Goal: Task Accomplishment & Management: Use online tool/utility

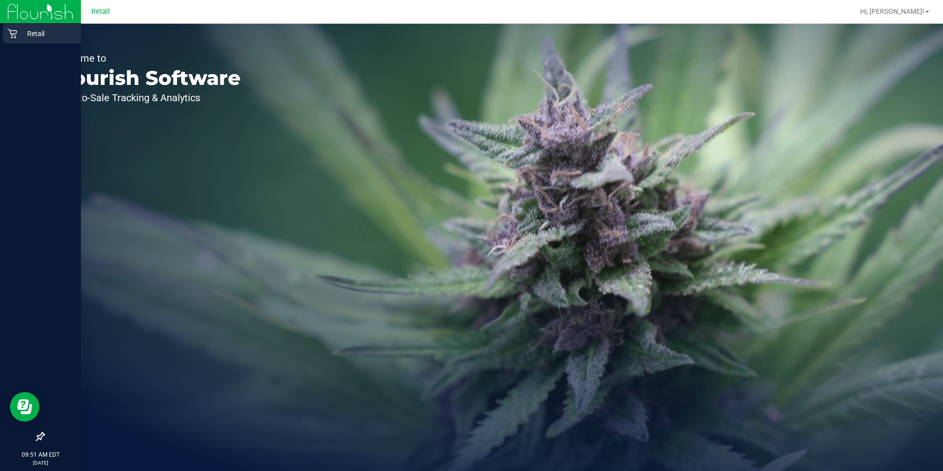
click at [16, 36] on icon at bounding box center [12, 34] width 10 height 10
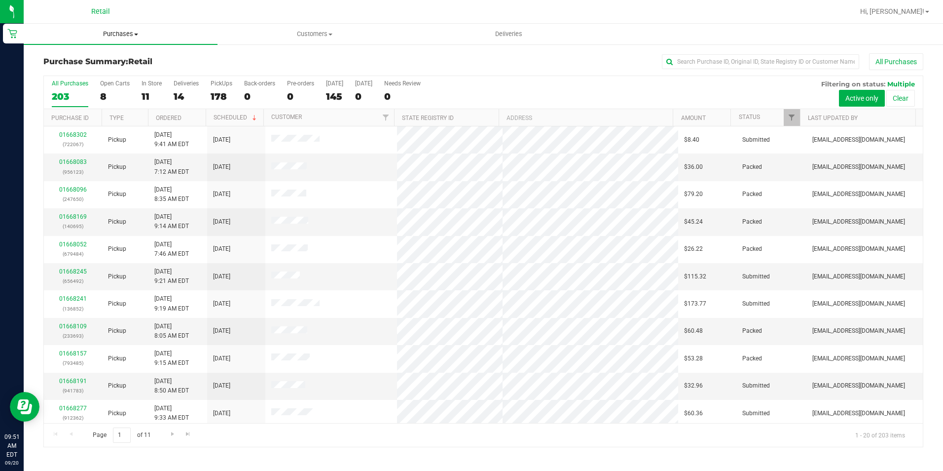
click at [112, 36] on span "Purchases" at bounding box center [121, 34] width 194 height 9
click at [84, 75] on li "Fulfillment" at bounding box center [121, 72] width 194 height 12
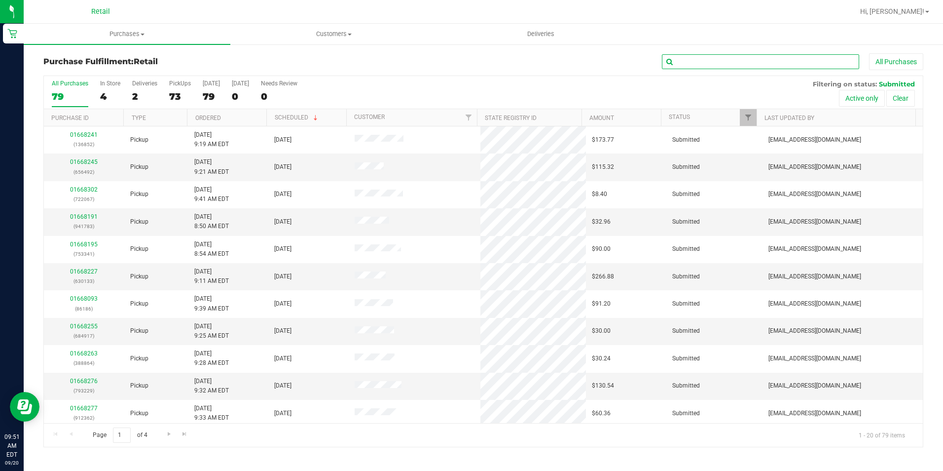
click at [724, 64] on input "text" at bounding box center [760, 61] width 197 height 15
click at [699, 53] on div "Purchase Fulfillment: Retail All Purchases All Purchases 79 In Store 4 Deliveri…" at bounding box center [484, 249] width 920 height 413
click at [694, 59] on input "text" at bounding box center [760, 61] width 197 height 15
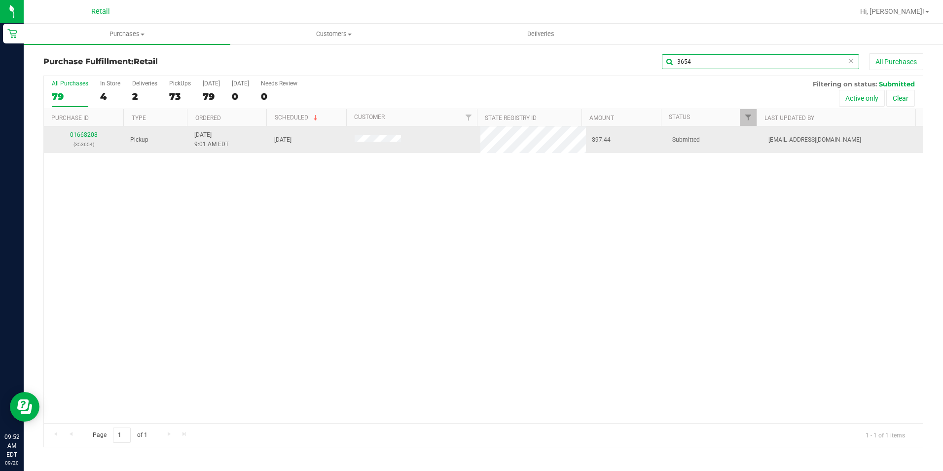
type input "3654"
click at [85, 133] on link "01668208" at bounding box center [84, 134] width 28 height 7
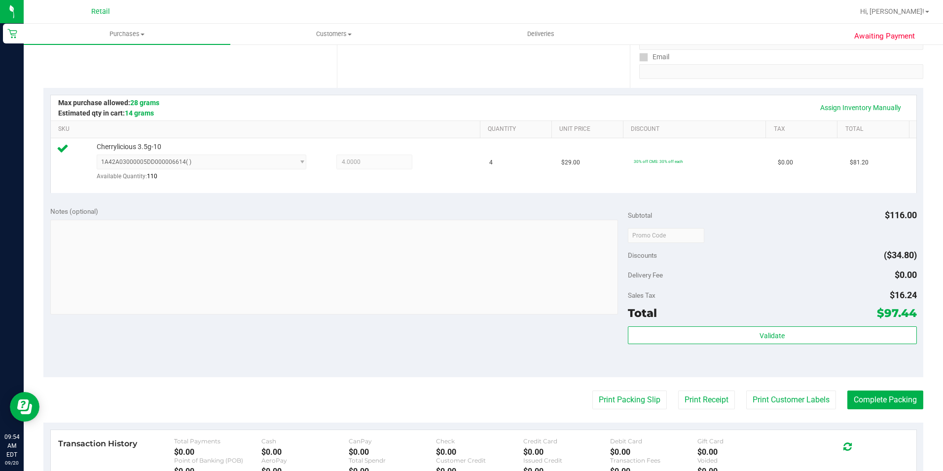
scroll to position [296, 0]
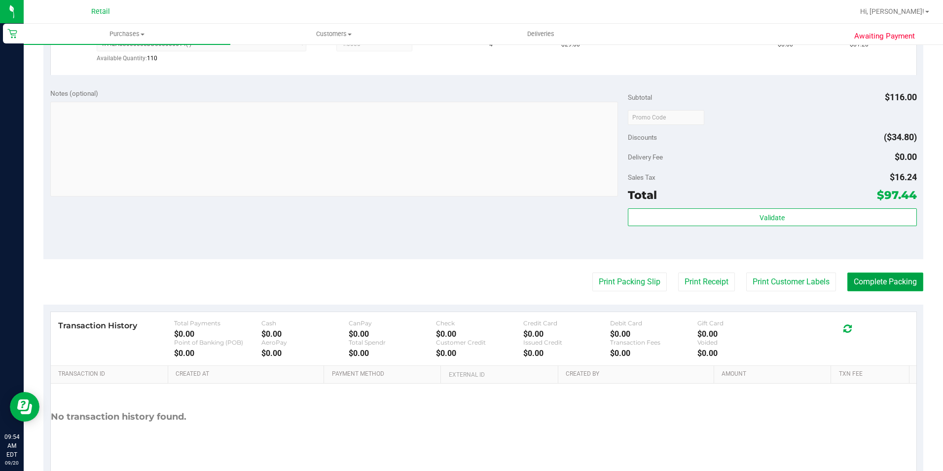
click at [864, 280] on button "Complete Packing" at bounding box center [886, 281] width 76 height 19
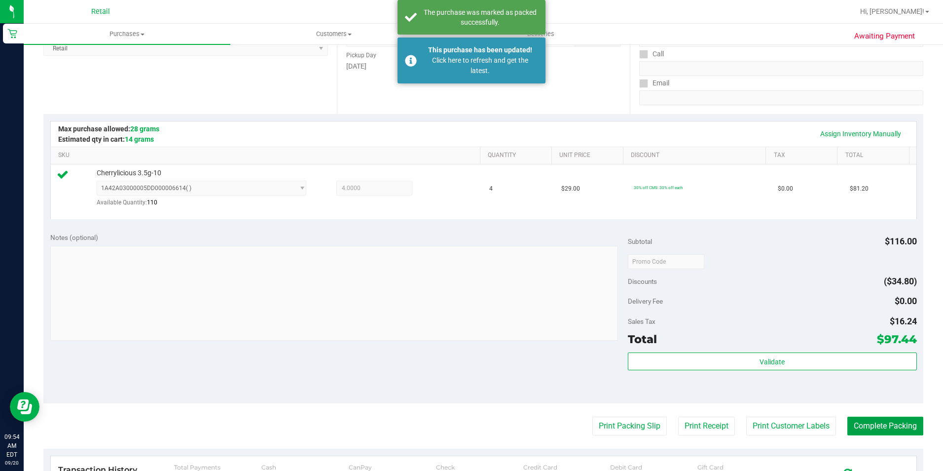
scroll to position [0, 0]
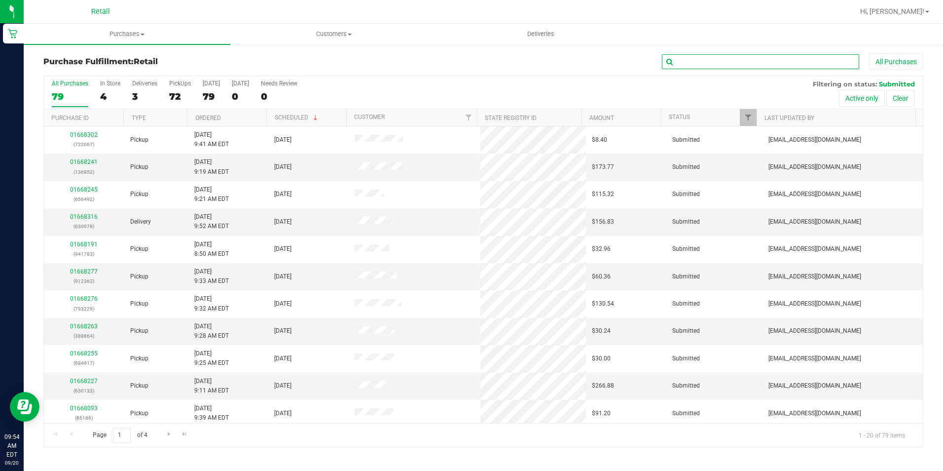
click at [765, 62] on input "text" at bounding box center [760, 61] width 197 height 15
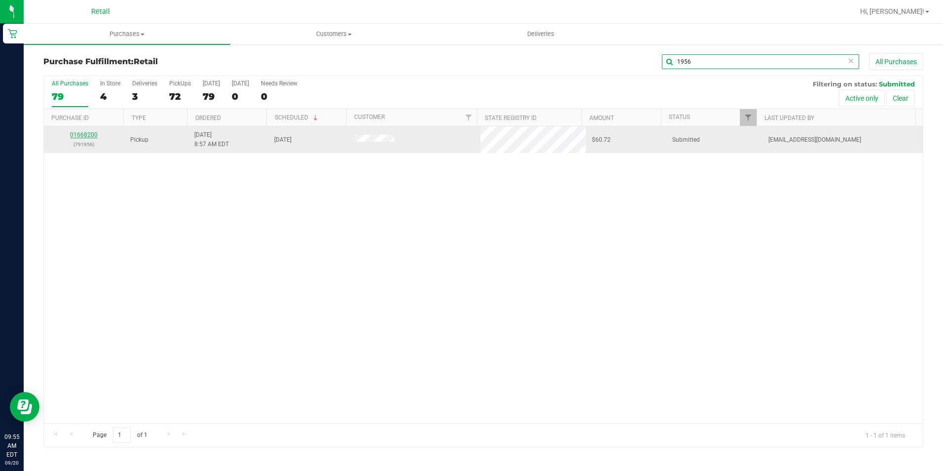
type input "1956"
click at [75, 132] on link "01668200" at bounding box center [84, 134] width 28 height 7
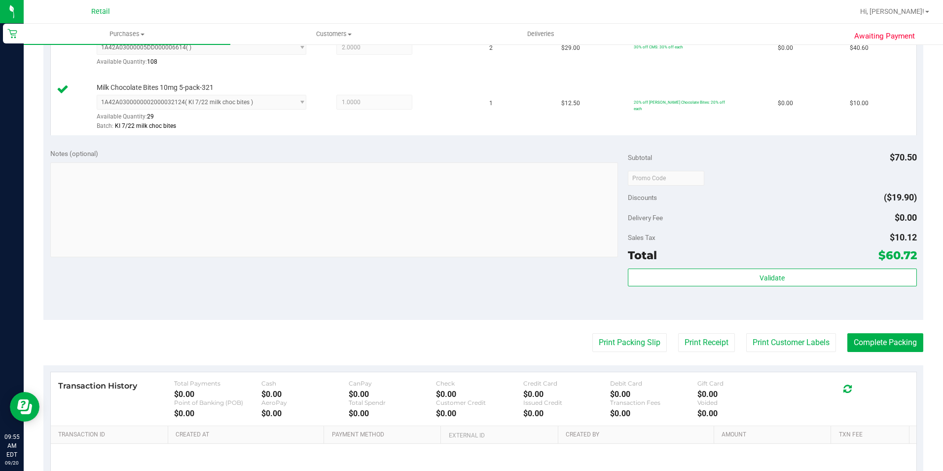
scroll to position [296, 0]
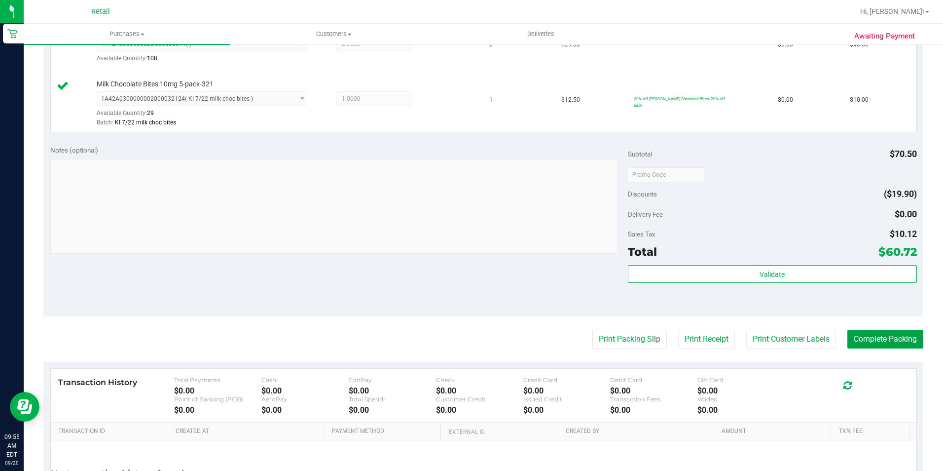
click at [901, 338] on button "Complete Packing" at bounding box center [886, 339] width 76 height 19
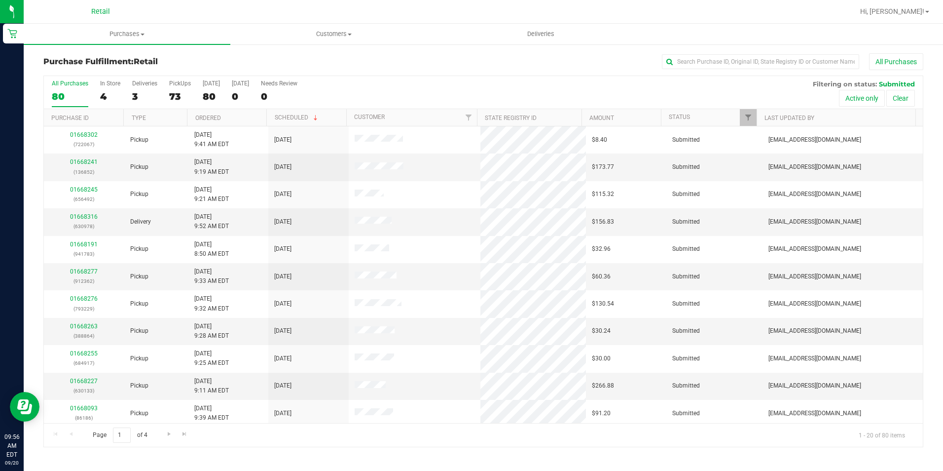
click at [739, 47] on div "Purchase Fulfillment: Retail All Purchases All Purchases 80 In Store 4 Deliveri…" at bounding box center [484, 249] width 920 height 413
click at [738, 57] on input "text" at bounding box center [760, 61] width 197 height 15
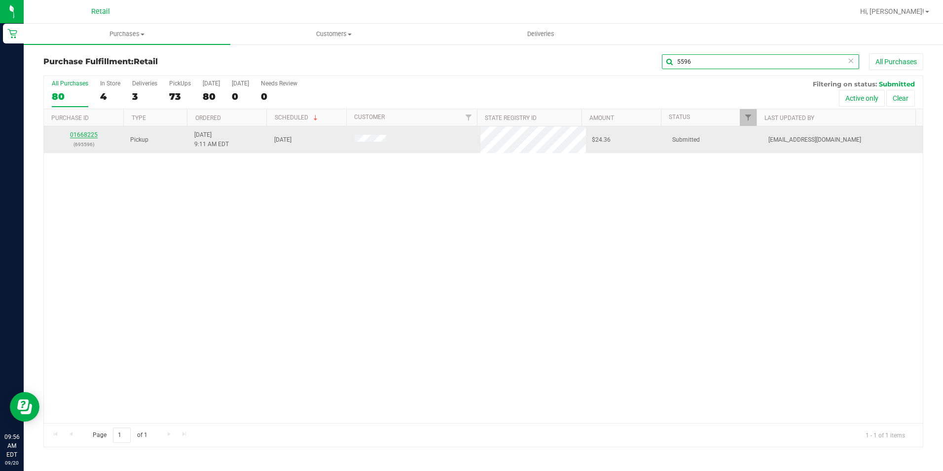
type input "5596"
click at [93, 133] on link "01668225" at bounding box center [84, 134] width 28 height 7
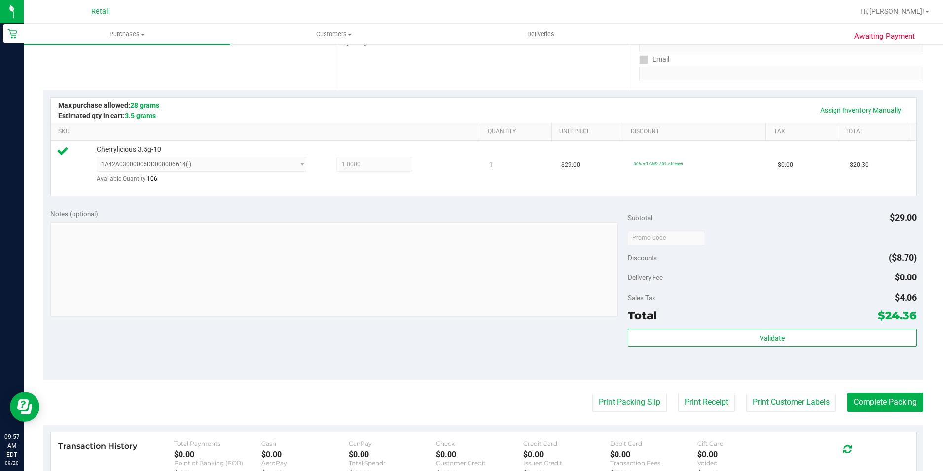
scroll to position [197, 0]
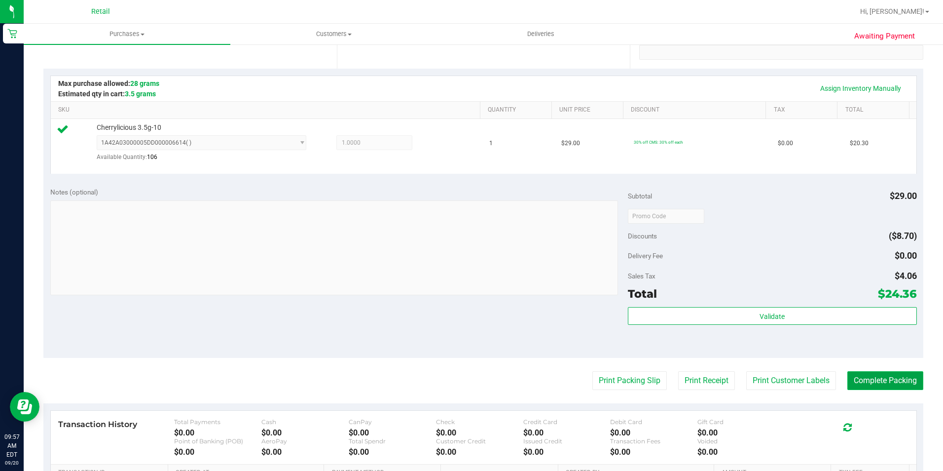
click at [880, 387] on button "Complete Packing" at bounding box center [886, 380] width 76 height 19
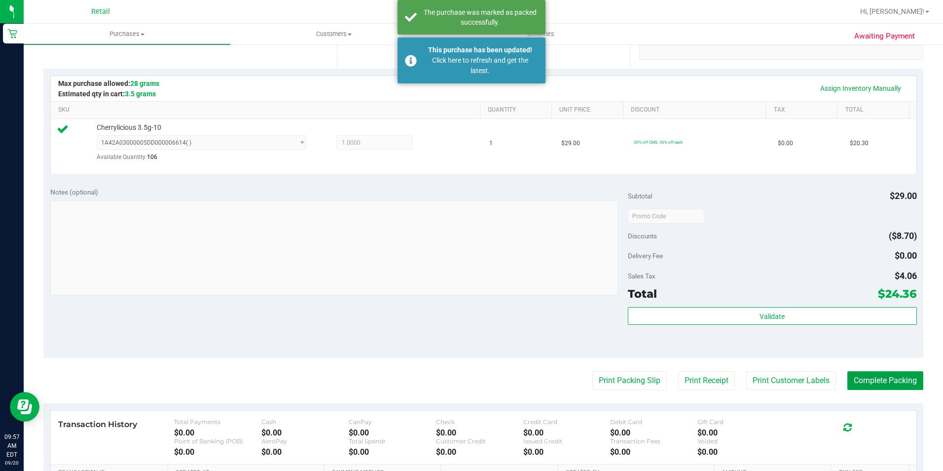
scroll to position [0, 0]
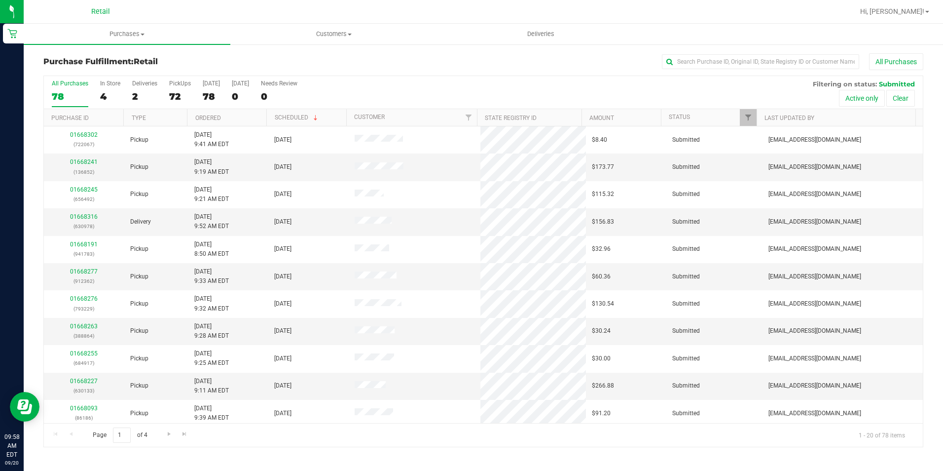
click at [787, 49] on div "Purchase Fulfillment: Retail All Purchases All Purchases 78 In Store 4 Deliveri…" at bounding box center [484, 249] width 920 height 413
click at [770, 64] on input "text" at bounding box center [760, 61] width 197 height 15
click at [783, 53] on div "Purchase Fulfillment: Retail All Purchases All Purchases 78 In Store 4 Deliveri…" at bounding box center [484, 249] width 920 height 413
click at [786, 57] on input "text" at bounding box center [760, 61] width 197 height 15
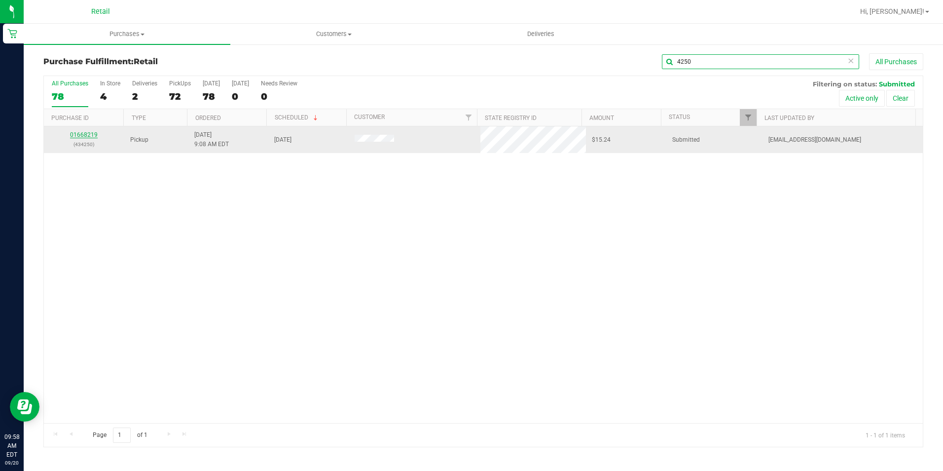
type input "4250"
click at [84, 134] on link "01668219" at bounding box center [84, 134] width 28 height 7
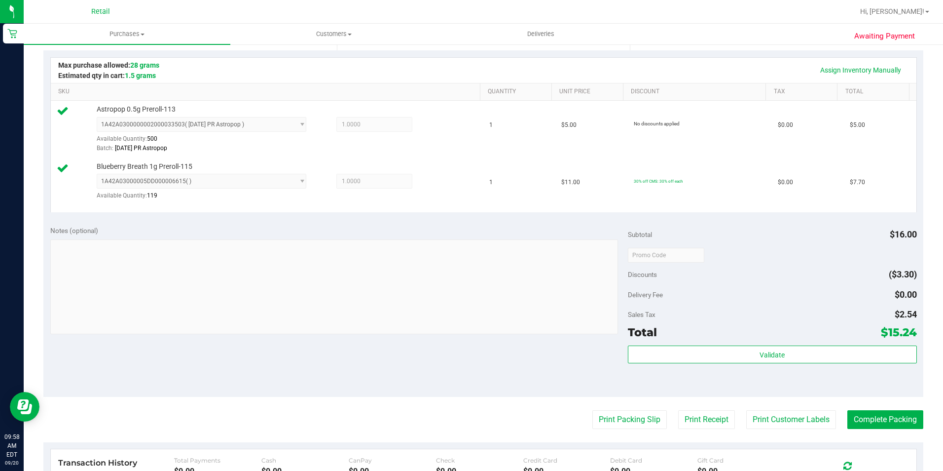
scroll to position [247, 0]
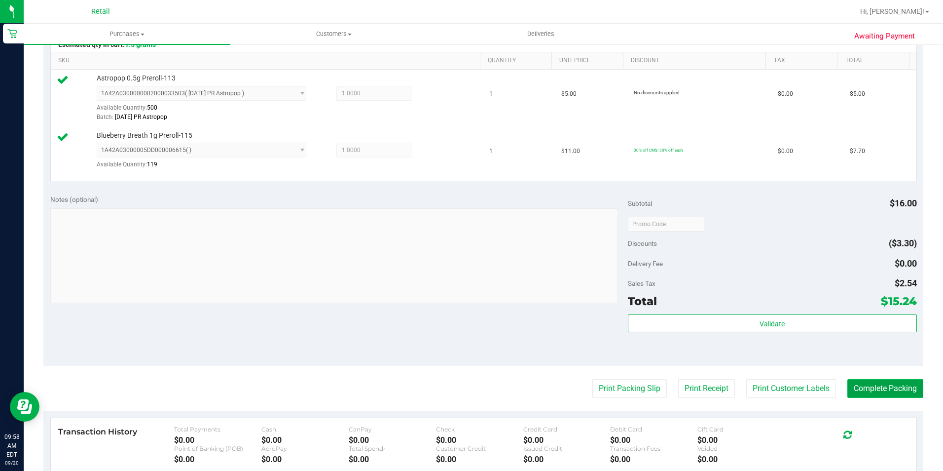
click at [896, 392] on button "Complete Packing" at bounding box center [886, 388] width 76 height 19
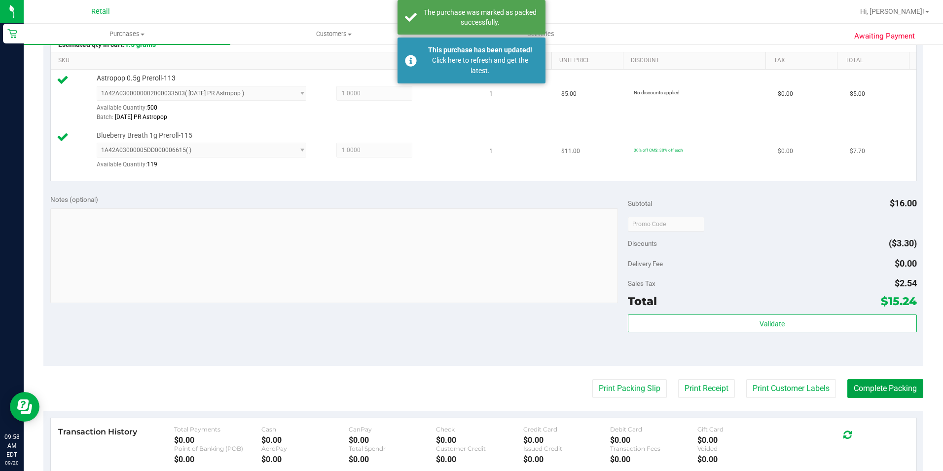
scroll to position [0, 0]
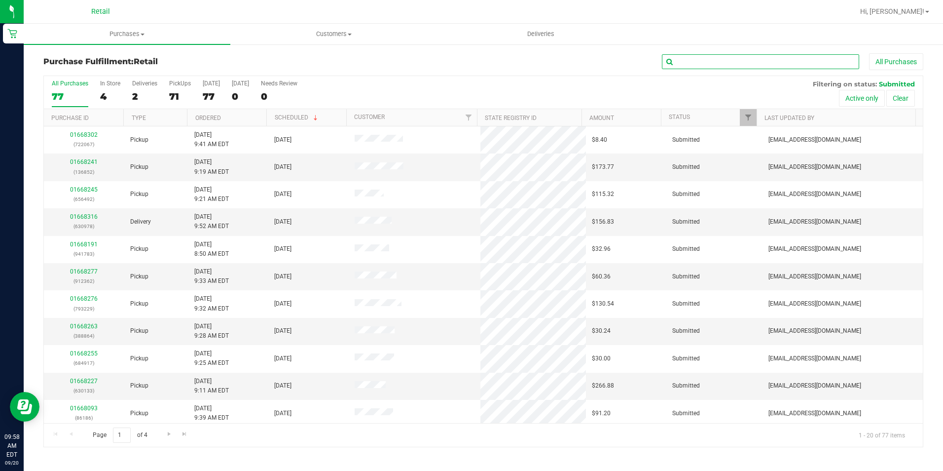
click at [708, 59] on input "text" at bounding box center [760, 61] width 197 height 15
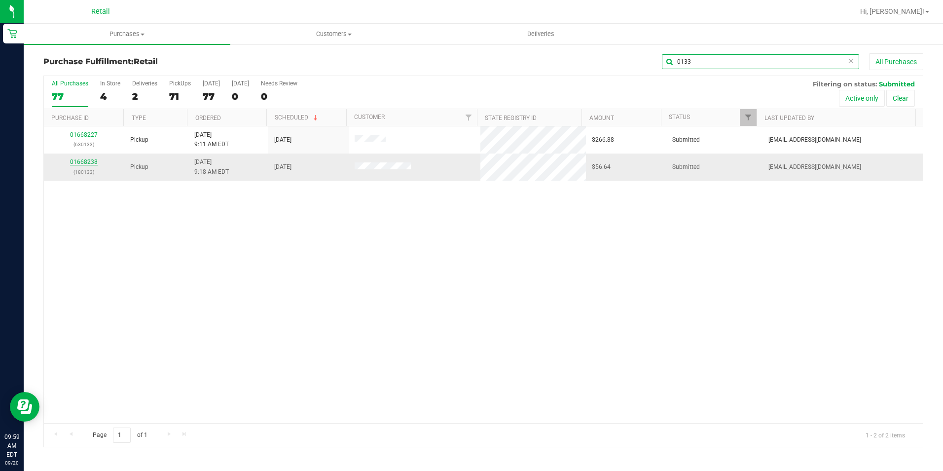
type input "0133"
click at [79, 161] on link "01668238" at bounding box center [84, 161] width 28 height 7
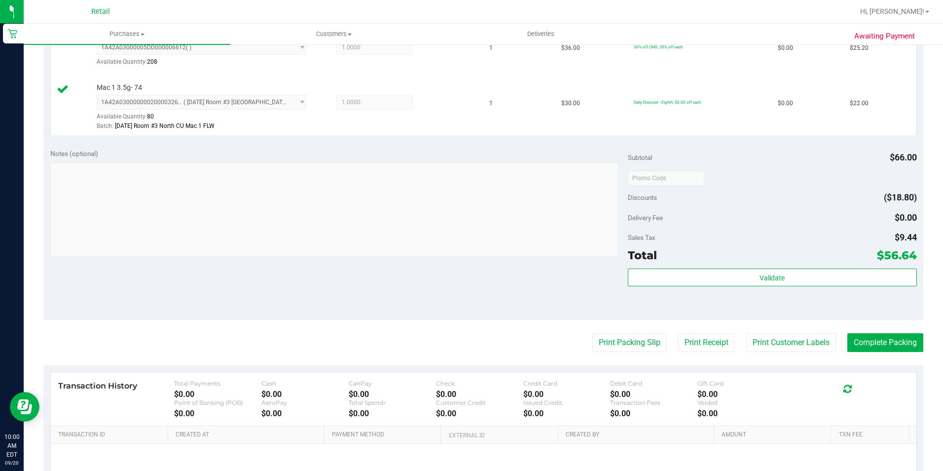
scroll to position [296, 0]
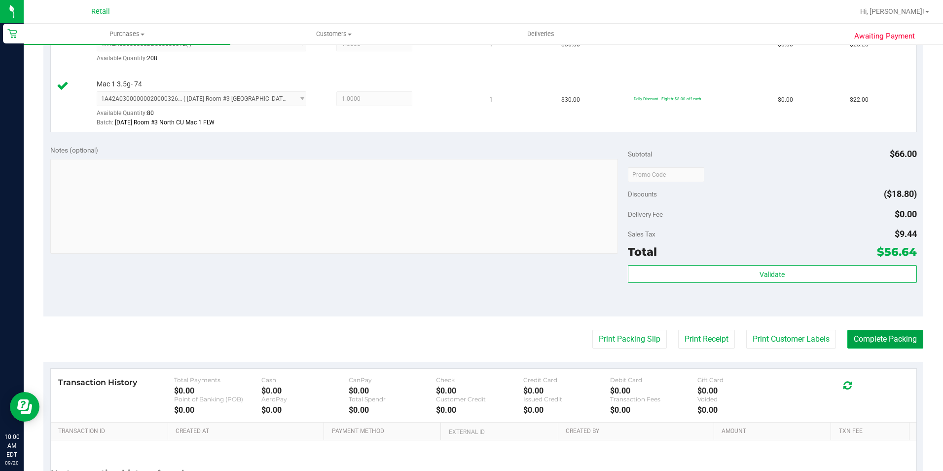
click at [882, 342] on button "Complete Packing" at bounding box center [886, 339] width 76 height 19
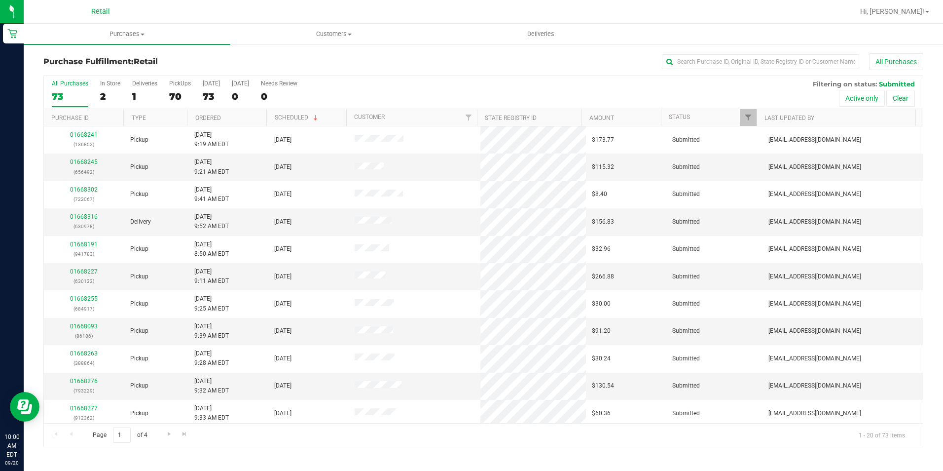
click at [746, 51] on div "Purchase Fulfillment: Retail All Purchases All Purchases 73 In Store 2 Deliveri…" at bounding box center [484, 249] width 920 height 413
click at [752, 60] on input "text" at bounding box center [760, 61] width 197 height 15
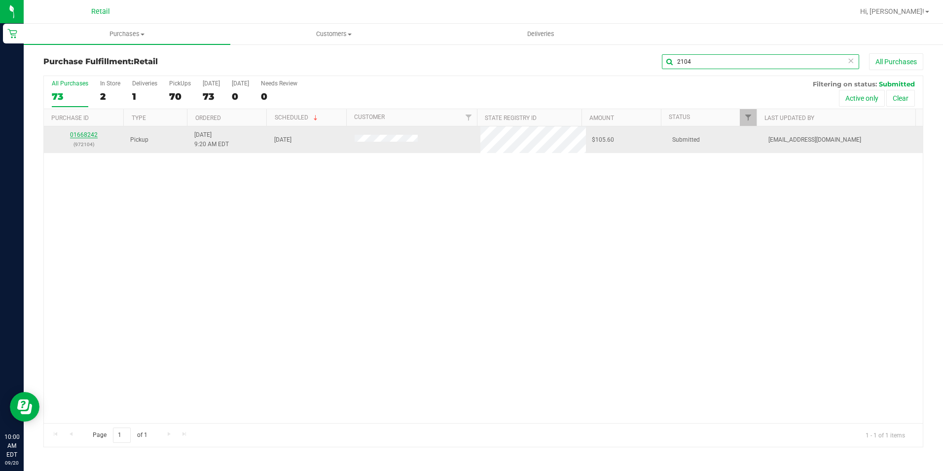
type input "2104"
click at [83, 136] on link "01668242" at bounding box center [84, 134] width 28 height 7
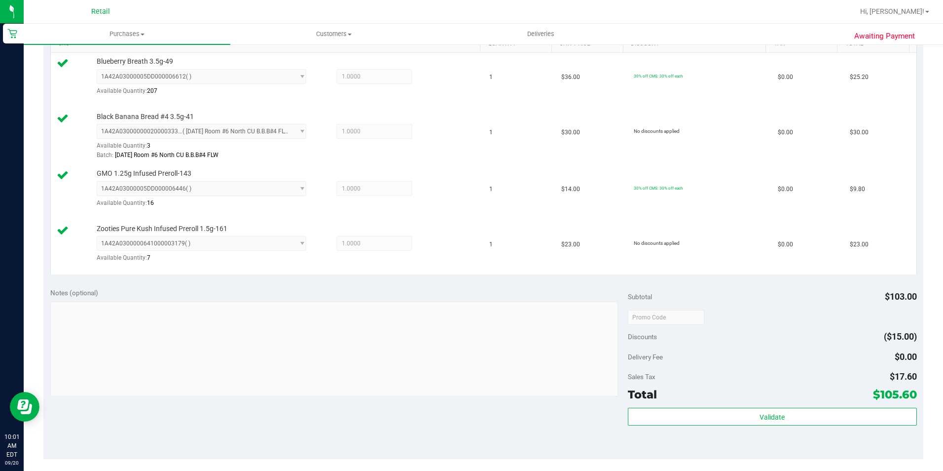
scroll to position [501, 0]
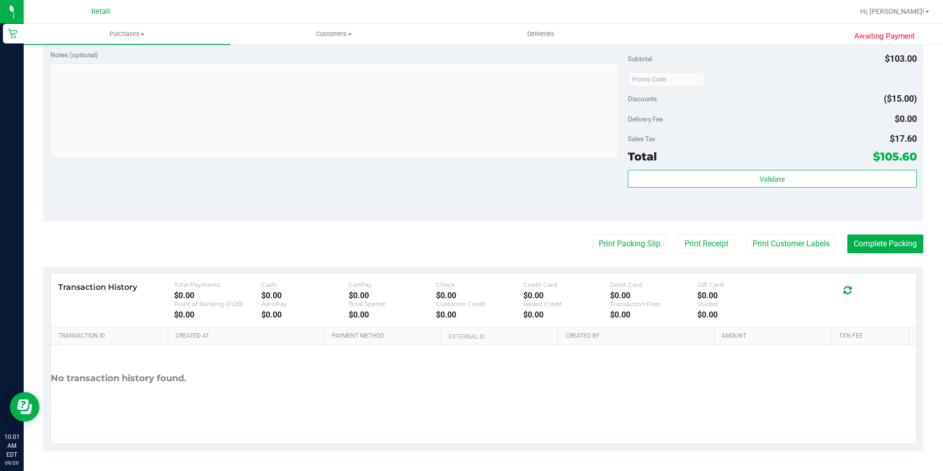
click at [866, 256] on purchase-details "Back Edit Purchase Cancel Purchase View Profile # 01668242 Med | Rec METRC ID: …" at bounding box center [483, 1] width 880 height 899
click at [864, 251] on button "Complete Packing" at bounding box center [886, 243] width 76 height 19
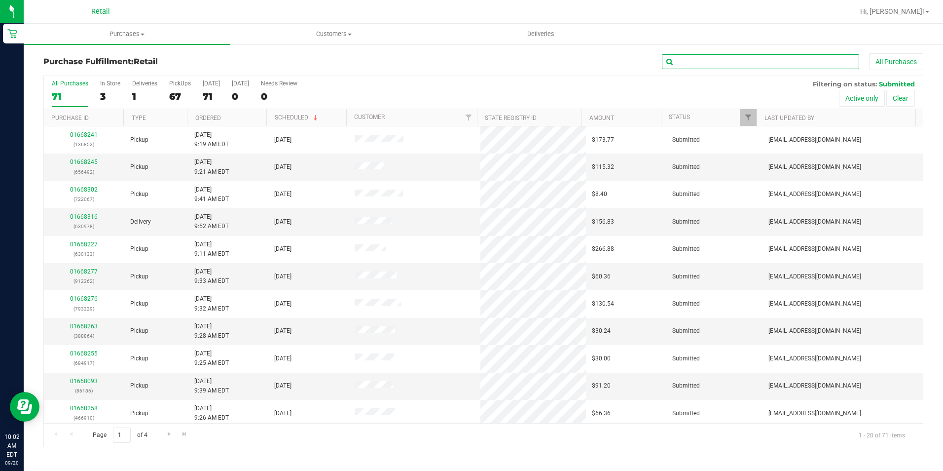
click at [721, 66] on input "text" at bounding box center [760, 61] width 197 height 15
click at [693, 63] on input "text" at bounding box center [760, 61] width 197 height 15
click at [706, 64] on input "text" at bounding box center [760, 61] width 197 height 15
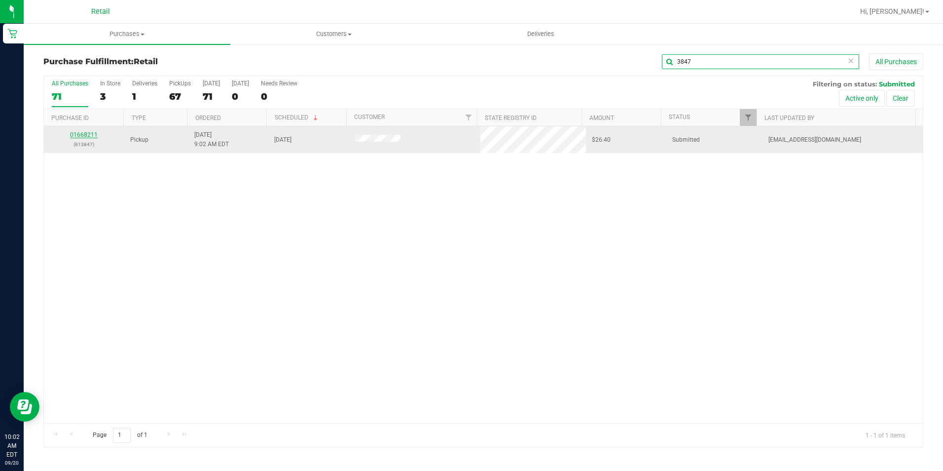
type input "3847"
click at [77, 137] on link "01668211" at bounding box center [84, 134] width 28 height 7
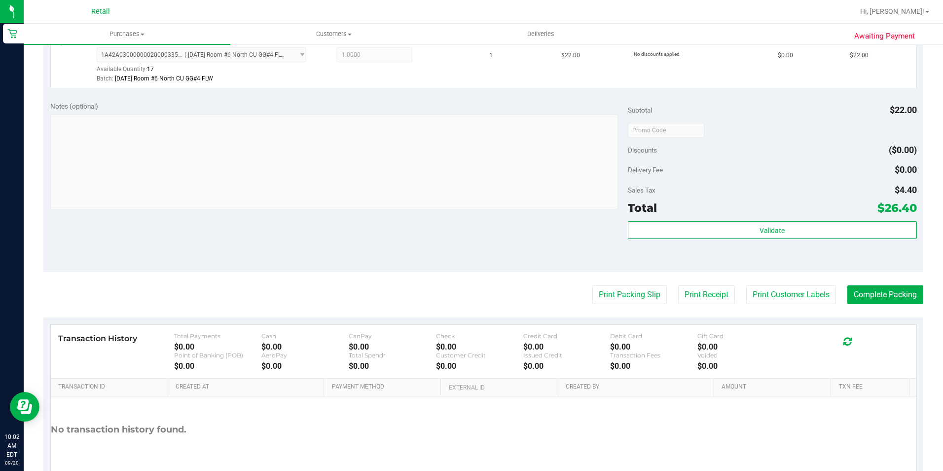
scroll to position [296, 0]
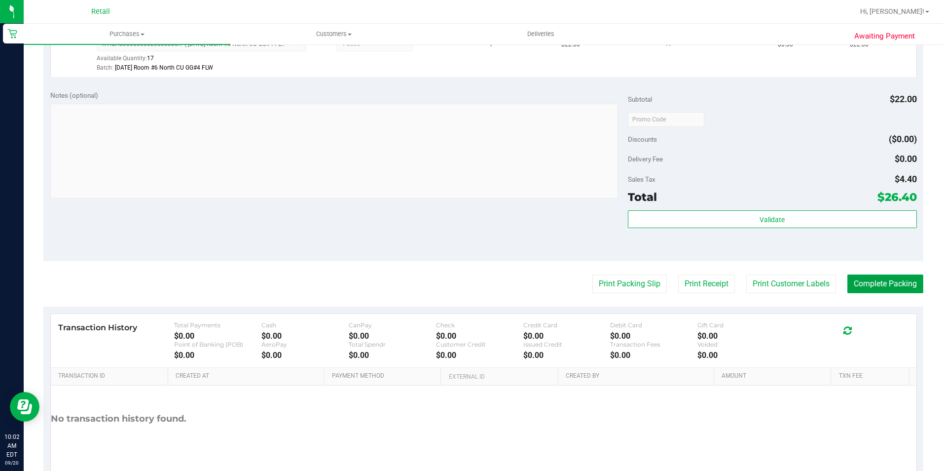
click at [900, 279] on button "Complete Packing" at bounding box center [886, 283] width 76 height 19
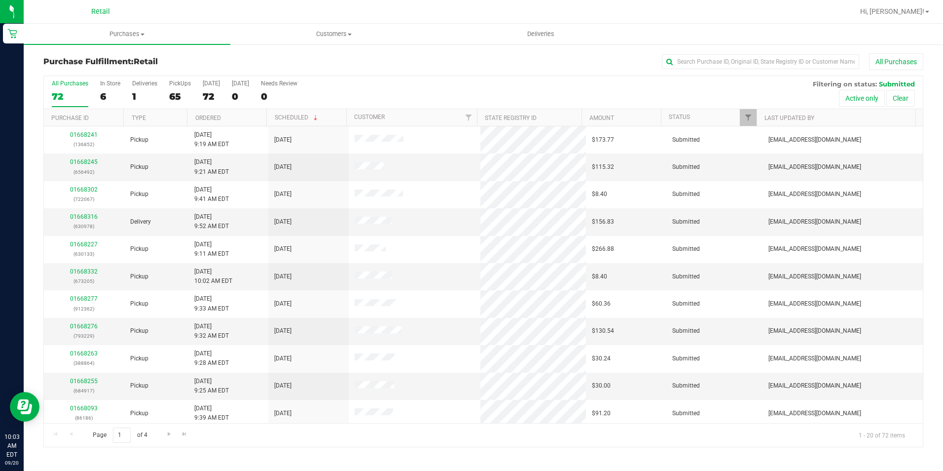
click at [738, 53] on div "All Purchases" at bounding box center [630, 61] width 587 height 17
click at [746, 57] on input "text" at bounding box center [760, 61] width 197 height 15
click at [738, 52] on div "Purchase Fulfillment: Retail All Purchases All Purchases 72 In Store 6 Deliveri…" at bounding box center [484, 249] width 920 height 413
click at [736, 58] on input "text" at bounding box center [760, 61] width 197 height 15
click at [781, 65] on input "text" at bounding box center [760, 61] width 197 height 15
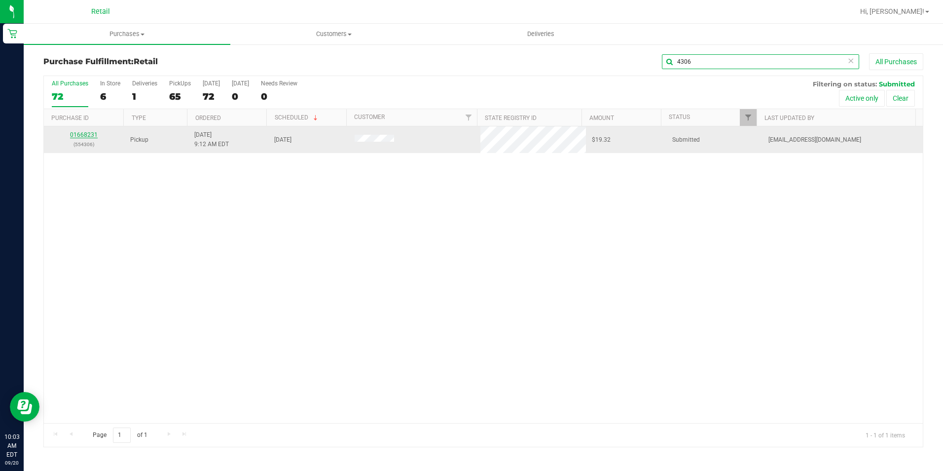
type input "4306"
click at [88, 134] on link "01668231" at bounding box center [84, 134] width 28 height 7
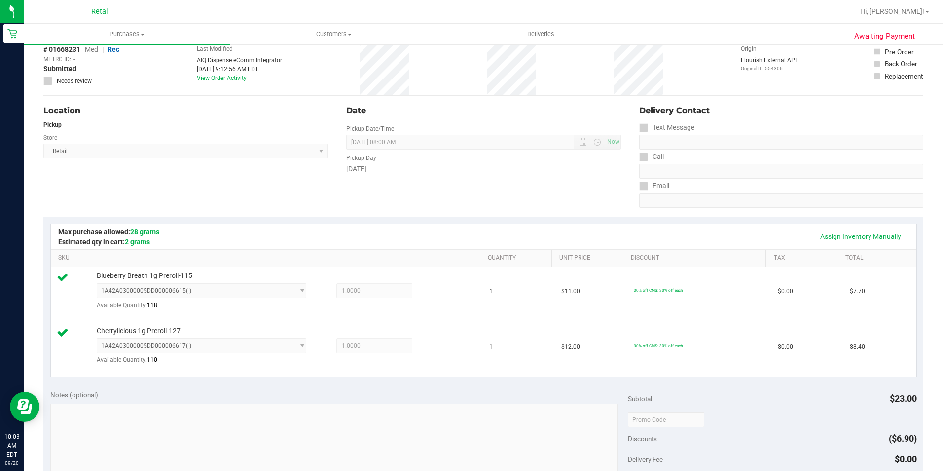
scroll to position [296, 0]
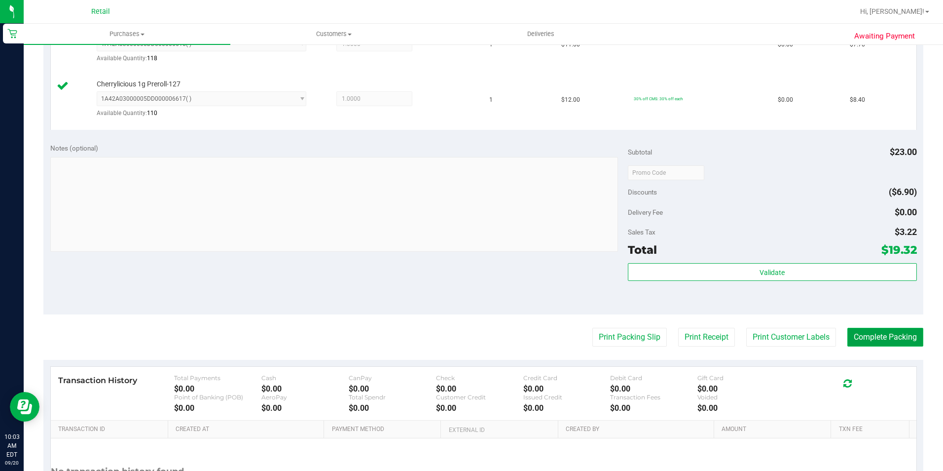
click at [884, 339] on button "Complete Packing" at bounding box center [886, 337] width 76 height 19
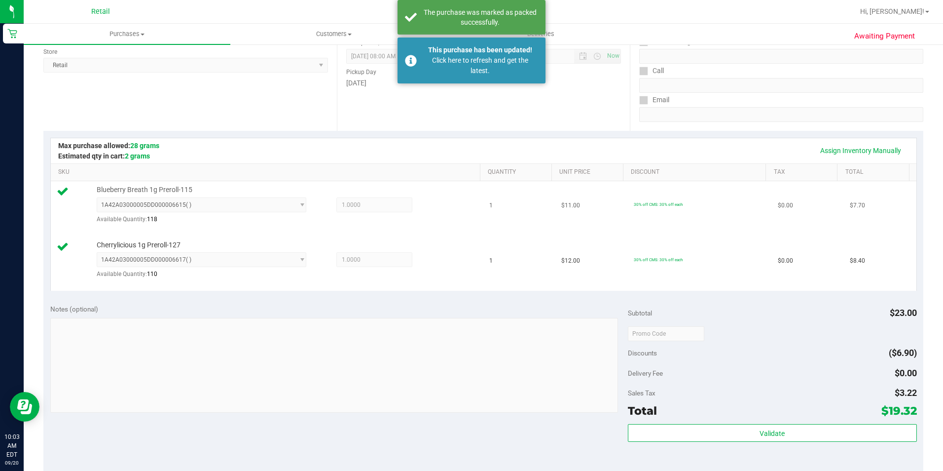
scroll to position [0, 0]
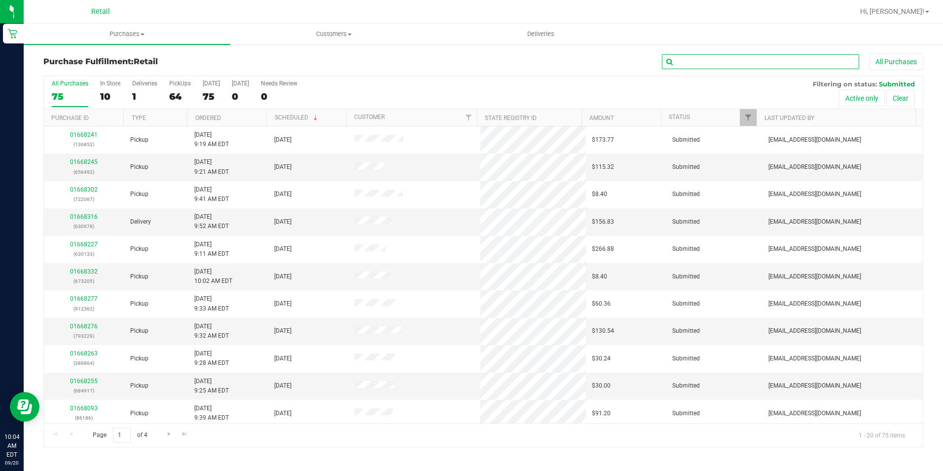
click at [703, 64] on input "text" at bounding box center [760, 61] width 197 height 15
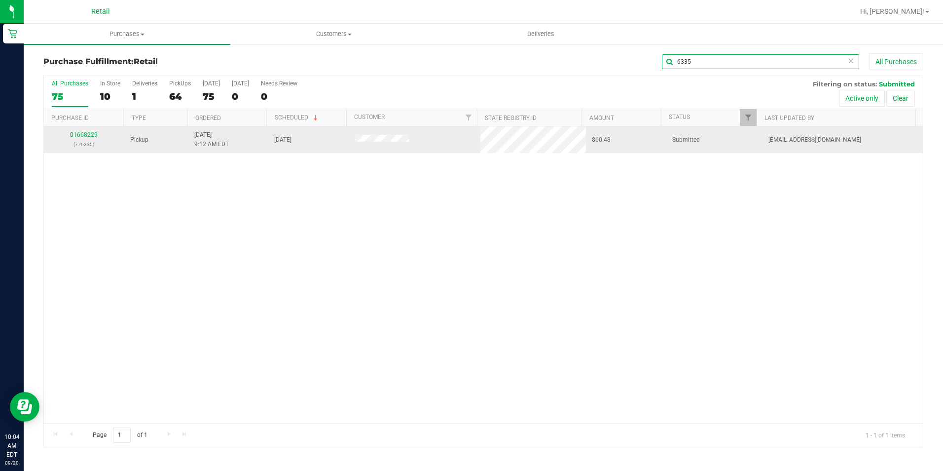
type input "6335"
click at [82, 131] on link "01668229" at bounding box center [84, 134] width 28 height 7
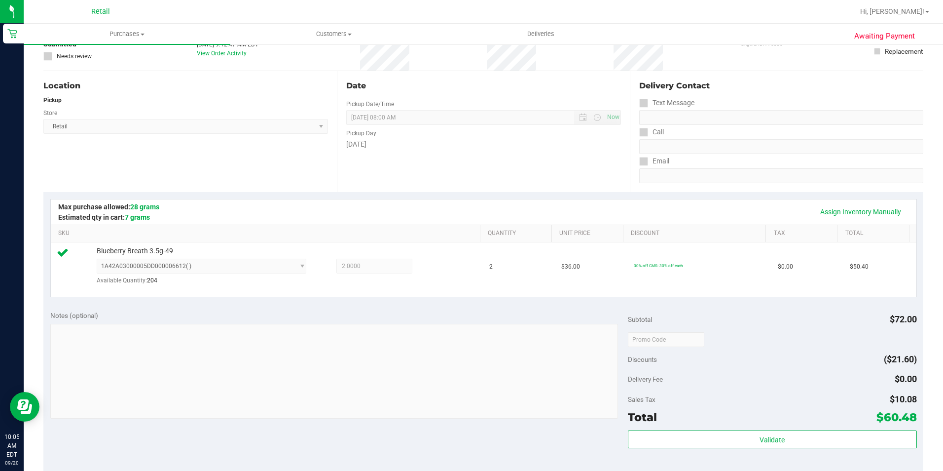
scroll to position [197, 0]
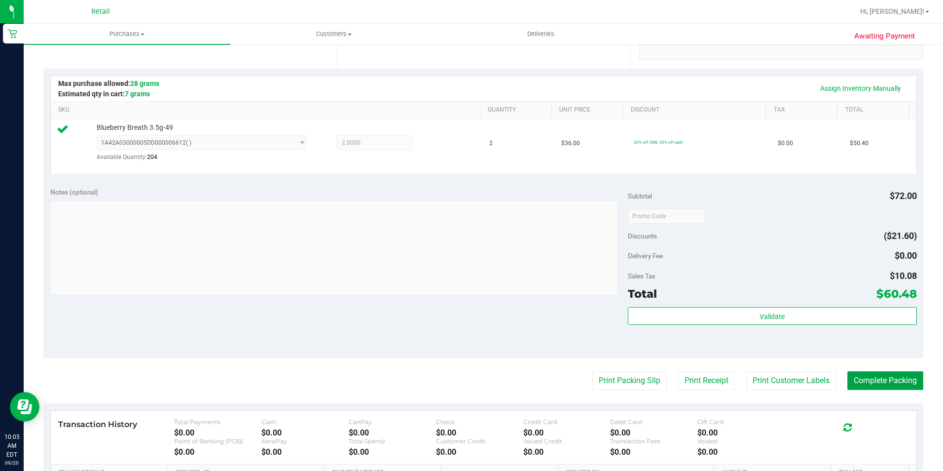
click at [908, 384] on button "Complete Packing" at bounding box center [886, 380] width 76 height 19
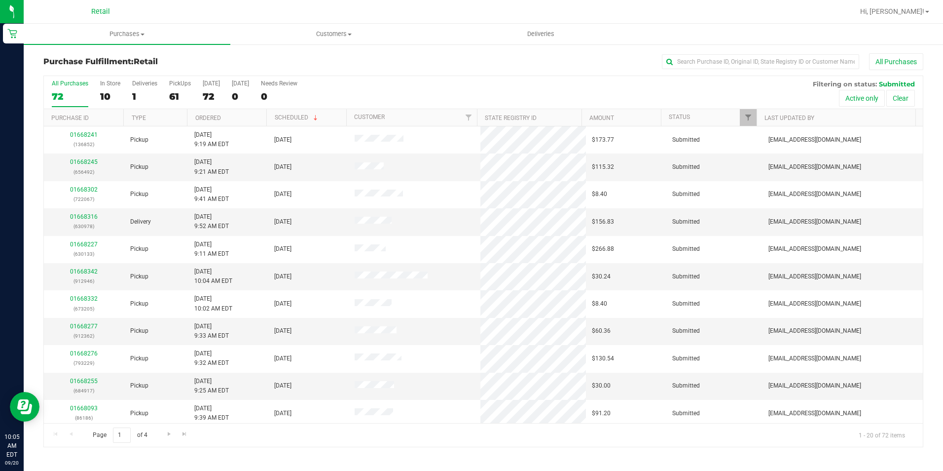
click at [741, 72] on div "Purchase Fulfillment: Retail All Purchases" at bounding box center [483, 64] width 880 height 22
click at [734, 65] on input "text" at bounding box center [760, 61] width 197 height 15
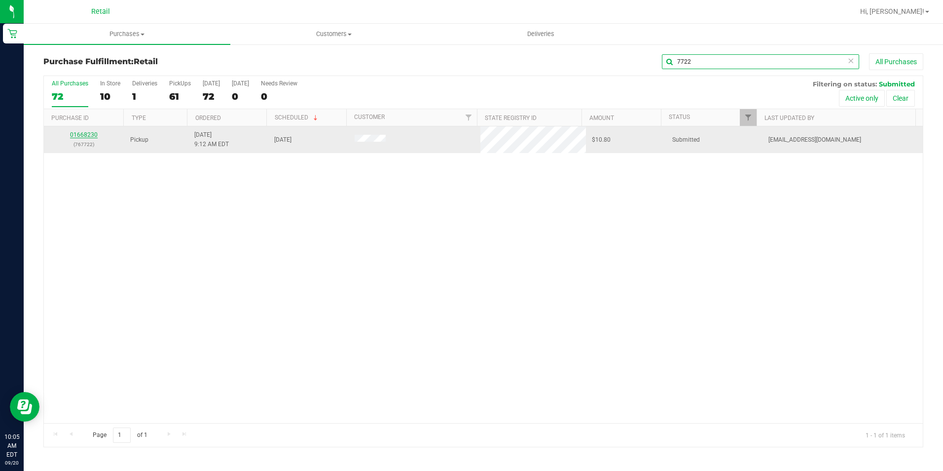
type input "7722"
click at [90, 132] on link "01668230" at bounding box center [84, 134] width 28 height 7
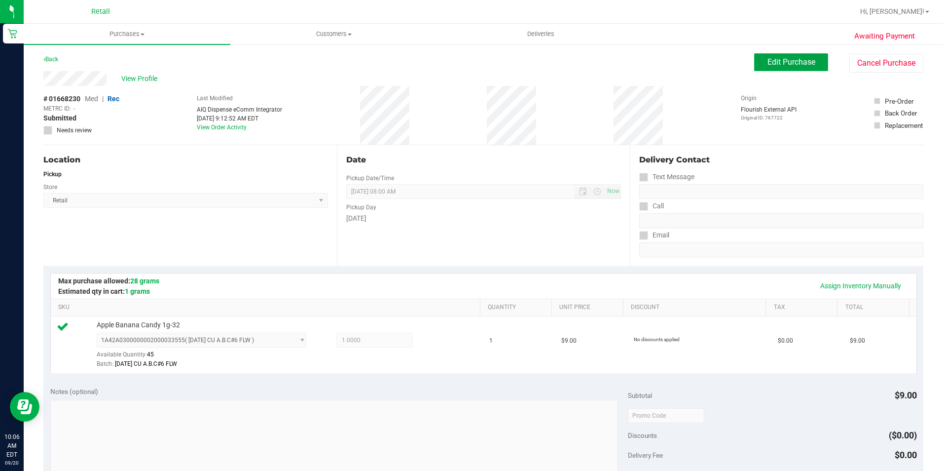
click at [780, 64] on span "Edit Purchase" at bounding box center [792, 61] width 48 height 9
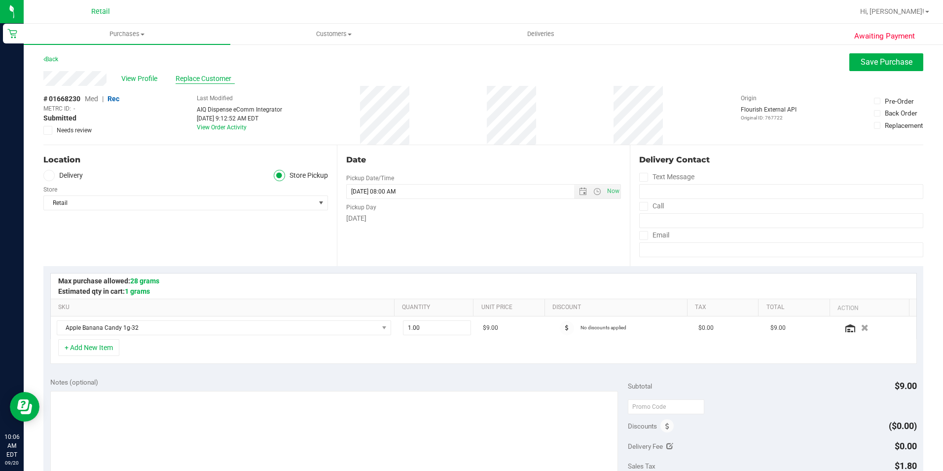
click at [214, 74] on span "Replace Customer" at bounding box center [205, 79] width 59 height 10
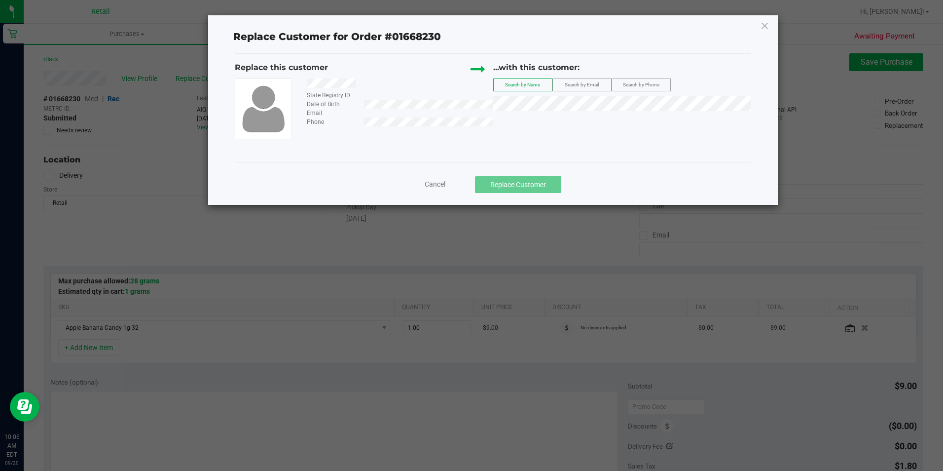
click at [212, 77] on div "Replace Customer for Order #01668230 Replace this customer State Registry ID Da…" at bounding box center [492, 109] width 569 height 189
click at [537, 120] on li "Kelly Smith" at bounding box center [622, 120] width 257 height 14
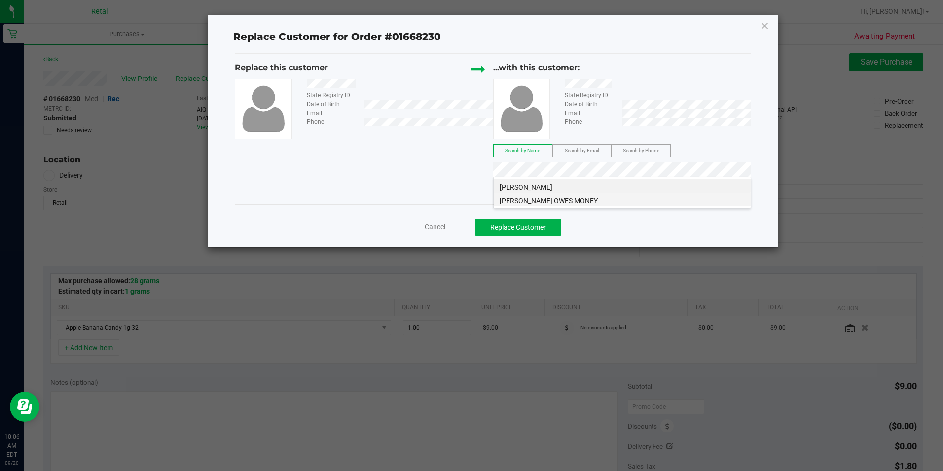
click at [677, 197] on li "Kelly Smith OWES MONEY" at bounding box center [622, 199] width 257 height 14
click at [614, 182] on li "Kelly Smith" at bounding box center [622, 186] width 257 height 14
click at [519, 220] on button "Replace Customer" at bounding box center [518, 227] width 86 height 17
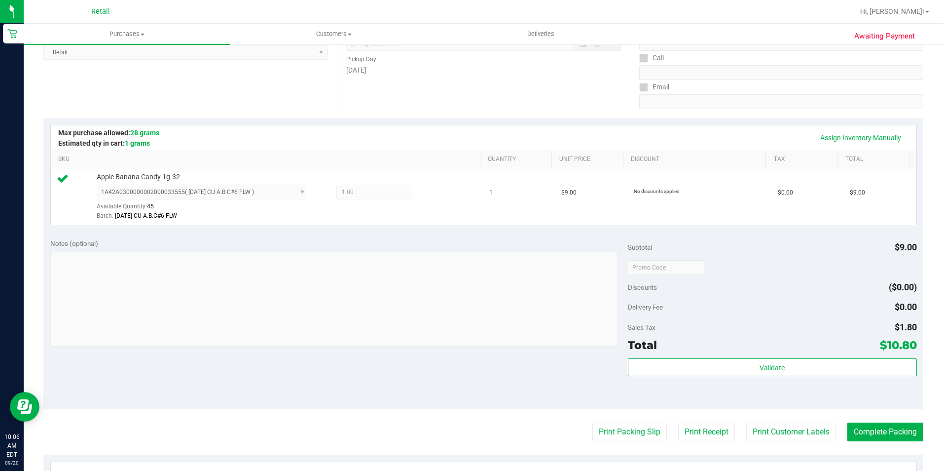
scroll to position [247, 0]
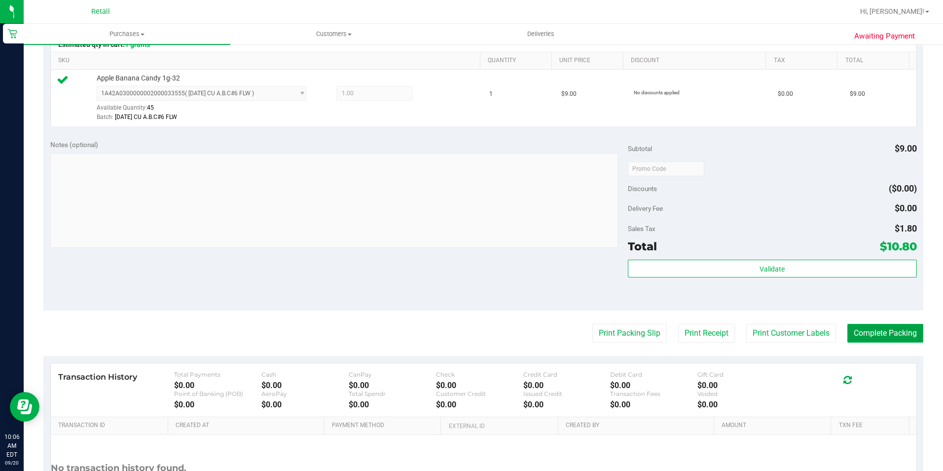
click at [878, 342] on button "Complete Packing" at bounding box center [886, 333] width 76 height 19
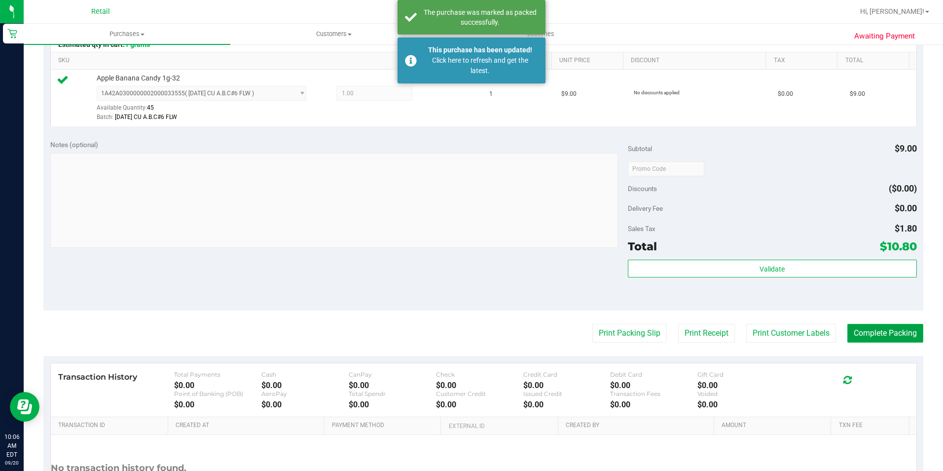
click at [876, 336] on button "Complete Packing" at bounding box center [886, 333] width 76 height 19
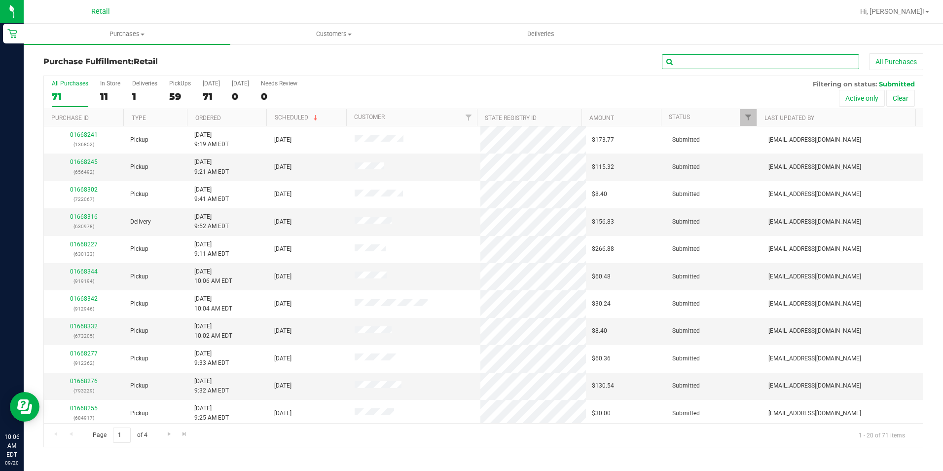
click at [723, 64] on input "text" at bounding box center [760, 61] width 197 height 15
click at [714, 67] on input "text" at bounding box center [760, 61] width 197 height 15
click at [749, 52] on div "Purchase Fulfillment: Retail All Purchases All Purchases 71 In Store 11 Deliver…" at bounding box center [484, 249] width 920 height 413
click at [750, 60] on input "text" at bounding box center [760, 61] width 197 height 15
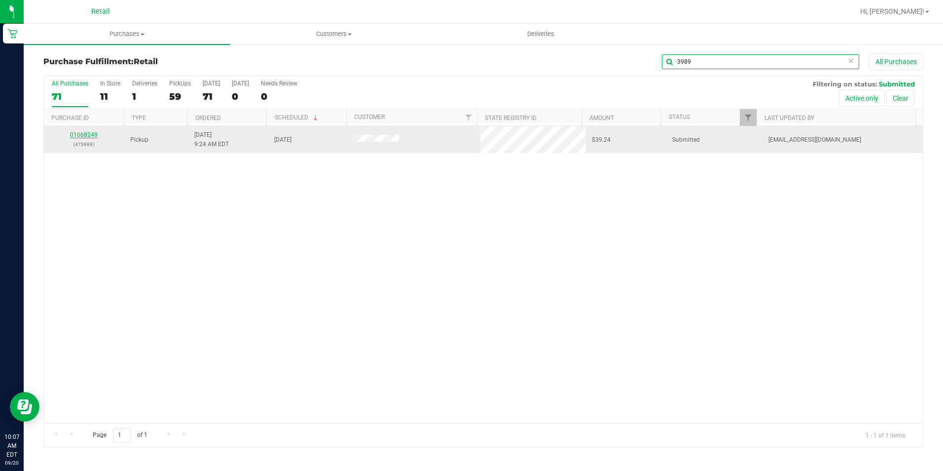
type input "3989"
click at [81, 133] on link "01668249" at bounding box center [84, 134] width 28 height 7
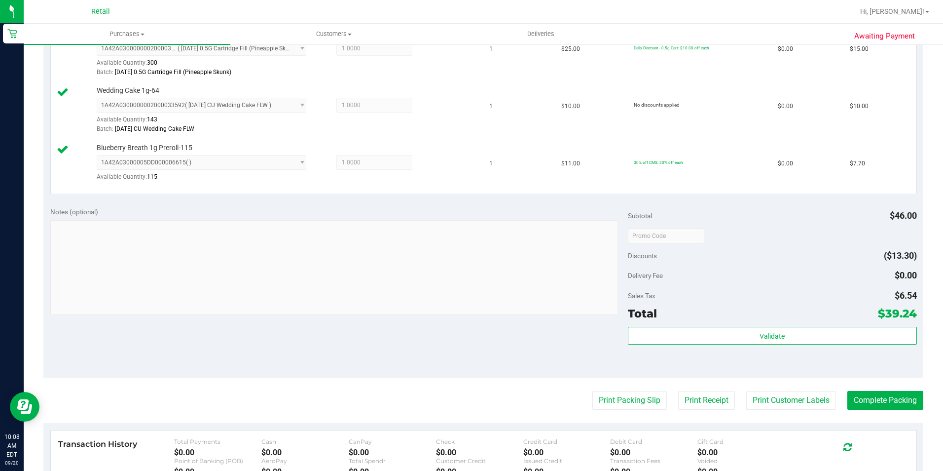
scroll to position [296, 0]
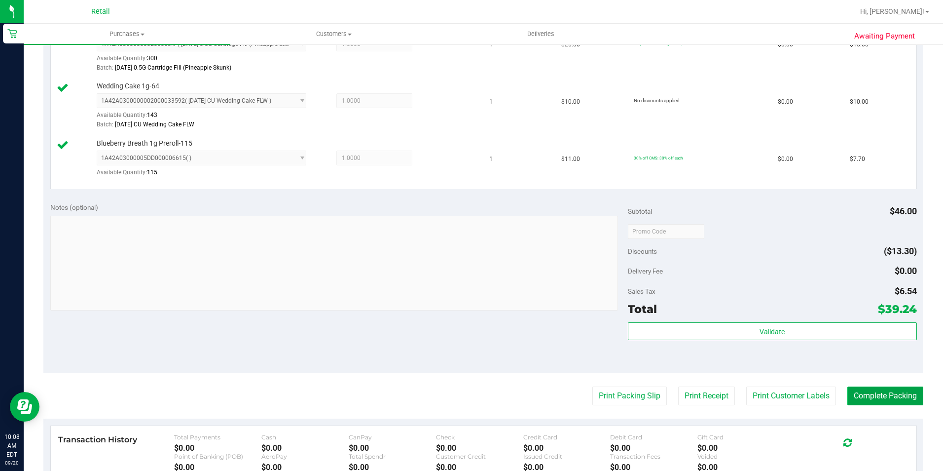
click at [849, 395] on button "Complete Packing" at bounding box center [886, 395] width 76 height 19
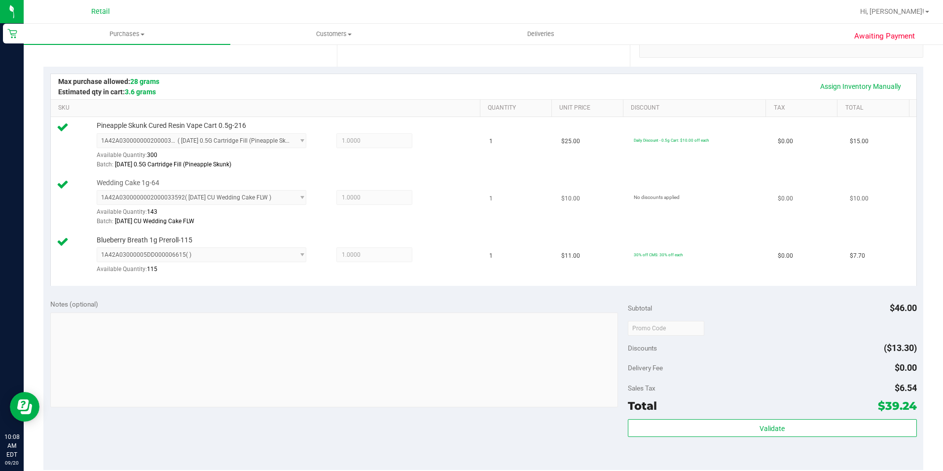
scroll to position [0, 0]
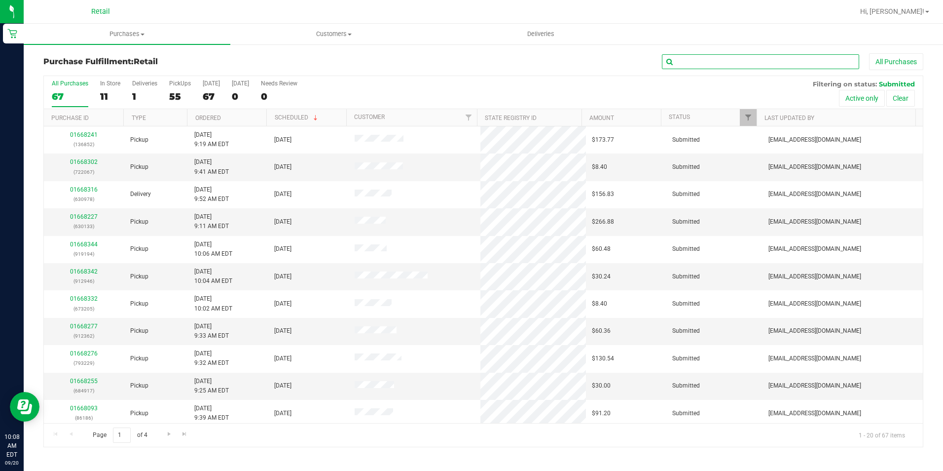
click at [788, 60] on input "text" at bounding box center [760, 61] width 197 height 15
type input "5"
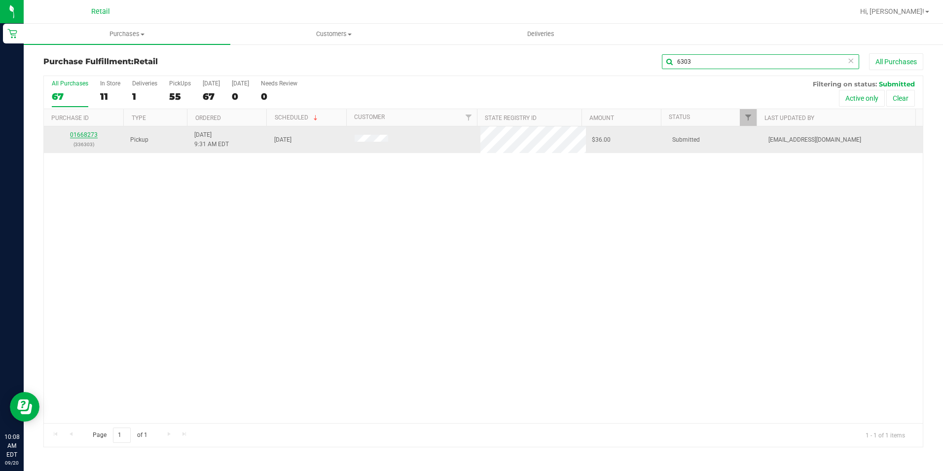
type input "6303"
click at [79, 132] on link "01668273" at bounding box center [84, 134] width 28 height 7
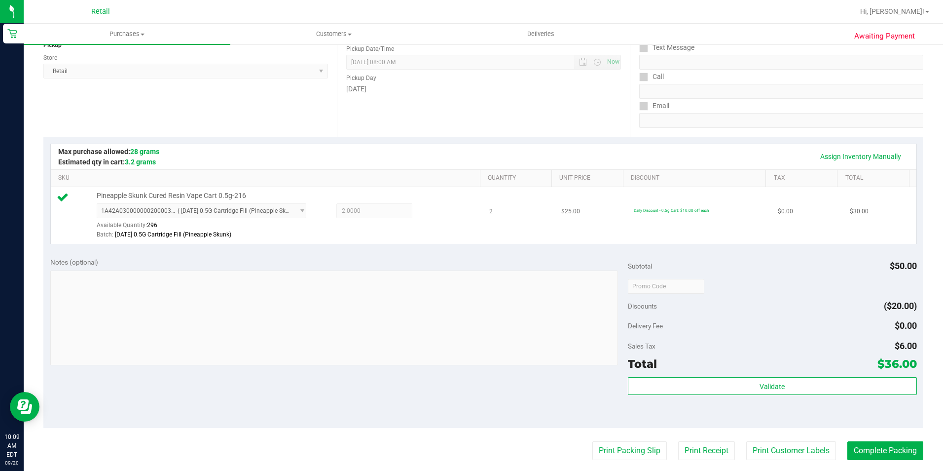
scroll to position [148, 0]
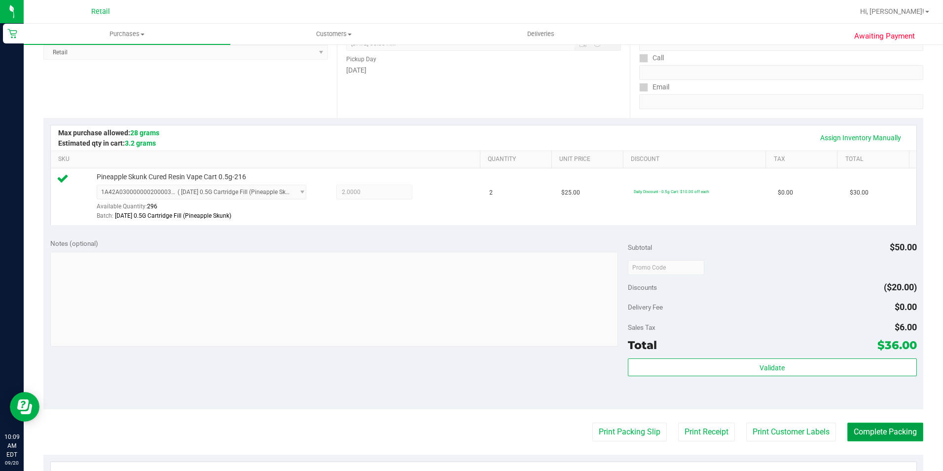
click at [873, 426] on button "Complete Packing" at bounding box center [886, 431] width 76 height 19
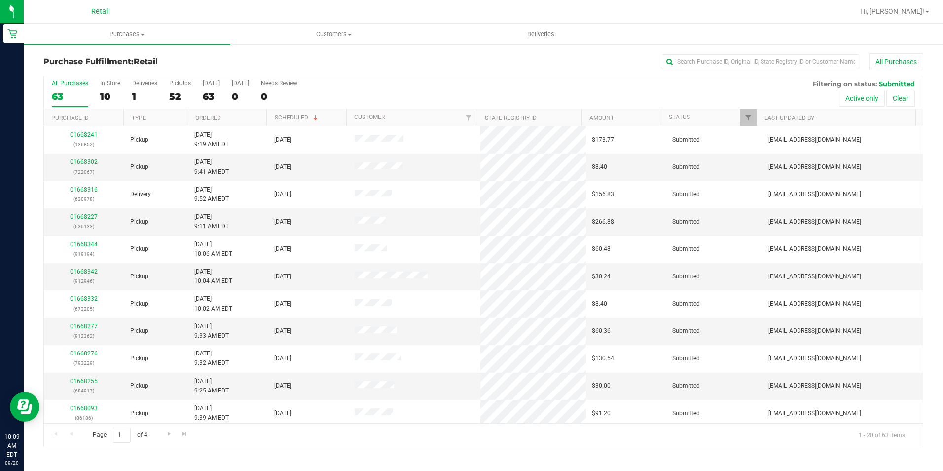
click at [727, 82] on div "All Purchases 63 In Store 10 Deliveries 1 PickUps 52 Today 63 Tomorrow 0 Needs …" at bounding box center [483, 80] width 879 height 8
click at [704, 60] on input "text" at bounding box center [760, 61] width 197 height 15
click at [699, 67] on input "text" at bounding box center [760, 61] width 197 height 15
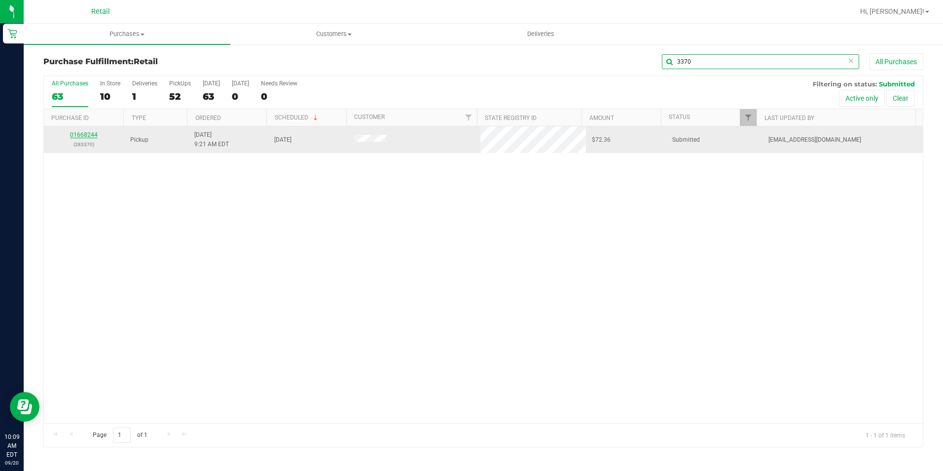
type input "3370"
click at [86, 136] on link "01668244" at bounding box center [84, 134] width 28 height 7
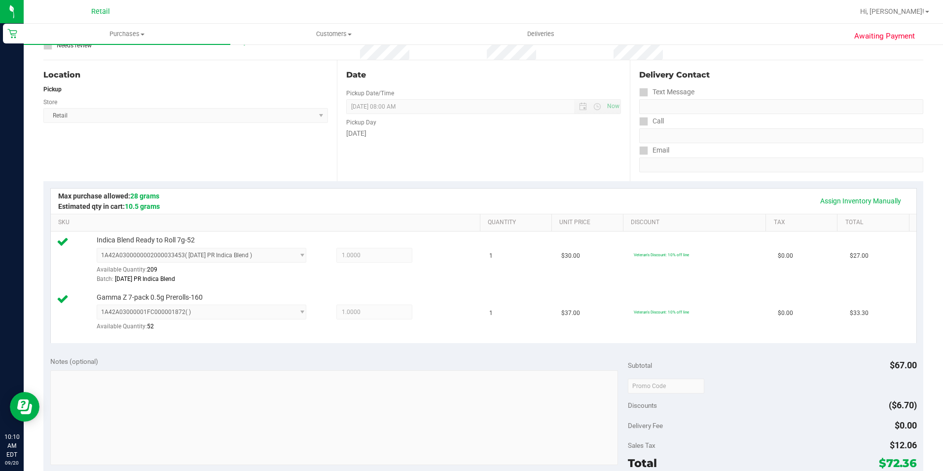
scroll to position [345, 0]
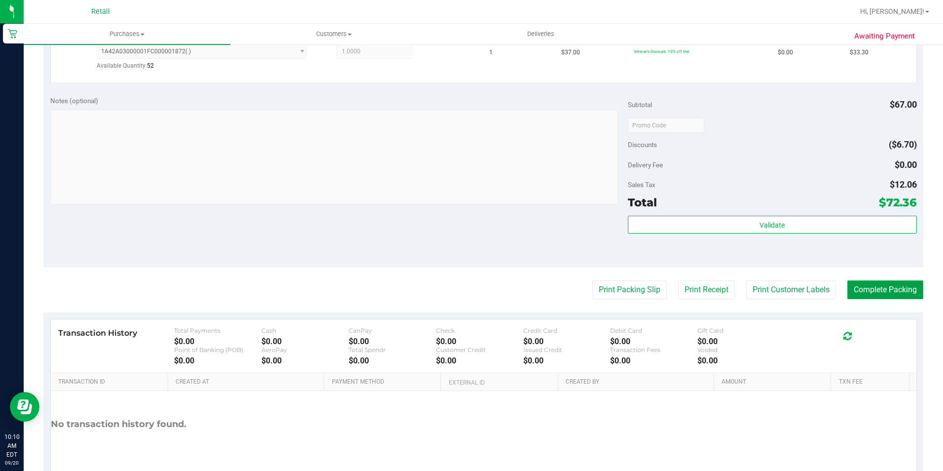
click at [869, 284] on button "Complete Packing" at bounding box center [886, 289] width 76 height 19
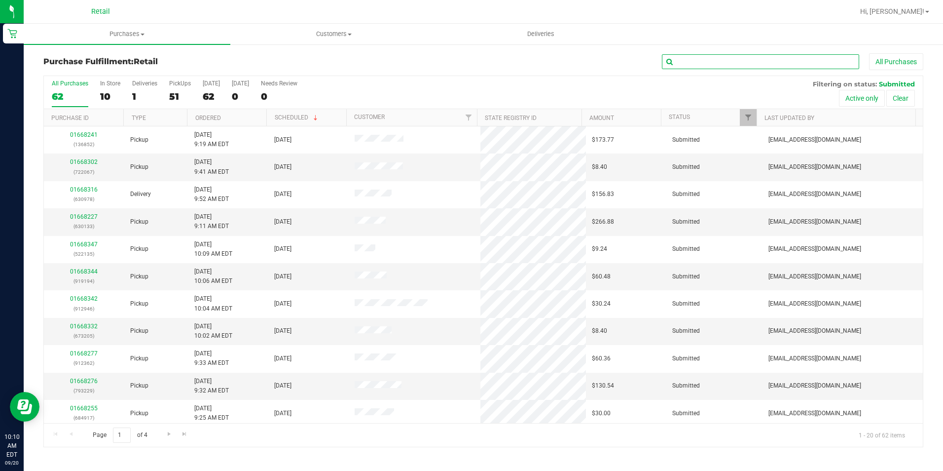
click at [748, 60] on input "text" at bounding box center [760, 61] width 197 height 15
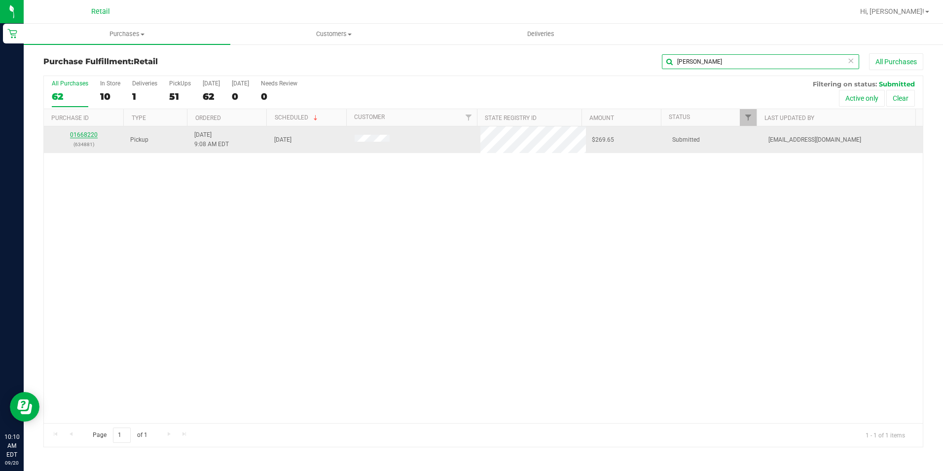
type input "RONALD"
click at [84, 138] on link "01668220" at bounding box center [84, 134] width 28 height 7
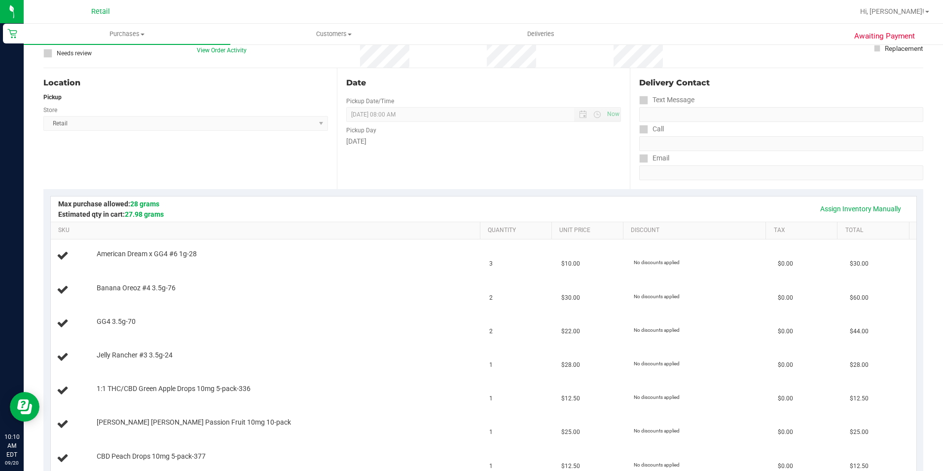
scroll to position [99, 0]
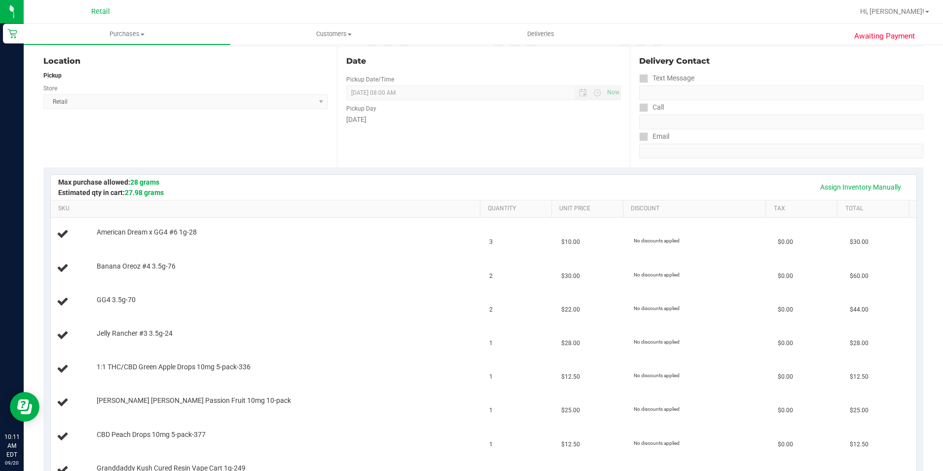
click at [417, 188] on div "Assign Inventory Manually" at bounding box center [484, 187] width 848 height 17
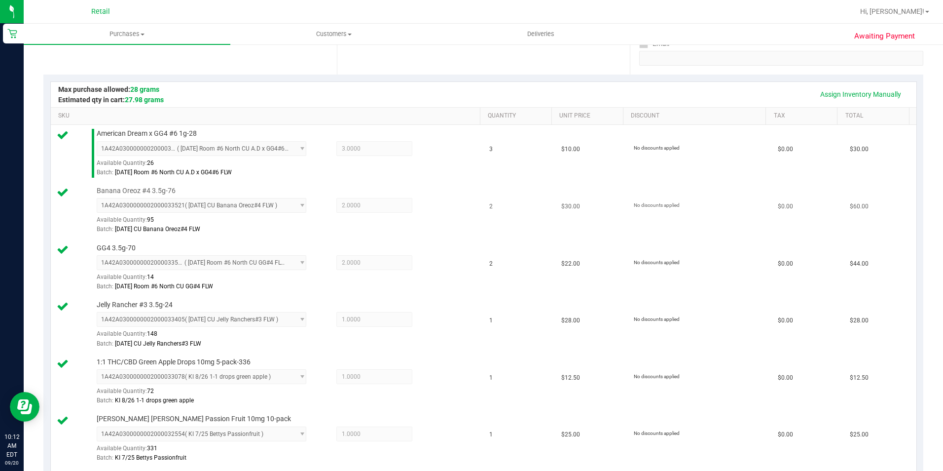
scroll to position [0, 0]
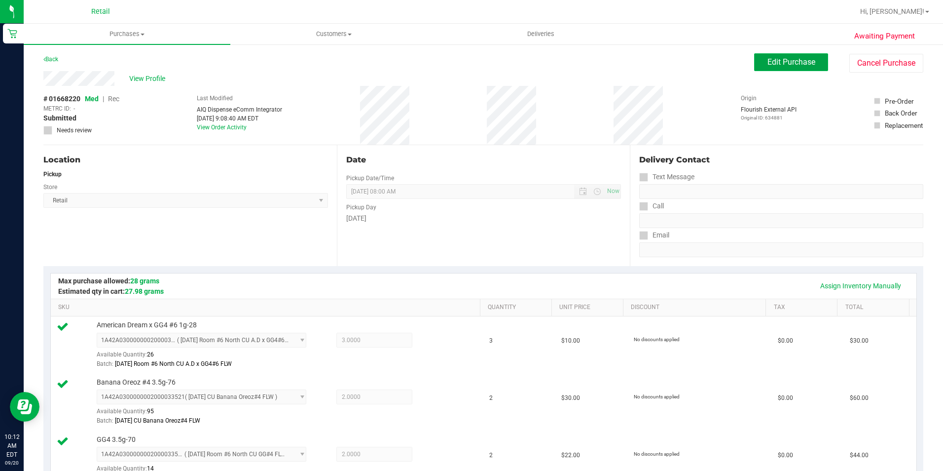
click at [754, 62] on button "Edit Purchase" at bounding box center [791, 62] width 74 height 18
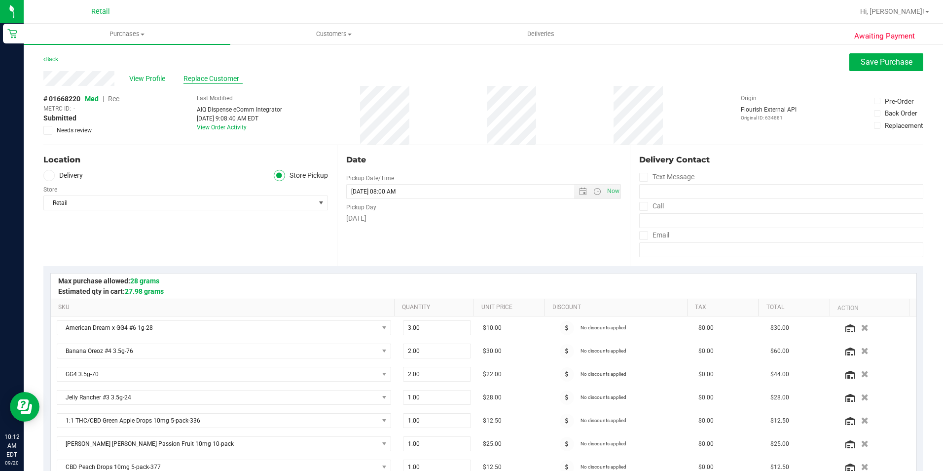
click at [205, 78] on span "Replace Customer" at bounding box center [213, 79] width 59 height 10
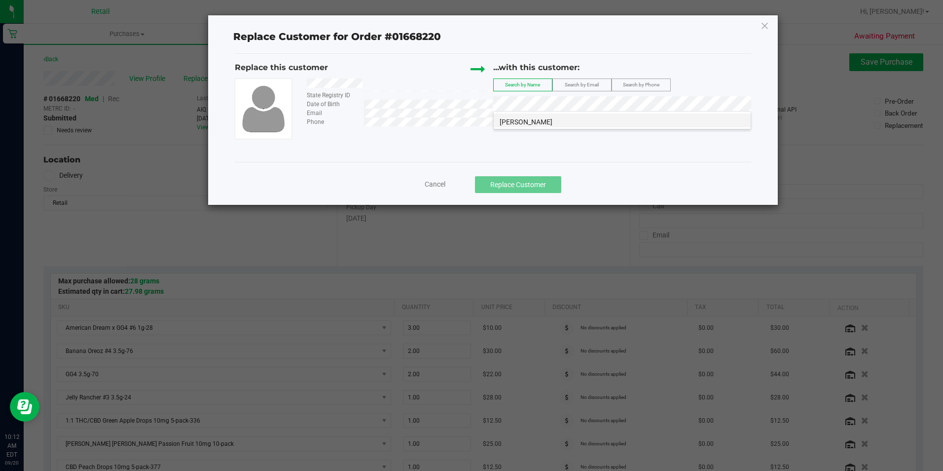
click at [536, 120] on span "Ronald Vento" at bounding box center [526, 122] width 53 height 8
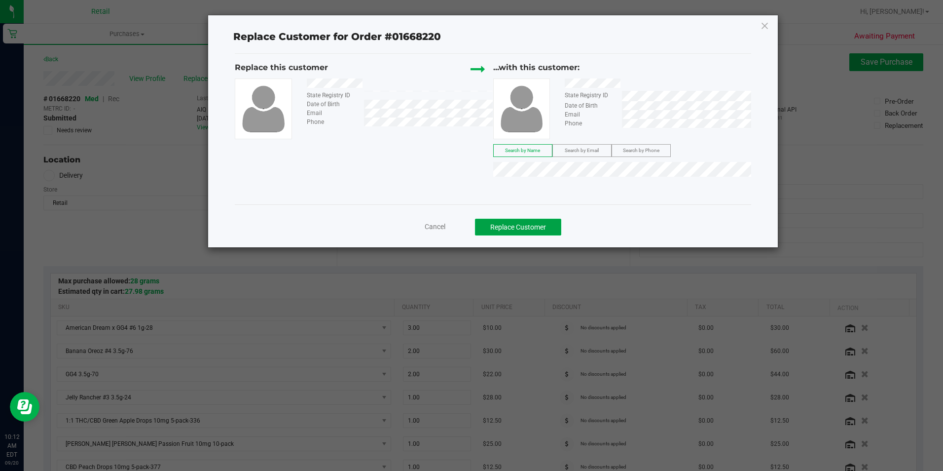
click at [538, 225] on button "Replace Customer" at bounding box center [518, 227] width 86 height 17
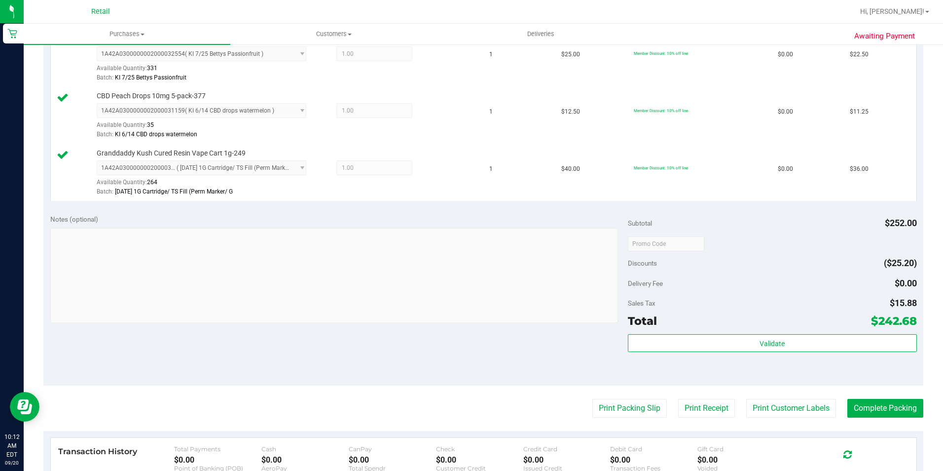
scroll to position [592, 0]
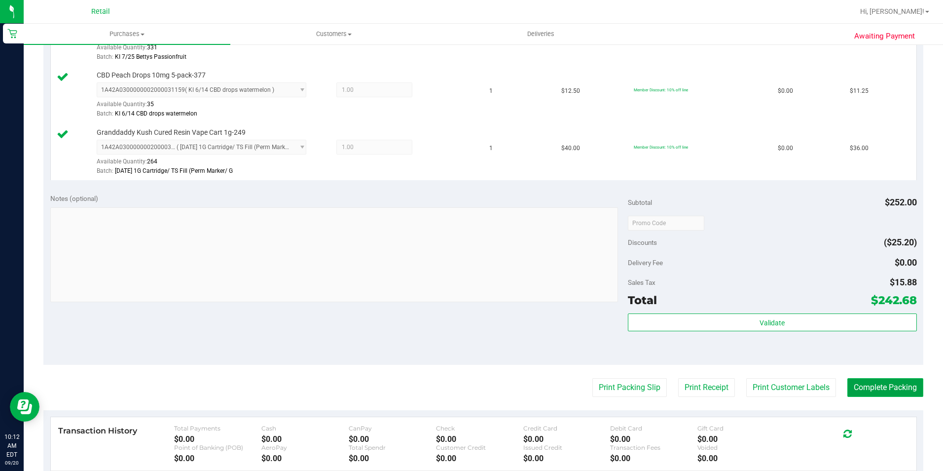
click at [877, 381] on button "Complete Packing" at bounding box center [886, 387] width 76 height 19
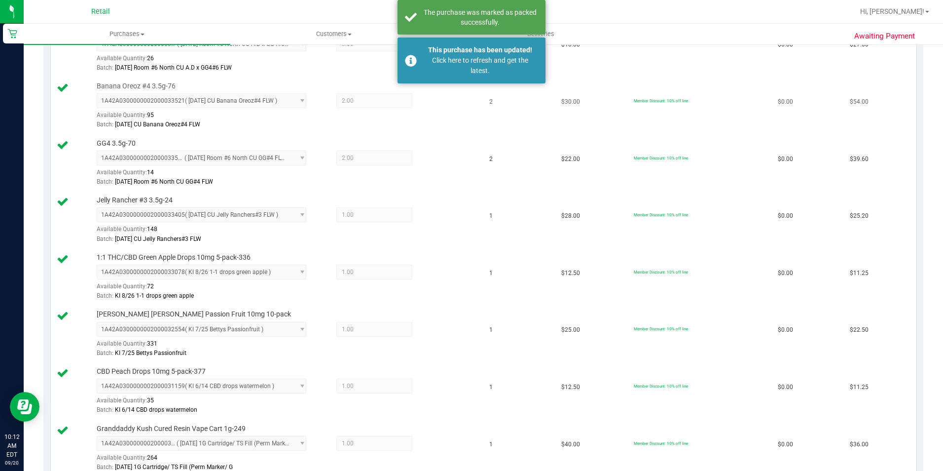
scroll to position [0, 0]
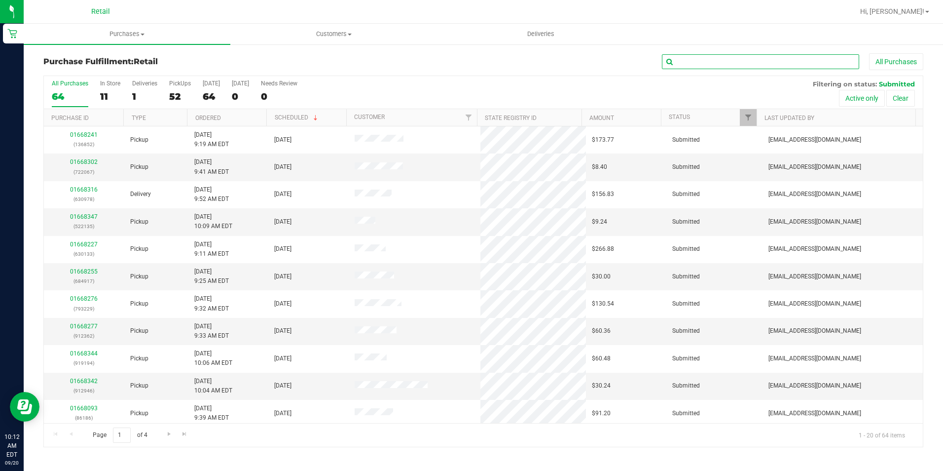
click at [692, 55] on input "text" at bounding box center [760, 61] width 197 height 15
click at [738, 62] on input "text" at bounding box center [760, 61] width 197 height 15
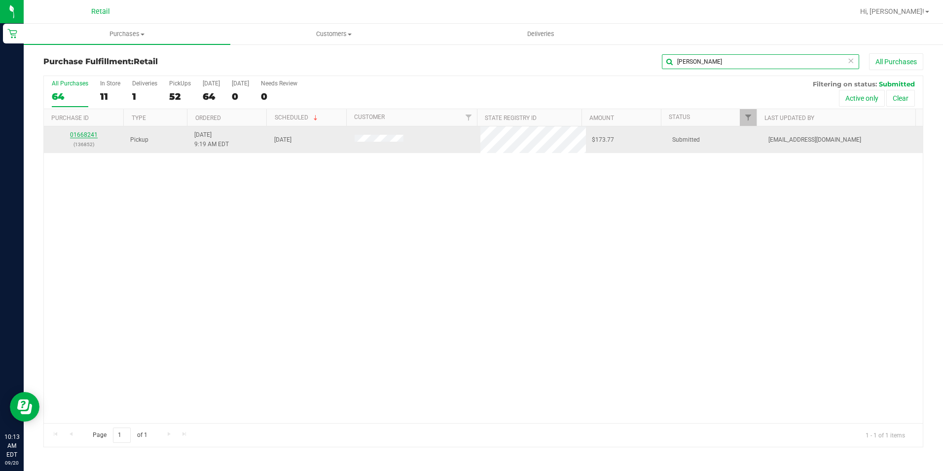
type input "BRETT"
click at [92, 127] on td "01668241 (136852)" at bounding box center [84, 139] width 80 height 27
click at [85, 134] on link "01668241" at bounding box center [84, 134] width 28 height 7
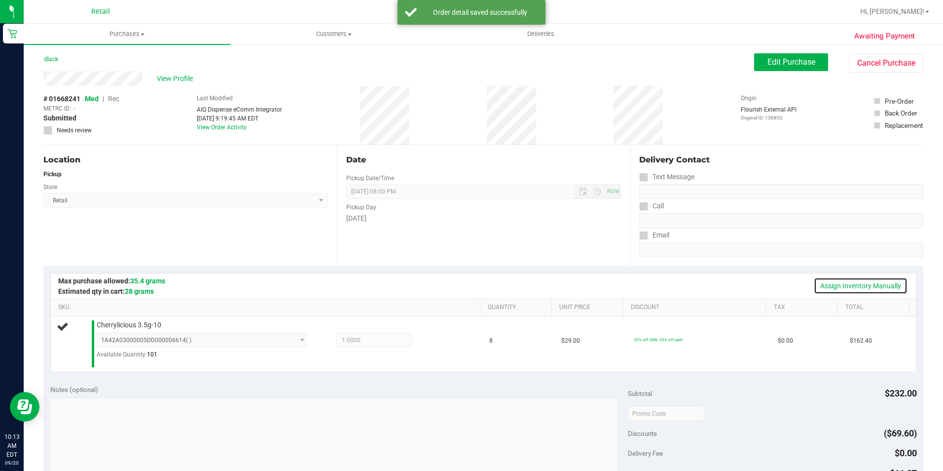
click at [866, 278] on link "Assign Inventory Manually" at bounding box center [861, 285] width 94 height 17
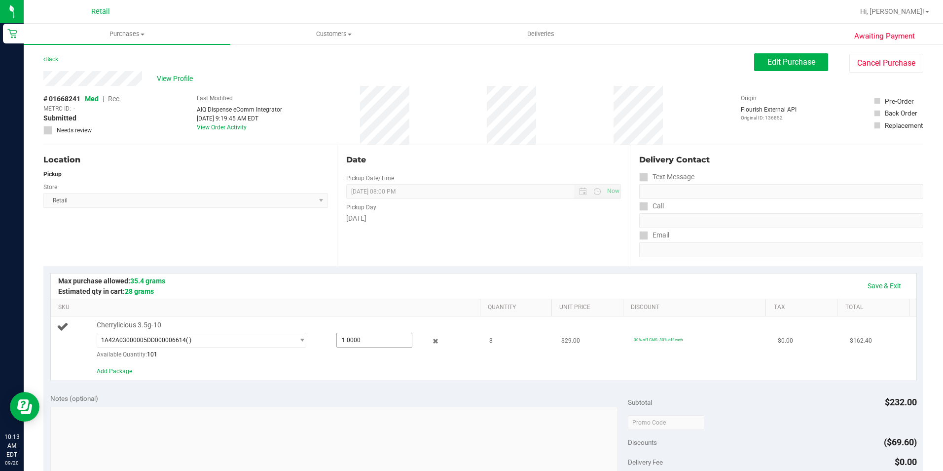
click at [366, 334] on span "1.0000 1" at bounding box center [374, 340] width 76 height 15
type input "8"
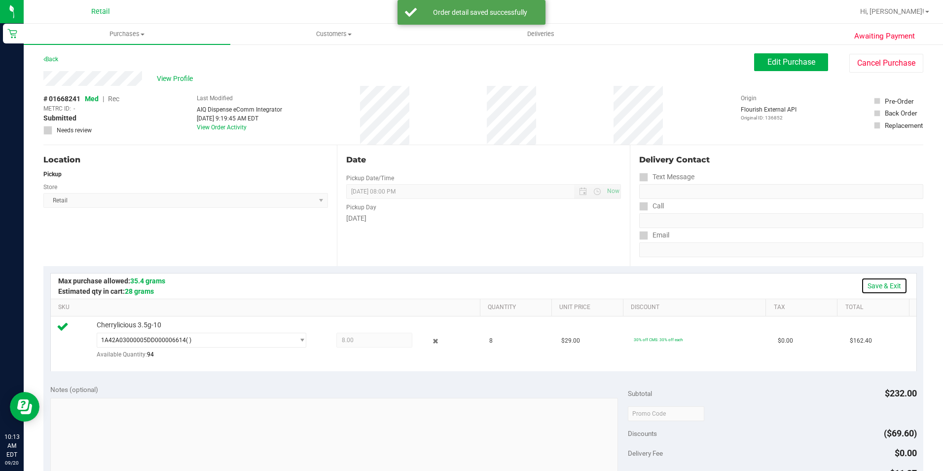
click at [874, 285] on link "Save & Exit" at bounding box center [884, 285] width 46 height 17
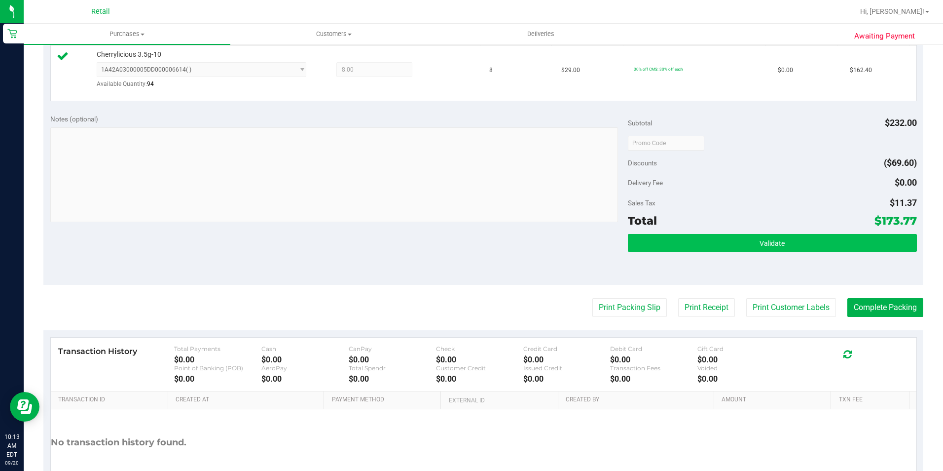
scroll to position [296, 0]
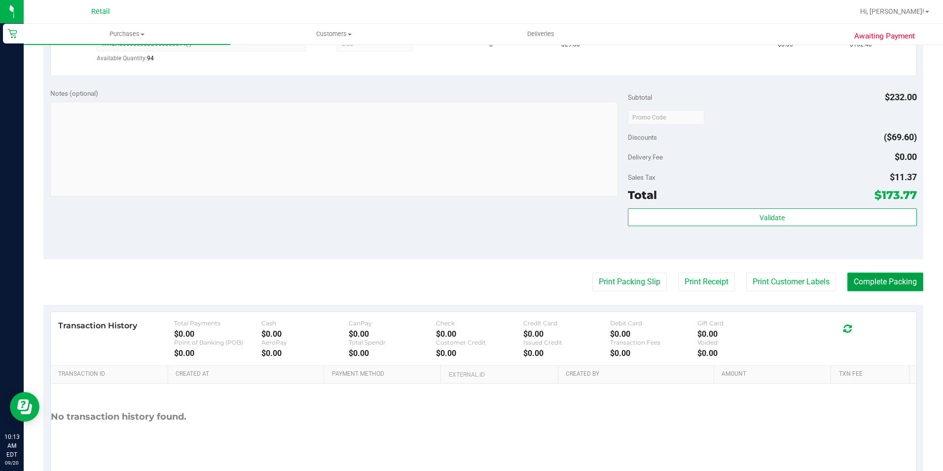
click at [882, 288] on button "Complete Packing" at bounding box center [886, 281] width 76 height 19
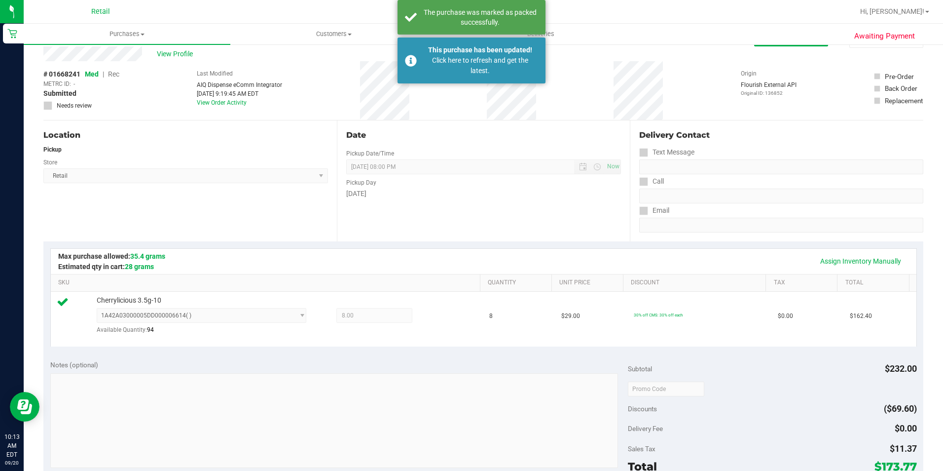
scroll to position [0, 0]
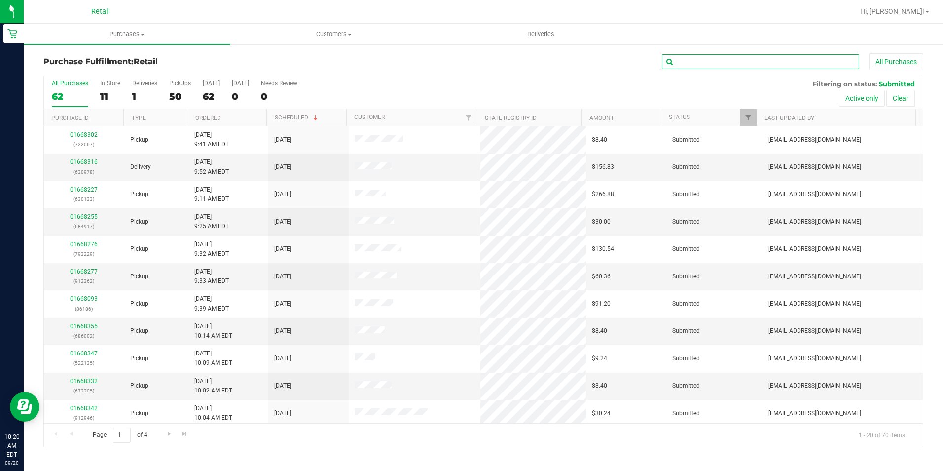
click at [722, 61] on input "text" at bounding box center [760, 61] width 197 height 15
click at [768, 63] on input "text" at bounding box center [760, 61] width 197 height 15
click at [749, 68] on input "text" at bounding box center [760, 61] width 197 height 15
click at [741, 64] on input "text" at bounding box center [760, 61] width 197 height 15
click at [776, 59] on input "text" at bounding box center [760, 61] width 197 height 15
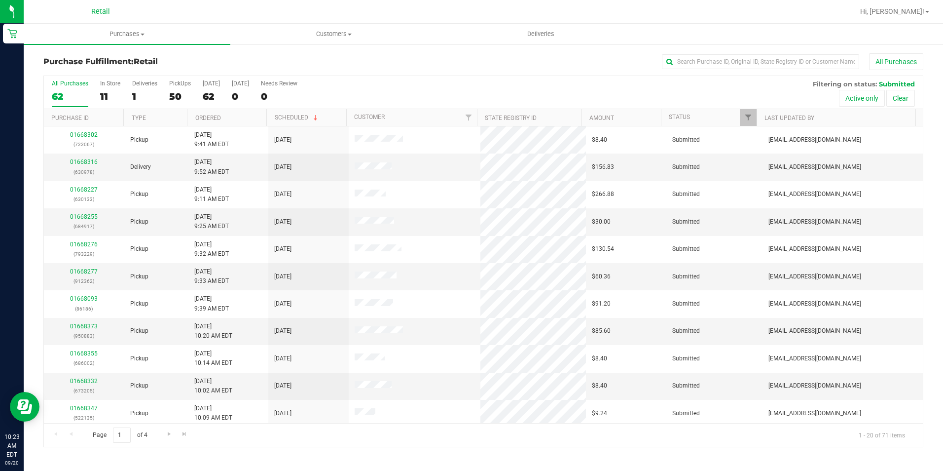
click at [737, 51] on div "Purchase Fulfillment: Retail All Purchases All Purchases 62 In Store 11 Deliver…" at bounding box center [484, 249] width 920 height 413
click at [730, 58] on input "text" at bounding box center [760, 61] width 197 height 15
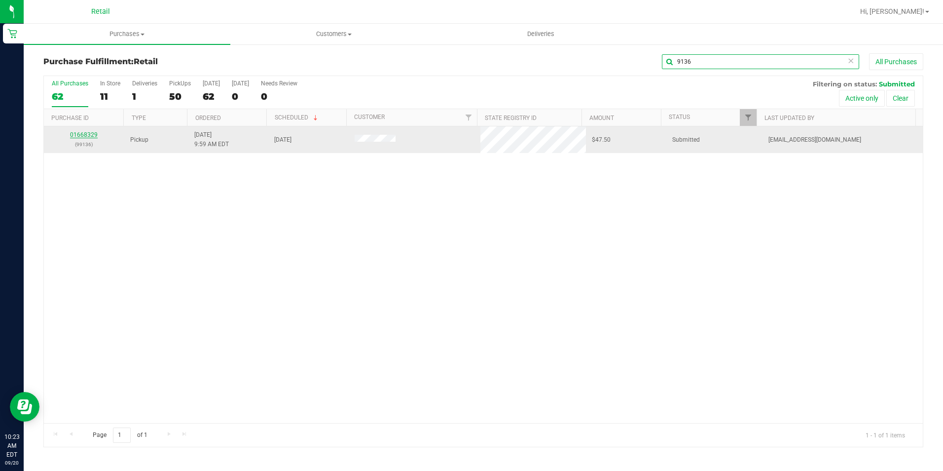
type input "9136"
click at [85, 137] on link "01668329" at bounding box center [84, 134] width 28 height 7
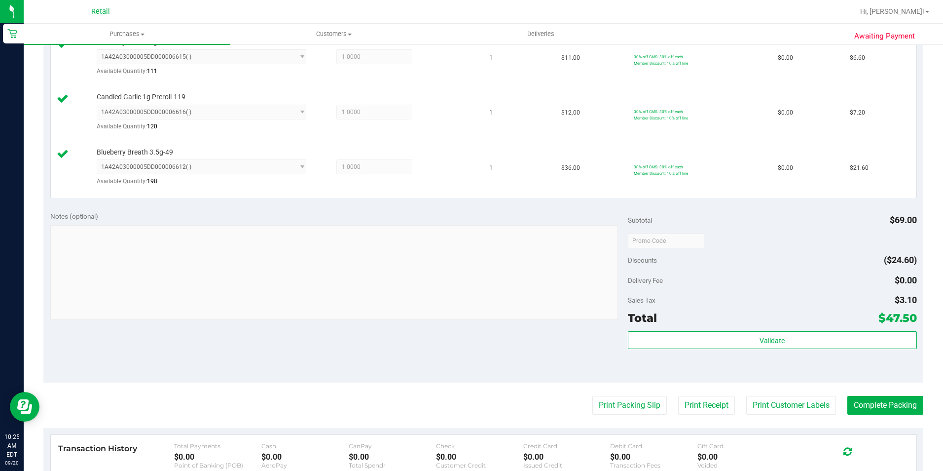
scroll to position [345, 0]
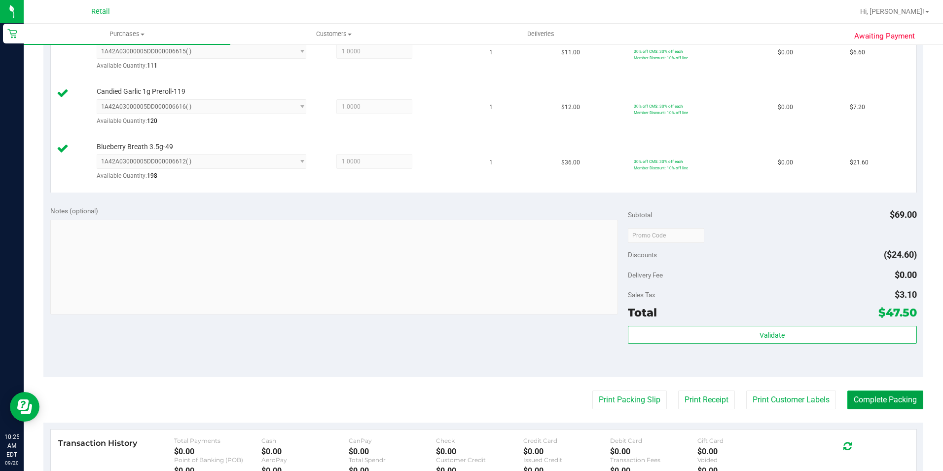
click at [852, 396] on button "Complete Packing" at bounding box center [886, 399] width 76 height 19
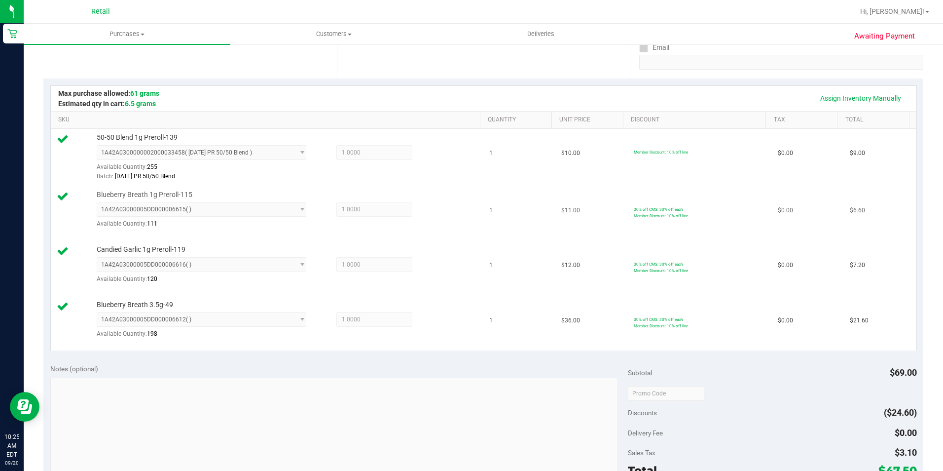
scroll to position [0, 0]
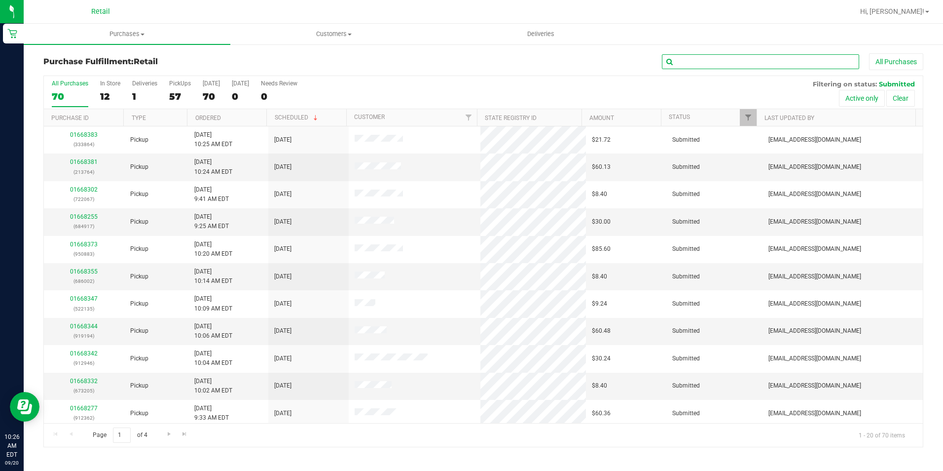
click at [728, 56] on input "text" at bounding box center [760, 61] width 197 height 15
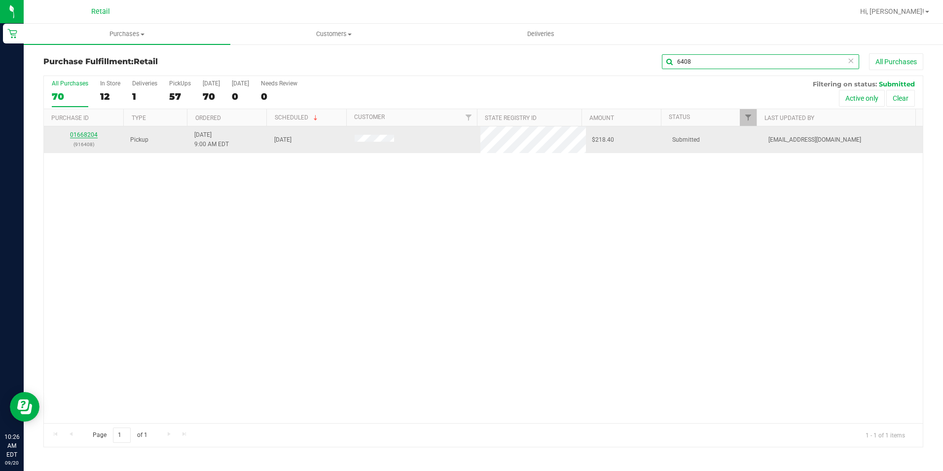
type input "6408"
click at [83, 135] on link "01668204" at bounding box center [84, 134] width 28 height 7
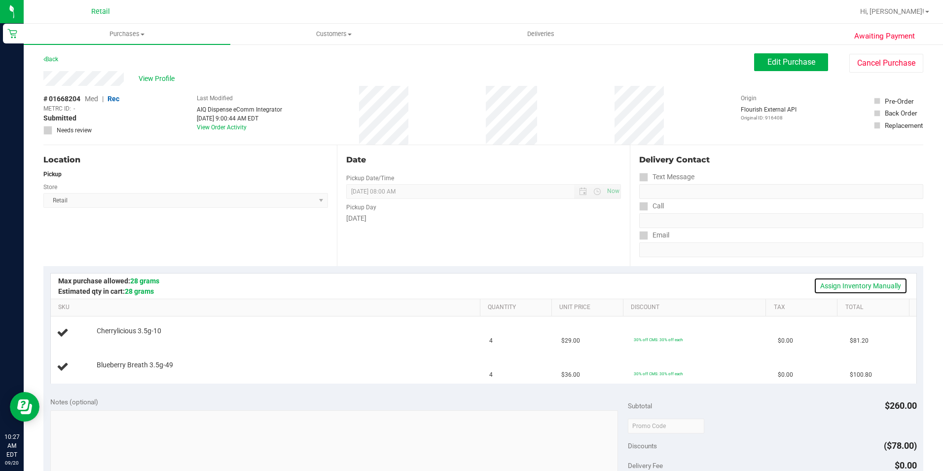
click at [845, 286] on link "Assign Inventory Manually" at bounding box center [861, 285] width 94 height 17
click at [106, 374] on link "Add Package" at bounding box center [115, 371] width 36 height 7
click at [186, 365] on div "Blueberry Breath 3.5g-49 Select Package 1A42A03000005DD000006554 1A42A03000005D…" at bounding box center [284, 369] width 384 height 30
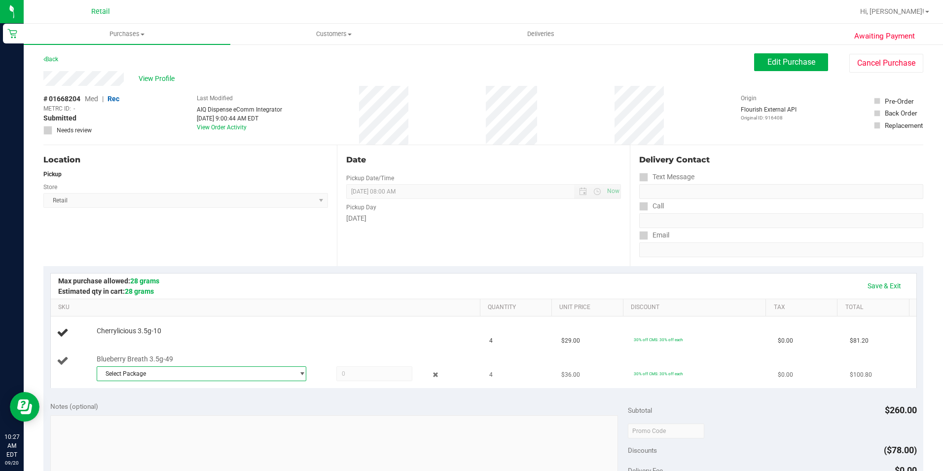
click at [187, 368] on span "Select Package" at bounding box center [195, 374] width 197 height 14
click at [193, 425] on li "1A42A03000005DD000006612 ( )" at bounding box center [198, 428] width 205 height 14
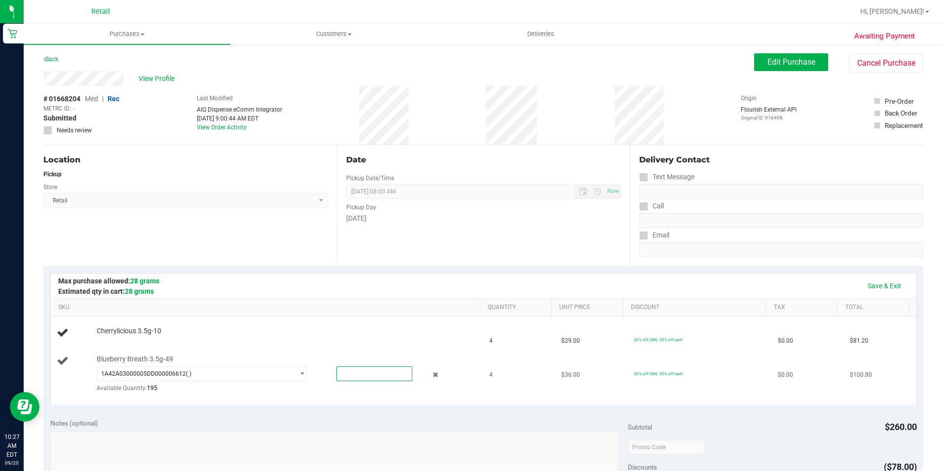
click at [366, 368] on span at bounding box center [374, 373] width 76 height 15
type input "4"
click at [117, 338] on link "Add Package" at bounding box center [115, 337] width 36 height 7
click at [208, 340] on span "Select Package" at bounding box center [195, 340] width 197 height 14
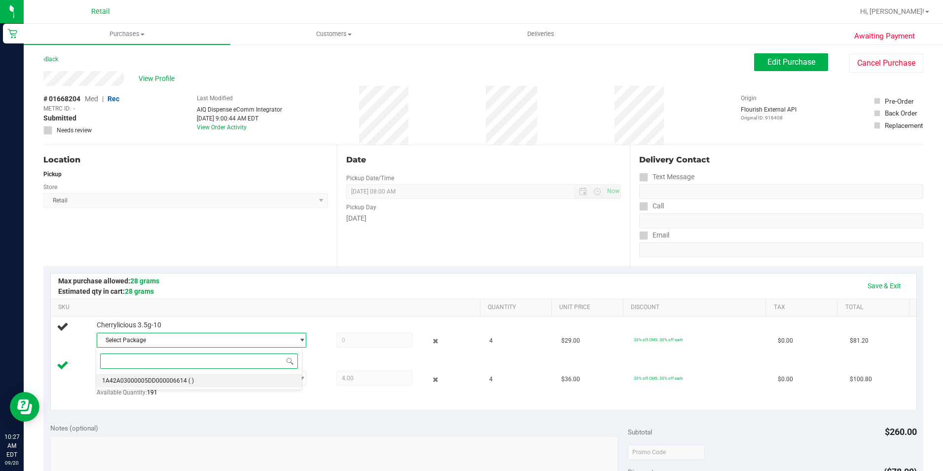
click at [197, 380] on li "1A42A03000005DD000006614 ( )" at bounding box center [198, 380] width 205 height 14
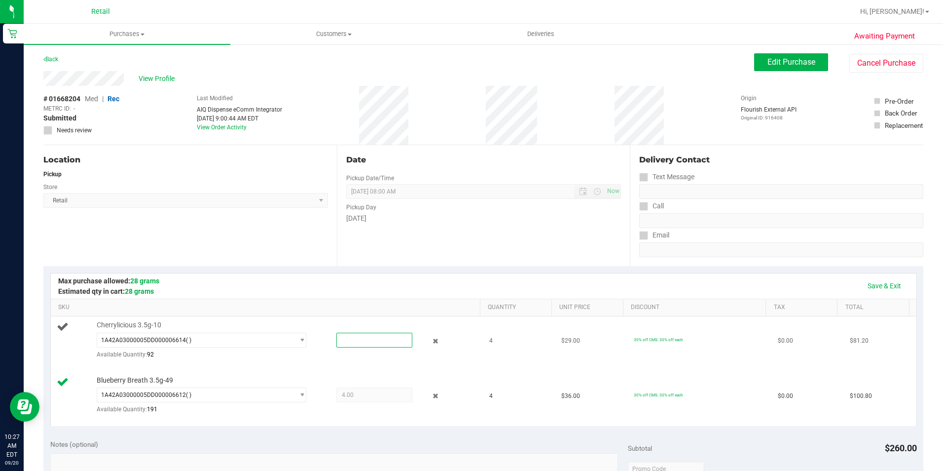
click at [361, 338] on span at bounding box center [374, 340] width 76 height 15
type input "4"
click at [472, 228] on div "Date Pickup Date/Time 09/20/2025 Now 09/20/2025 08:00 AM Now Pickup Day Saturday" at bounding box center [484, 205] width 294 height 121
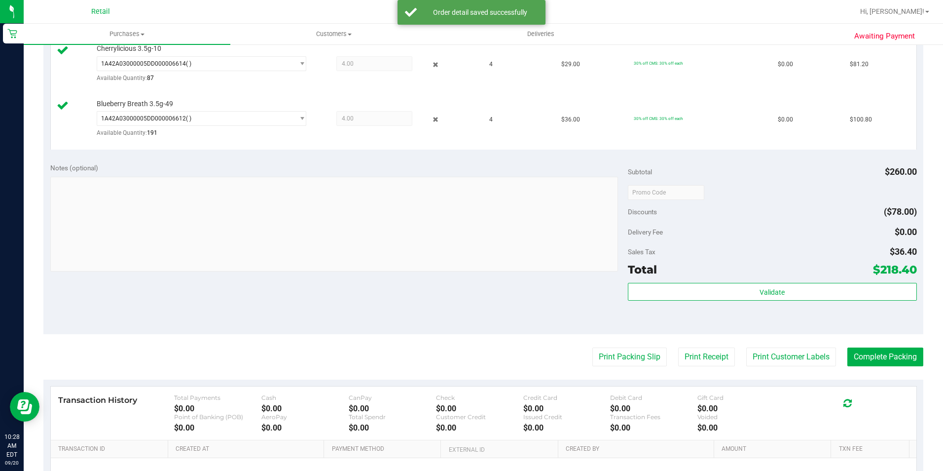
scroll to position [296, 0]
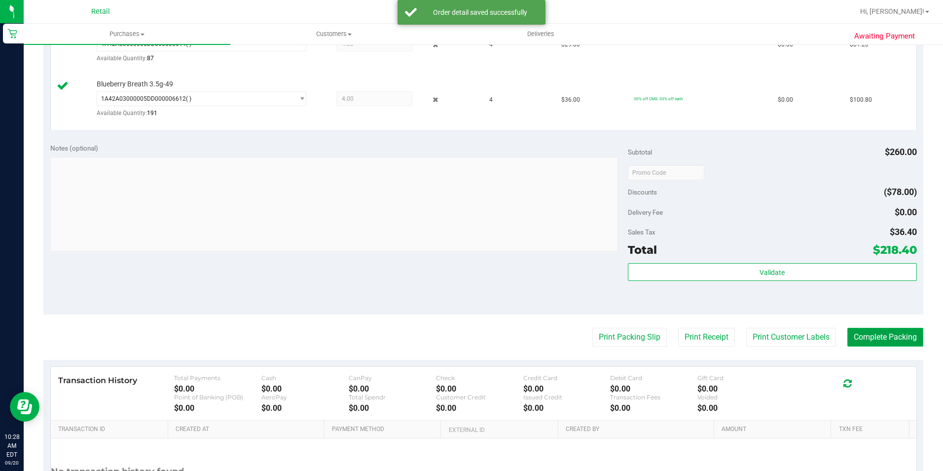
click at [883, 337] on button "Complete Packing" at bounding box center [886, 337] width 76 height 19
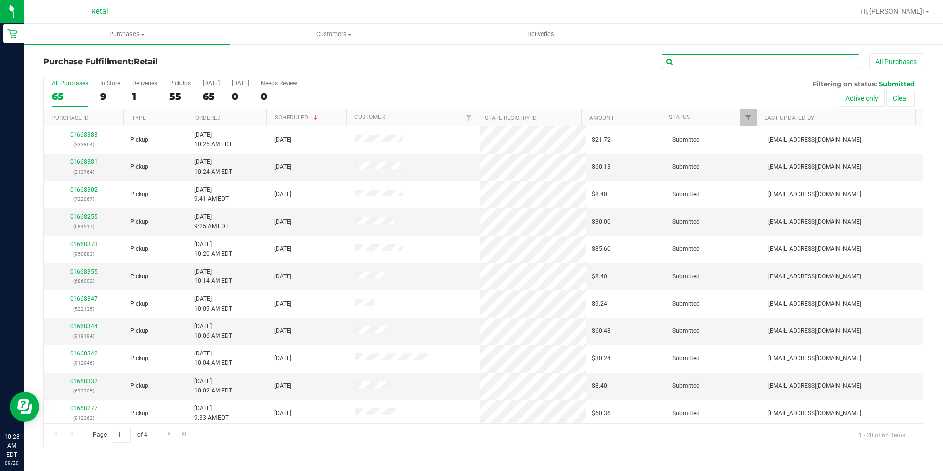
click at [727, 61] on input "text" at bounding box center [760, 61] width 197 height 15
click at [717, 53] on div "Purchase Fulfillment: Retail All Purchases All Purchases 65 In Store 9 Deliveri…" at bounding box center [484, 249] width 920 height 413
click at [713, 62] on input "text" at bounding box center [760, 61] width 197 height 15
type input "4039"
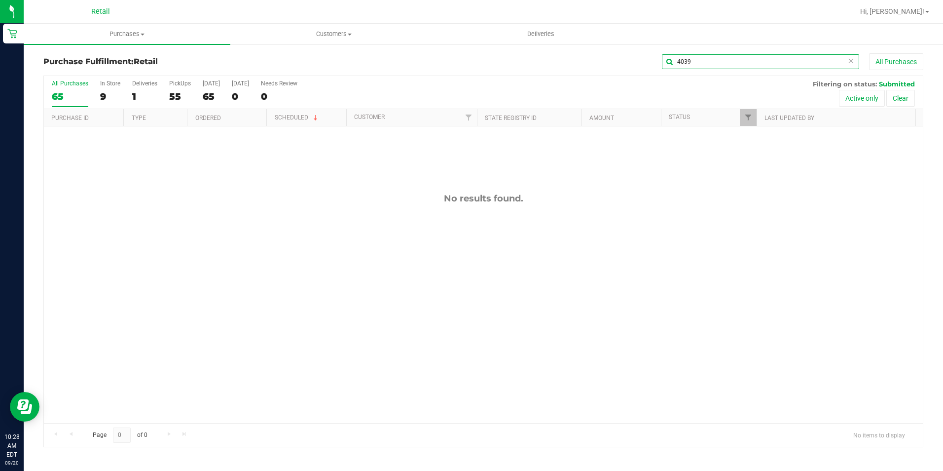
drag, startPoint x: 701, startPoint y: 59, endPoint x: 648, endPoint y: 62, distance: 52.9
click at [648, 62] on div "4039 All Purchases" at bounding box center [630, 61] width 587 height 17
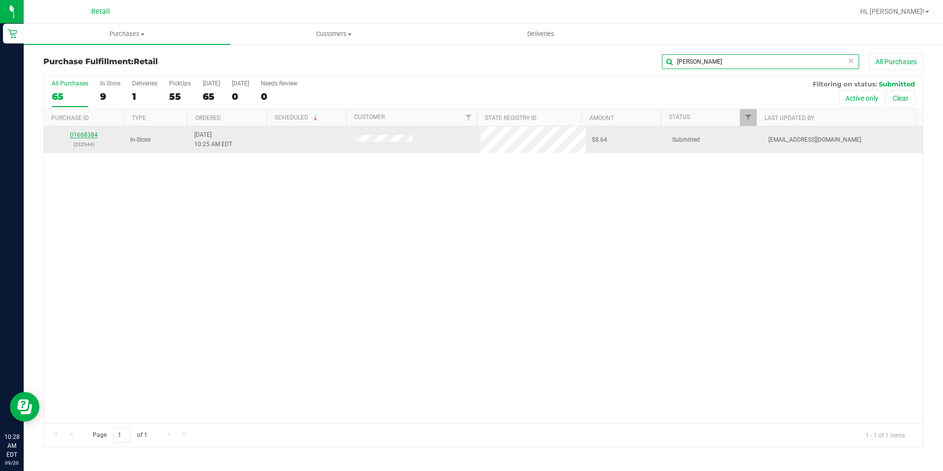
type input "raul"
click at [89, 137] on link "01668384" at bounding box center [84, 134] width 28 height 7
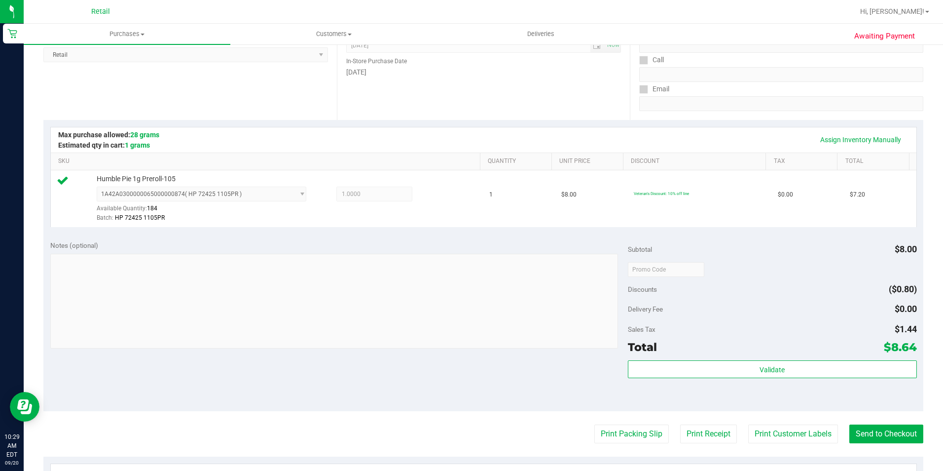
scroll to position [148, 0]
click at [878, 432] on button "Send to Checkout" at bounding box center [887, 431] width 74 height 19
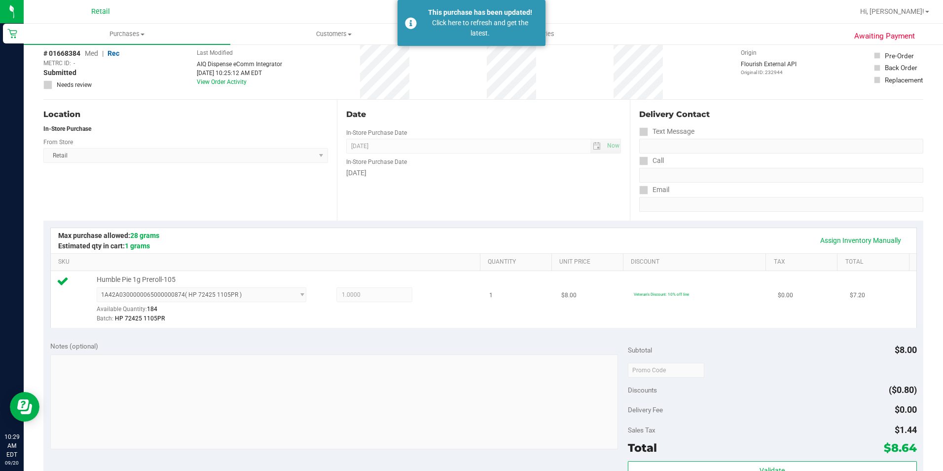
scroll to position [0, 0]
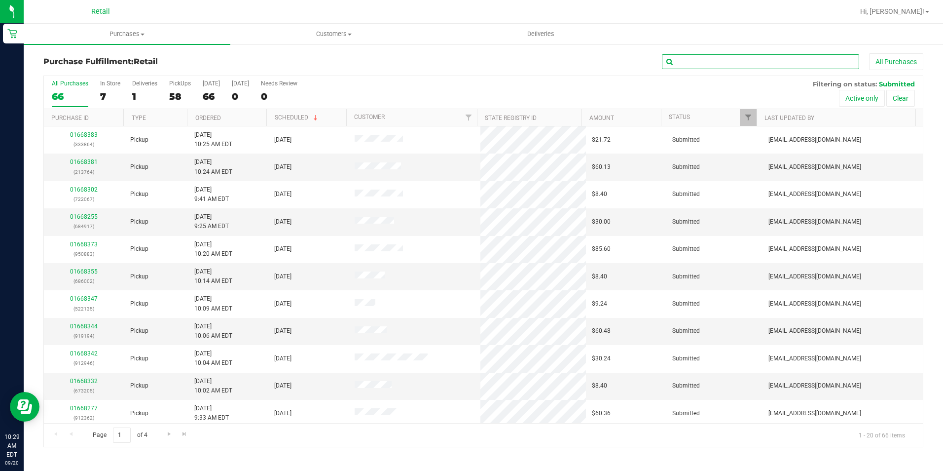
click at [684, 58] on input "text" at bounding box center [760, 61] width 197 height 15
click at [672, 55] on input "text" at bounding box center [760, 61] width 197 height 15
click at [705, 76] on div "All Purchases 66 In Store 7 Deliveries 1 PickUps 58 Today 66 Tomorrow 0 Needs R…" at bounding box center [483, 80] width 879 height 8
click at [720, 55] on input "text" at bounding box center [760, 61] width 197 height 15
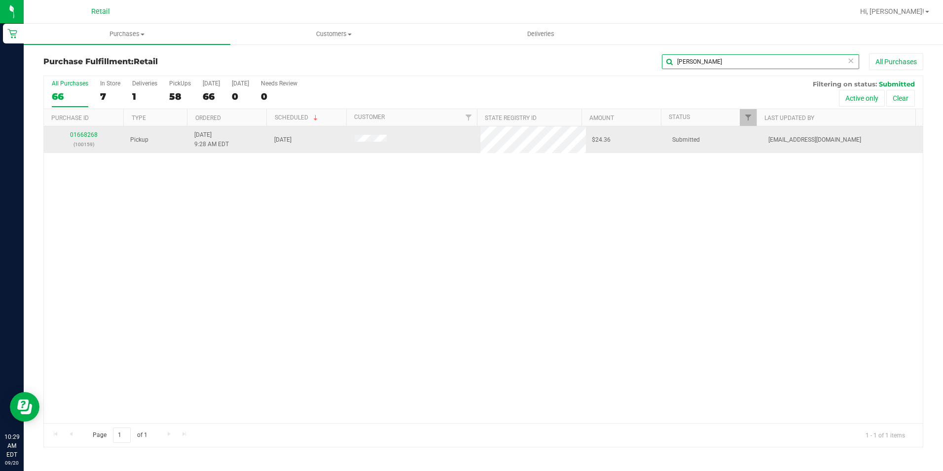
type input "ramon"
click at [83, 131] on div "01668268 (100159)" at bounding box center [84, 139] width 69 height 19
click at [86, 134] on link "01668268" at bounding box center [84, 134] width 28 height 7
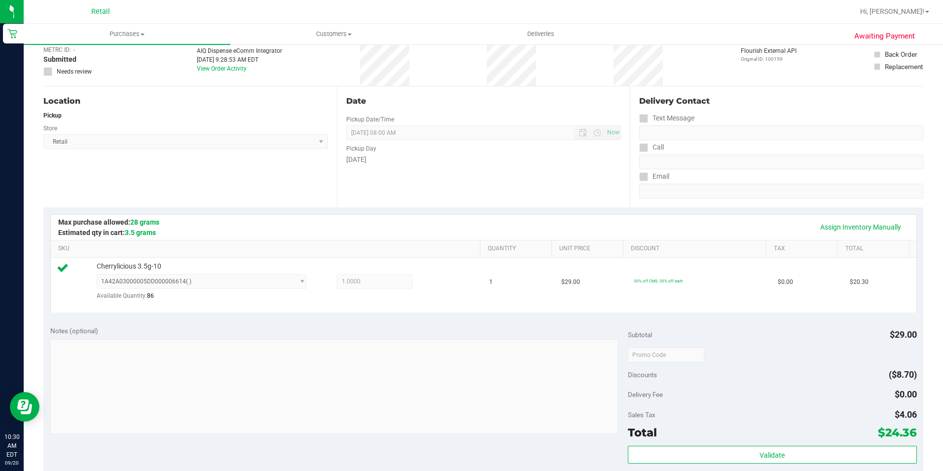
scroll to position [247, 0]
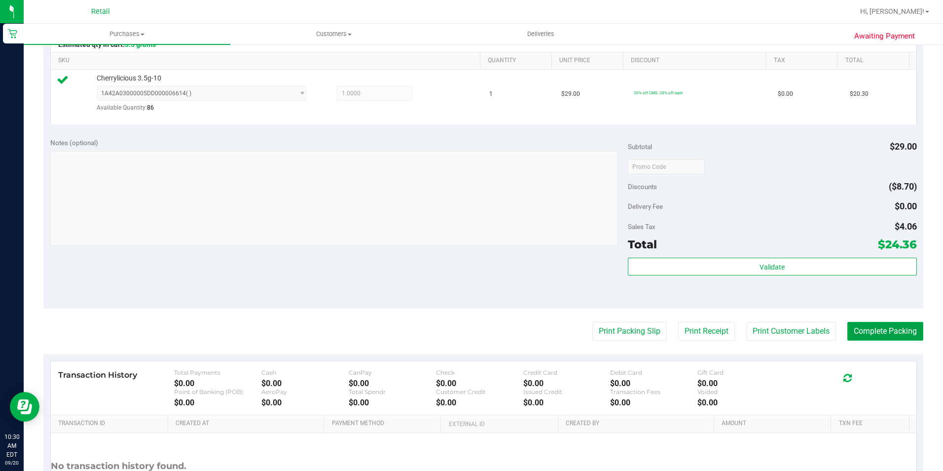
click at [874, 326] on button "Complete Packing" at bounding box center [886, 331] width 76 height 19
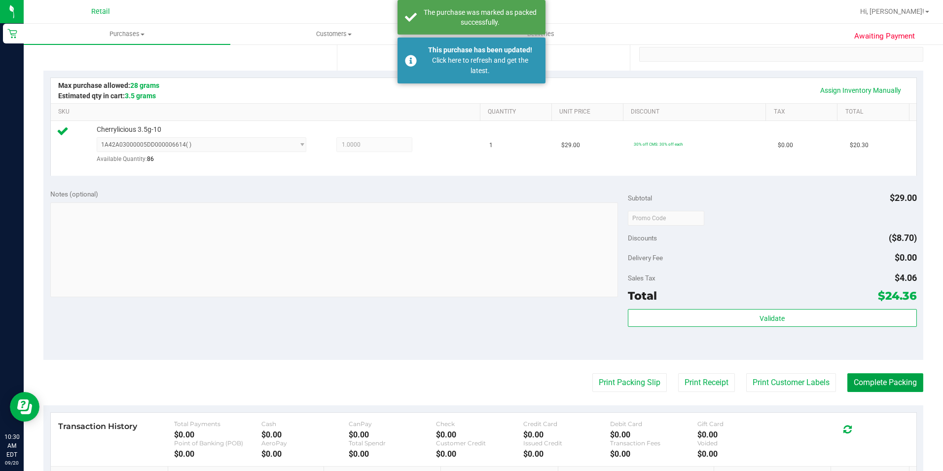
scroll to position [0, 0]
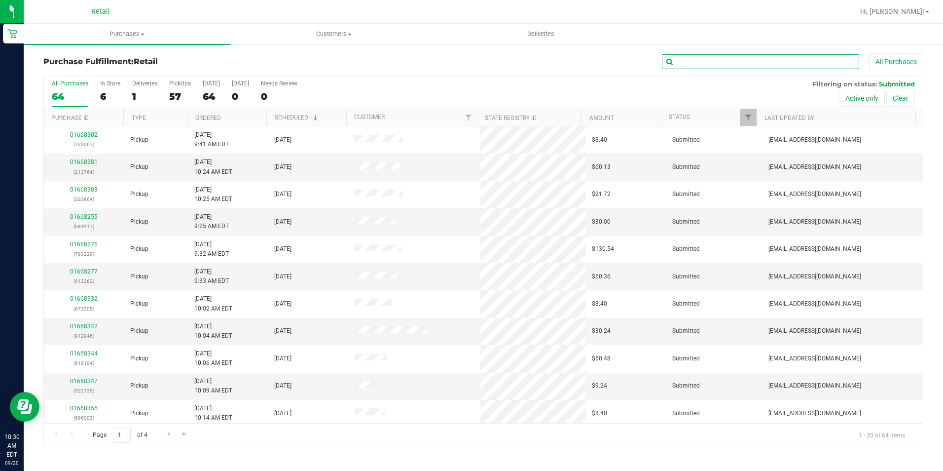
click at [731, 56] on input "text" at bounding box center [760, 61] width 197 height 15
type input "raul"
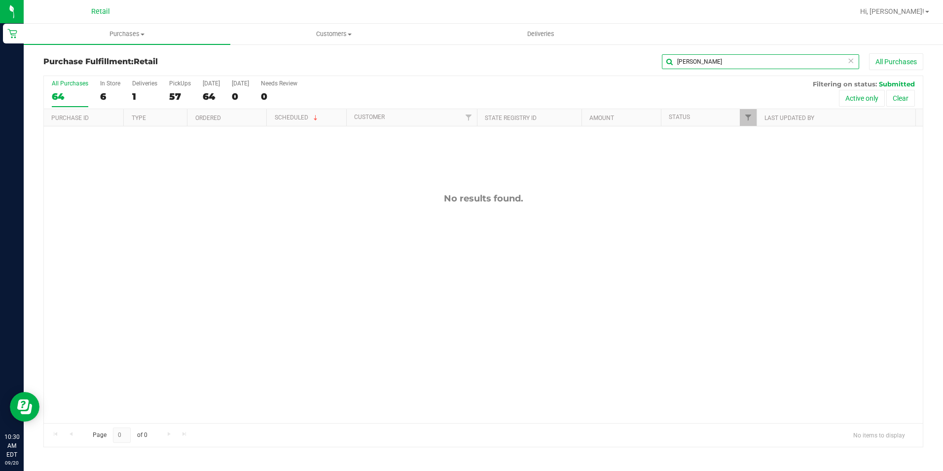
drag, startPoint x: 697, startPoint y: 57, endPoint x: 671, endPoint y: 63, distance: 26.7
click at [671, 62] on input "raul" at bounding box center [760, 61] width 197 height 15
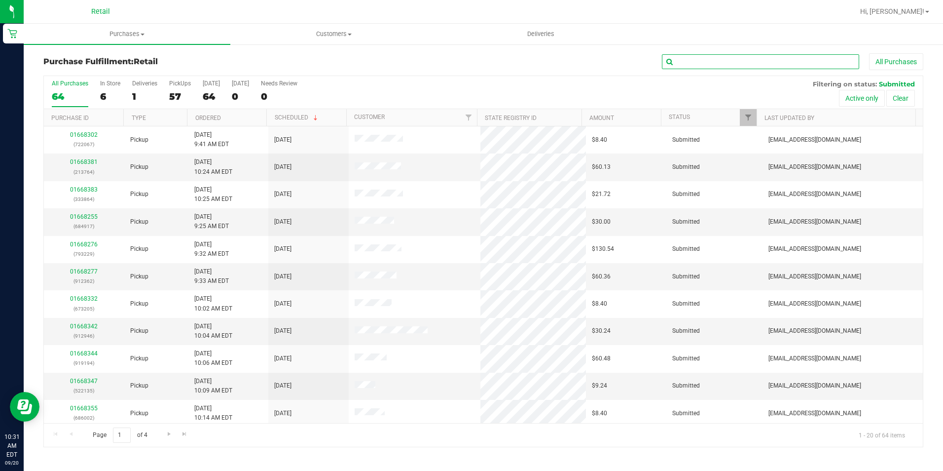
click at [717, 58] on input "text" at bounding box center [760, 61] width 197 height 15
click at [749, 57] on input "text" at bounding box center [760, 61] width 197 height 15
click at [717, 58] on input "text" at bounding box center [760, 61] width 197 height 15
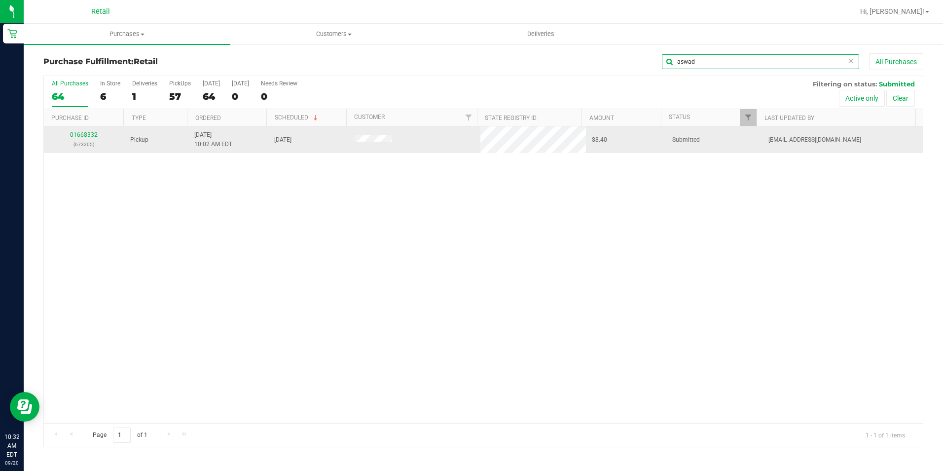
type input "aswad"
click at [85, 137] on link "01668332" at bounding box center [84, 134] width 28 height 7
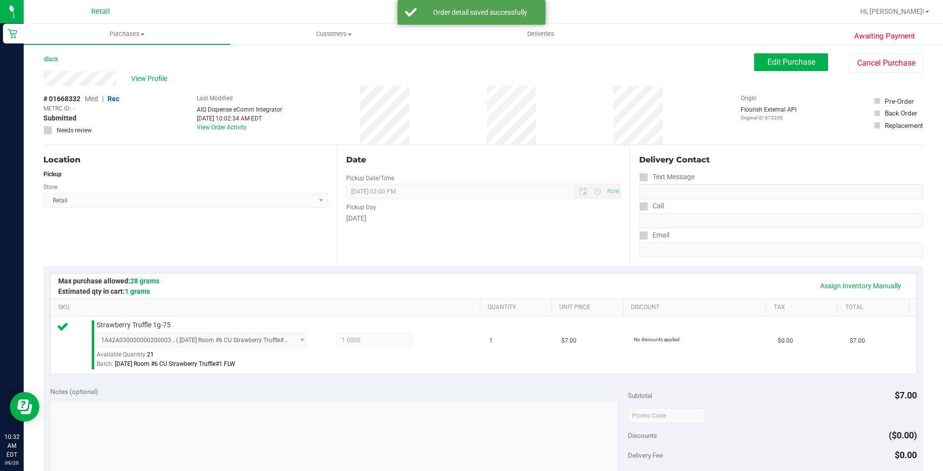
scroll to position [197, 0]
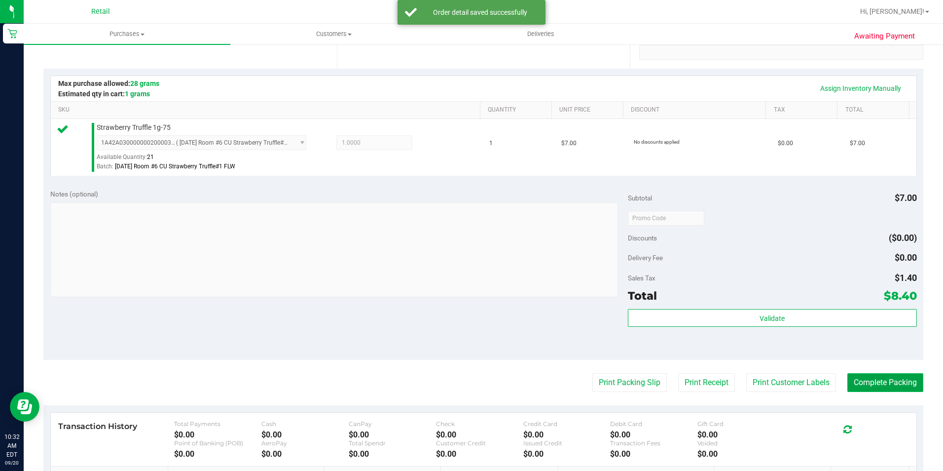
click at [883, 377] on button "Complete Packing" at bounding box center [886, 382] width 76 height 19
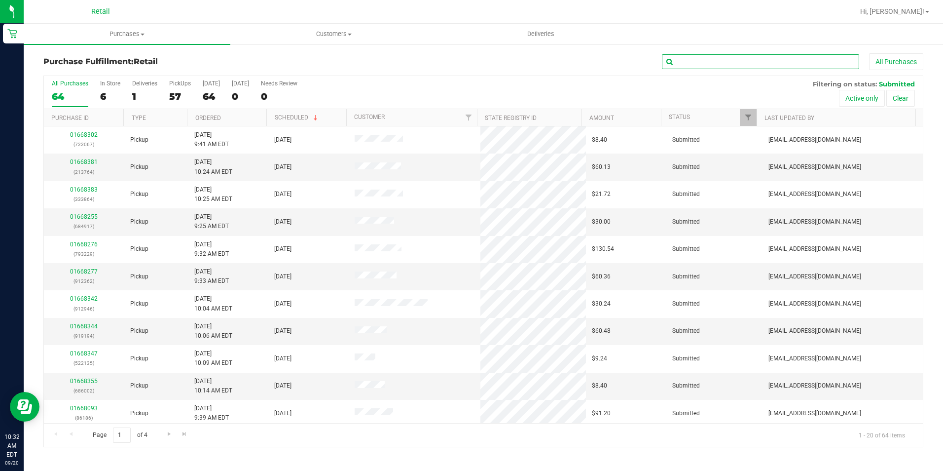
click at [729, 67] on input "text" at bounding box center [760, 61] width 197 height 15
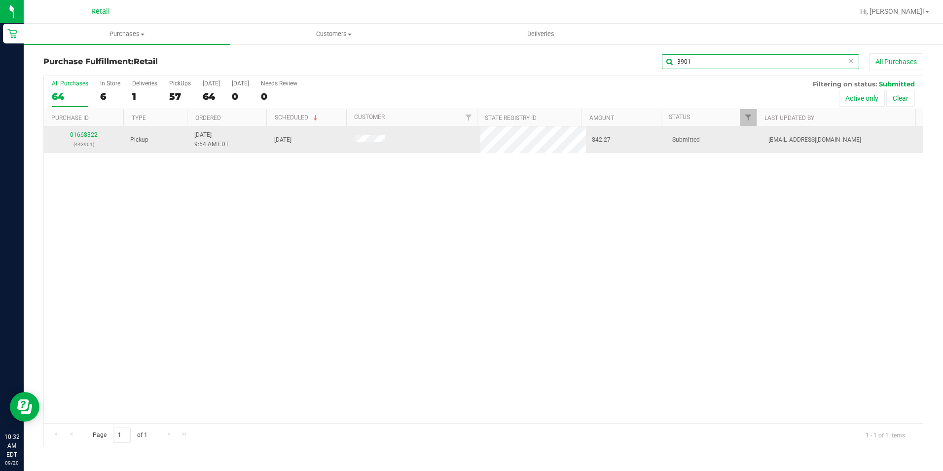
type input "3901"
click at [80, 135] on link "01668322" at bounding box center [84, 134] width 28 height 7
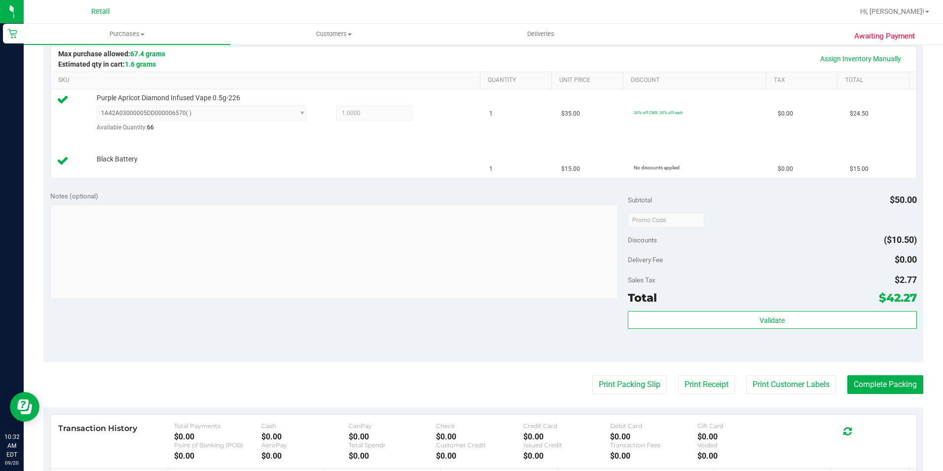
scroll to position [345, 0]
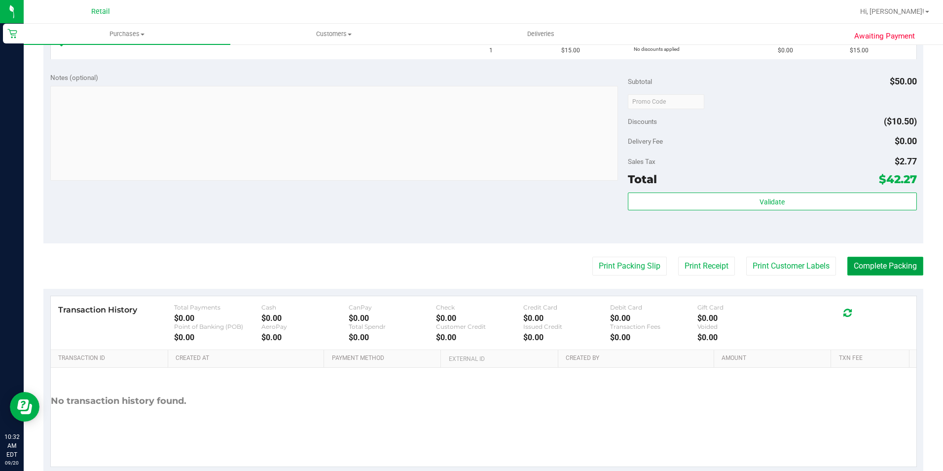
click at [866, 275] on button "Complete Packing" at bounding box center [886, 266] width 76 height 19
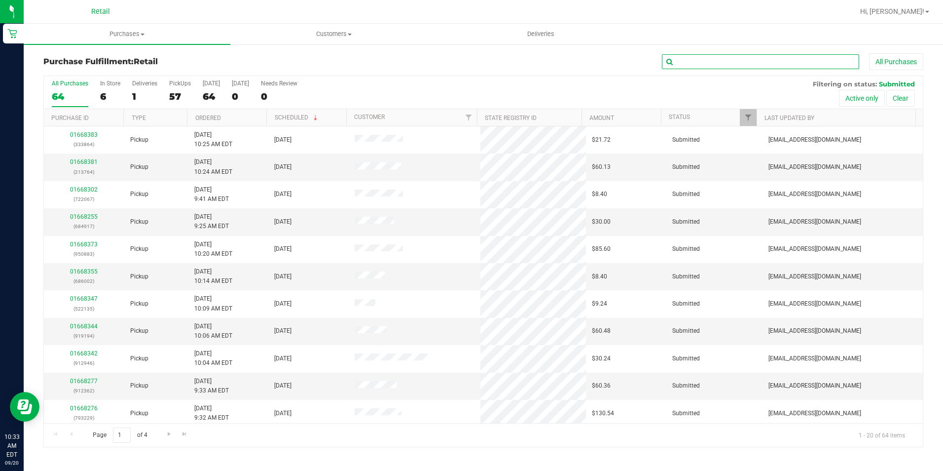
click at [751, 56] on input "text" at bounding box center [760, 61] width 197 height 15
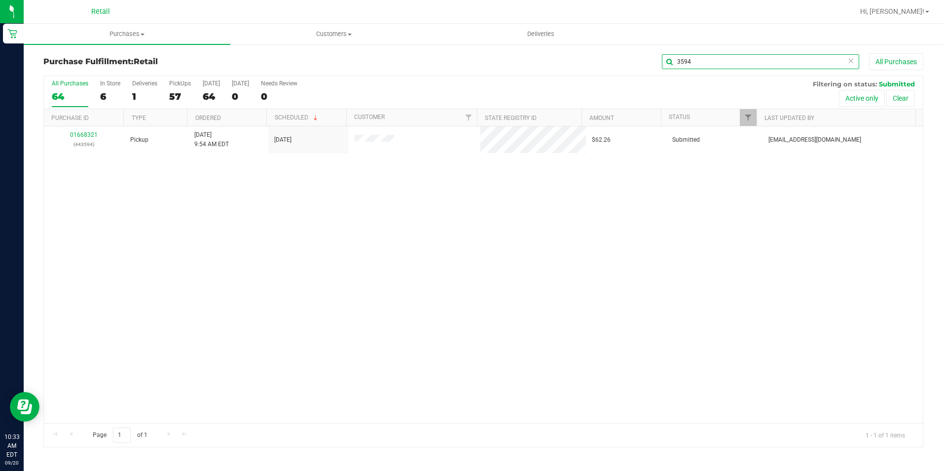
type input "3594"
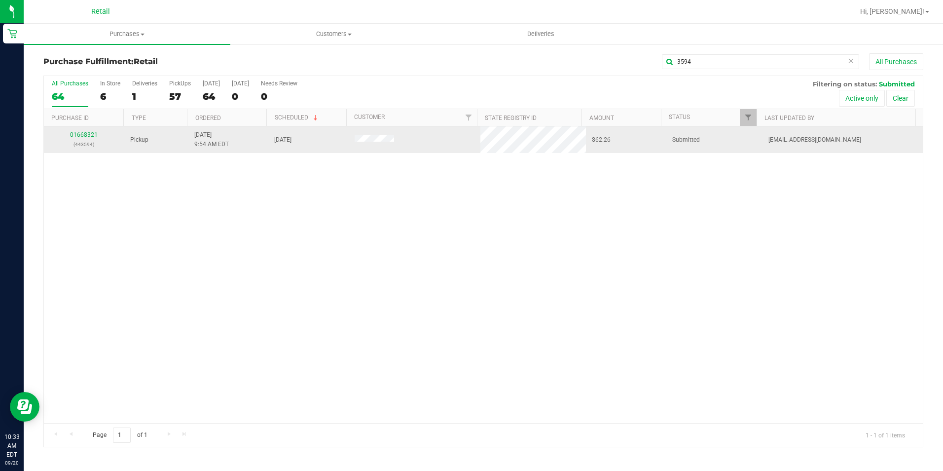
click at [73, 138] on div "01668321 (443594)" at bounding box center [84, 139] width 69 height 19
click at [81, 131] on link "01668321" at bounding box center [84, 134] width 28 height 7
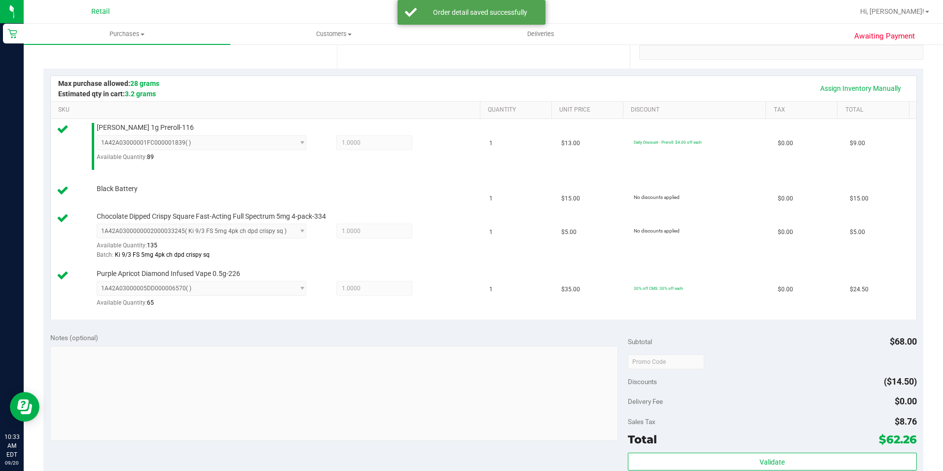
scroll to position [480, 0]
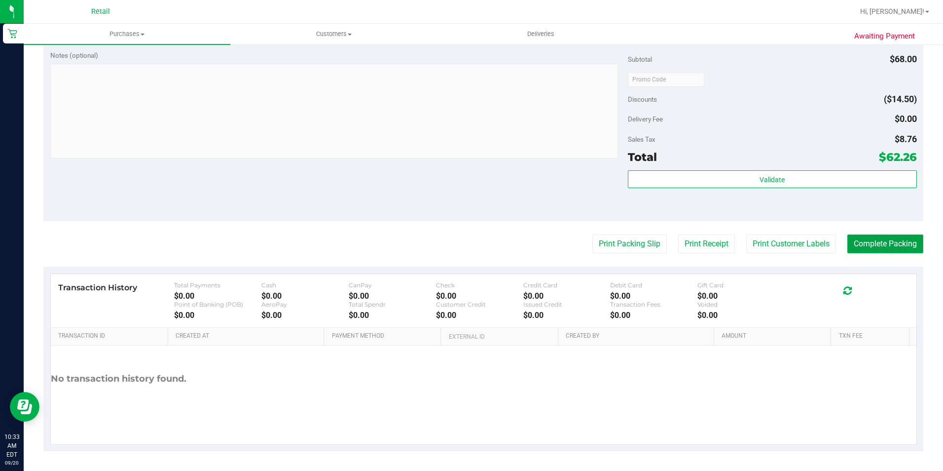
click at [886, 245] on button "Complete Packing" at bounding box center [886, 243] width 76 height 19
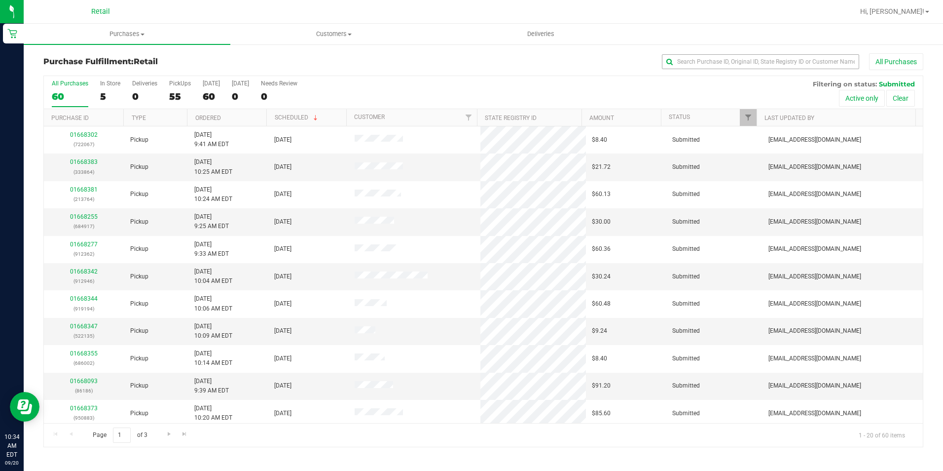
click at [730, 74] on div "Purchase Fulfillment: Retail All Purchases" at bounding box center [483, 64] width 880 height 22
click at [721, 59] on input "text" at bounding box center [760, 61] width 197 height 15
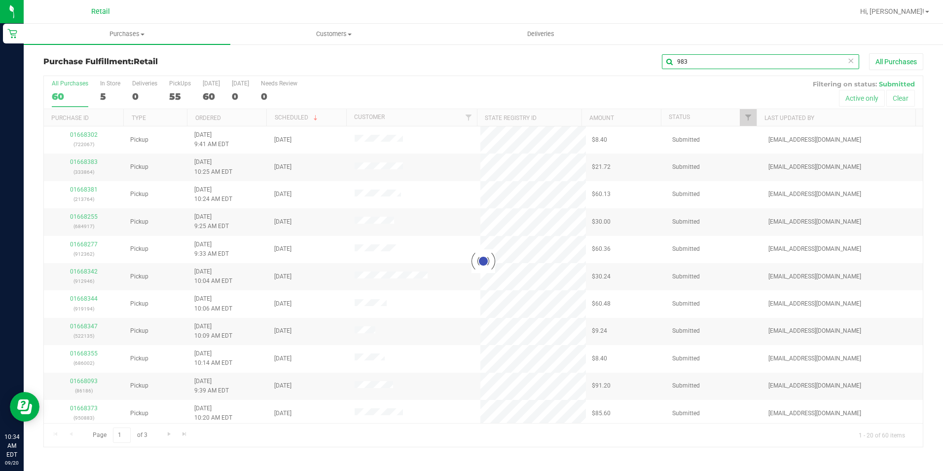
type input "9831"
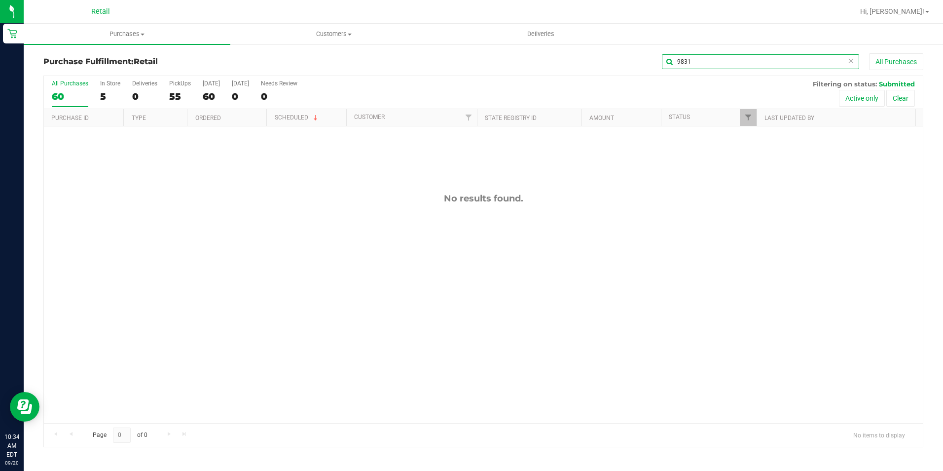
drag, startPoint x: 715, startPoint y: 57, endPoint x: 602, endPoint y: 67, distance: 113.9
click at [602, 67] on div "9831 All Purchases" at bounding box center [630, 61] width 587 height 17
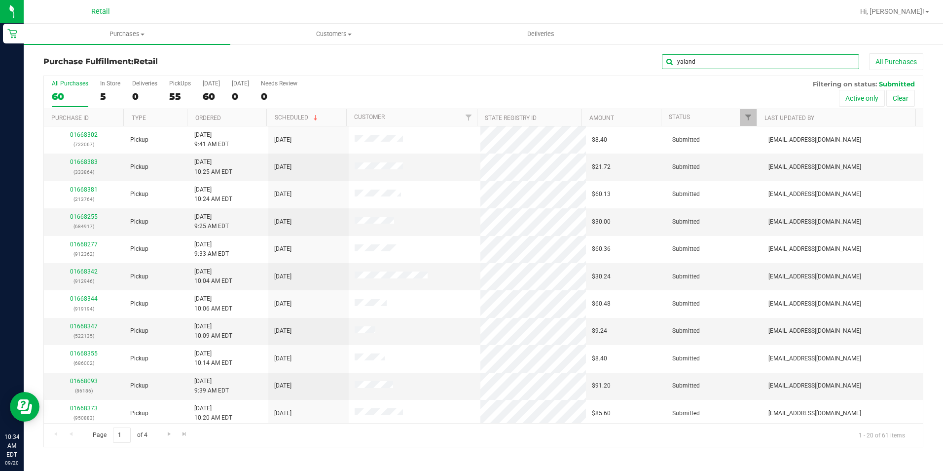
type input "yalanda"
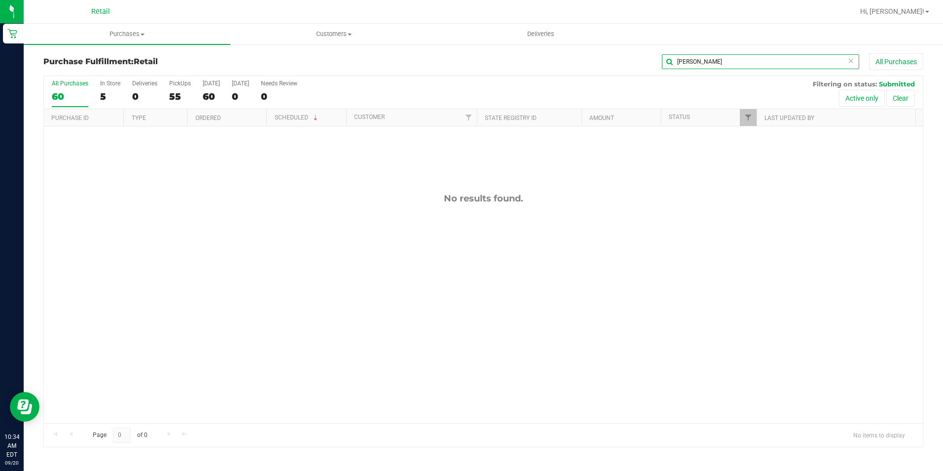
drag, startPoint x: 690, startPoint y: 64, endPoint x: 652, endPoint y: 71, distance: 38.6
click at [650, 71] on div "Purchase Fulfillment: Retail yalanda All Purchases" at bounding box center [483, 64] width 880 height 22
type input "y"
drag, startPoint x: 681, startPoint y: 60, endPoint x: 623, endPoint y: 59, distance: 58.2
click at [624, 60] on div "39831 All Purchases" at bounding box center [630, 61] width 587 height 17
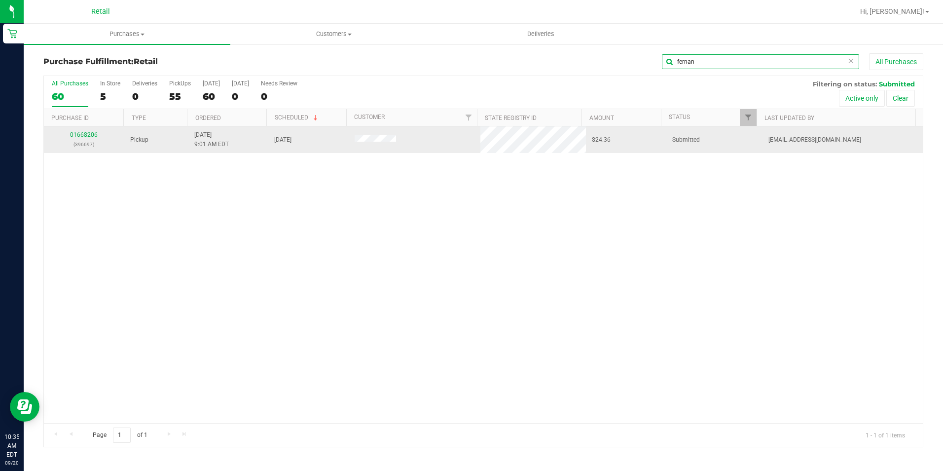
type input "fernan"
click at [85, 135] on link "01668206" at bounding box center [84, 134] width 28 height 7
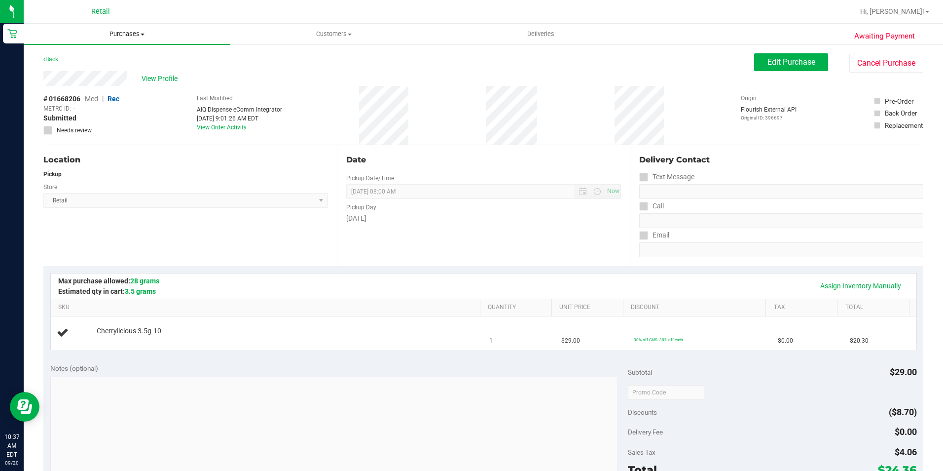
click at [128, 29] on uib-tab-heading "Purchases Summary of purchases Fulfillment All purchases" at bounding box center [127, 34] width 207 height 21
click at [78, 76] on li "Fulfillment" at bounding box center [127, 72] width 207 height 12
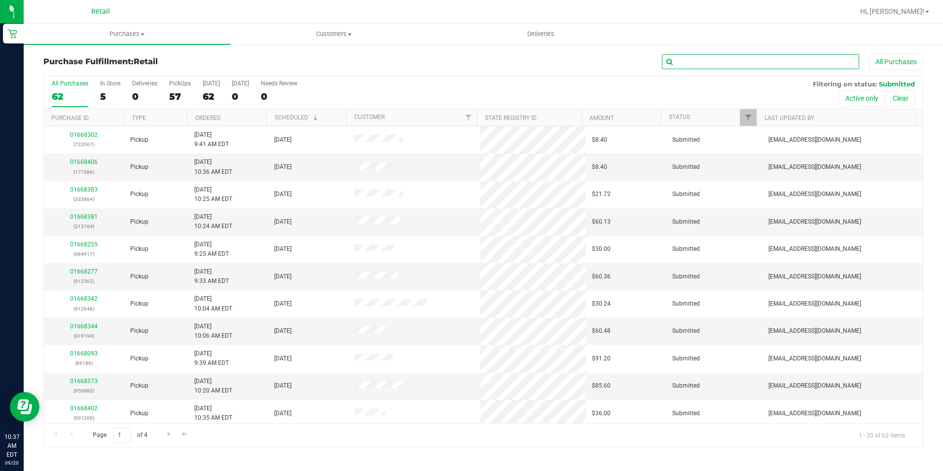
click at [722, 61] on input "text" at bounding box center [760, 61] width 197 height 15
type input "arman"
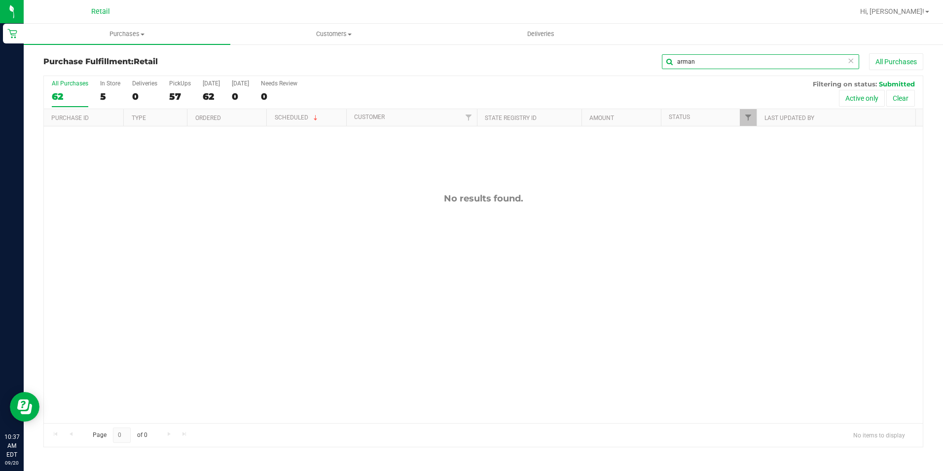
drag, startPoint x: 622, startPoint y: 67, endPoint x: 603, endPoint y: 74, distance: 19.8
click at [603, 74] on div "Purchase Fulfillment: Retail arman All Purchases" at bounding box center [483, 64] width 880 height 22
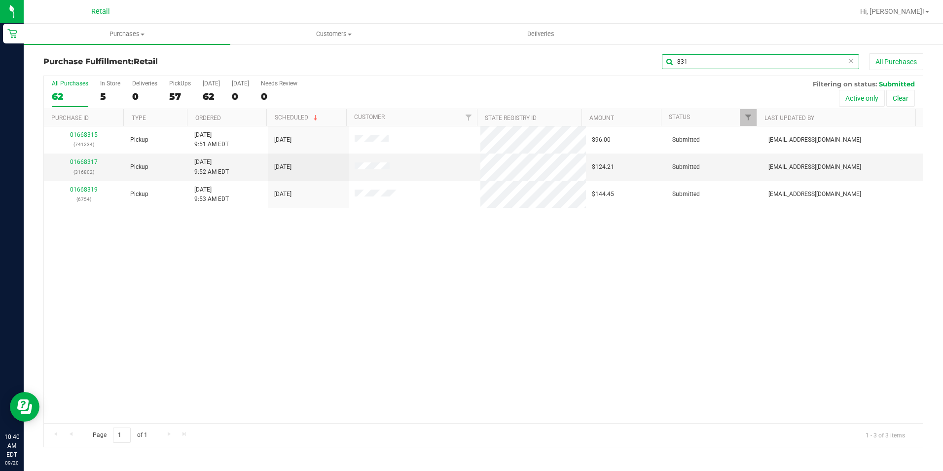
drag, startPoint x: 746, startPoint y: 61, endPoint x: 552, endPoint y: 46, distance: 195.0
click at [552, 46] on div "Purchase Fulfillment: Retail 831 All Purchases All Purchases 62 In Store 5 Deli…" at bounding box center [484, 249] width 920 height 413
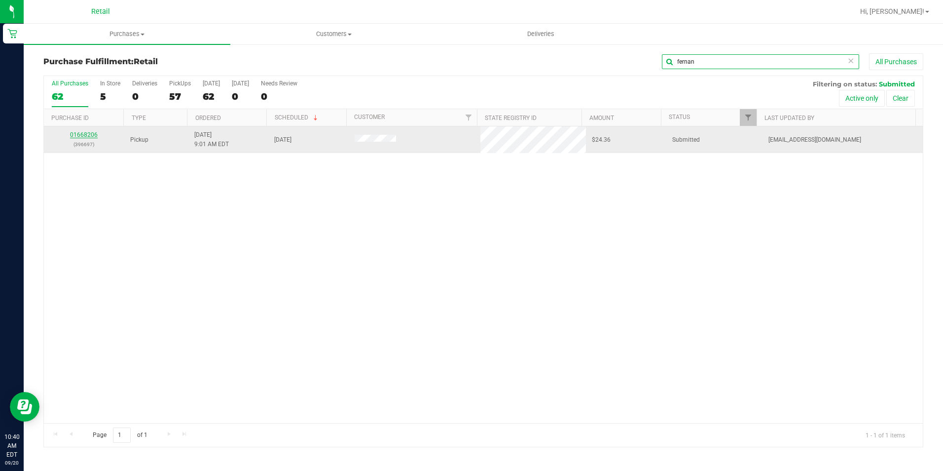
type input "fernan"
click at [88, 133] on link "01668206" at bounding box center [84, 134] width 28 height 7
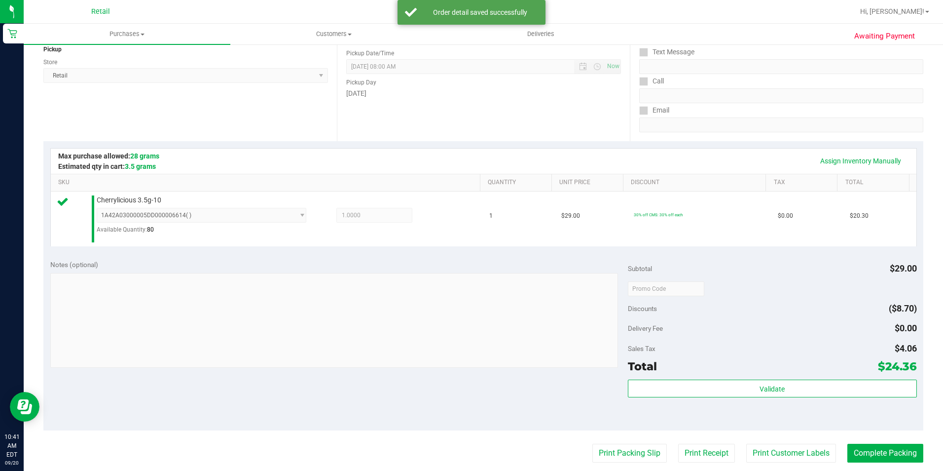
scroll to position [197, 0]
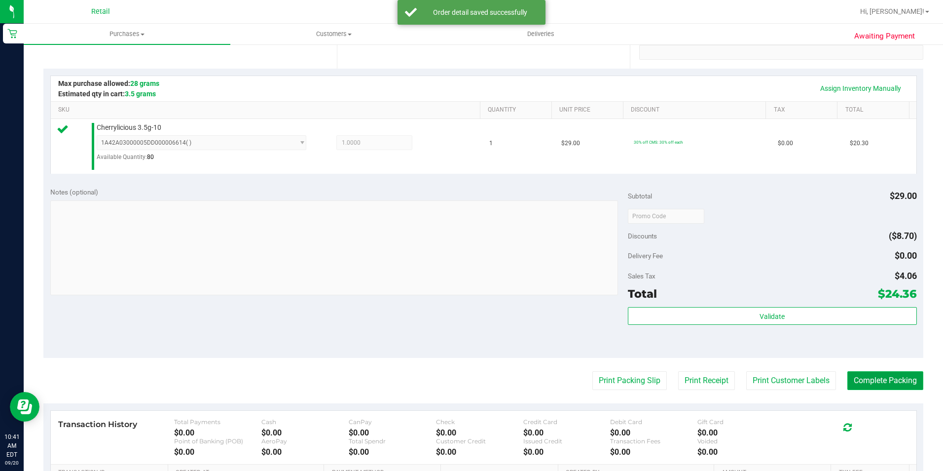
click at [894, 381] on button "Complete Packing" at bounding box center [886, 380] width 76 height 19
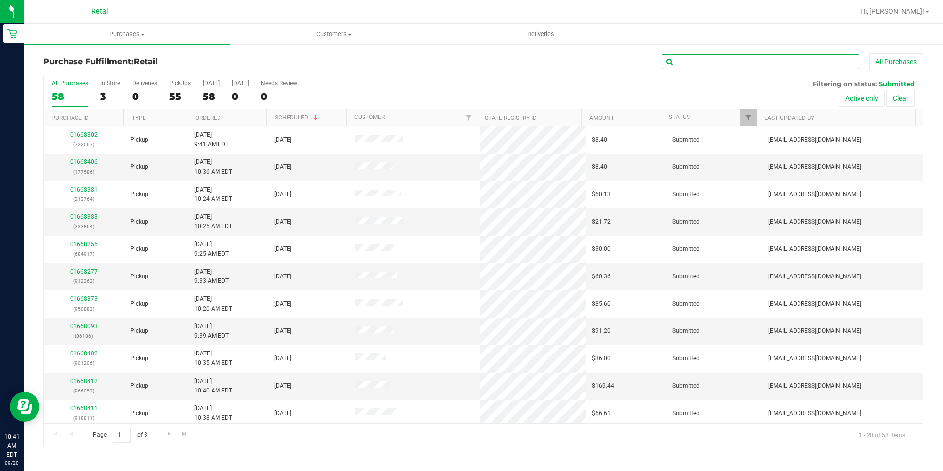
click at [733, 62] on input "text" at bounding box center [760, 61] width 197 height 15
click at [695, 51] on div "Purchase Fulfillment: Retail All Purchases All Purchases 58 In Store 3 Deliveri…" at bounding box center [484, 249] width 920 height 413
click at [693, 59] on input "text" at bounding box center [760, 61] width 197 height 15
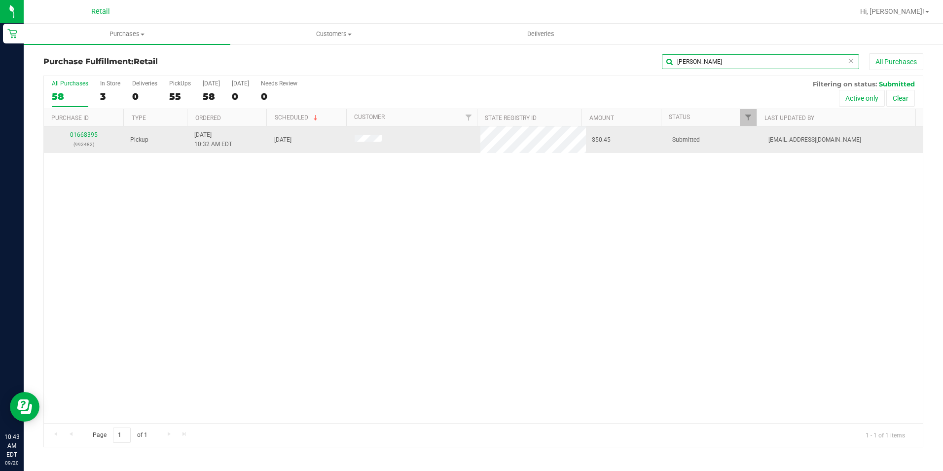
type input "lisa"
click at [79, 136] on link "01668395" at bounding box center [84, 134] width 28 height 7
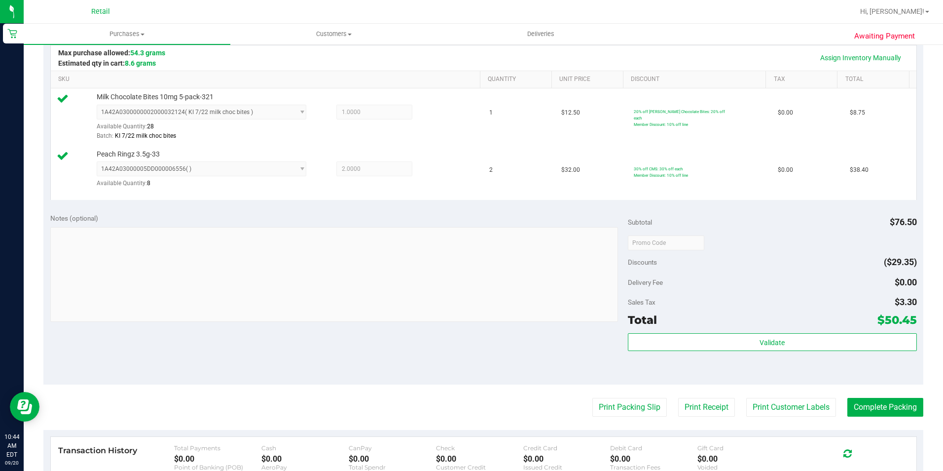
scroll to position [247, 0]
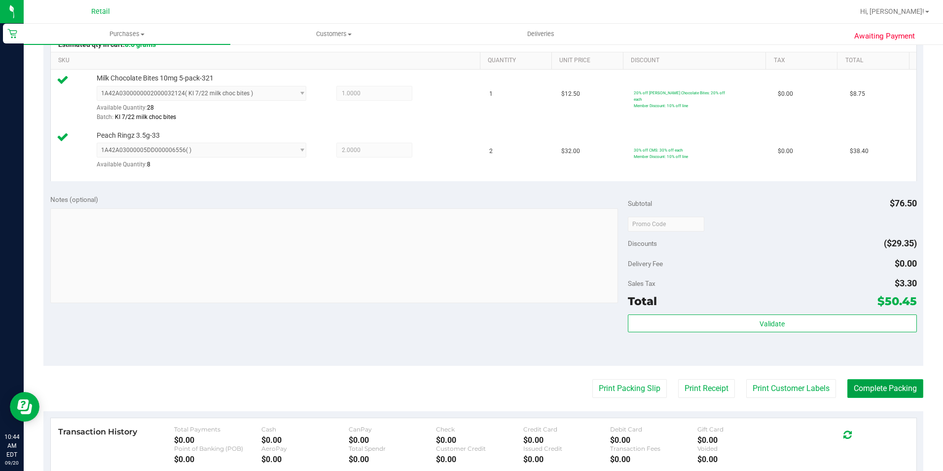
click at [875, 395] on button "Complete Packing" at bounding box center [886, 388] width 76 height 19
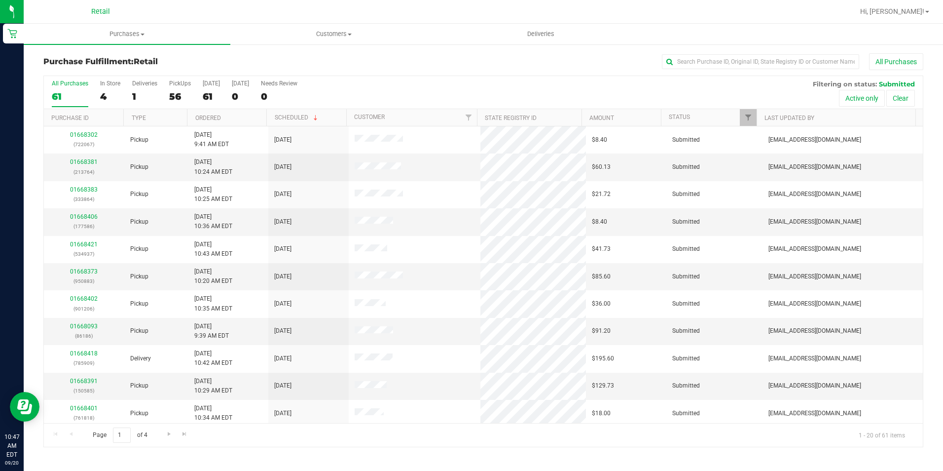
click at [711, 54] on div "All Purchases" at bounding box center [630, 61] width 587 height 17
click at [722, 59] on input "text" at bounding box center [760, 61] width 197 height 15
click at [787, 64] on input "text" at bounding box center [760, 61] width 197 height 15
type input "j"
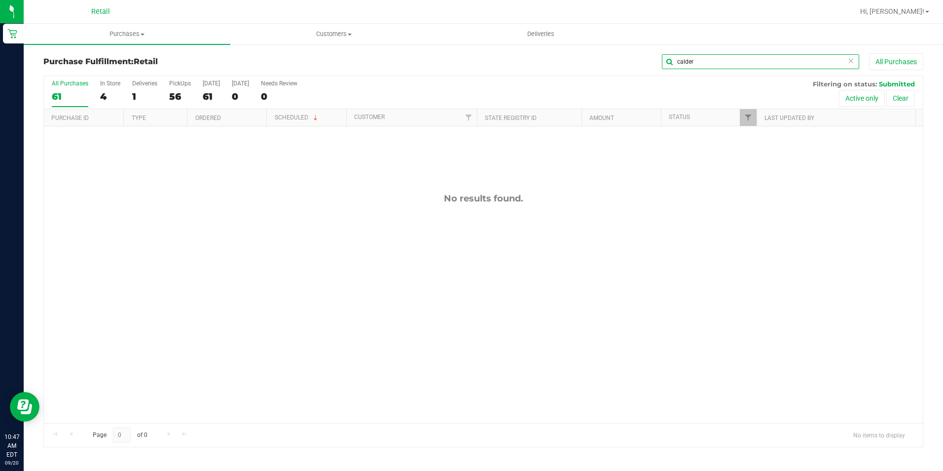
drag, startPoint x: 729, startPoint y: 61, endPoint x: 642, endPoint y: 69, distance: 87.2
click at [642, 69] on div "calder All Purchases" at bounding box center [630, 61] width 587 height 17
type input "calder"
drag, startPoint x: 716, startPoint y: 58, endPoint x: 627, endPoint y: 57, distance: 89.3
click at [627, 57] on div "calder All Purchases" at bounding box center [630, 61] width 587 height 17
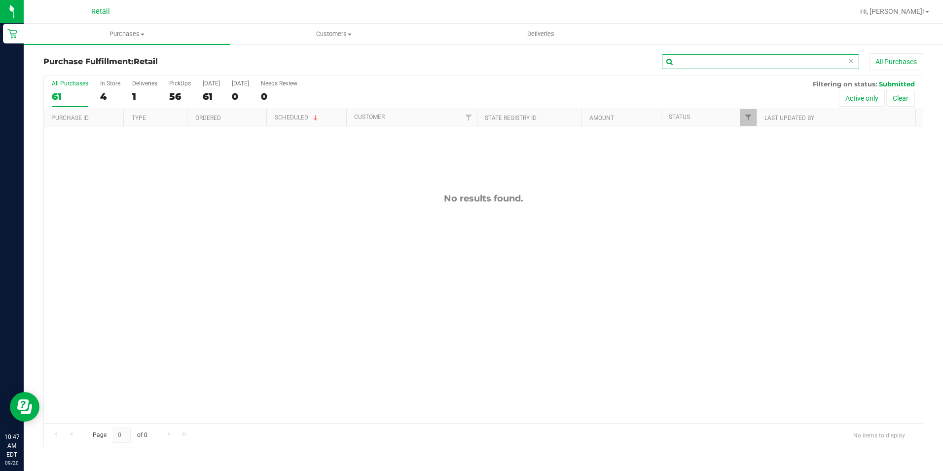
type input "h"
click at [702, 66] on input "john" at bounding box center [760, 61] width 197 height 15
click at [702, 65] on input "john" at bounding box center [760, 61] width 197 height 15
drag, startPoint x: 704, startPoint y: 61, endPoint x: 562, endPoint y: 58, distance: 141.6
click at [575, 60] on div "john All Purchases" at bounding box center [630, 61] width 587 height 17
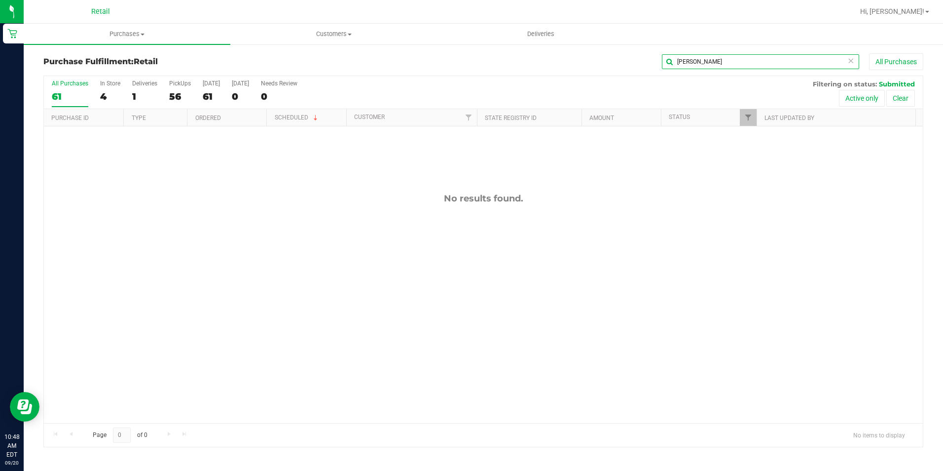
type input "john"
click at [706, 67] on input "john" at bounding box center [760, 61] width 197 height 15
click at [705, 64] on input "john" at bounding box center [760, 61] width 197 height 15
drag, startPoint x: 704, startPoint y: 60, endPoint x: 586, endPoint y: 70, distance: 118.4
click at [586, 70] on div "Purchase Fulfillment: Retail john All Purchases" at bounding box center [483, 64] width 880 height 22
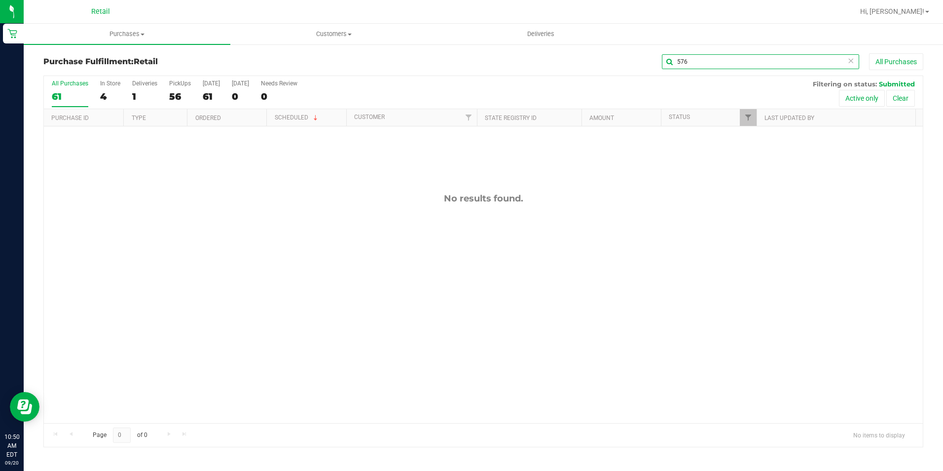
type input "5766"
drag, startPoint x: 701, startPoint y: 61, endPoint x: 608, endPoint y: 57, distance: 92.9
click at [608, 57] on div "5766 All Purchases" at bounding box center [630, 61] width 587 height 17
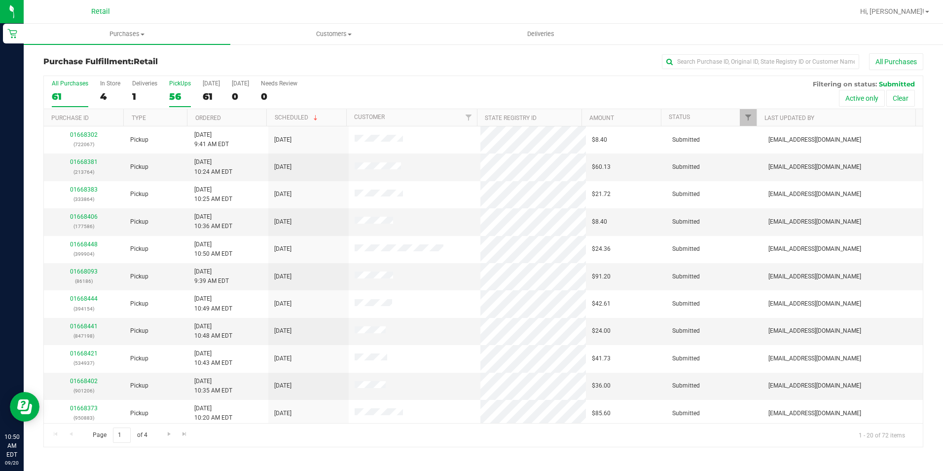
click at [177, 91] on div "56" at bounding box center [180, 96] width 22 height 11
click at [0, 0] on input "PickUps 56" at bounding box center [0, 0] width 0 height 0
click at [706, 62] on input "text" at bounding box center [760, 61] width 197 height 15
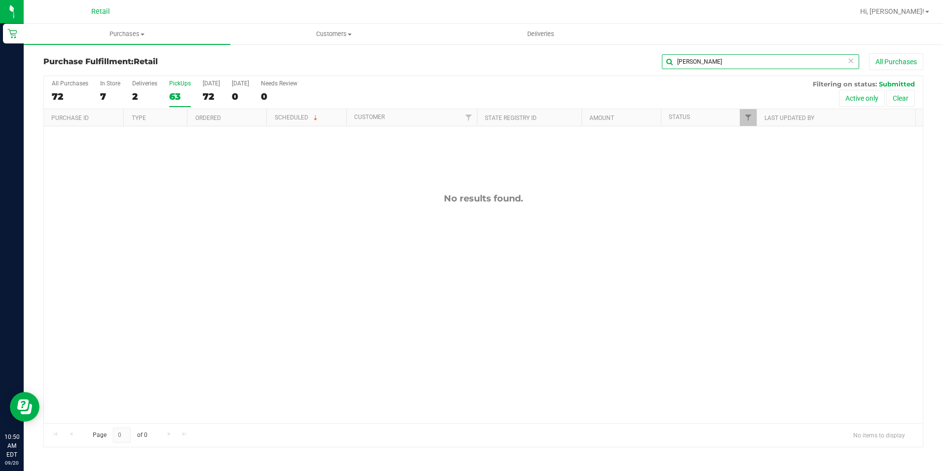
type input "baker"
click at [722, 58] on input "baker" at bounding box center [760, 61] width 197 height 15
click at [704, 59] on input "baker" at bounding box center [760, 61] width 197 height 15
click at [698, 60] on input "baker" at bounding box center [760, 61] width 197 height 15
drag, startPoint x: 697, startPoint y: 61, endPoint x: 611, endPoint y: 59, distance: 86.4
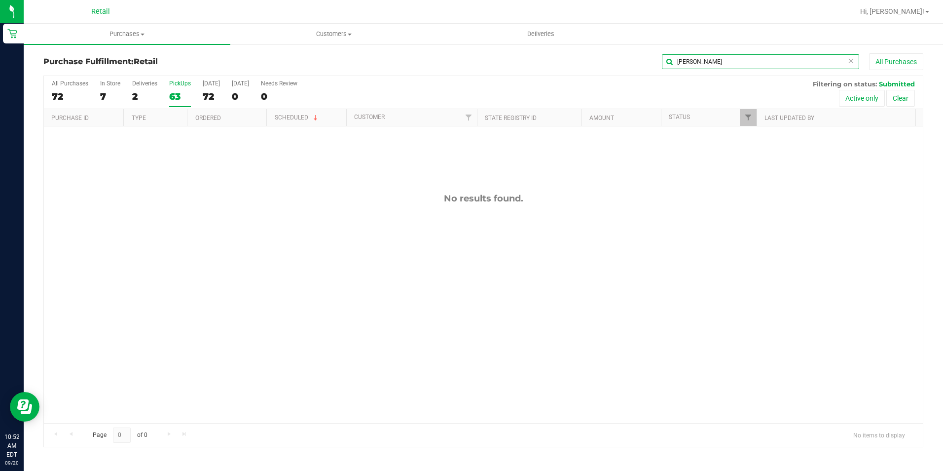
click at [611, 59] on div "baker All Purchases" at bounding box center [630, 61] width 587 height 17
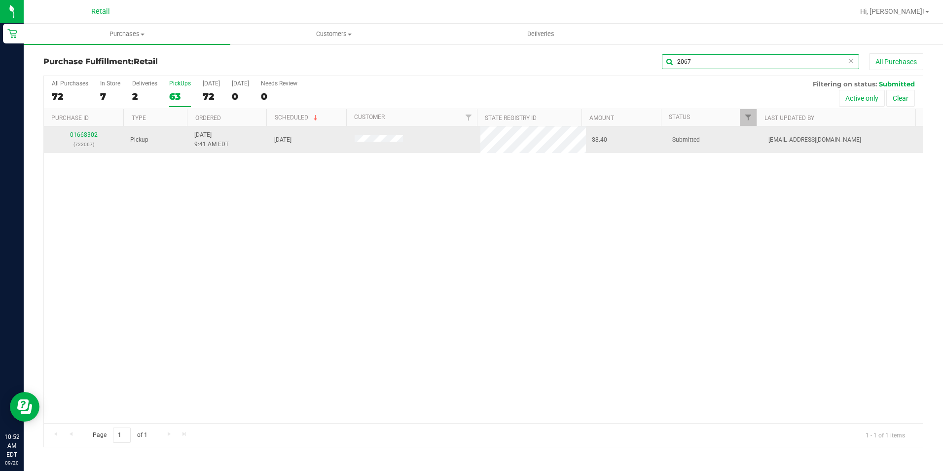
type input "2067"
click at [79, 132] on link "01668302" at bounding box center [84, 134] width 28 height 7
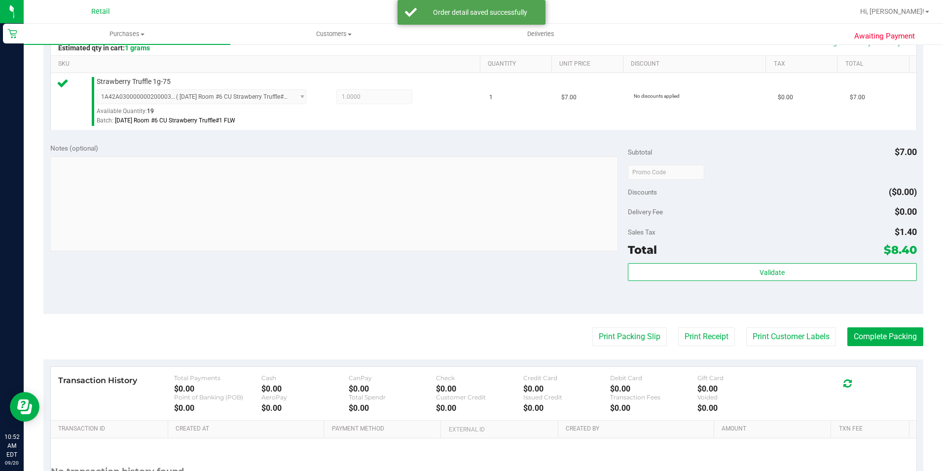
scroll to position [336, 0]
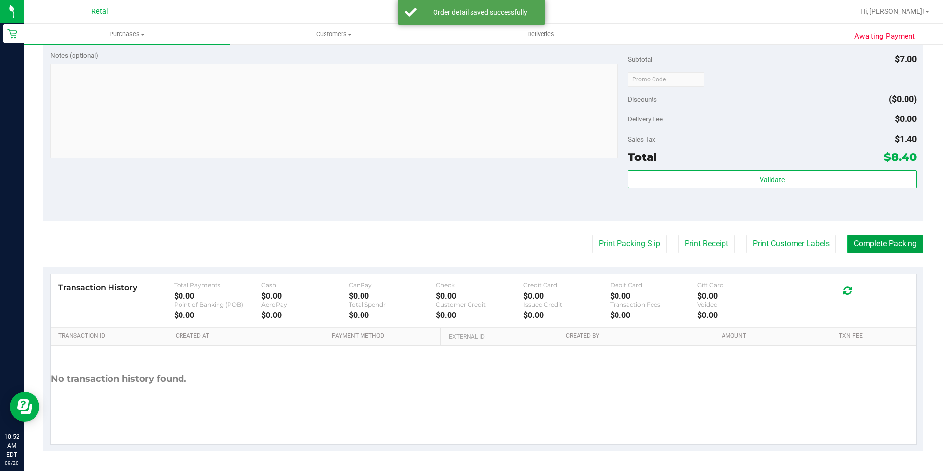
click at [861, 242] on button "Complete Packing" at bounding box center [886, 243] width 76 height 19
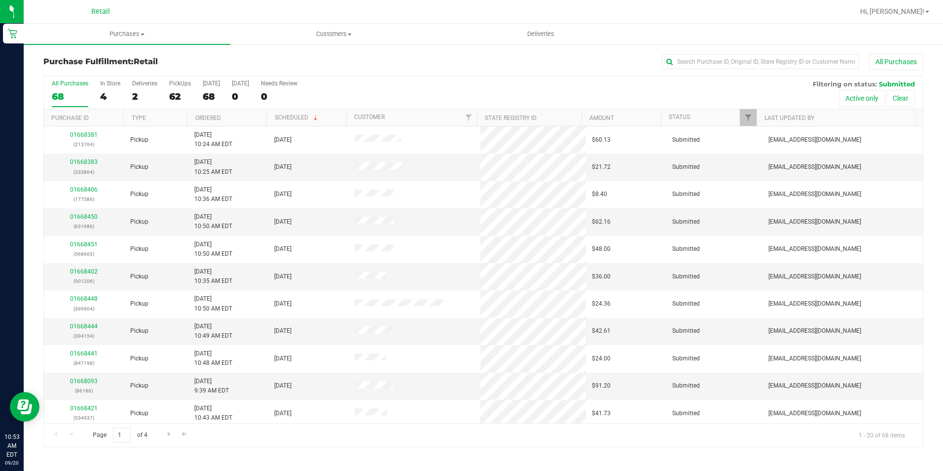
click at [743, 45] on div "Purchase Fulfillment: Retail All Purchases All Purchases 68 In Store 4 Deliveri…" at bounding box center [484, 249] width 920 height 413
click at [735, 55] on input "text" at bounding box center [760, 61] width 197 height 15
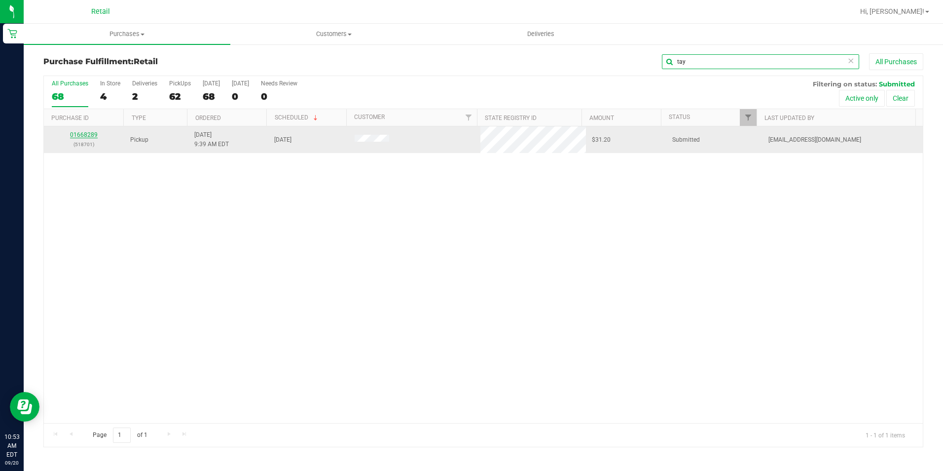
type input "tay"
click at [82, 134] on link "01668289" at bounding box center [84, 134] width 28 height 7
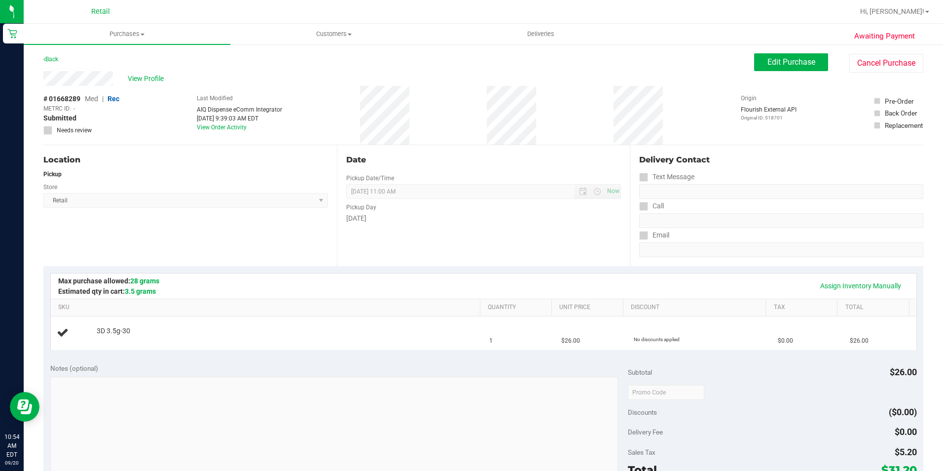
click at [351, 251] on div "Date Pickup Date/Time [DATE] Now [DATE] 11:00 AM Now Pickup Day [DATE]" at bounding box center [484, 205] width 294 height 121
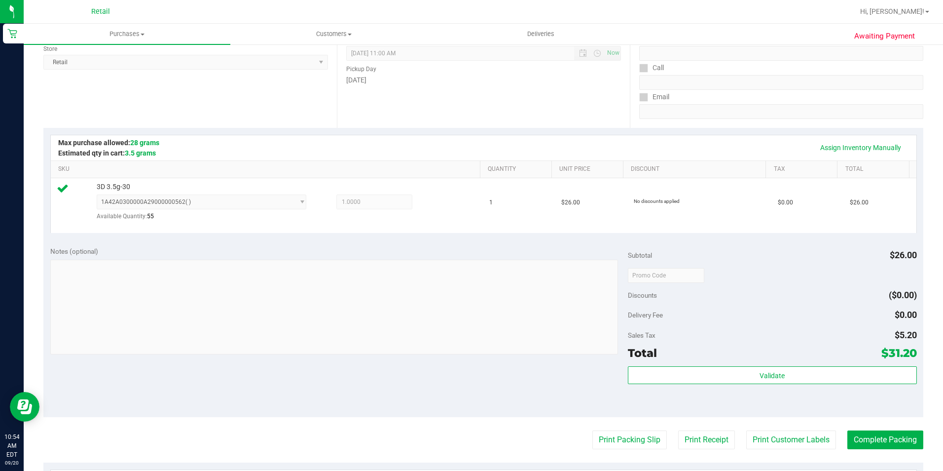
scroll to position [148, 0]
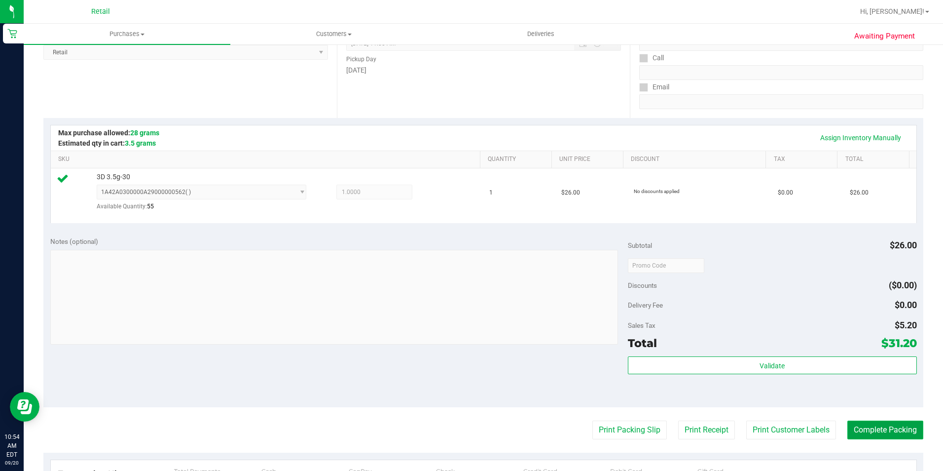
click at [879, 425] on button "Complete Packing" at bounding box center [886, 429] width 76 height 19
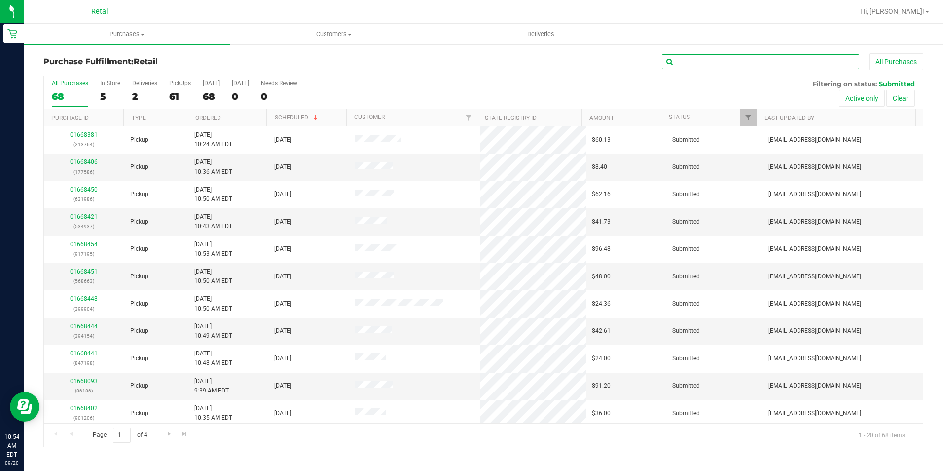
click at [705, 58] on input "text" at bounding box center [760, 61] width 197 height 15
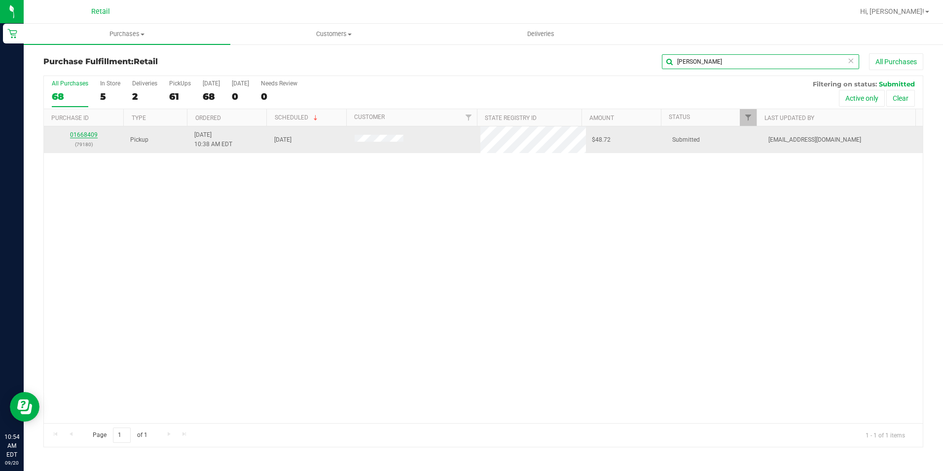
type input "nick"
click at [90, 134] on link "01668409" at bounding box center [84, 134] width 28 height 7
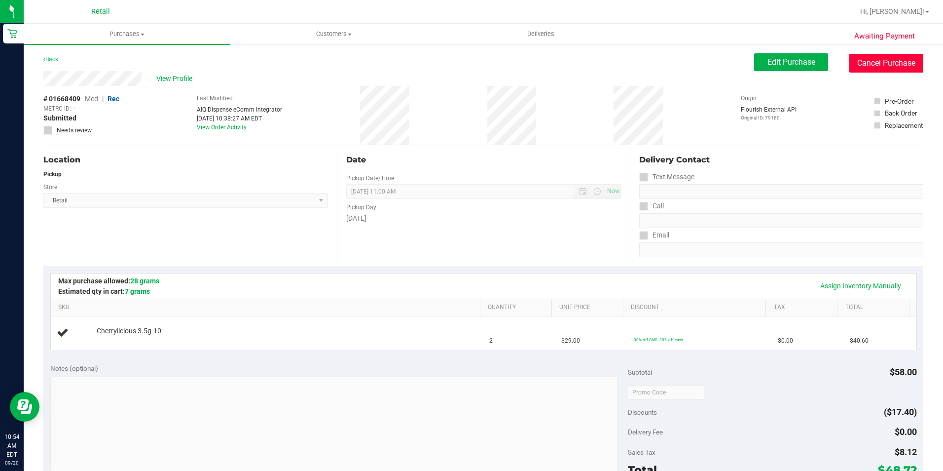
click at [876, 61] on button "Cancel Purchase" at bounding box center [887, 63] width 74 height 19
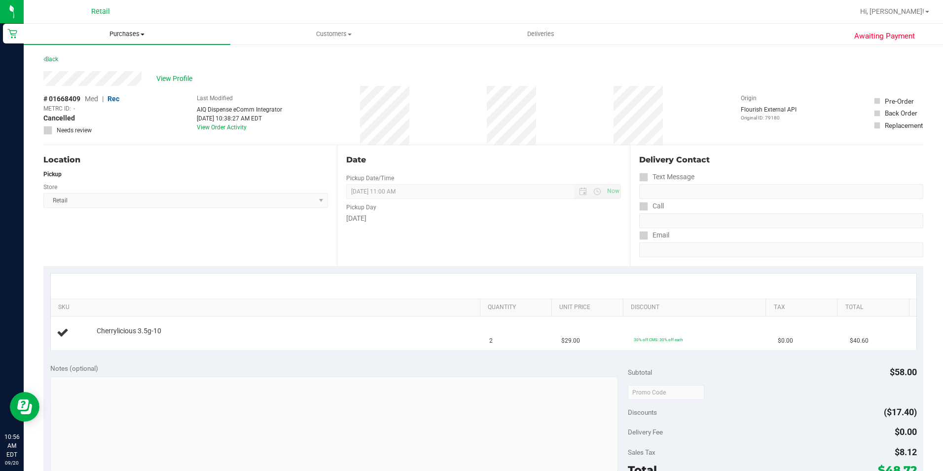
click at [118, 26] on uib-tab-heading "Purchases Summary of purchases Fulfillment All purchases" at bounding box center [127, 34] width 207 height 21
click at [82, 71] on span "Fulfillment" at bounding box center [54, 71] width 61 height 8
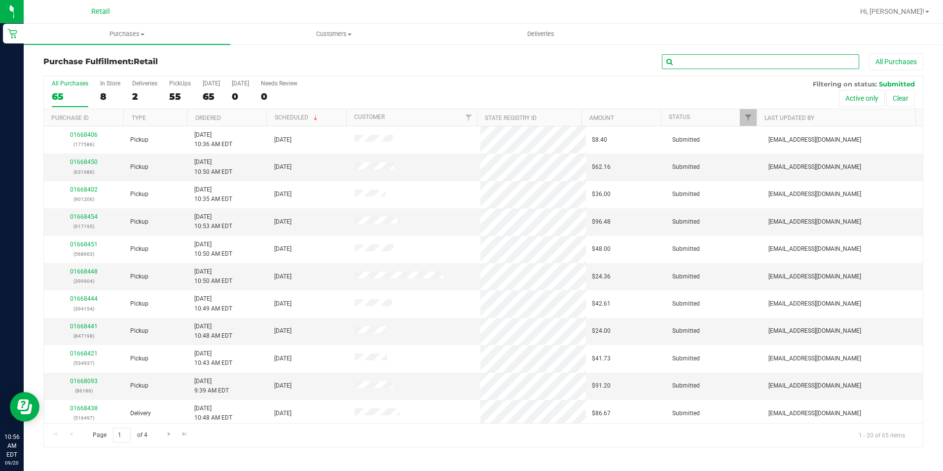
click at [746, 58] on input "text" at bounding box center [760, 61] width 197 height 15
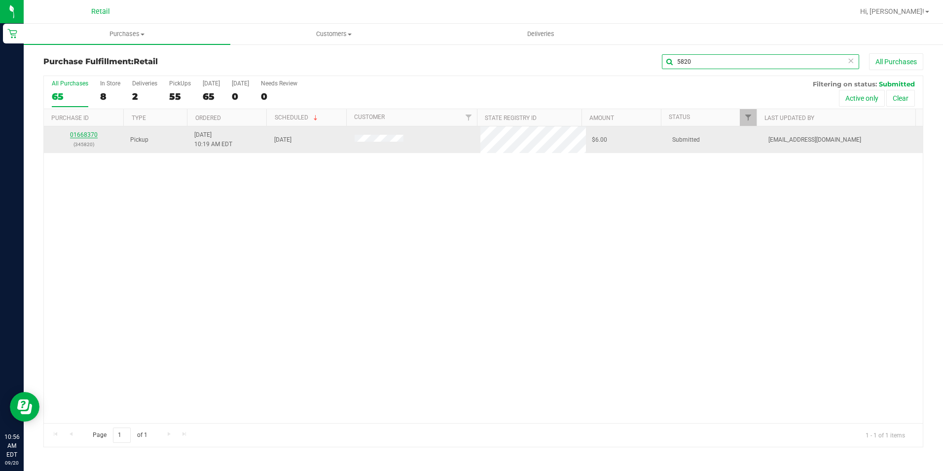
type input "5820"
click at [83, 134] on link "01668370" at bounding box center [84, 134] width 28 height 7
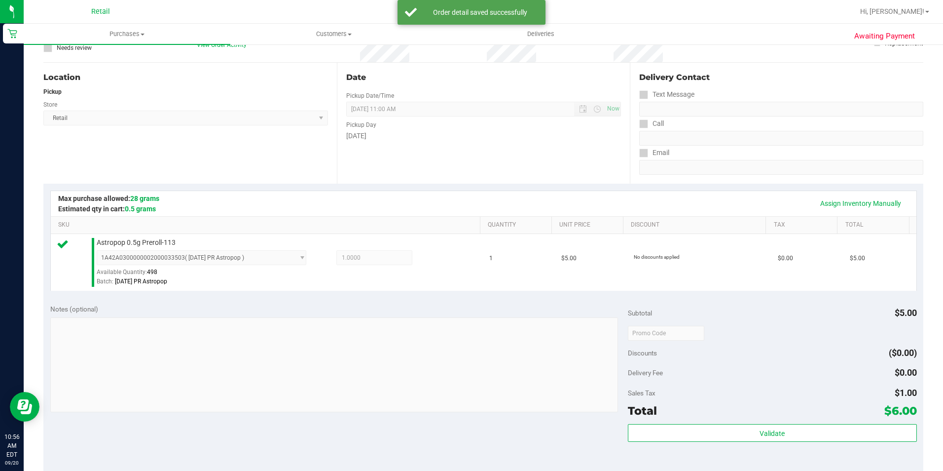
scroll to position [247, 0]
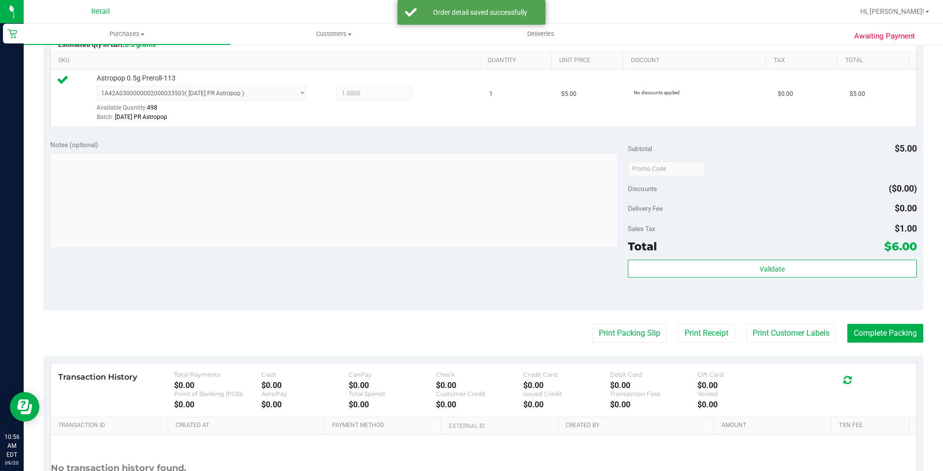
click at [888, 344] on purchase-details "Back Edit Purchase Cancel Purchase View Profile # 01668370 Med | Rec METRC ID: …" at bounding box center [483, 174] width 880 height 734
click at [860, 337] on button "Complete Packing" at bounding box center [886, 333] width 76 height 19
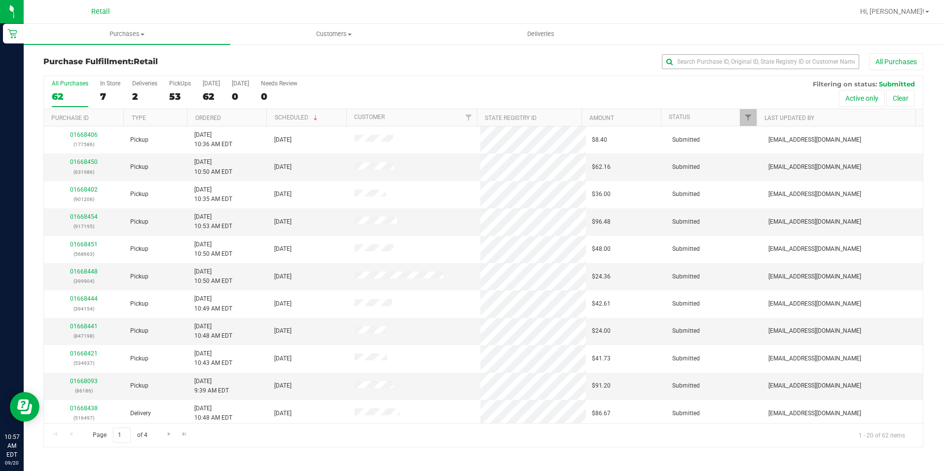
click at [728, 55] on div "All Purchases" at bounding box center [630, 61] width 587 height 17
click at [726, 58] on input "text" at bounding box center [760, 61] width 197 height 15
click at [725, 60] on input "text" at bounding box center [760, 61] width 197 height 15
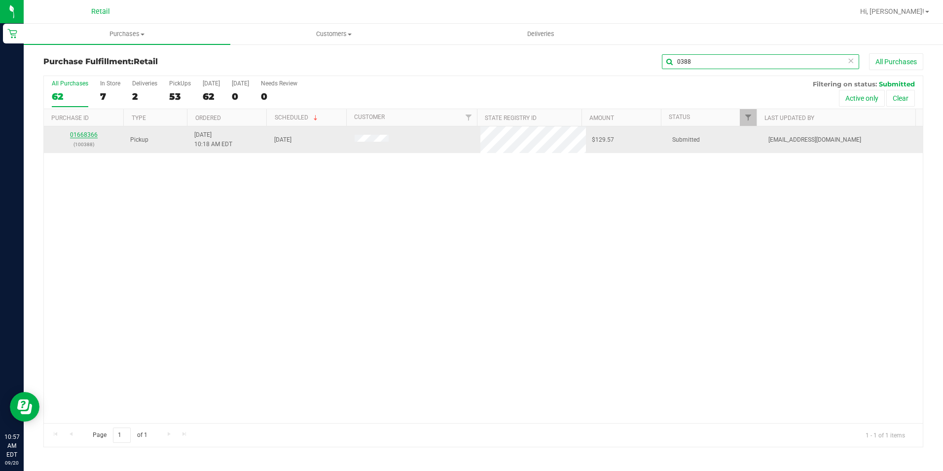
type input "0388"
click at [79, 132] on link "01668366" at bounding box center [84, 134] width 28 height 7
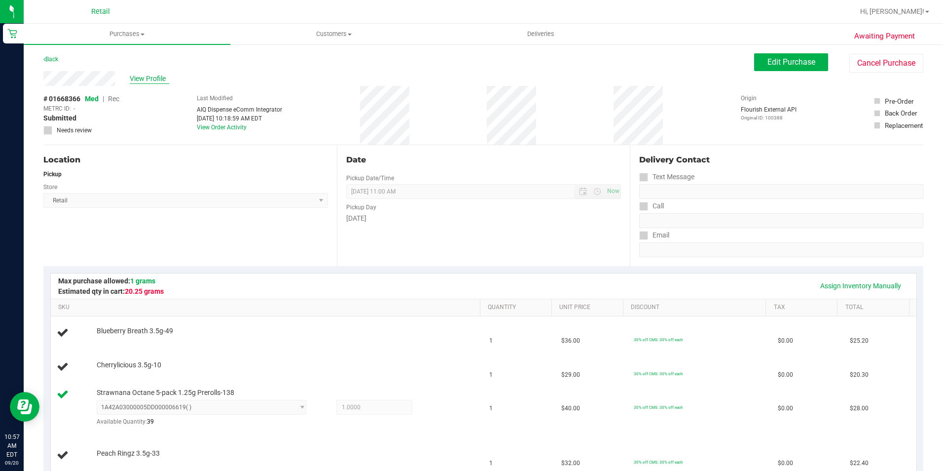
click at [153, 75] on span "View Profile" at bounding box center [149, 79] width 39 height 10
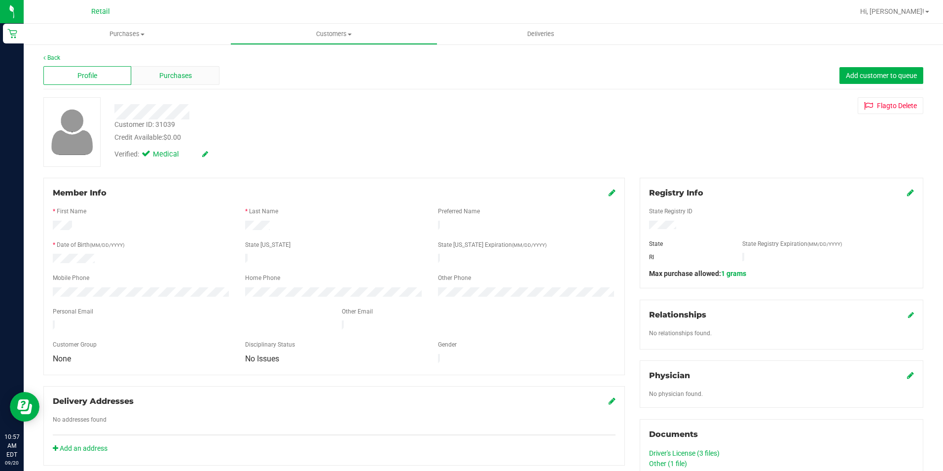
click at [206, 75] on div "Purchases" at bounding box center [175, 75] width 88 height 19
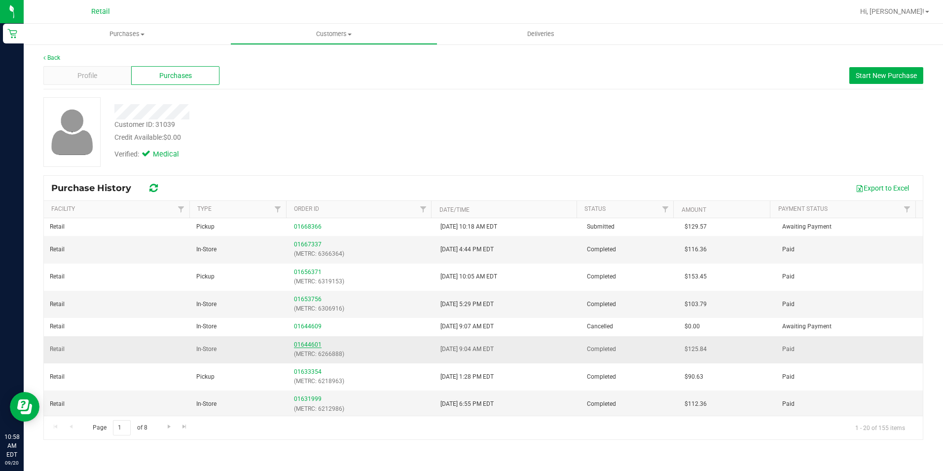
click at [315, 341] on link "01644601" at bounding box center [308, 344] width 28 height 7
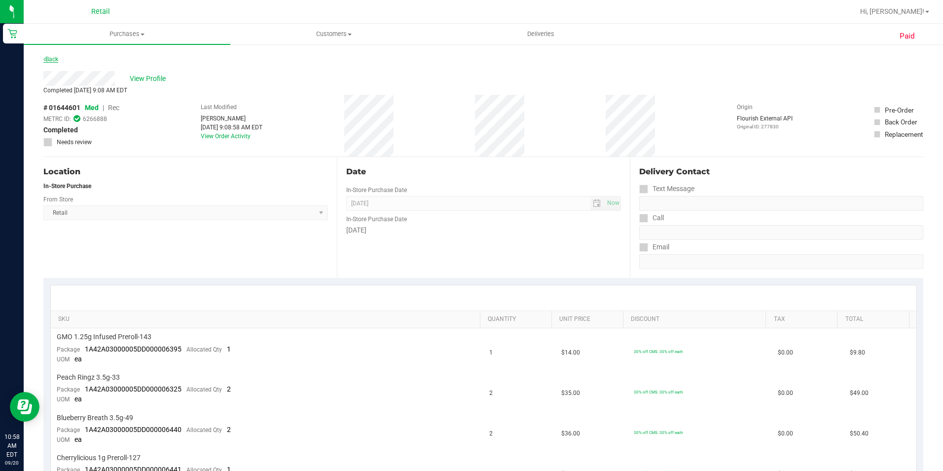
click at [55, 59] on link "Back" at bounding box center [50, 59] width 15 height 7
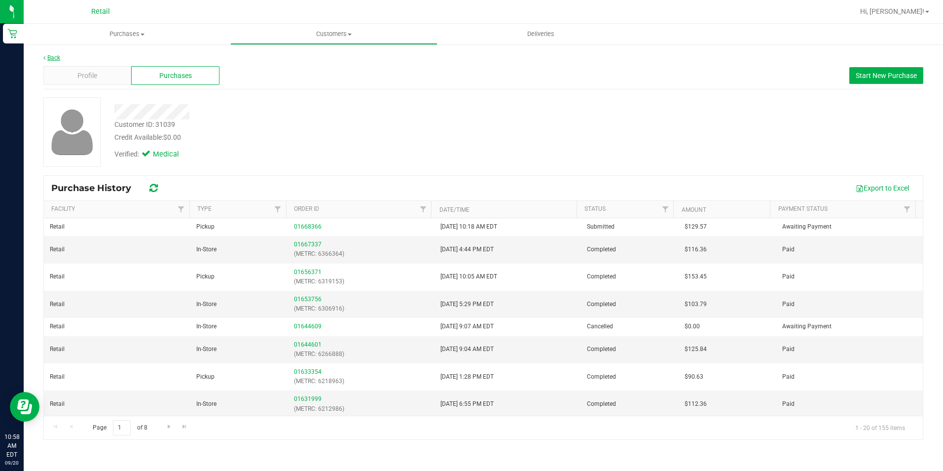
click at [56, 60] on link "Back" at bounding box center [51, 57] width 17 height 7
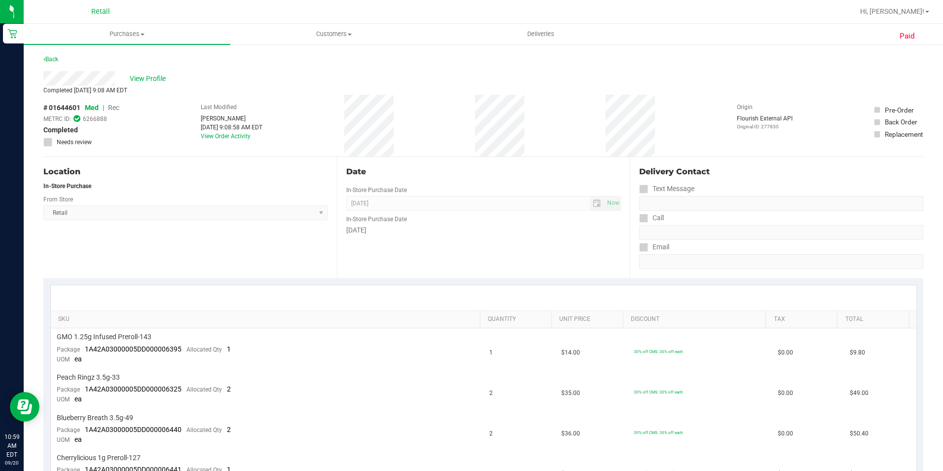
click at [46, 64] on div "Back" at bounding box center [50, 59] width 15 height 12
click at [51, 54] on div "Back" at bounding box center [50, 59] width 15 height 12
click at [51, 56] on link "Back" at bounding box center [50, 59] width 15 height 7
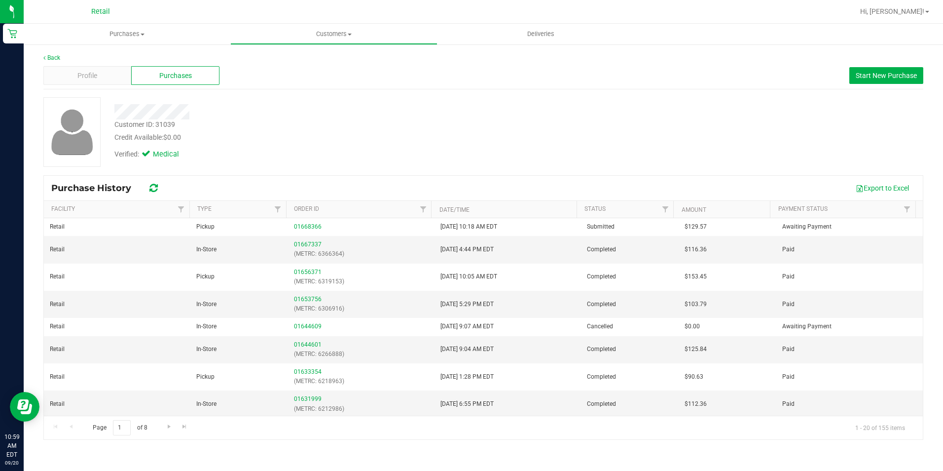
click at [44, 63] on div "Profile Purchases Start New Purchase" at bounding box center [483, 75] width 880 height 27
click at [45, 54] on link "Back" at bounding box center [51, 57] width 17 height 7
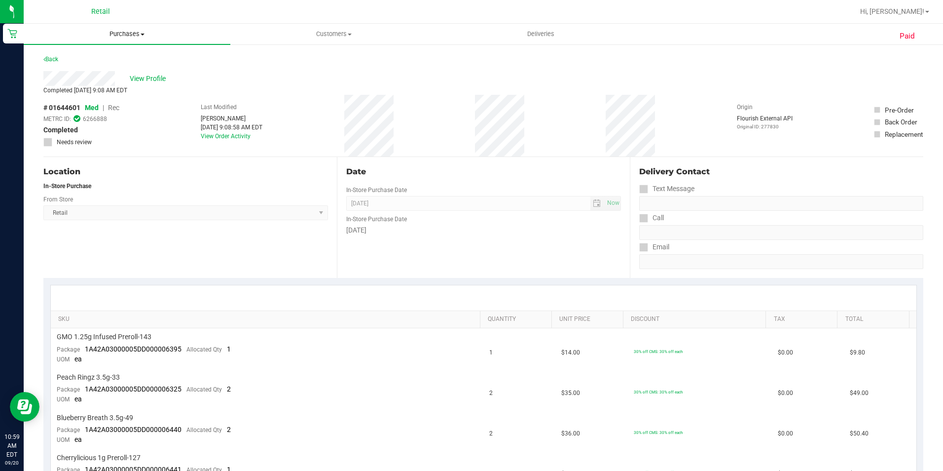
click at [124, 39] on uib-tab-heading "Purchases Summary of purchases Fulfillment All purchases" at bounding box center [127, 34] width 207 height 21
click at [84, 70] on li "Fulfillment" at bounding box center [127, 72] width 207 height 12
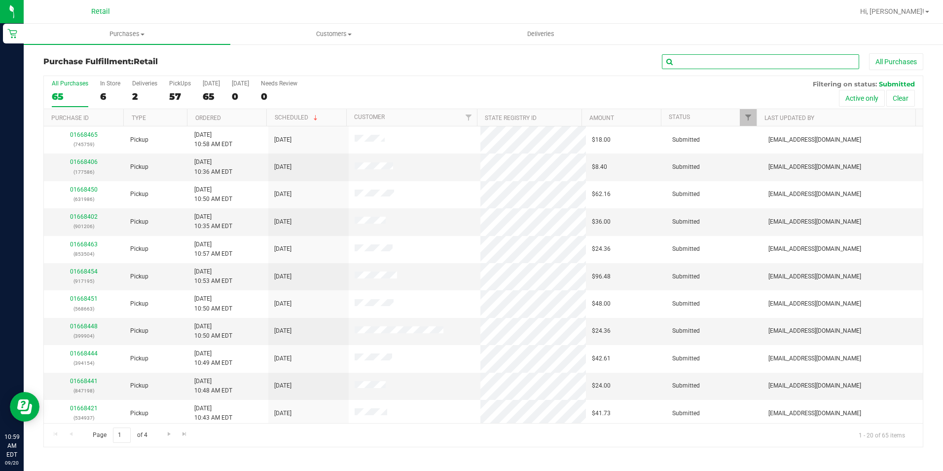
click at [703, 60] on input "text" at bounding box center [760, 61] width 197 height 15
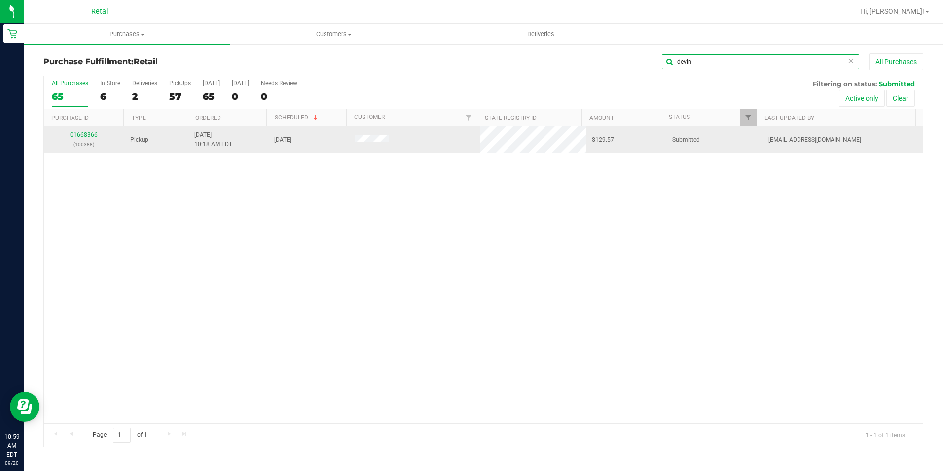
type input "devin"
click at [79, 131] on link "01668366" at bounding box center [84, 134] width 28 height 7
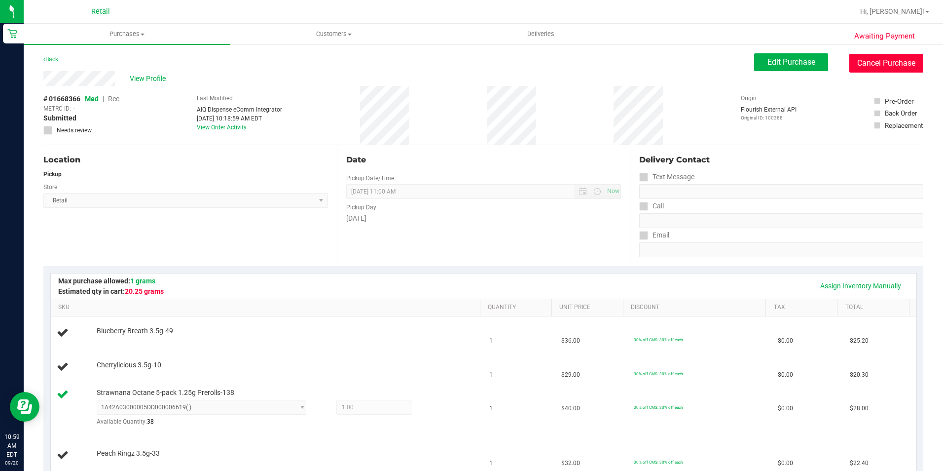
click at [880, 63] on button "Cancel Purchase" at bounding box center [887, 63] width 74 height 19
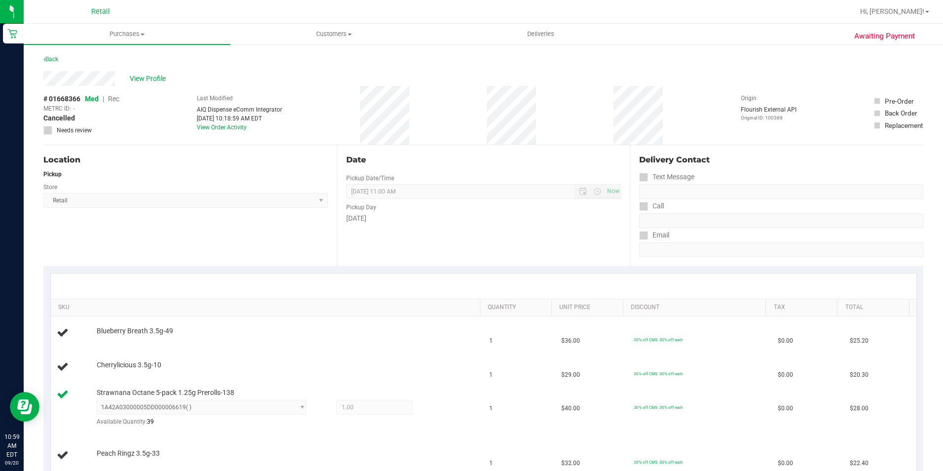
click at [50, 53] on div "Back" at bounding box center [50, 59] width 15 height 12
click at [51, 57] on link "Back" at bounding box center [50, 59] width 15 height 7
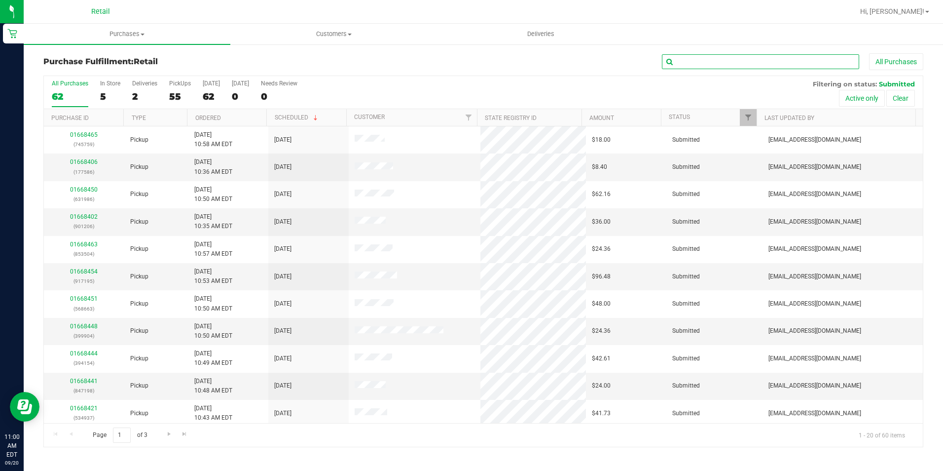
click at [746, 54] on input "text" at bounding box center [760, 61] width 197 height 15
click at [709, 50] on div "Purchase Fulfillment: Retail All Purchases All Purchases 62 In Store 5 Deliveri…" at bounding box center [484, 249] width 920 height 413
click at [706, 63] on input "text" at bounding box center [760, 61] width 197 height 15
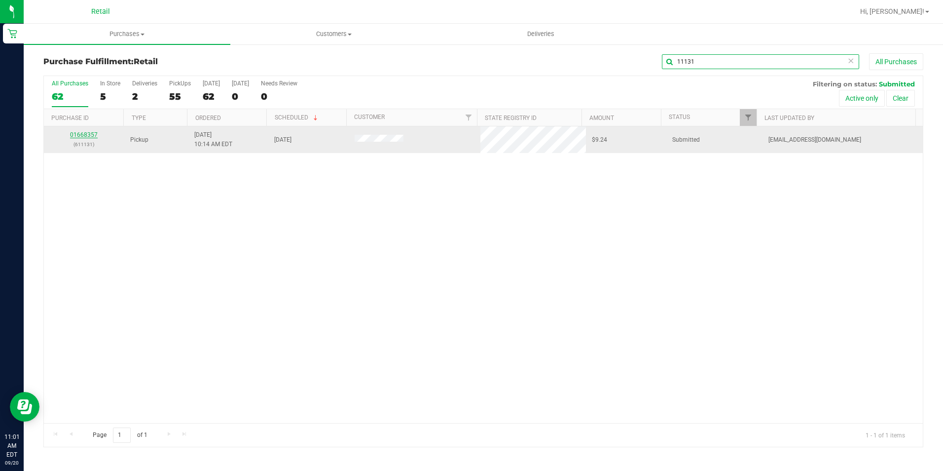
type input "11131"
click at [85, 132] on link "01668357" at bounding box center [84, 134] width 28 height 7
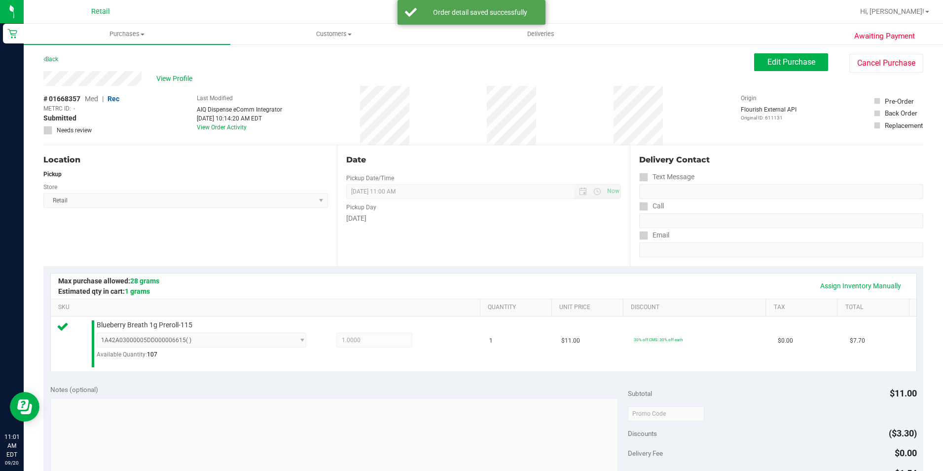
scroll to position [334, 0]
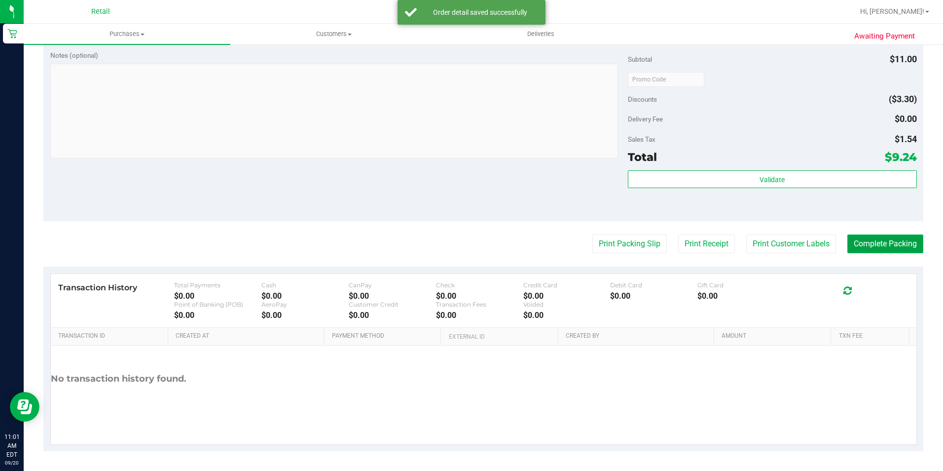
click at [877, 250] on button "Complete Packing" at bounding box center [886, 243] width 76 height 19
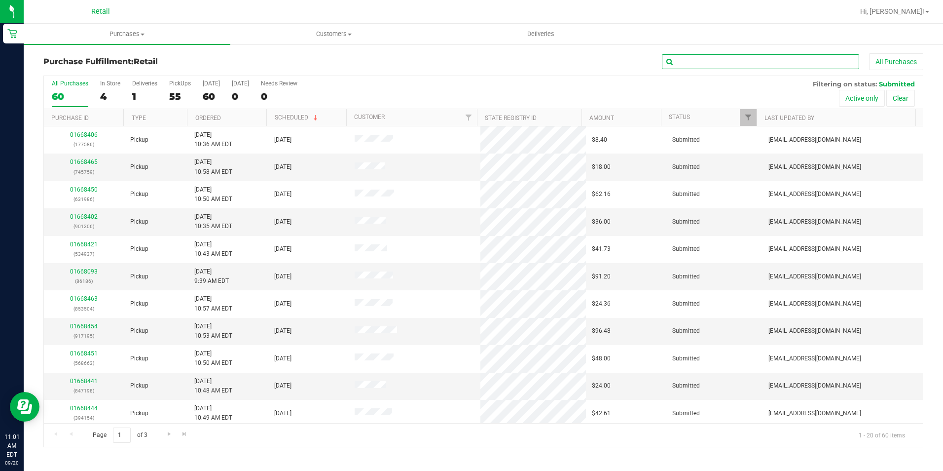
click at [749, 57] on input "text" at bounding box center [760, 61] width 197 height 15
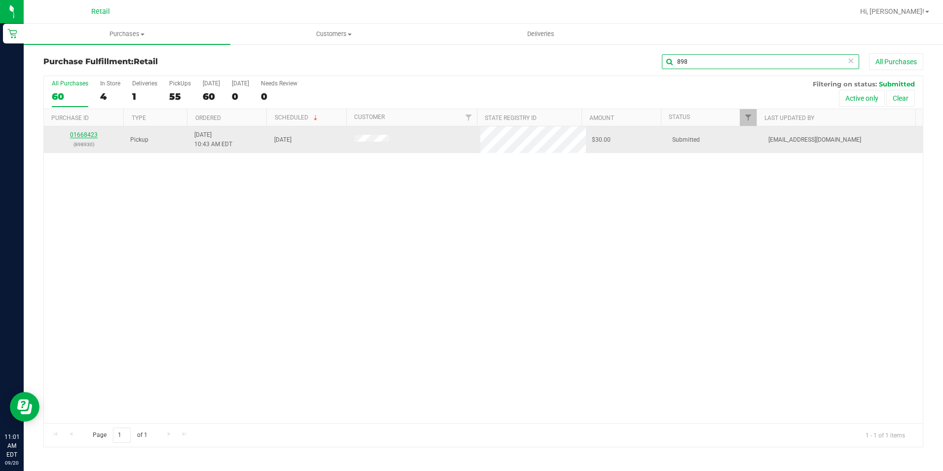
type input "898"
click at [74, 134] on link "01668423" at bounding box center [84, 134] width 28 height 7
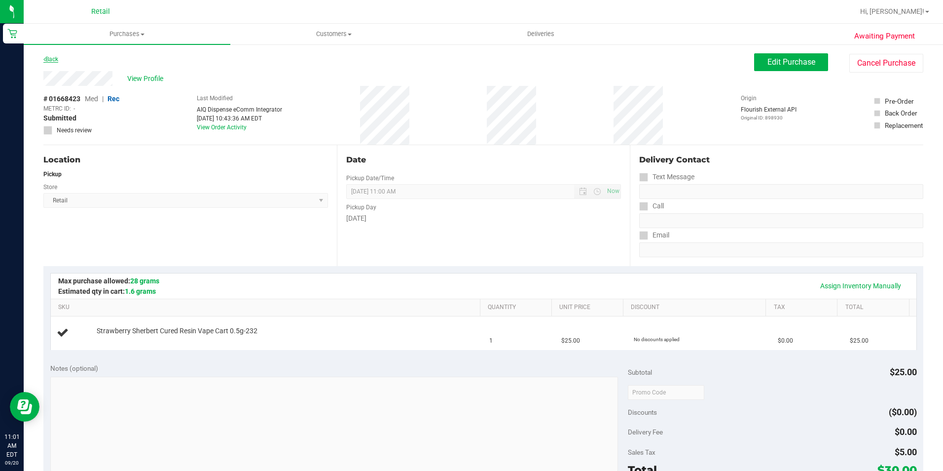
click at [57, 60] on link "Back" at bounding box center [50, 59] width 15 height 7
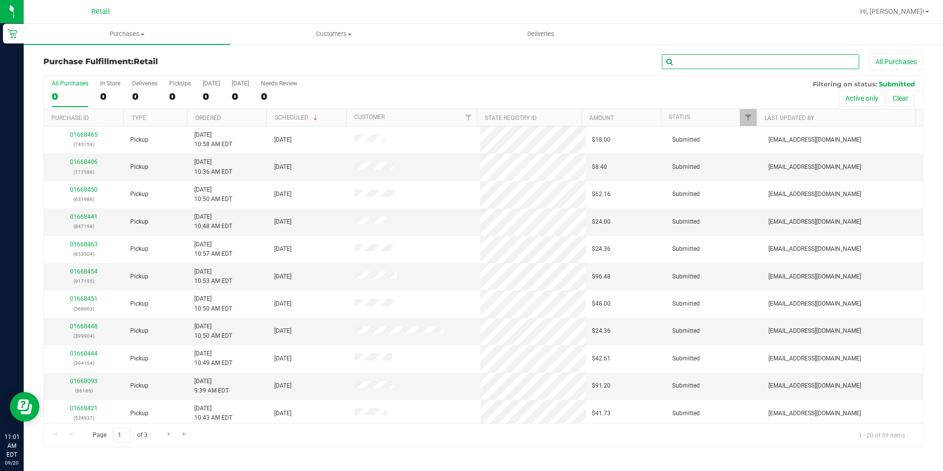
click at [702, 65] on input "text" at bounding box center [760, 61] width 197 height 15
type input "7898"
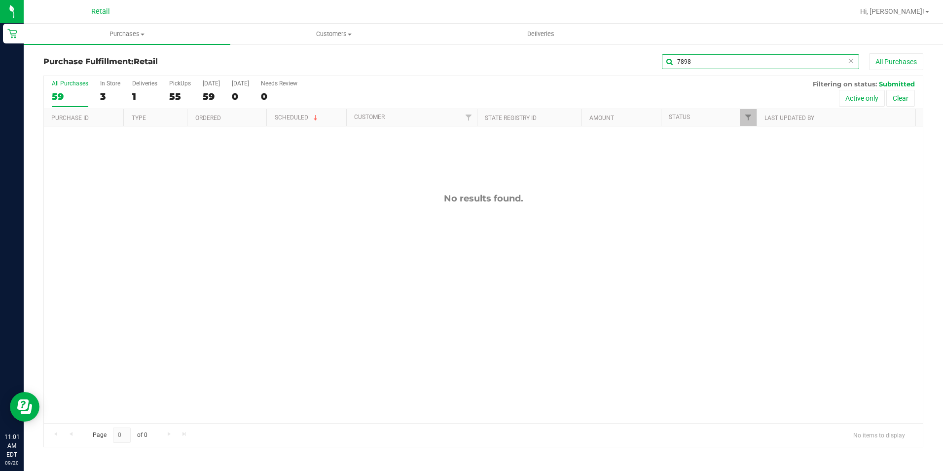
drag, startPoint x: 713, startPoint y: 61, endPoint x: 580, endPoint y: 63, distance: 133.2
click at [600, 64] on div "7898 All Purchases" at bounding box center [630, 61] width 587 height 17
type input "pres"
drag, startPoint x: 715, startPoint y: 64, endPoint x: 592, endPoint y: 45, distance: 124.8
click at [592, 45] on div "Purchase Fulfillment: Retail pres All Purchases All Purchases 59 In Store 3 Del…" at bounding box center [484, 249] width 920 height 413
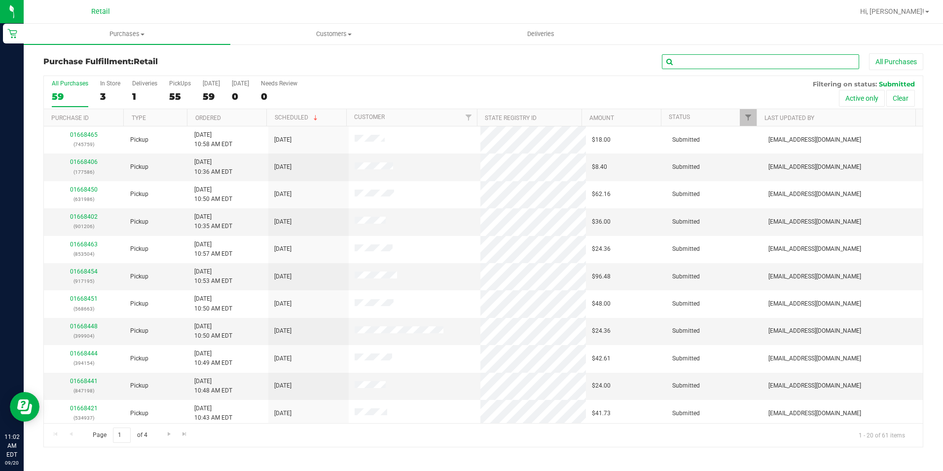
click at [735, 61] on input "text" at bounding box center [760, 61] width 197 height 15
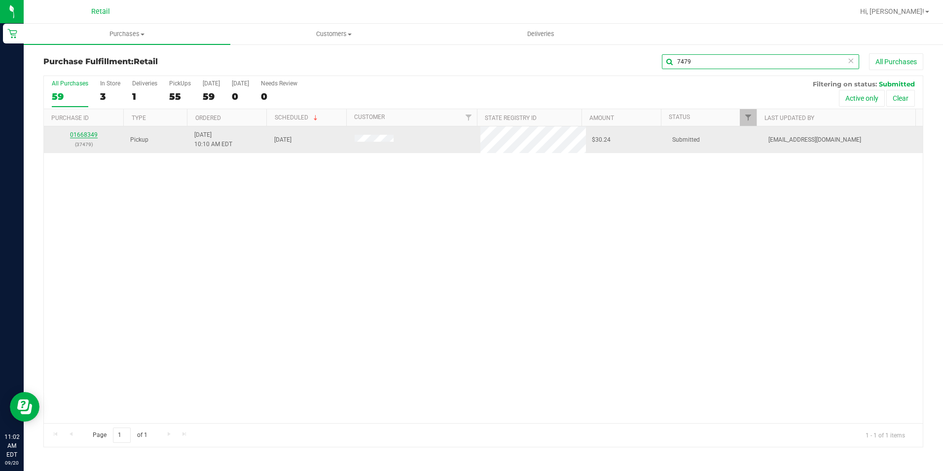
type input "7479"
click at [79, 136] on link "01668349" at bounding box center [84, 134] width 28 height 7
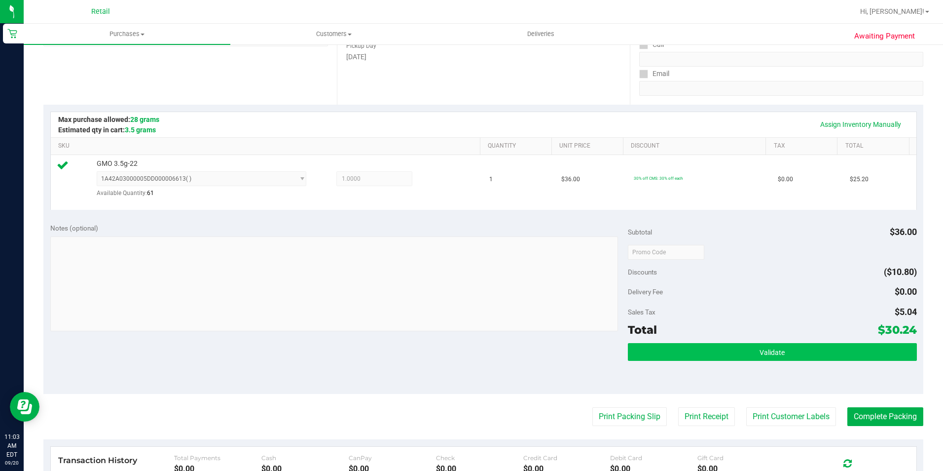
scroll to position [334, 0]
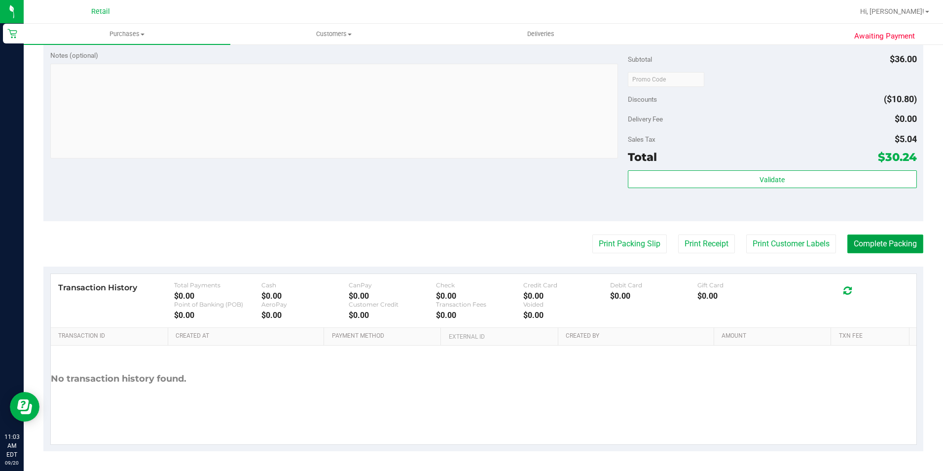
click at [874, 242] on button "Complete Packing" at bounding box center [886, 243] width 76 height 19
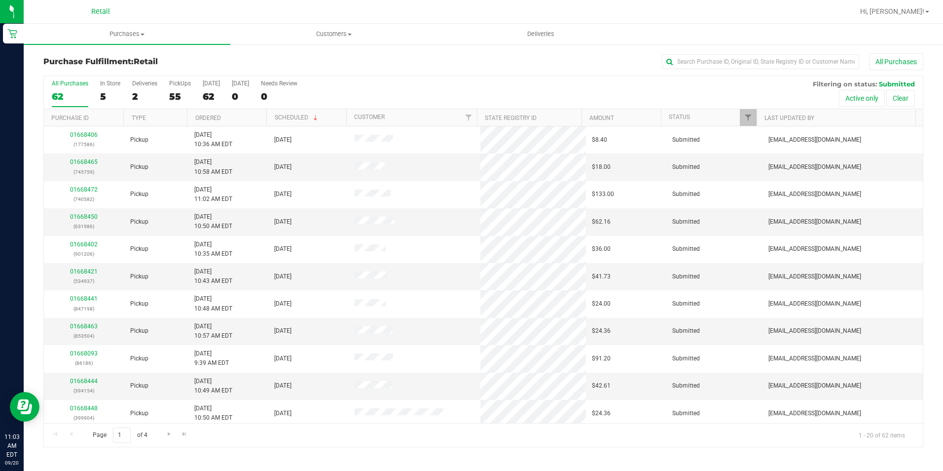
click at [703, 70] on div "All Purchases" at bounding box center [630, 61] width 587 height 17
click at [707, 33] on ul "Purchases Summary of purchases Fulfillment All purchases Customers All customer…" at bounding box center [495, 34] width 943 height 21
click at [693, 58] on input "text" at bounding box center [760, 61] width 197 height 15
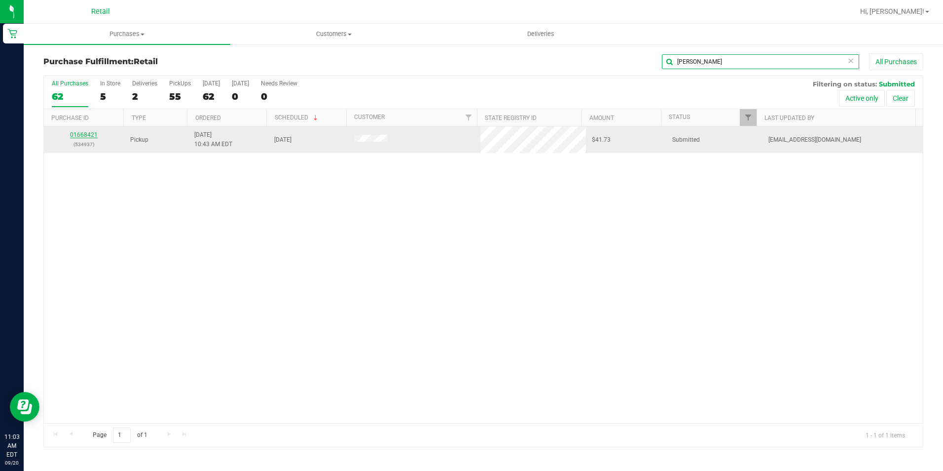
type input "holly"
click at [89, 130] on div "01668421 (534937)" at bounding box center [84, 139] width 69 height 19
click at [85, 138] on link "01668421" at bounding box center [84, 134] width 28 height 7
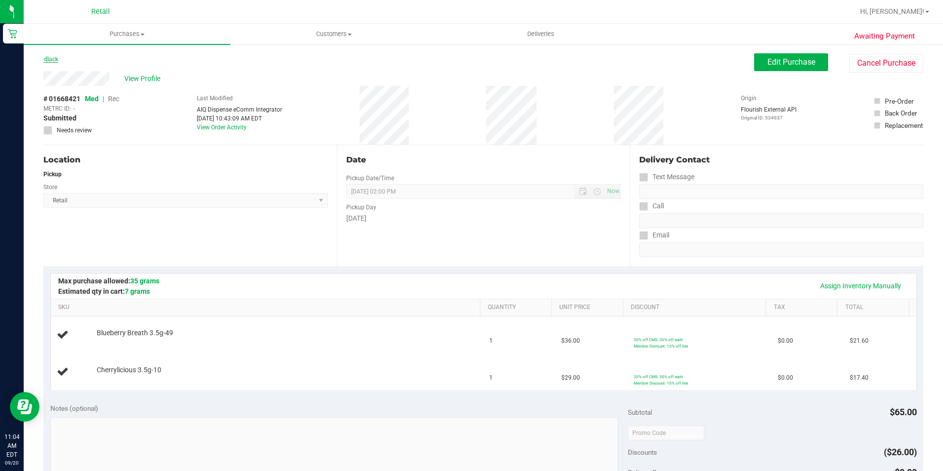
click at [45, 60] on link "Back" at bounding box center [50, 59] width 15 height 7
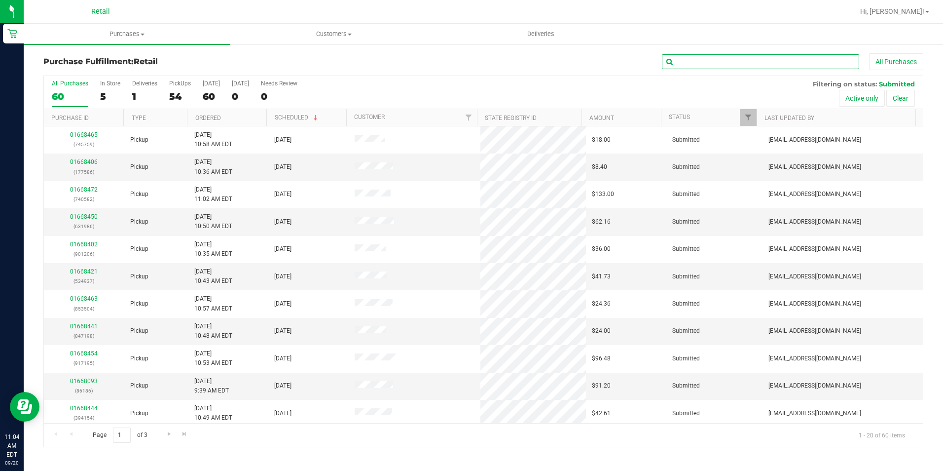
click at [772, 57] on input "text" at bounding box center [760, 61] width 197 height 15
click at [711, 68] on input "text" at bounding box center [760, 61] width 197 height 15
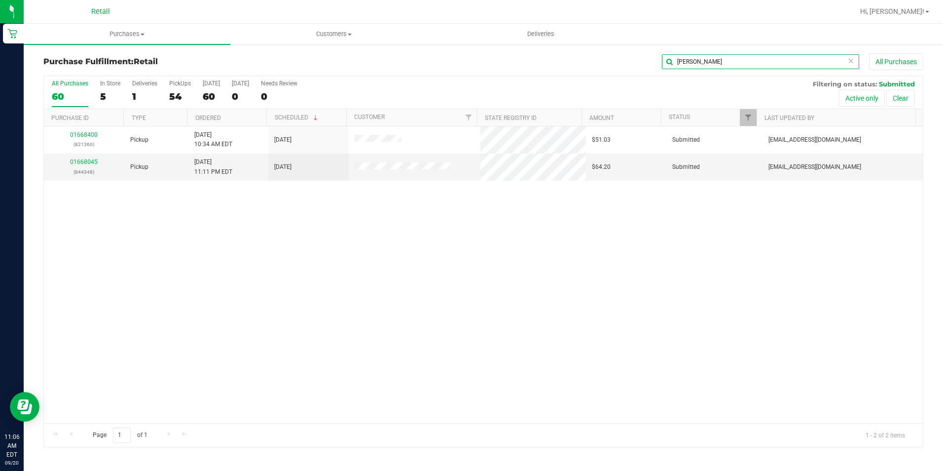
drag, startPoint x: 705, startPoint y: 55, endPoint x: 612, endPoint y: 55, distance: 92.3
click at [612, 55] on div "jennifer All Purchases" at bounding box center [630, 61] width 587 height 17
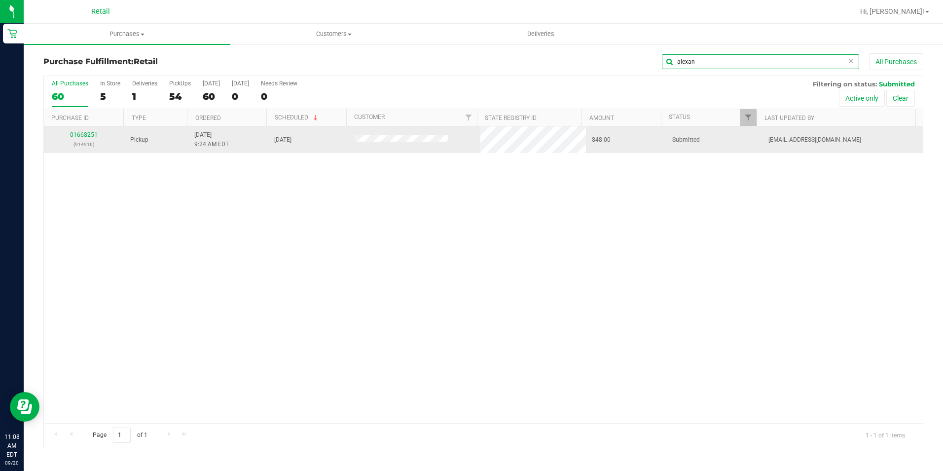
type input "alexan"
click at [90, 137] on link "01668251" at bounding box center [84, 134] width 28 height 7
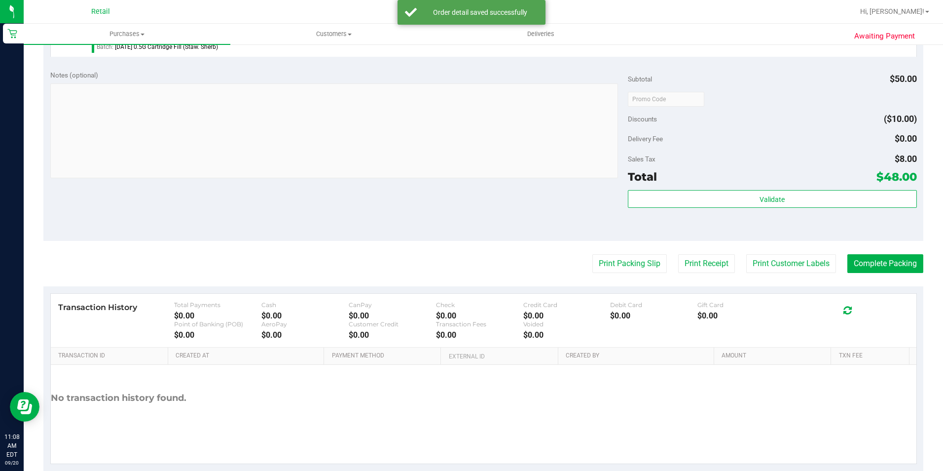
scroll to position [393, 0]
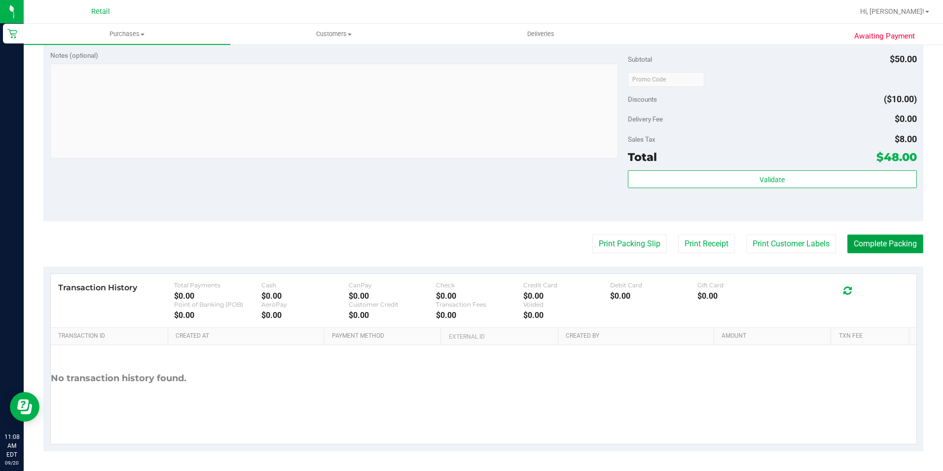
click at [883, 250] on button "Complete Packing" at bounding box center [886, 243] width 76 height 19
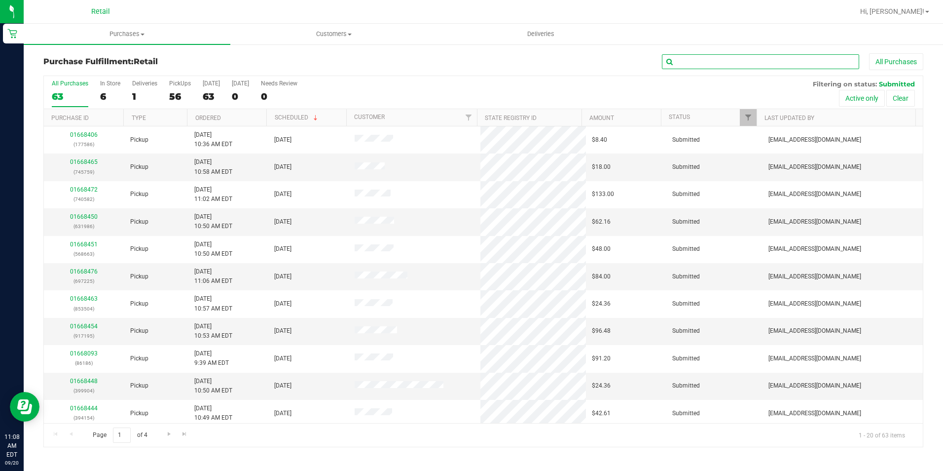
click at [691, 63] on input "text" at bounding box center [760, 61] width 197 height 15
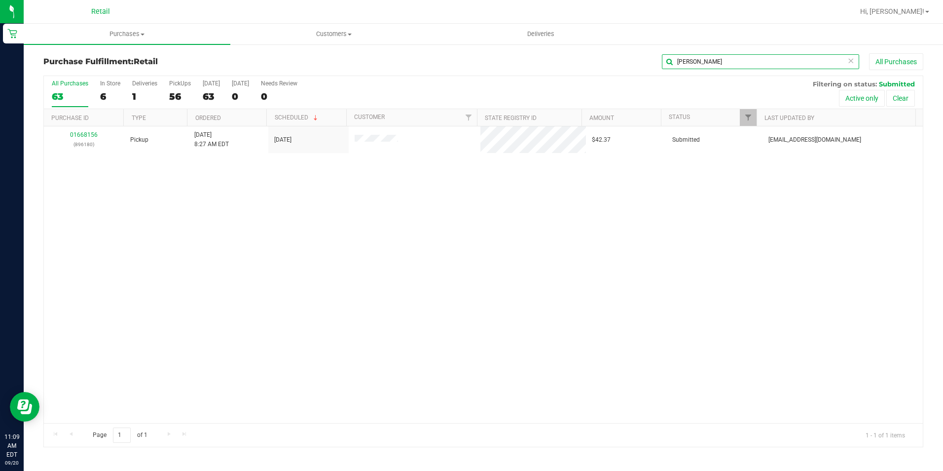
drag, startPoint x: 703, startPoint y: 60, endPoint x: 629, endPoint y: 57, distance: 74.1
click at [629, 57] on div "lina All Purchases" at bounding box center [630, 61] width 587 height 17
drag, startPoint x: 699, startPoint y: 64, endPoint x: 625, endPoint y: 57, distance: 73.9
click at [625, 57] on div "bot All Purchases" at bounding box center [630, 61] width 587 height 17
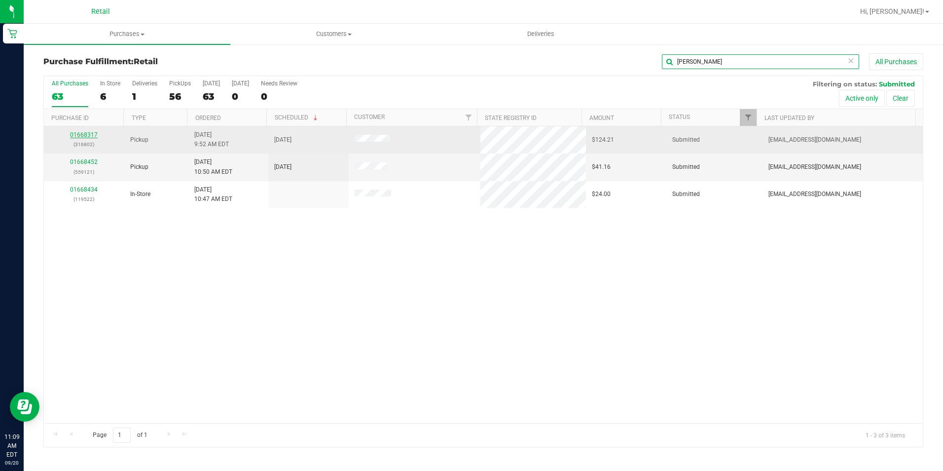
type input "[PERSON_NAME]"
click at [79, 136] on link "01668317" at bounding box center [84, 134] width 28 height 7
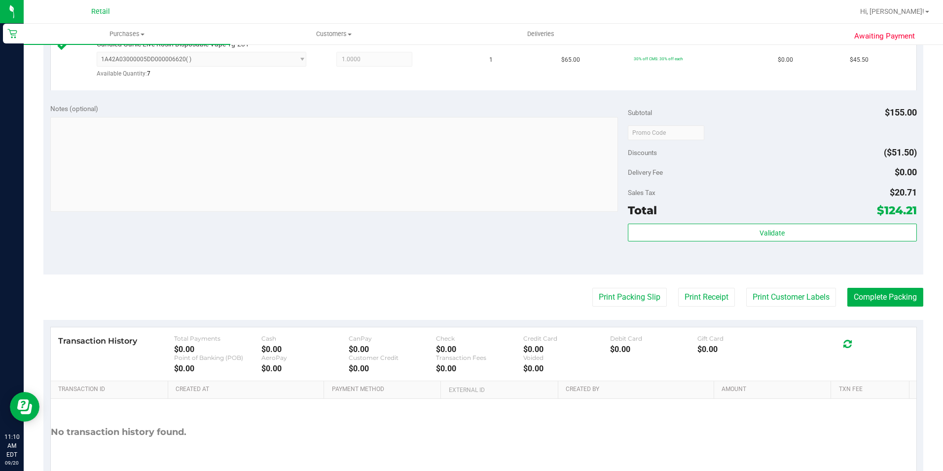
scroll to position [395, 0]
click at [881, 291] on button "Complete Packing" at bounding box center [886, 295] width 76 height 19
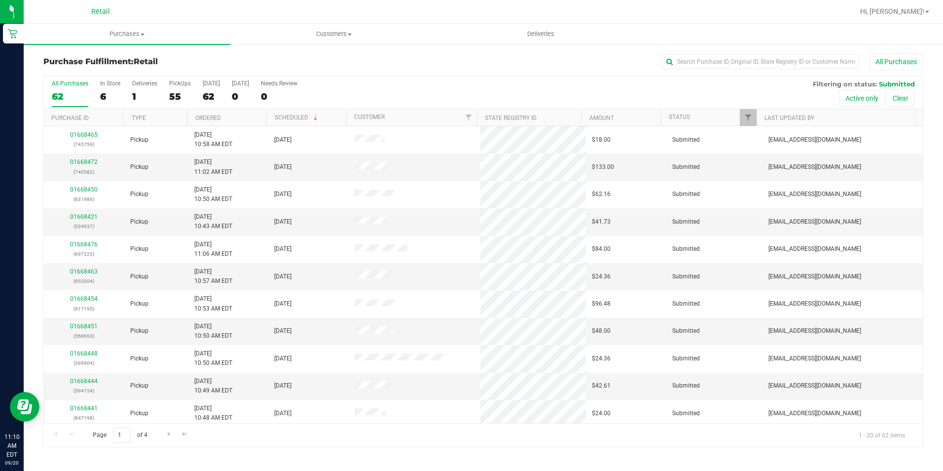
click at [705, 73] on div "Purchase Fulfillment: Retail All Purchases" at bounding box center [483, 64] width 880 height 22
click at [704, 59] on input "text" at bounding box center [760, 61] width 197 height 15
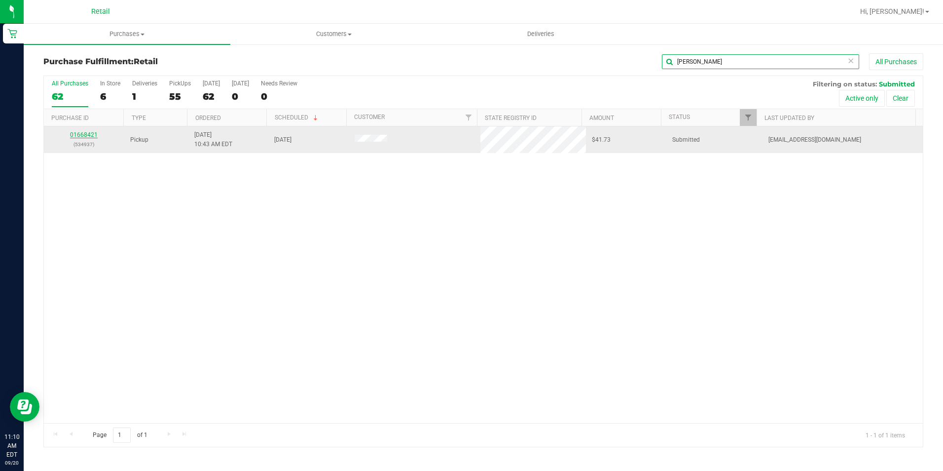
type input "holly"
click at [89, 133] on link "01668421" at bounding box center [84, 134] width 28 height 7
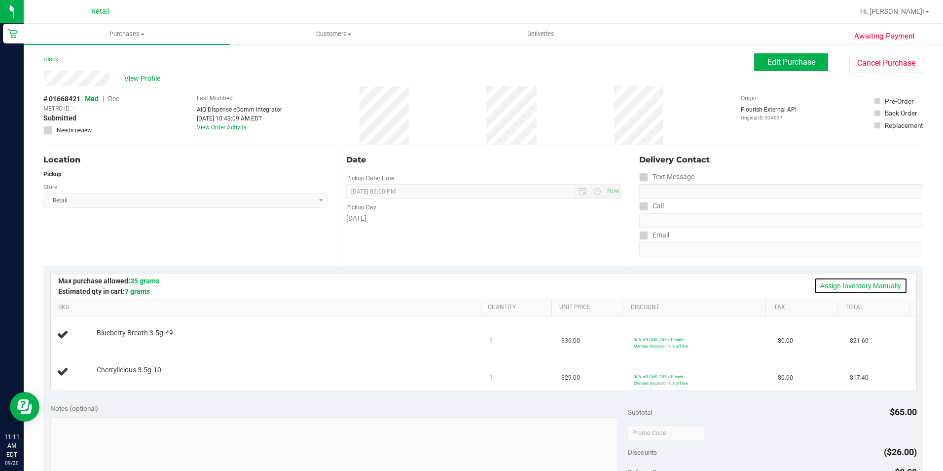
click at [846, 291] on link "Assign Inventory Manually" at bounding box center [861, 285] width 94 height 17
click at [111, 339] on link "Add Package" at bounding box center [115, 339] width 36 height 7
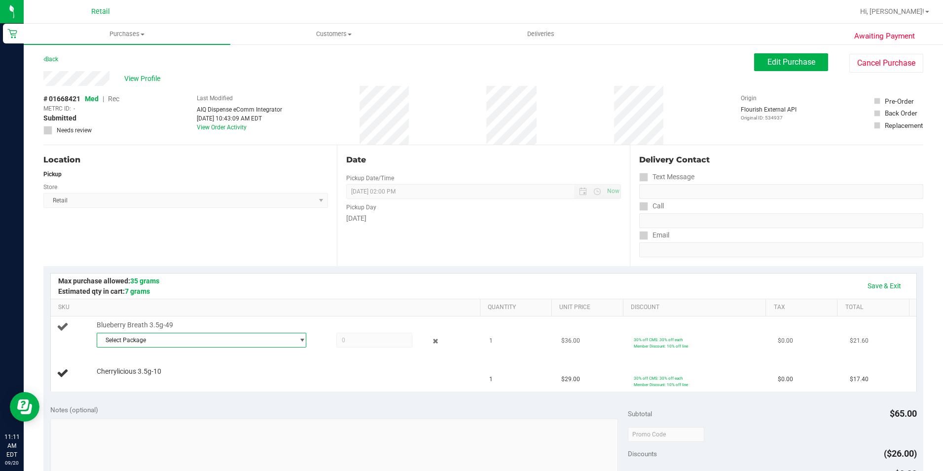
click at [252, 337] on span "Select Package" at bounding box center [195, 340] width 197 height 14
click at [281, 338] on span "Select Package" at bounding box center [195, 340] width 197 height 14
click at [170, 393] on span "1A42A03000005DD000006612" at bounding box center [144, 394] width 85 height 7
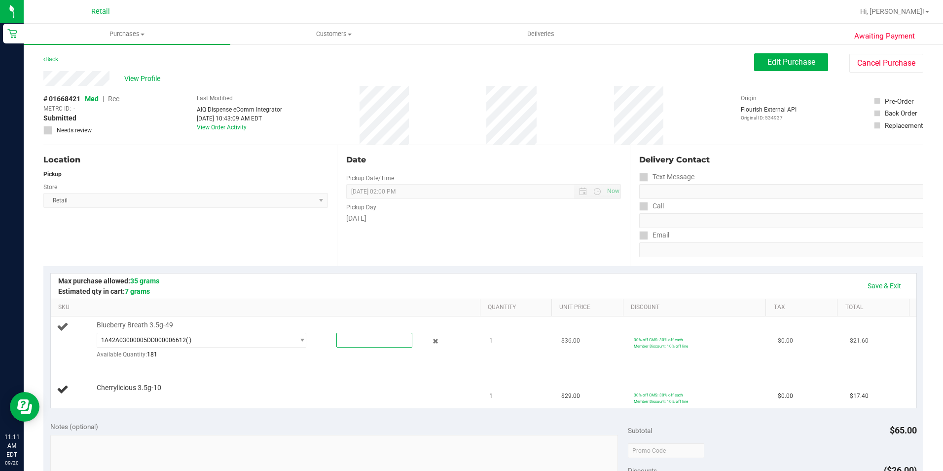
click at [364, 338] on span at bounding box center [374, 340] width 76 height 15
type input "1"
click at [119, 388] on span "Cherrylicious 3.5g-10" at bounding box center [129, 384] width 65 height 9
click at [106, 399] on div "Add Package" at bounding box center [286, 394] width 379 height 9
click at [120, 390] on div "Add Package" at bounding box center [286, 394] width 379 height 9
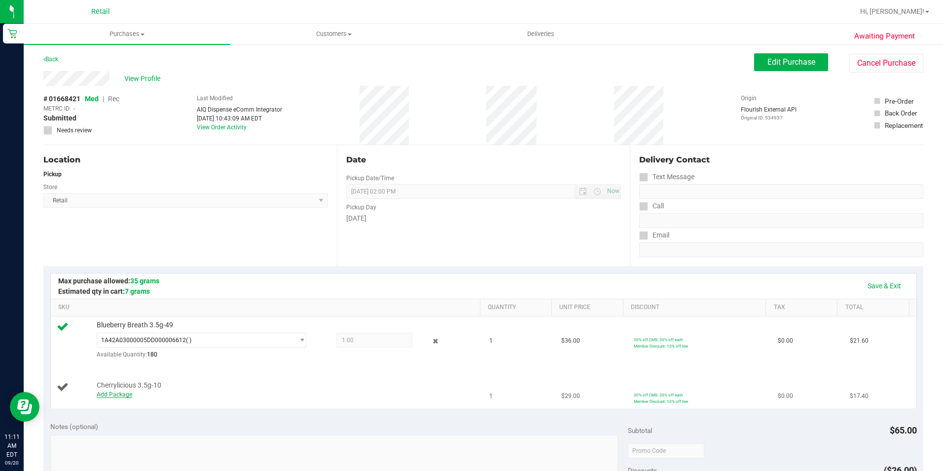
click at [114, 394] on link "Add Package" at bounding box center [115, 394] width 36 height 7
click at [275, 395] on span "Select Package" at bounding box center [195, 395] width 197 height 14
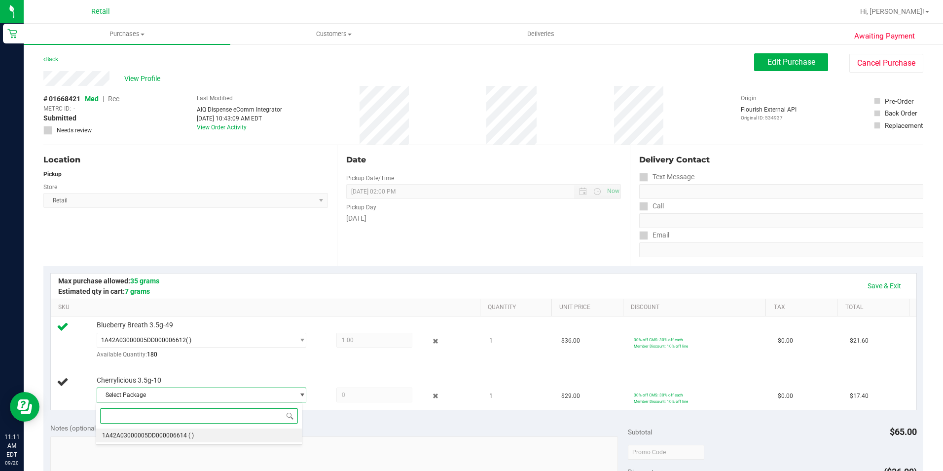
click at [212, 435] on li "1A42A03000005DD000006614 ( )" at bounding box center [198, 435] width 205 height 14
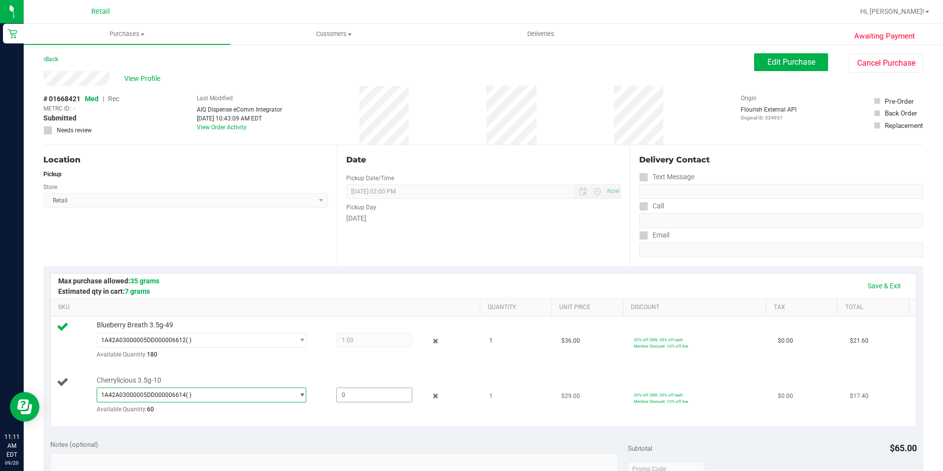
click at [360, 391] on span at bounding box center [374, 394] width 76 height 15
type input "1"
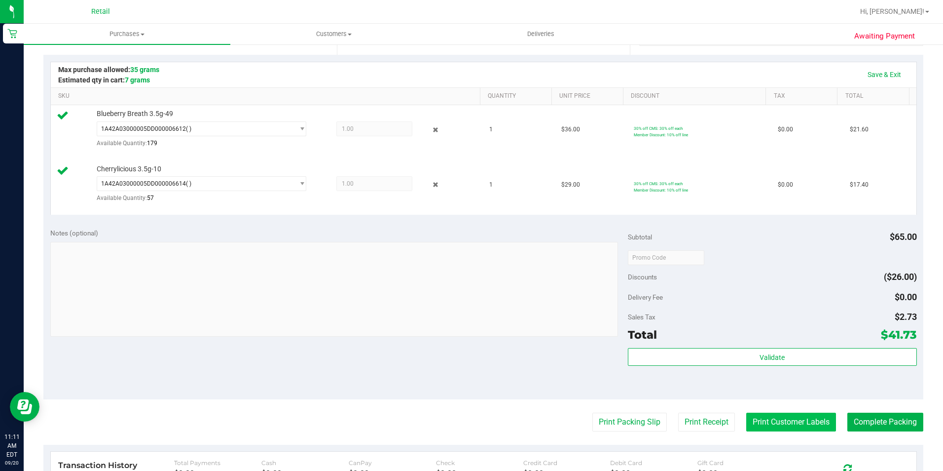
scroll to position [296, 0]
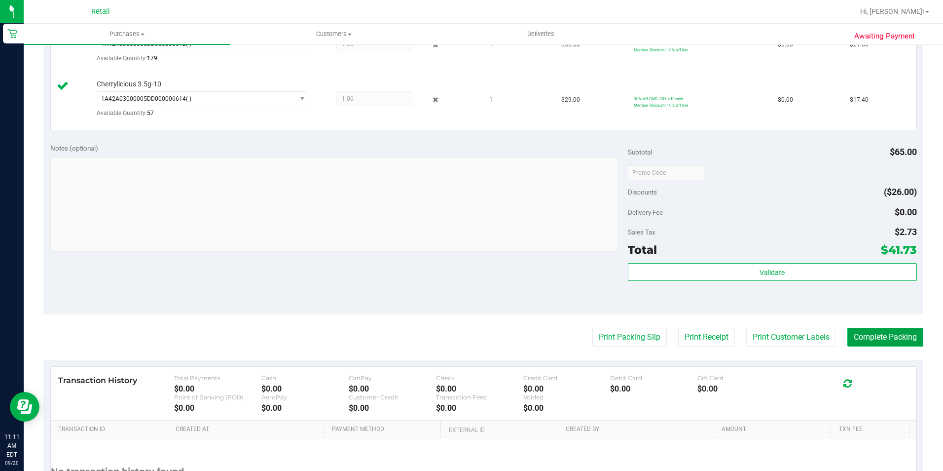
click at [867, 335] on button "Complete Packing" at bounding box center [886, 337] width 76 height 19
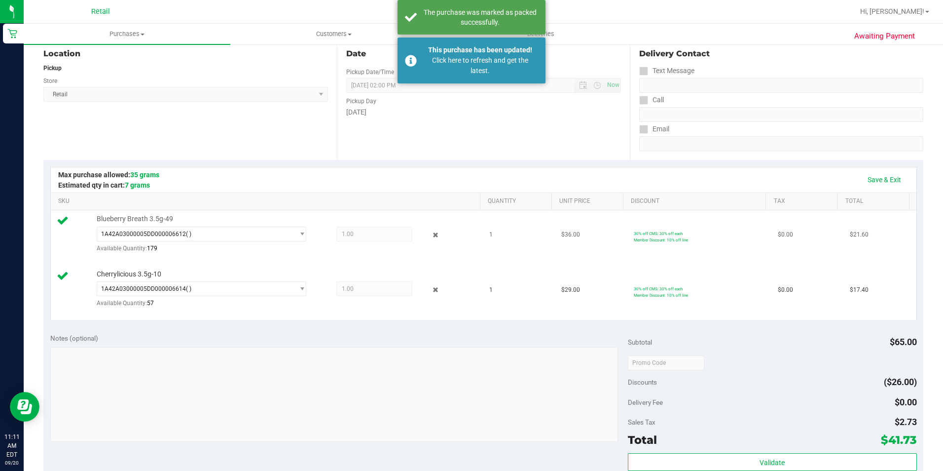
scroll to position [0, 0]
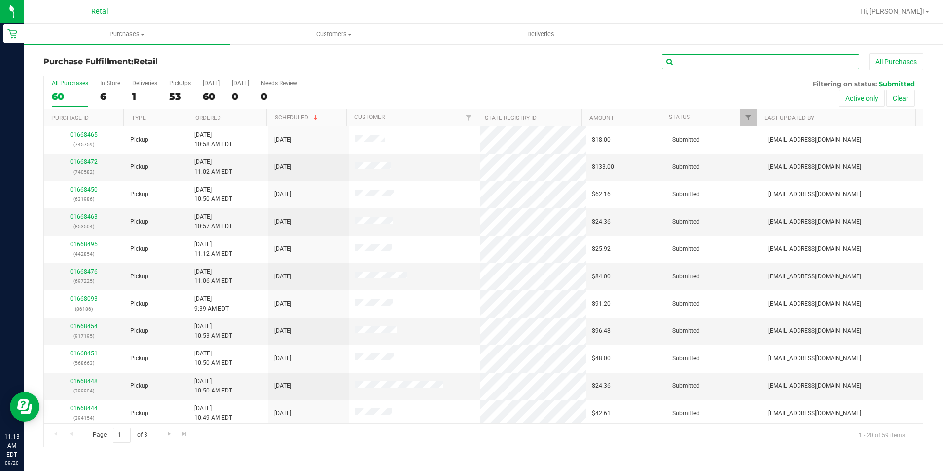
click at [701, 67] on input "text" at bounding box center [760, 61] width 197 height 15
type input "[PERSON_NAME]"
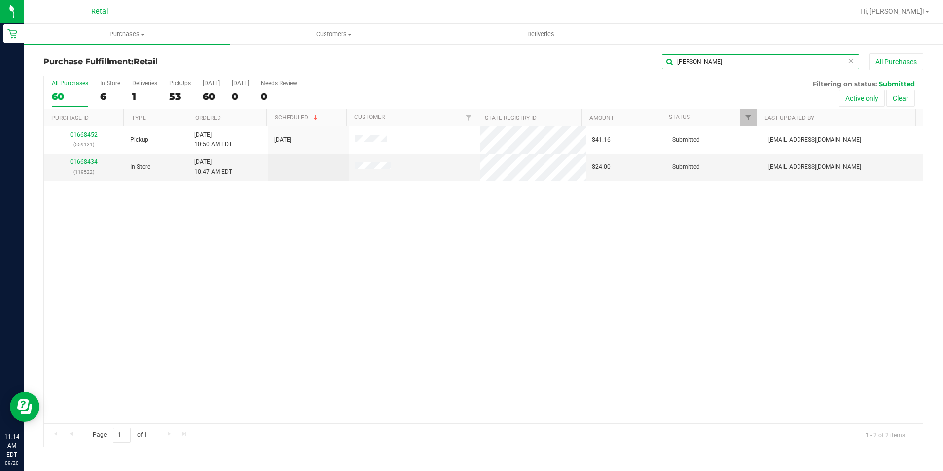
drag, startPoint x: 701, startPoint y: 62, endPoint x: 596, endPoint y: 53, distance: 104.9
click at [604, 59] on div "david All Purchases" at bounding box center [630, 61] width 587 height 17
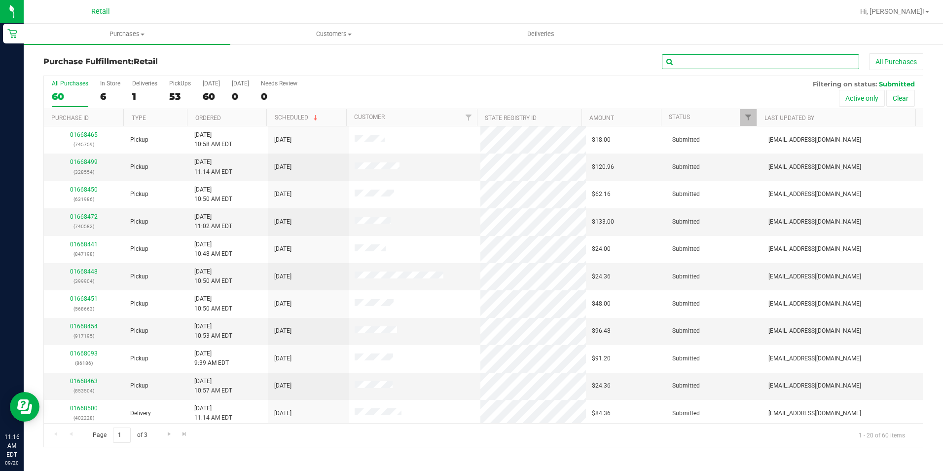
drag, startPoint x: 706, startPoint y: 60, endPoint x: 634, endPoint y: 59, distance: 71.5
click at [635, 59] on div "All Purchases" at bounding box center [630, 61] width 587 height 17
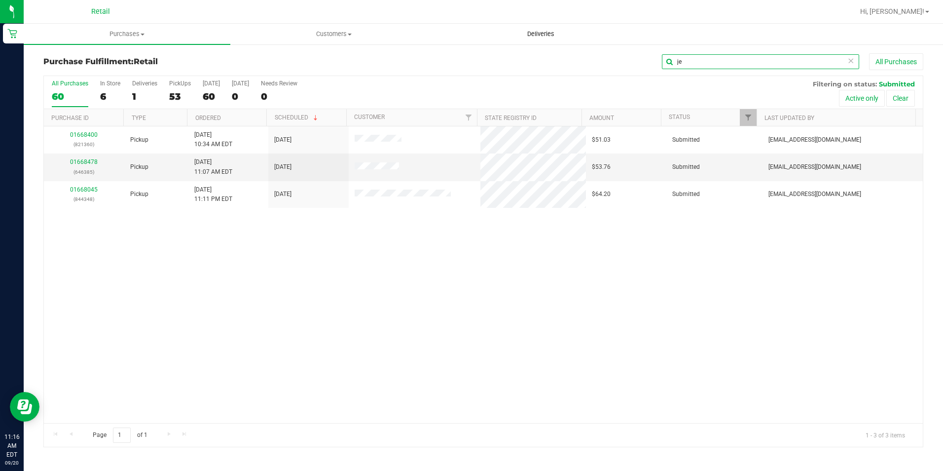
type input "j"
type input "charles"
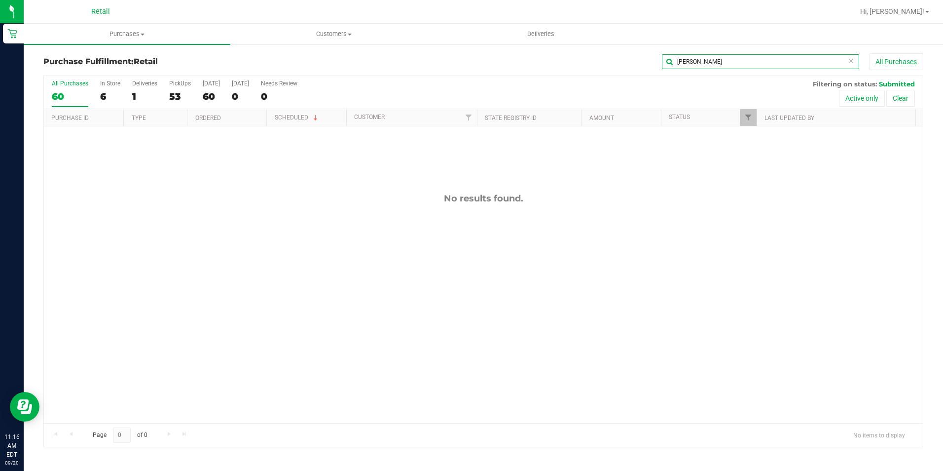
drag, startPoint x: 679, startPoint y: 61, endPoint x: 597, endPoint y: 61, distance: 82.4
click at [599, 61] on div "charles All Purchases" at bounding box center [630, 61] width 587 height 17
type input "pala"
click at [169, 94] on div "53" at bounding box center [180, 96] width 22 height 11
click at [0, 0] on input "PickUps 53" at bounding box center [0, 0] width 0 height 0
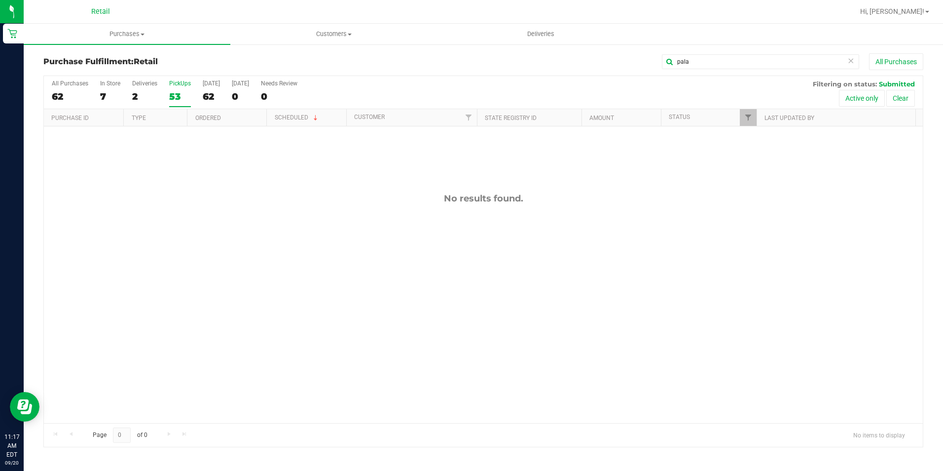
click at [169, 94] on div "53" at bounding box center [180, 96] width 22 height 11
click at [0, 0] on input "PickUps 53" at bounding box center [0, 0] width 0 height 0
click at [715, 63] on input "pala" at bounding box center [760, 61] width 197 height 15
drag, startPoint x: 711, startPoint y: 63, endPoint x: 636, endPoint y: 62, distance: 75.5
click at [636, 62] on div "pala All Purchases" at bounding box center [630, 61] width 587 height 17
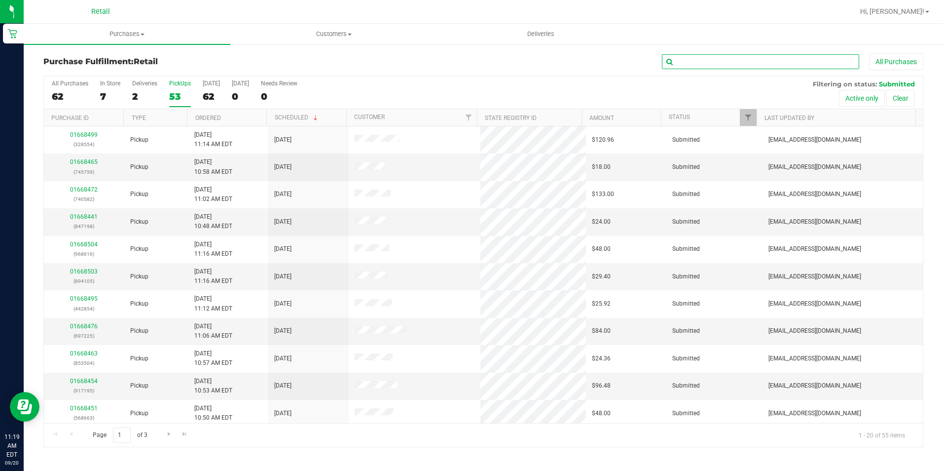
click at [718, 58] on input "text" at bounding box center [760, 61] width 197 height 15
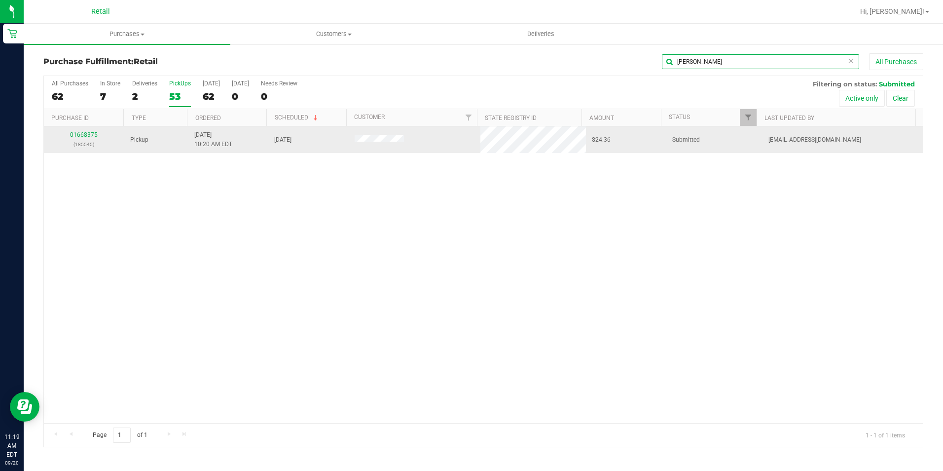
type input "domingo"
click at [88, 134] on link "01668375" at bounding box center [84, 134] width 28 height 7
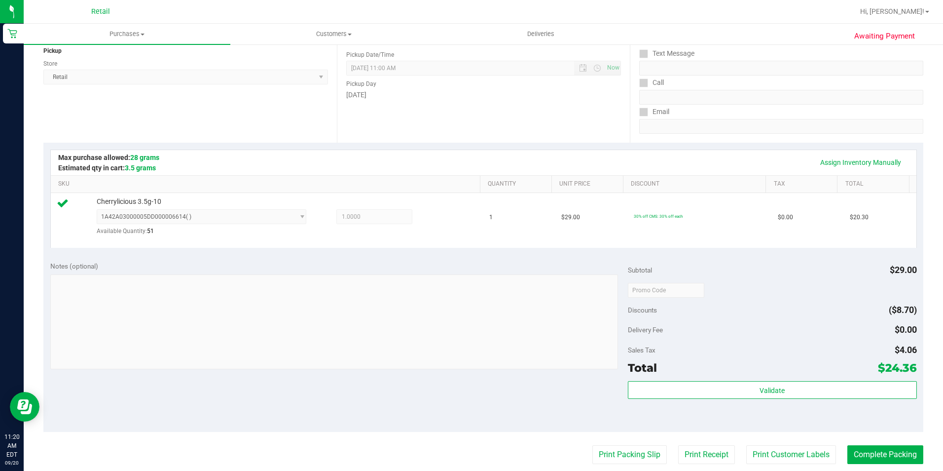
scroll to position [148, 0]
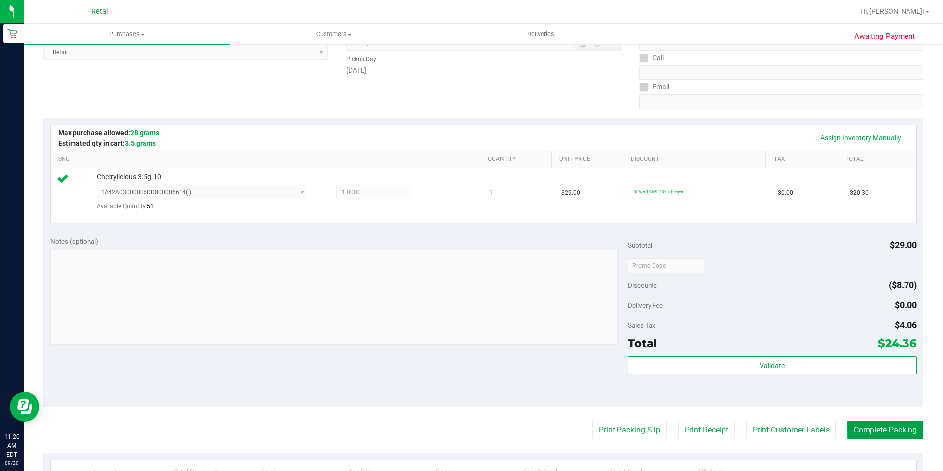
click at [863, 427] on button "Complete Packing" at bounding box center [886, 429] width 76 height 19
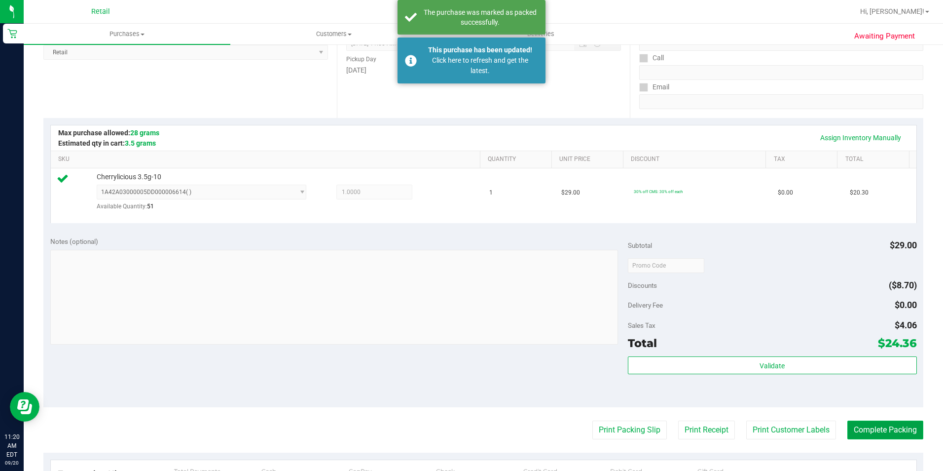
scroll to position [0, 0]
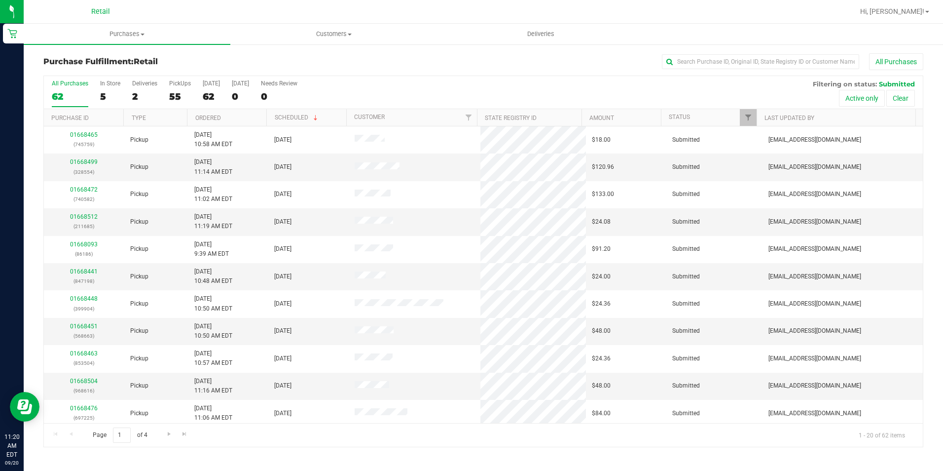
click at [698, 47] on div "Purchase Fulfillment: Retail All Purchases All Purchases 62 In Store 5 Deliveri…" at bounding box center [484, 249] width 920 height 413
click at [700, 52] on div "Purchase Fulfillment: Retail All Purchases All Purchases 62 In Store 5 Deliveri…" at bounding box center [484, 249] width 920 height 413
click at [700, 64] on input "text" at bounding box center [760, 61] width 197 height 15
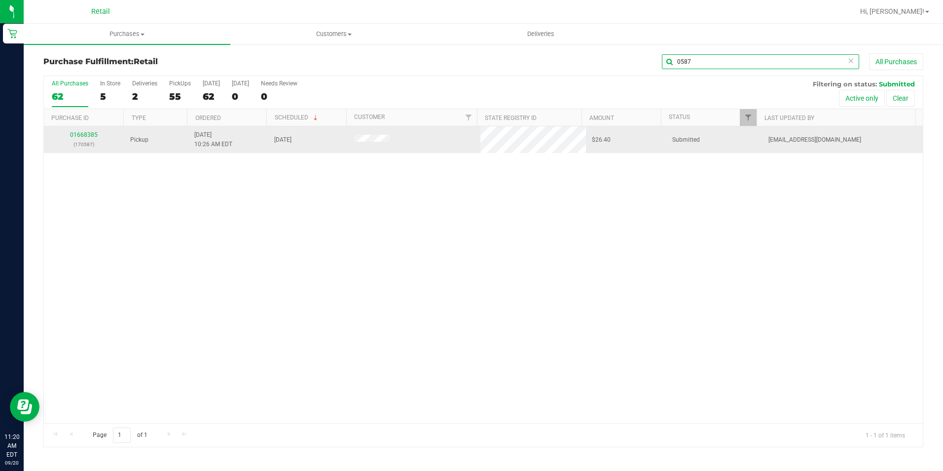
type input "0587"
click at [79, 139] on div "01668385 (170587)" at bounding box center [84, 139] width 69 height 19
click at [82, 135] on link "01668385" at bounding box center [84, 134] width 28 height 7
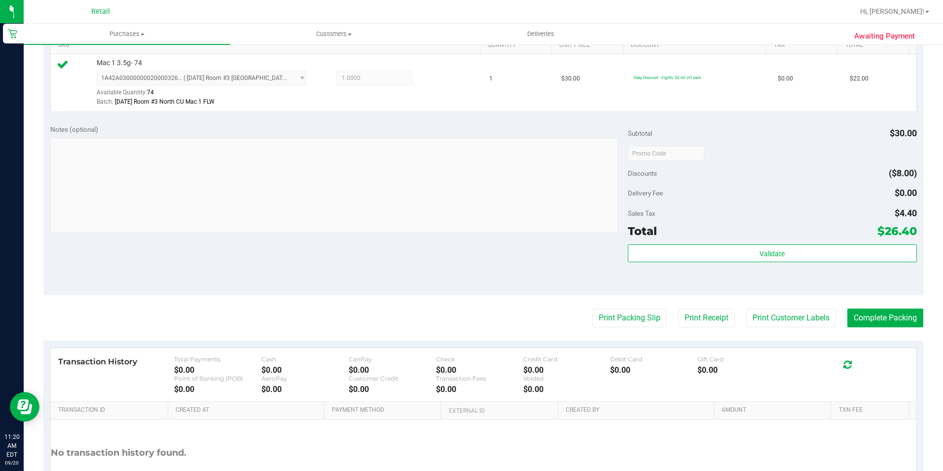
scroll to position [263, 0]
click at [865, 312] on button "Complete Packing" at bounding box center [886, 316] width 76 height 19
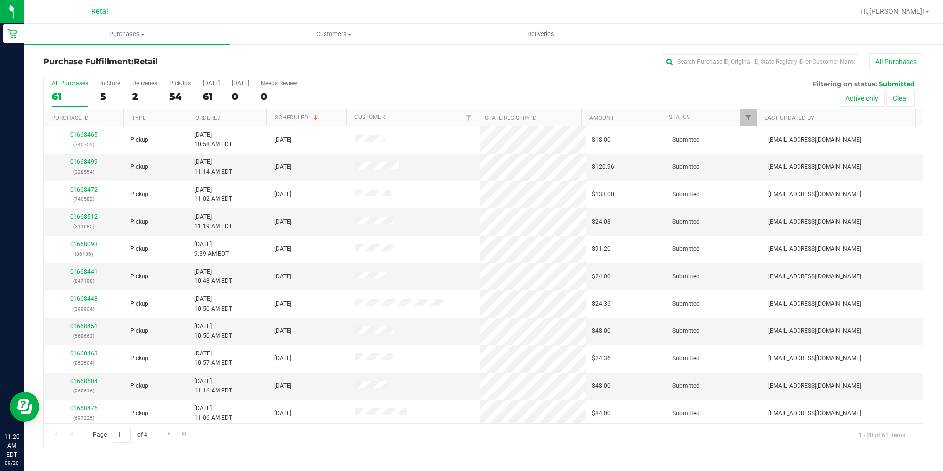
click at [727, 51] on div "Purchase Fulfillment: Retail All Purchases All Purchases 61 In Store 5 Deliveri…" at bounding box center [484, 249] width 920 height 413
click at [709, 66] on input "text" at bounding box center [760, 61] width 197 height 15
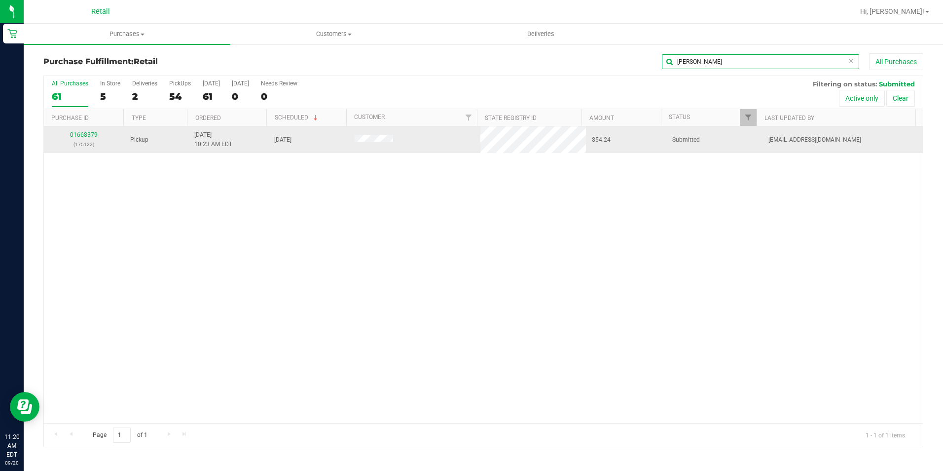
type input "dustin"
click at [89, 134] on link "01668379" at bounding box center [84, 134] width 28 height 7
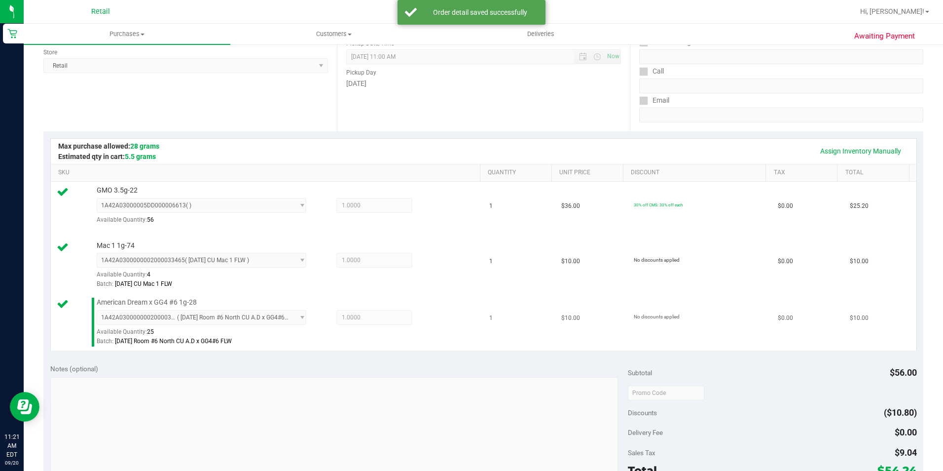
scroll to position [345, 0]
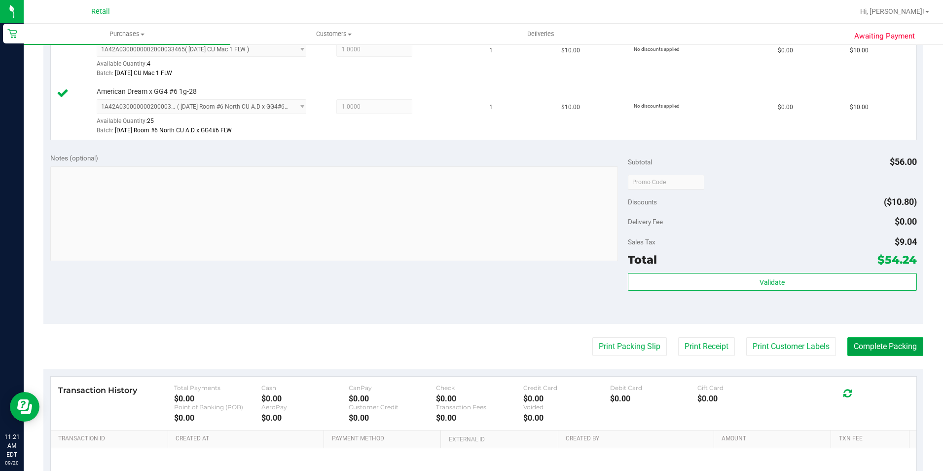
click at [899, 350] on button "Complete Packing" at bounding box center [886, 346] width 76 height 19
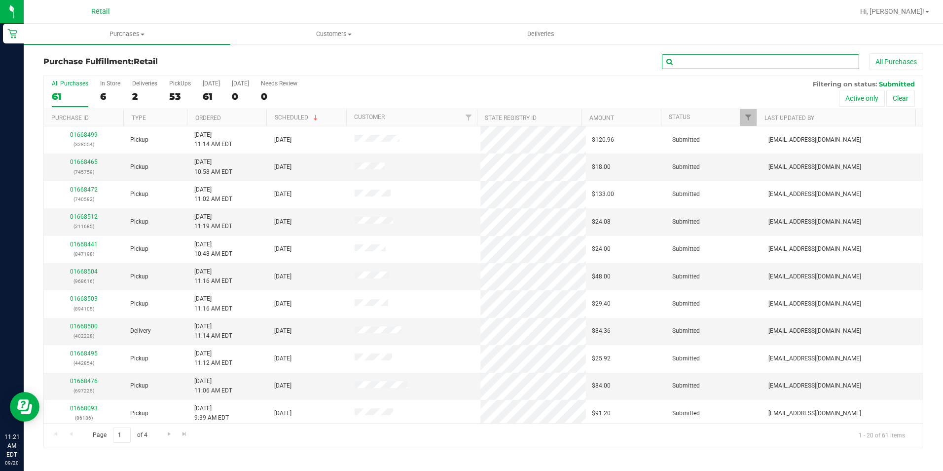
click at [772, 60] on input "text" at bounding box center [760, 61] width 197 height 15
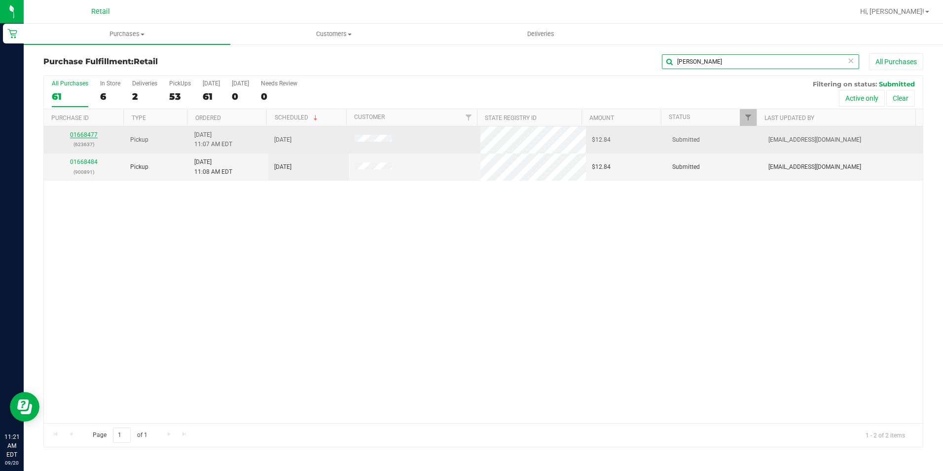
type input "jeffre"
click at [84, 136] on link "01668477" at bounding box center [84, 134] width 28 height 7
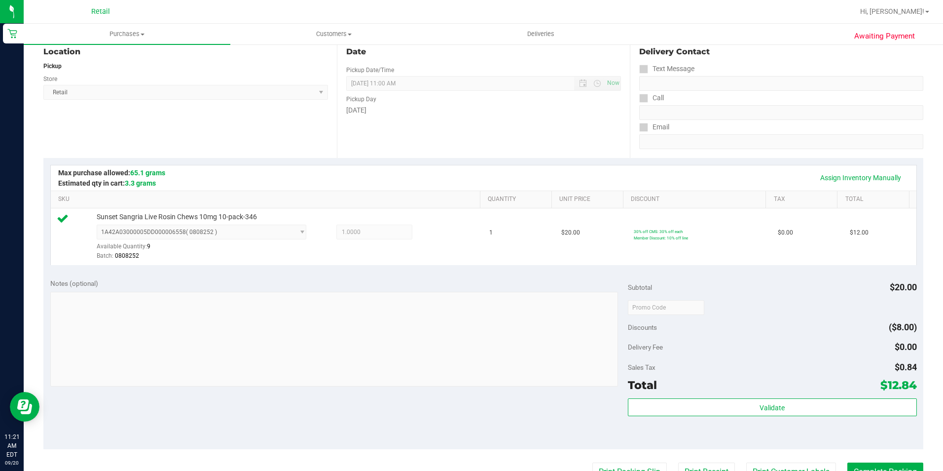
scroll to position [197, 0]
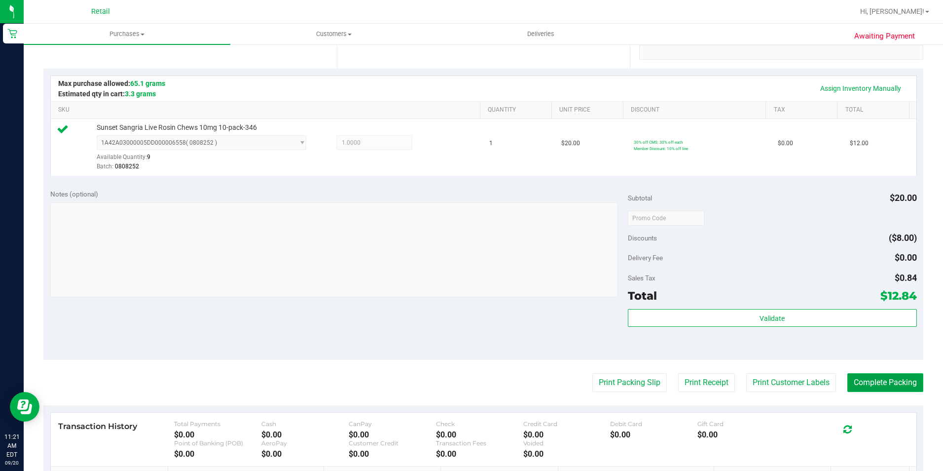
click at [869, 384] on button "Complete Packing" at bounding box center [886, 382] width 76 height 19
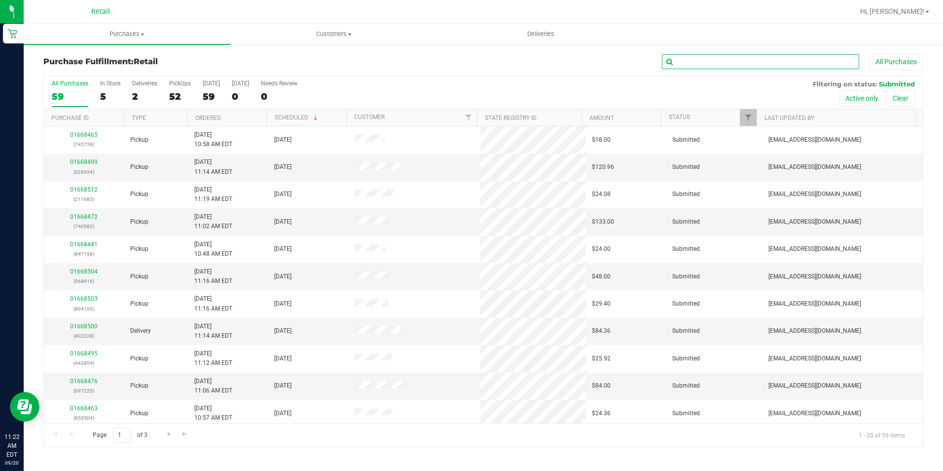
click at [750, 59] on input "text" at bounding box center [760, 61] width 197 height 15
type input "jason"
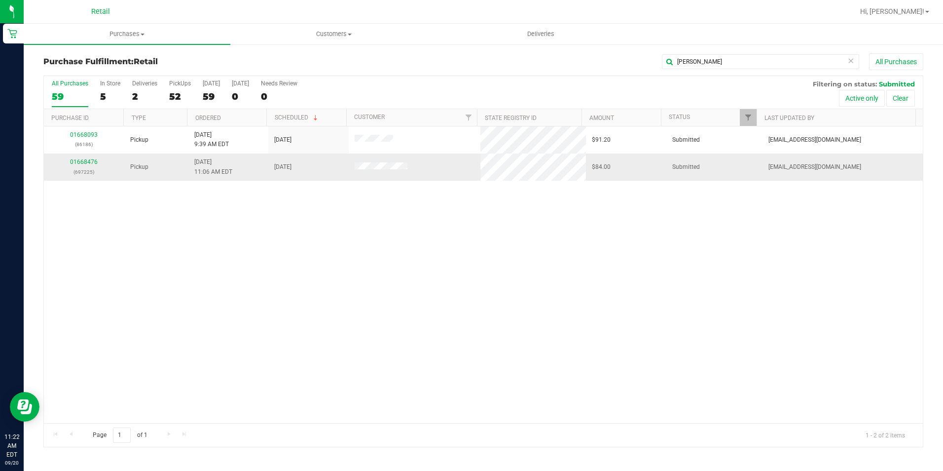
click at [83, 158] on div "01668476 (697225)" at bounding box center [84, 166] width 69 height 19
click at [83, 161] on link "01668476" at bounding box center [84, 161] width 28 height 7
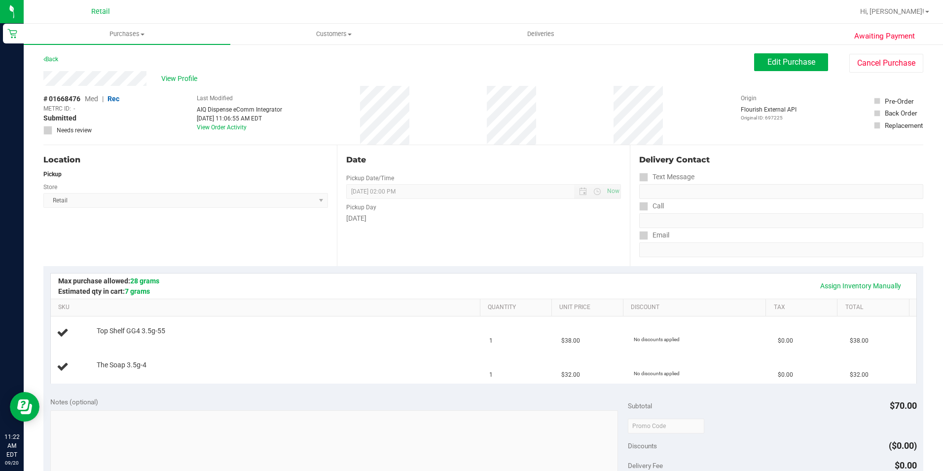
click at [484, 232] on div "Date Pickup Date/Time [DATE] Now [DATE] 02:00 PM Now Pickup Day [DATE]" at bounding box center [484, 205] width 294 height 121
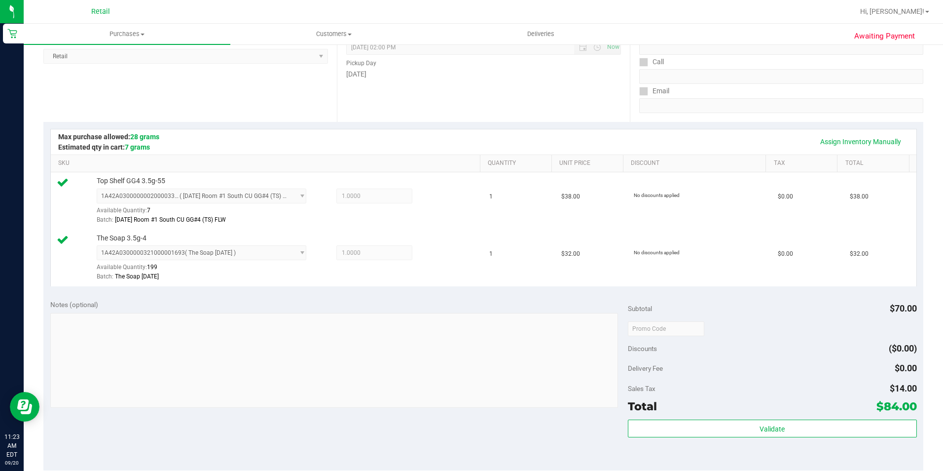
scroll to position [393, 0]
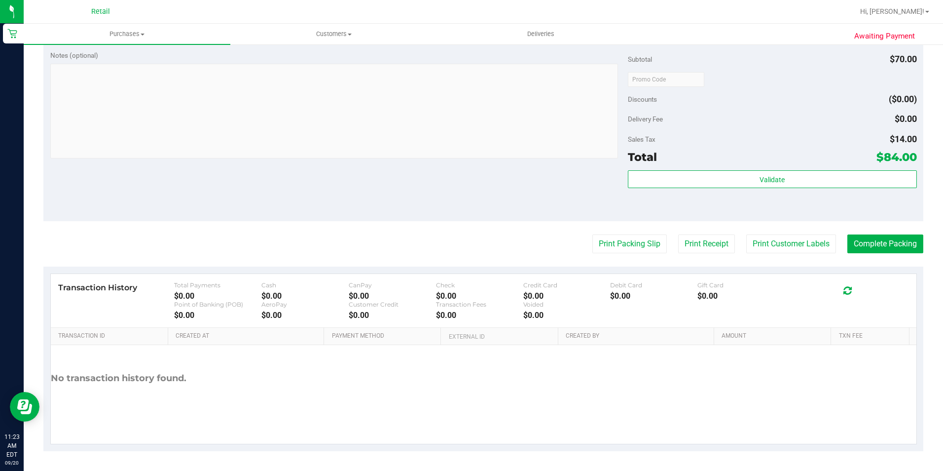
drag, startPoint x: 855, startPoint y: 209, endPoint x: 858, endPoint y: 218, distance: 10.2
click at [855, 209] on div "Validate" at bounding box center [772, 192] width 289 height 44
click at [866, 228] on purchase-details "Back Edit Purchase Cancel Purchase View Profile # 01668476 Med | Rec METRC ID: …" at bounding box center [483, 55] width 880 height 791
click at [873, 244] on button "Complete Packing" at bounding box center [886, 243] width 76 height 19
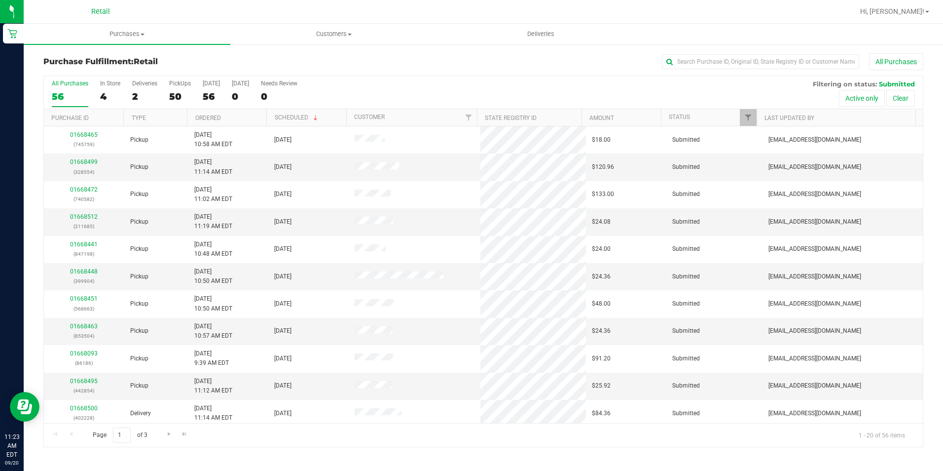
click at [726, 50] on div "Purchase Fulfillment: Retail All Purchases All Purchases 56 In Store 4 Deliveri…" at bounding box center [484, 249] width 920 height 413
click at [728, 60] on input "text" at bounding box center [760, 61] width 197 height 15
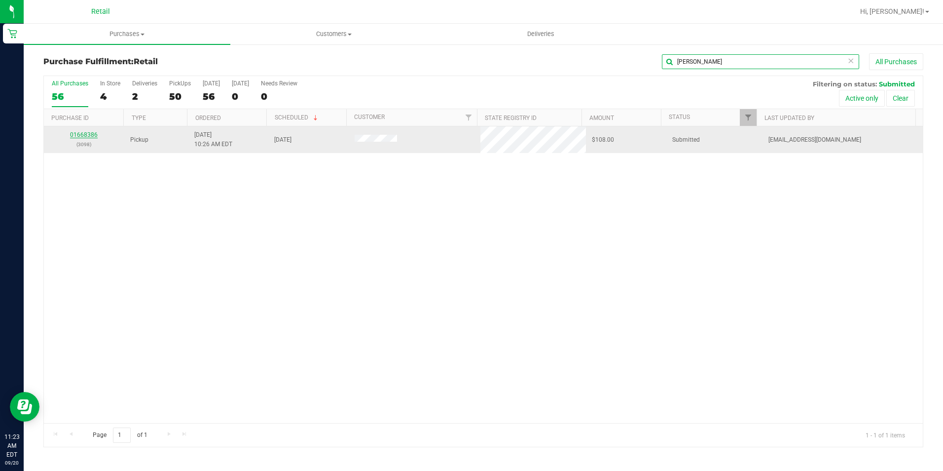
type input "sabrina"
click at [64, 135] on div "01668386 (3098)" at bounding box center [84, 139] width 69 height 19
click at [89, 135] on link "01668386" at bounding box center [84, 134] width 28 height 7
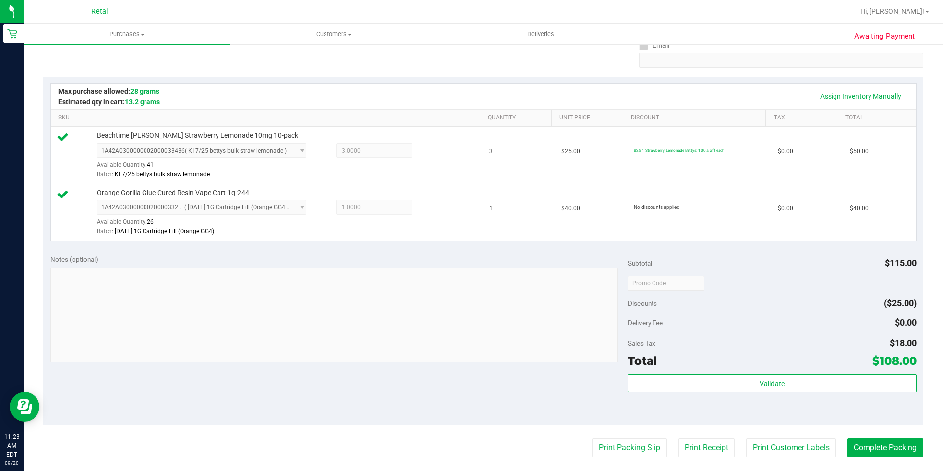
scroll to position [296, 0]
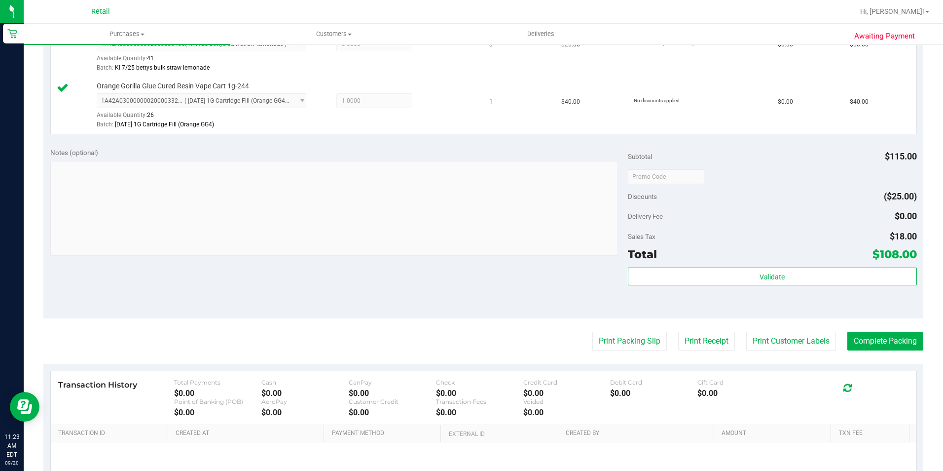
click at [905, 320] on purchase-details "Back Edit Purchase Cancel Purchase View Profile # 01668386 Med | Rec METRC ID: …" at bounding box center [483, 152] width 880 height 791
click at [895, 334] on button "Complete Packing" at bounding box center [886, 341] width 76 height 19
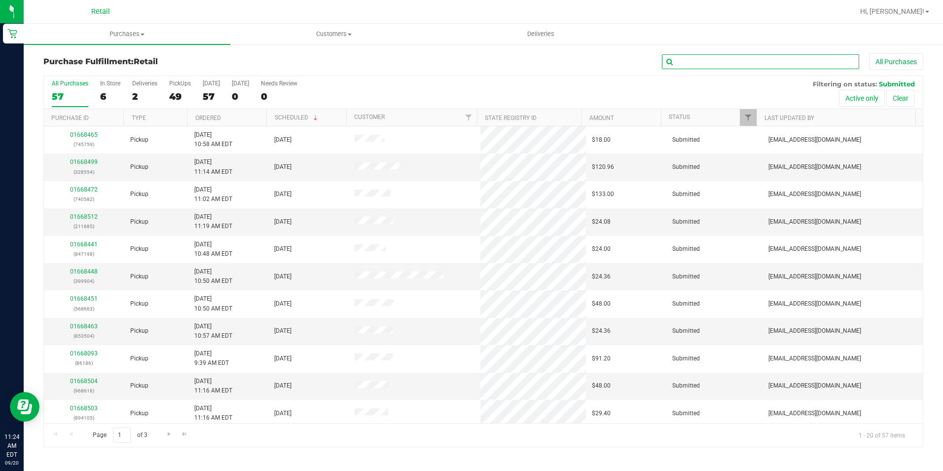
click at [727, 62] on input "text" at bounding box center [760, 61] width 197 height 15
type input "brit"
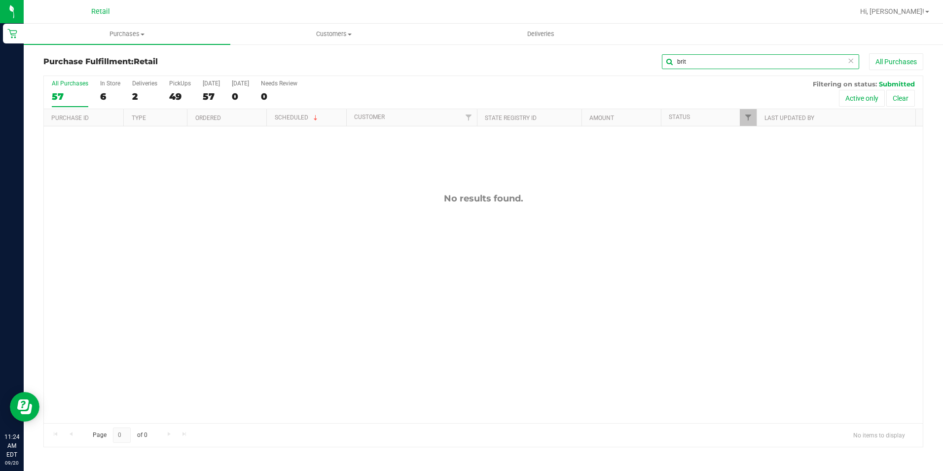
drag, startPoint x: 727, startPoint y: 62, endPoint x: 614, endPoint y: 49, distance: 113.7
click at [627, 49] on div "Purchase Fulfillment: Retail brit All Purchases All Purchases 57 In Store 6 Del…" at bounding box center [484, 249] width 920 height 413
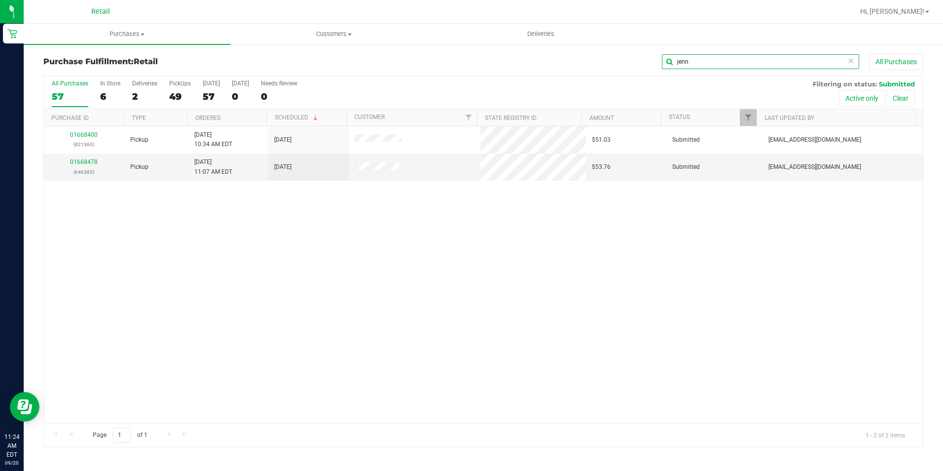
type input "jenn"
drag, startPoint x: 124, startPoint y: 28, endPoint x: 124, endPoint y: 33, distance: 5.4
click at [124, 28] on uib-tab-heading "Purchases Summary of purchases Fulfillment All purchases" at bounding box center [127, 34] width 207 height 21
click at [125, 85] on li "All purchases" at bounding box center [127, 83] width 207 height 12
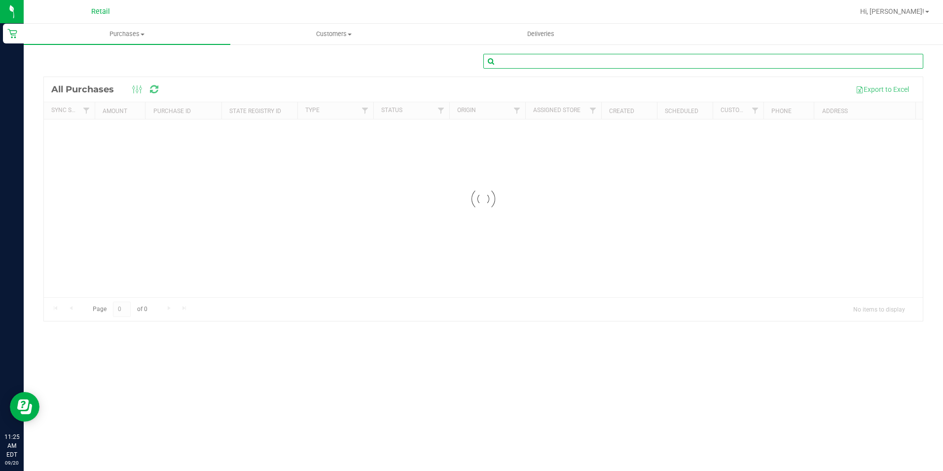
click at [624, 64] on input "text" at bounding box center [704, 61] width 440 height 15
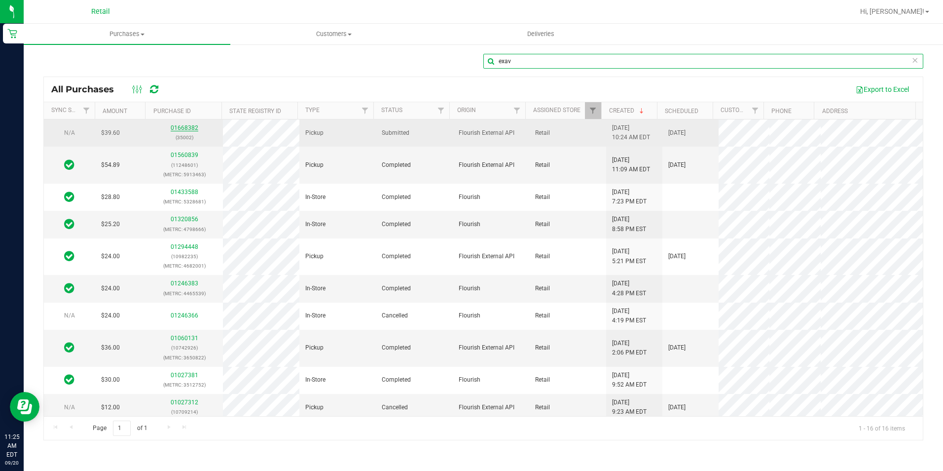
type input "exav"
click at [192, 126] on link "01668382" at bounding box center [185, 127] width 28 height 7
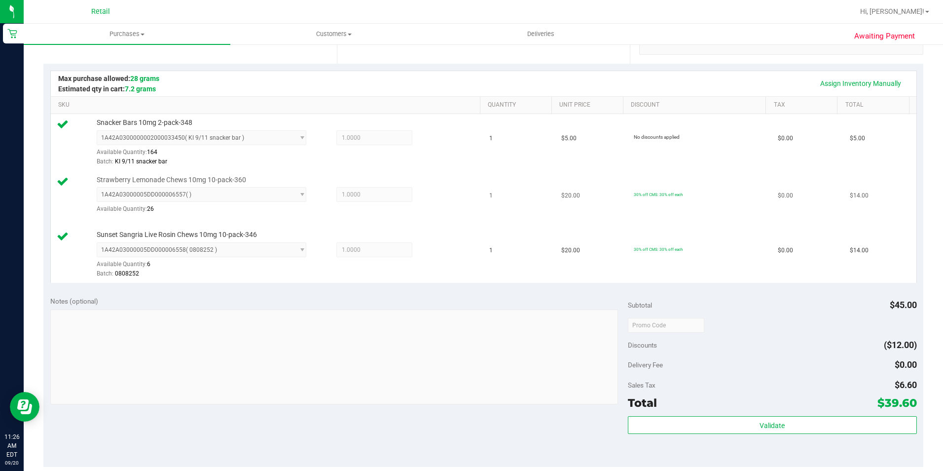
scroll to position [247, 0]
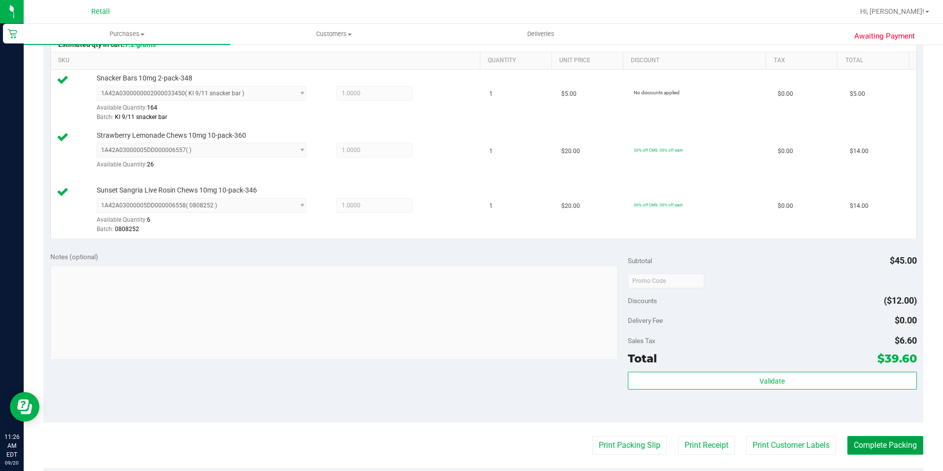
click at [885, 448] on button "Complete Packing" at bounding box center [886, 445] width 76 height 19
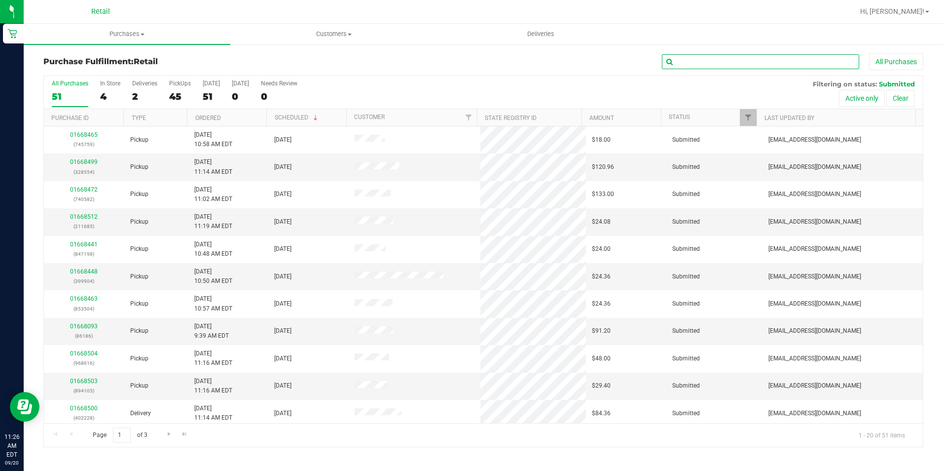
click at [709, 58] on input "text" at bounding box center [760, 61] width 197 height 15
click at [616, 69] on div "All Purchases" at bounding box center [630, 61] width 587 height 17
click at [759, 52] on div "Purchase Fulfillment: Retail All Purchases All Purchases 51 In Store 4 Deliveri…" at bounding box center [484, 249] width 920 height 413
click at [757, 57] on input "text" at bounding box center [760, 61] width 197 height 15
click at [715, 65] on input "text" at bounding box center [760, 61] width 197 height 15
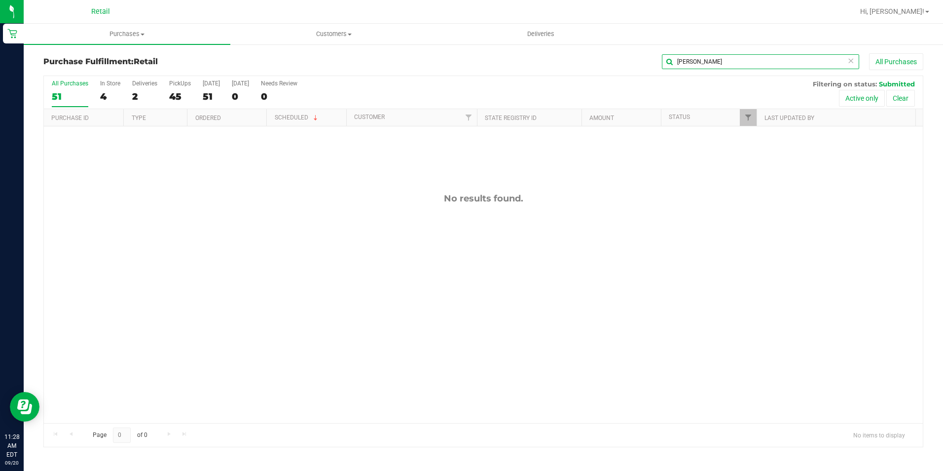
type input "randy"
drag, startPoint x: 741, startPoint y: 56, endPoint x: 725, endPoint y: 51, distance: 16.1
click at [737, 55] on input "randy" at bounding box center [760, 61] width 197 height 15
drag, startPoint x: 739, startPoint y: 65, endPoint x: 538, endPoint y: 56, distance: 201.5
click at [538, 56] on div "randy All Purchases" at bounding box center [630, 61] width 587 height 17
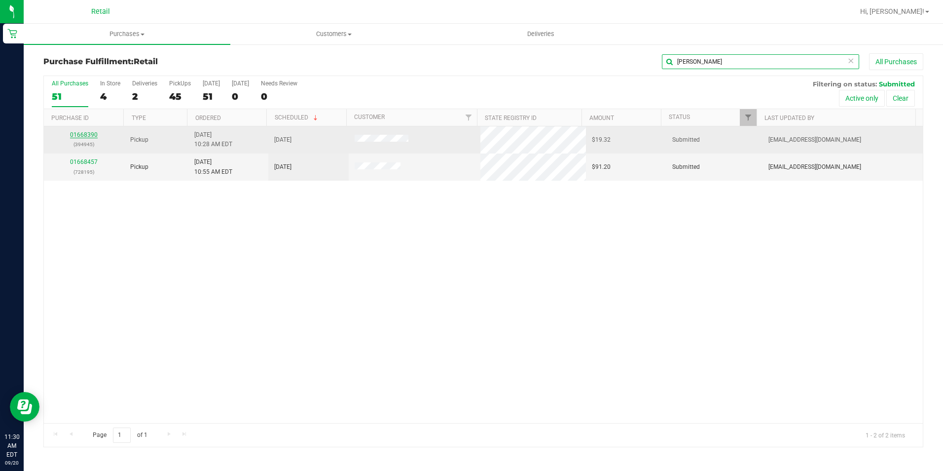
type input "jose"
click at [78, 133] on link "01668390" at bounding box center [84, 134] width 28 height 7
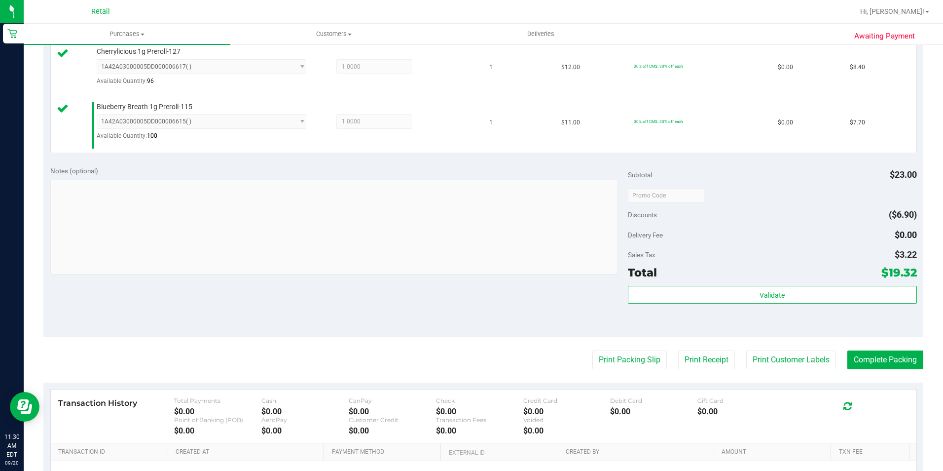
scroll to position [389, 0]
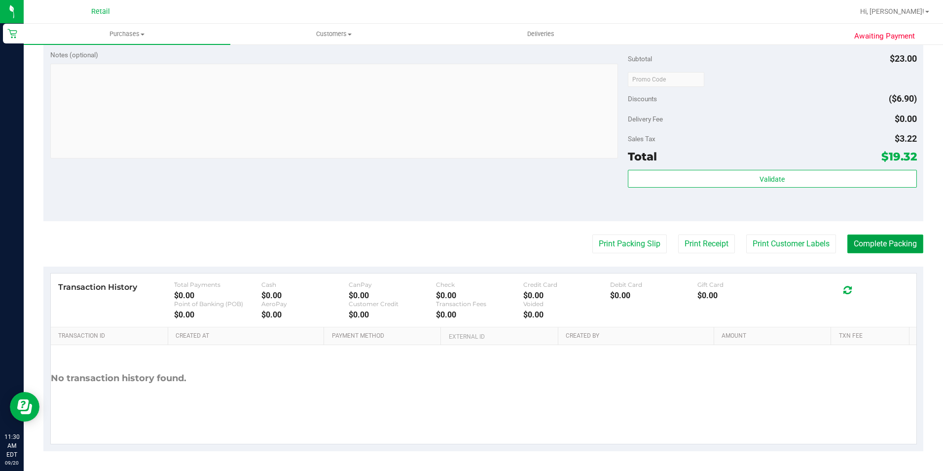
click at [882, 248] on button "Complete Packing" at bounding box center [886, 243] width 76 height 19
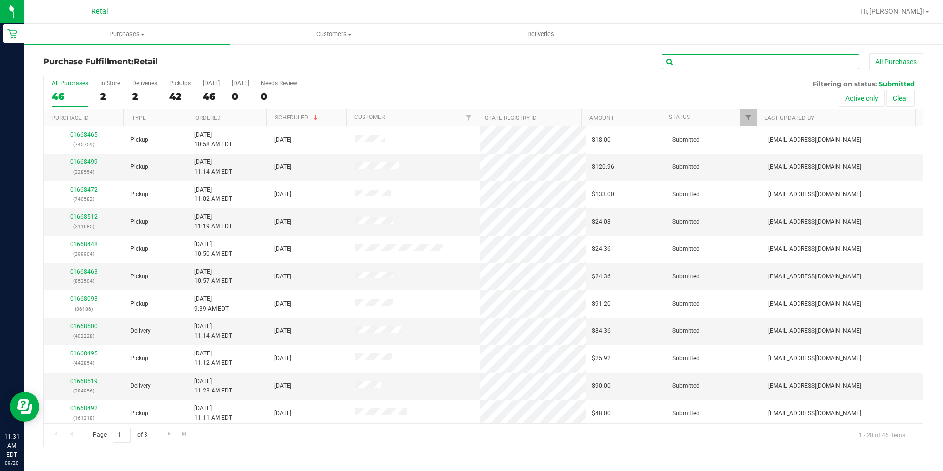
click at [715, 62] on input "text" at bounding box center [760, 61] width 197 height 15
type input "1067"
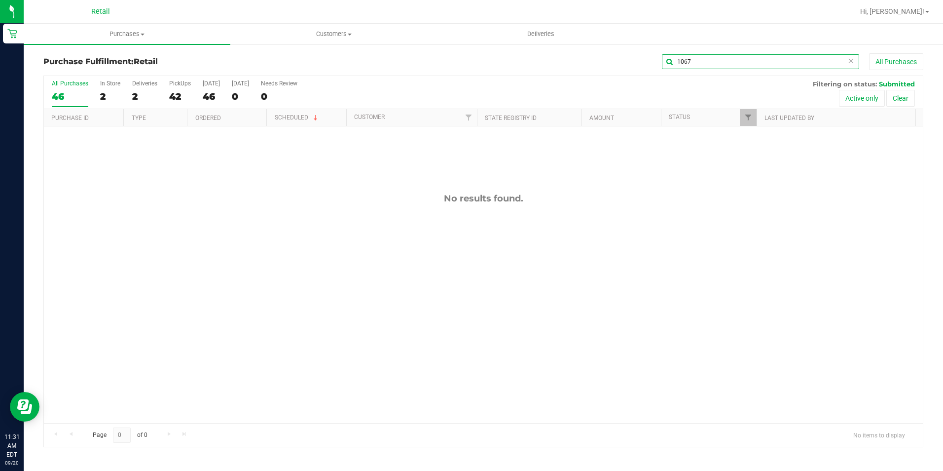
drag, startPoint x: 729, startPoint y: 62, endPoint x: 562, endPoint y: 68, distance: 166.4
click at [562, 68] on div "1067 All Purchases" at bounding box center [630, 61] width 587 height 17
type input "garcia"
drag, startPoint x: 672, startPoint y: 62, endPoint x: 636, endPoint y: 54, distance: 36.3
click at [637, 57] on div "garcia All Purchases" at bounding box center [630, 61] width 587 height 17
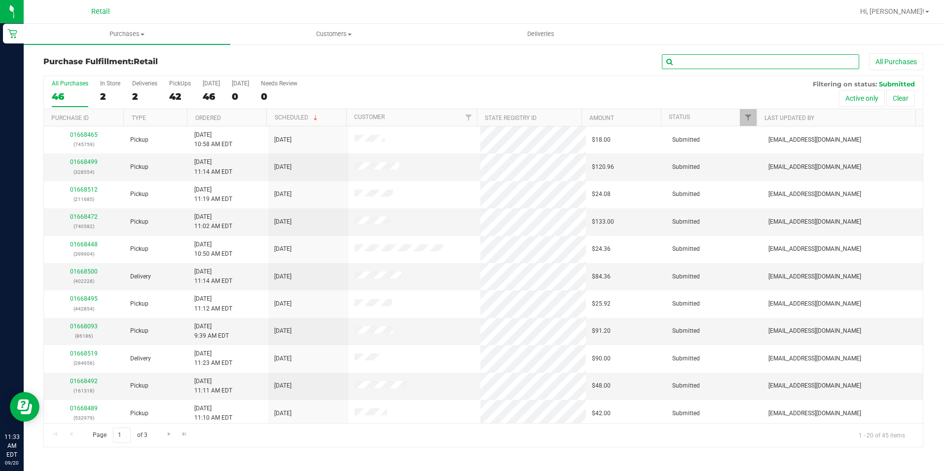
type input "2"
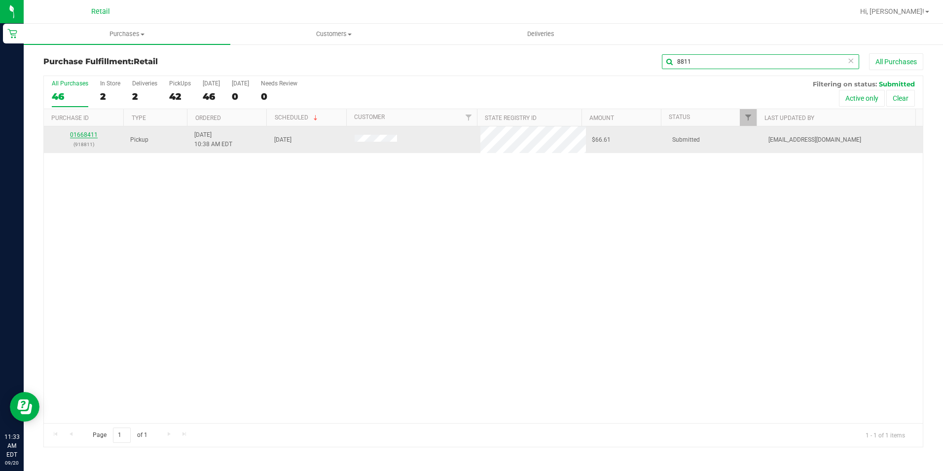
type input "8811"
click at [81, 135] on link "01668411" at bounding box center [84, 134] width 28 height 7
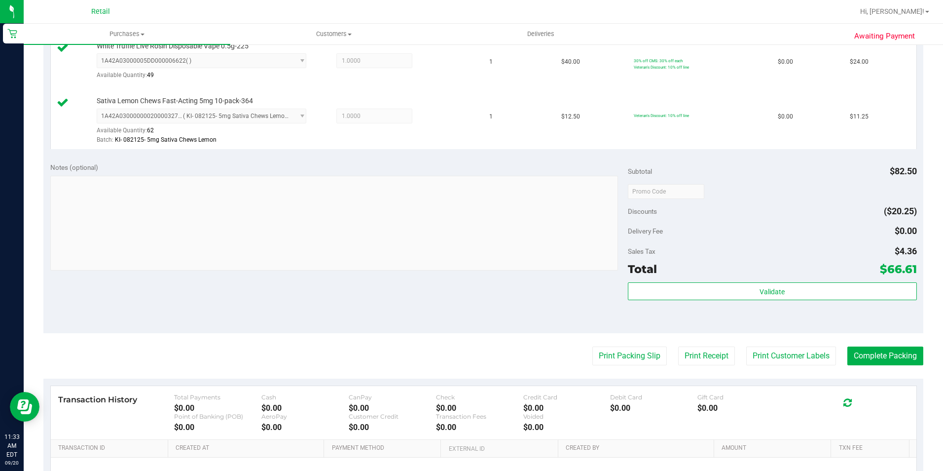
scroll to position [345, 0]
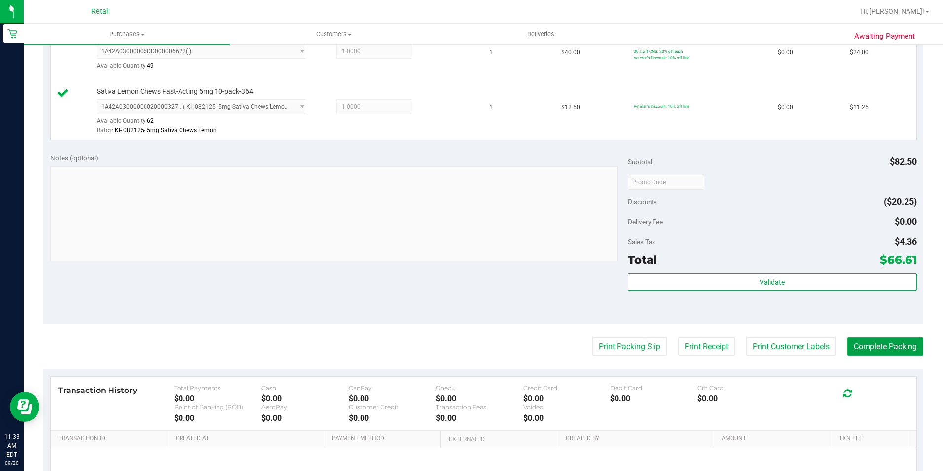
click at [860, 344] on button "Complete Packing" at bounding box center [886, 346] width 76 height 19
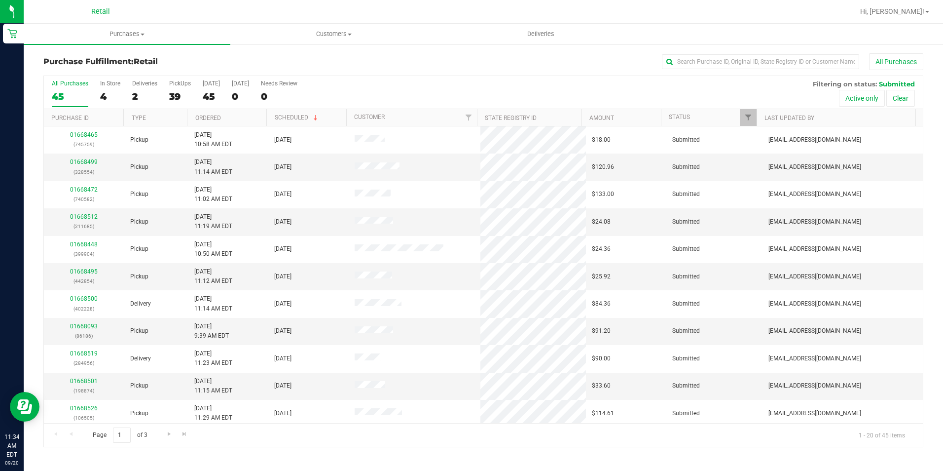
click at [717, 53] on div "Purchase Fulfillment: Retail All Purchases All Purchases 45 In Store 4 Deliveri…" at bounding box center [484, 249] width 920 height 413
click at [715, 61] on input "text" at bounding box center [760, 61] width 197 height 15
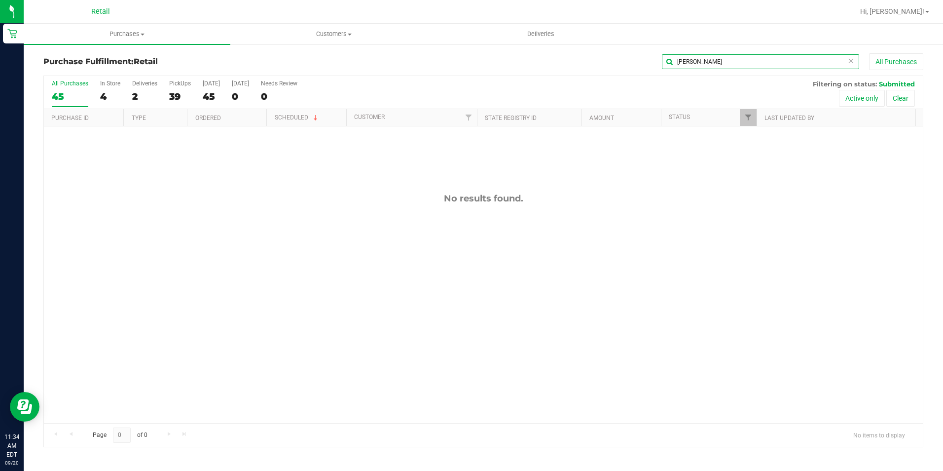
click at [681, 65] on input "elenor" at bounding box center [760, 61] width 197 height 15
drag, startPoint x: 713, startPoint y: 60, endPoint x: 612, endPoint y: 57, distance: 101.2
click at [612, 57] on div "elenor All Purchases" at bounding box center [630, 61] width 587 height 17
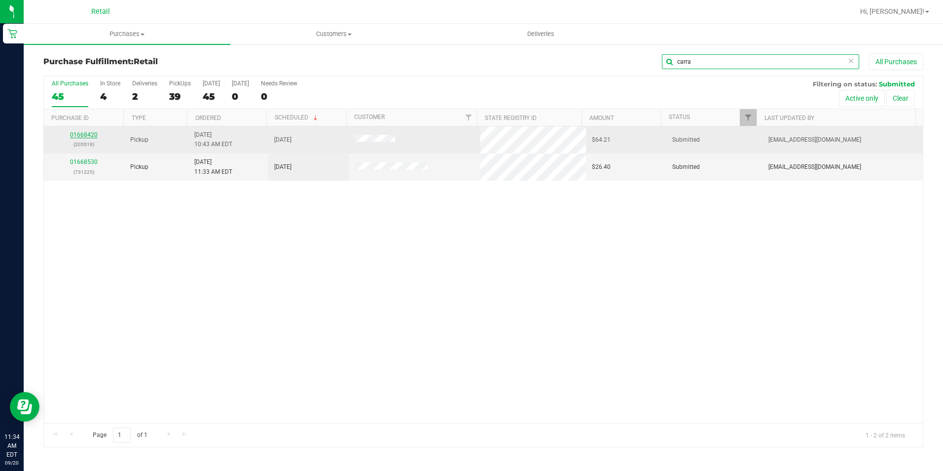
type input "carra"
click at [82, 136] on link "01668420" at bounding box center [84, 134] width 28 height 7
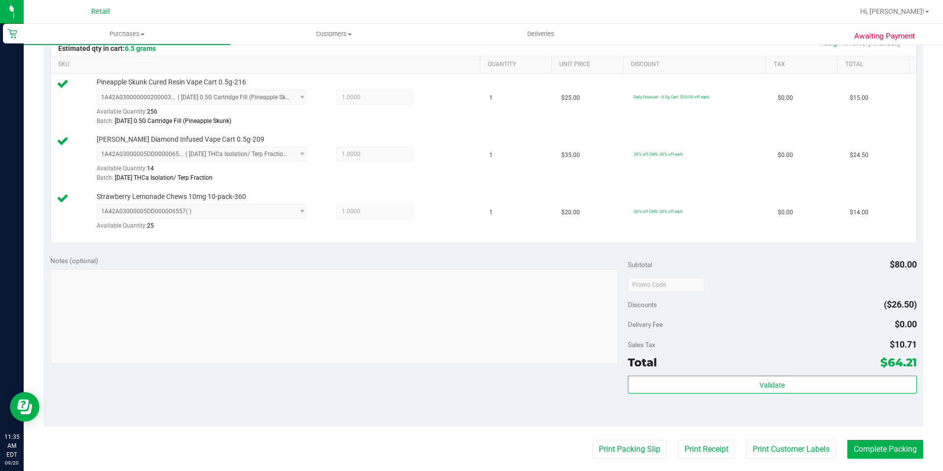
scroll to position [247, 0]
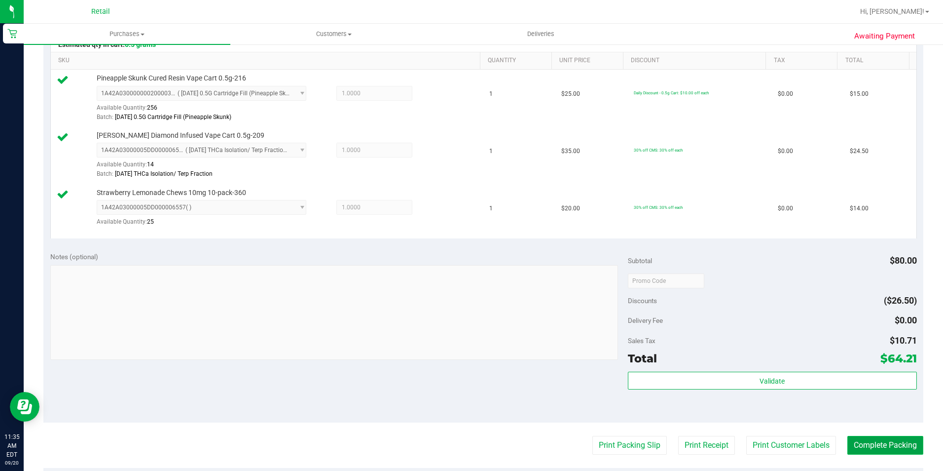
click at [880, 448] on button "Complete Packing" at bounding box center [886, 445] width 76 height 19
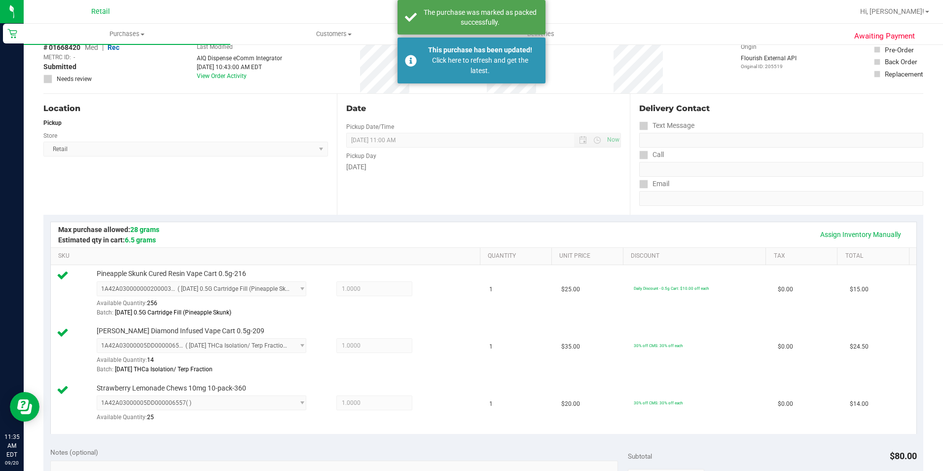
scroll to position [0, 0]
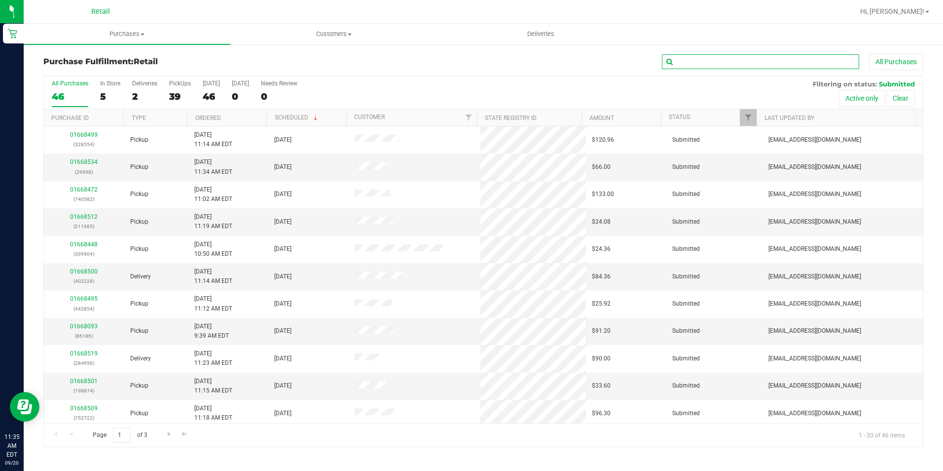
click at [704, 61] on input "text" at bounding box center [760, 61] width 197 height 15
click at [707, 59] on input "text" at bounding box center [760, 61] width 197 height 15
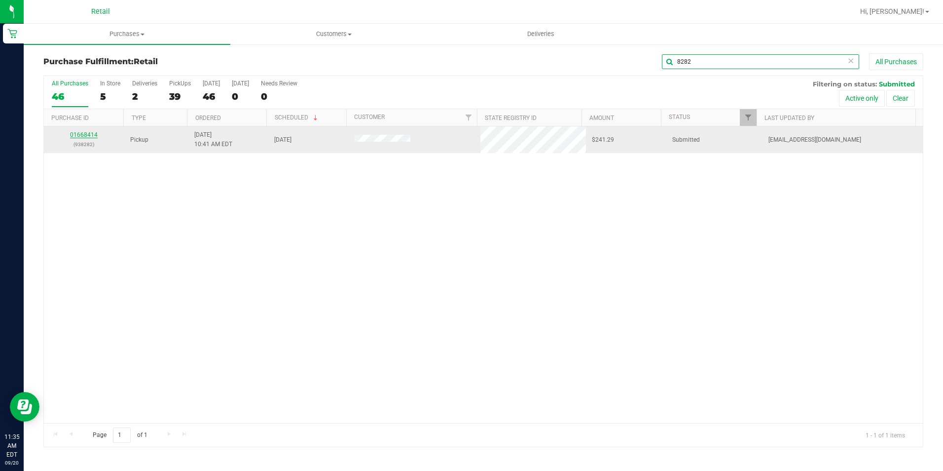
type input "8282"
click at [84, 136] on link "01668414" at bounding box center [84, 134] width 28 height 7
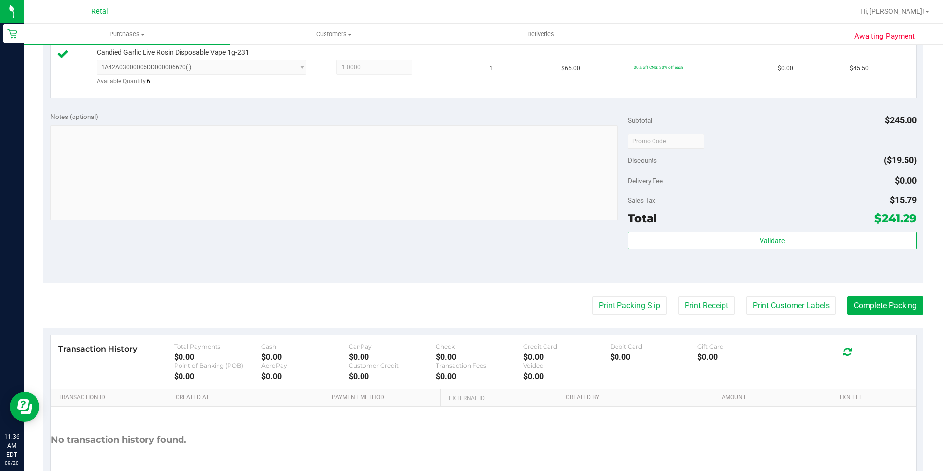
scroll to position [345, 0]
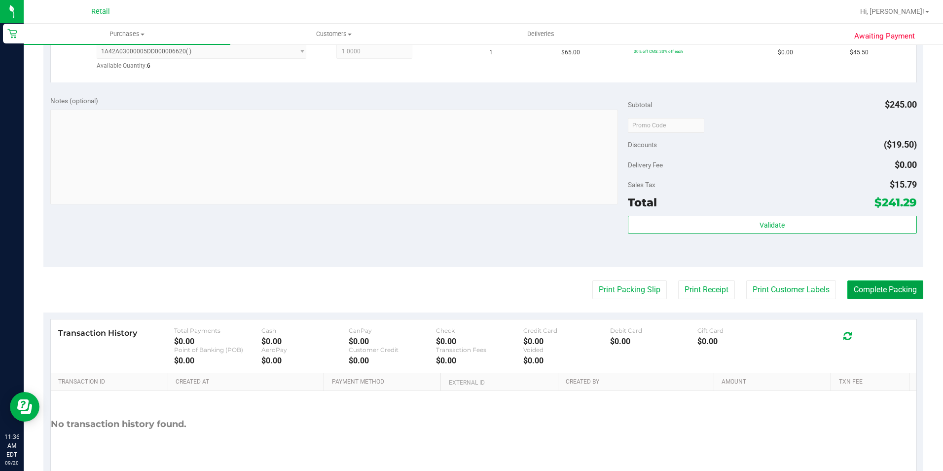
drag, startPoint x: 881, startPoint y: 280, endPoint x: 887, endPoint y: 294, distance: 14.8
click at [881, 279] on purchase-details "Back Edit Purchase Cancel Purchase View Profile # 01668414 Med | Rec METRC ID: …" at bounding box center [483, 102] width 880 height 789
click at [887, 300] on purchase-details "Back Edit Purchase Cancel Purchase View Profile # 01668414 Med | Rec METRC ID: …" at bounding box center [483, 102] width 880 height 789
click at [882, 294] on button "Complete Packing" at bounding box center [886, 289] width 76 height 19
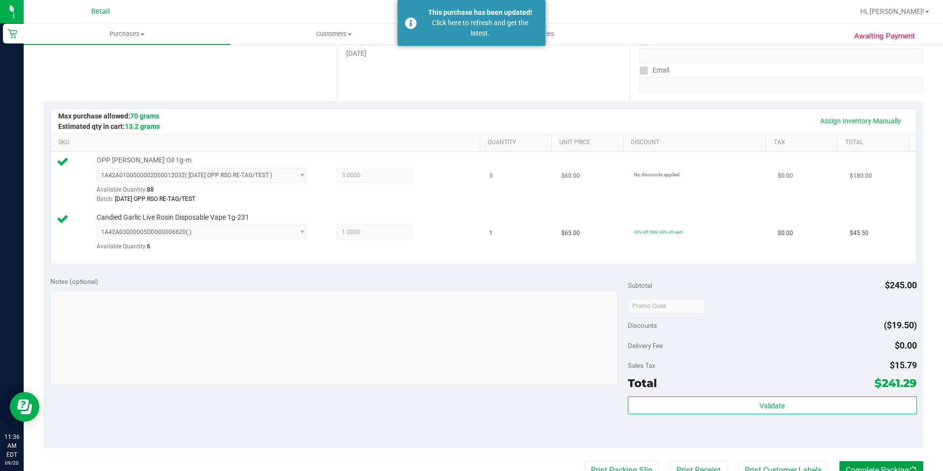
scroll to position [0, 0]
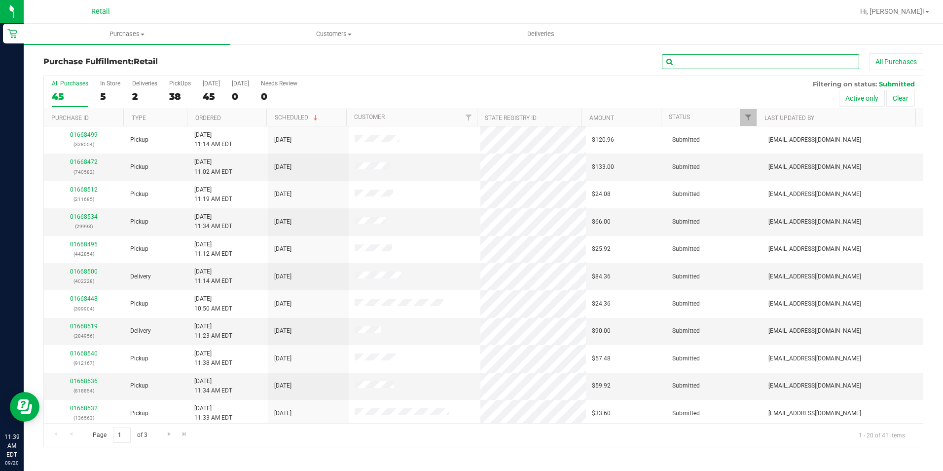
click at [680, 64] on input "text" at bounding box center [760, 61] width 197 height 15
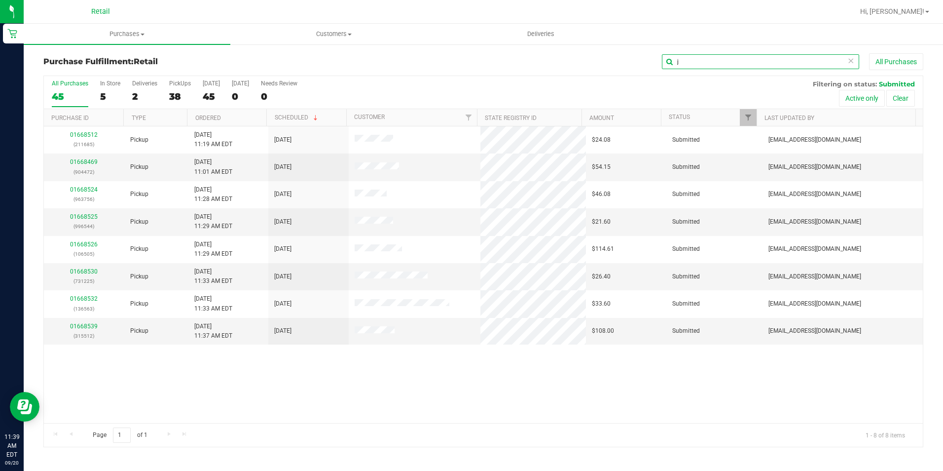
type input "j"
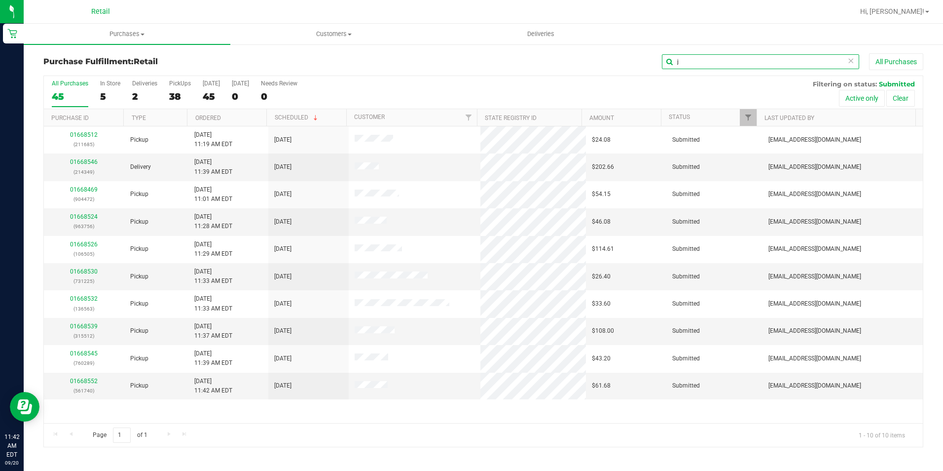
click at [750, 59] on input "j" at bounding box center [760, 61] width 197 height 15
drag, startPoint x: 748, startPoint y: 59, endPoint x: 682, endPoint y: 60, distance: 66.1
click at [682, 60] on input "j" at bounding box center [760, 61] width 197 height 15
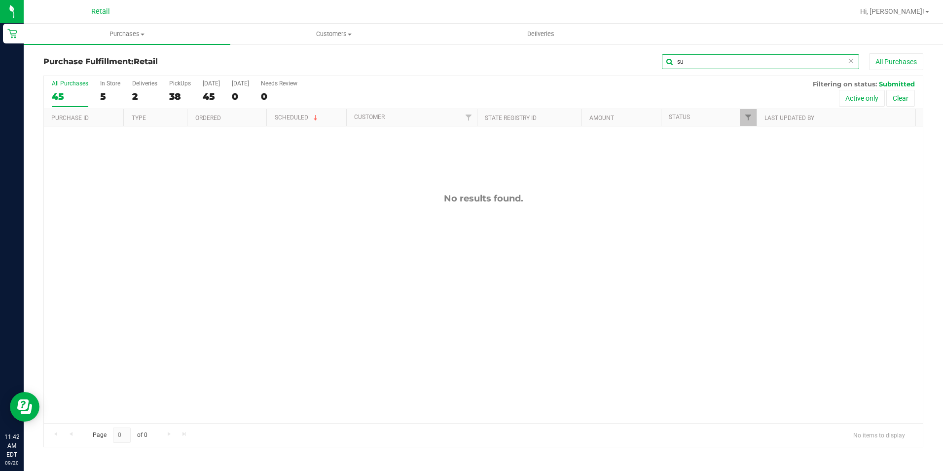
type input "s"
drag, startPoint x: 643, startPoint y: 61, endPoint x: 627, endPoint y: 49, distance: 20.1
click at [628, 49] on div "Purchase Fulfillment: Retail cyn All Purchases All Purchases 45 In Store 5 Deli…" at bounding box center [484, 249] width 920 height 413
type input "sou"
drag, startPoint x: 692, startPoint y: 63, endPoint x: 631, endPoint y: 61, distance: 61.2
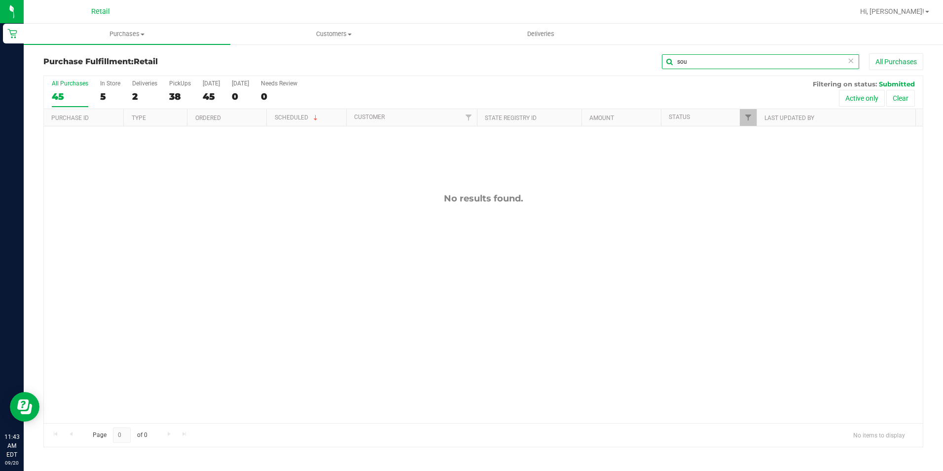
click at [631, 63] on div "sou All Purchases" at bounding box center [630, 61] width 587 height 17
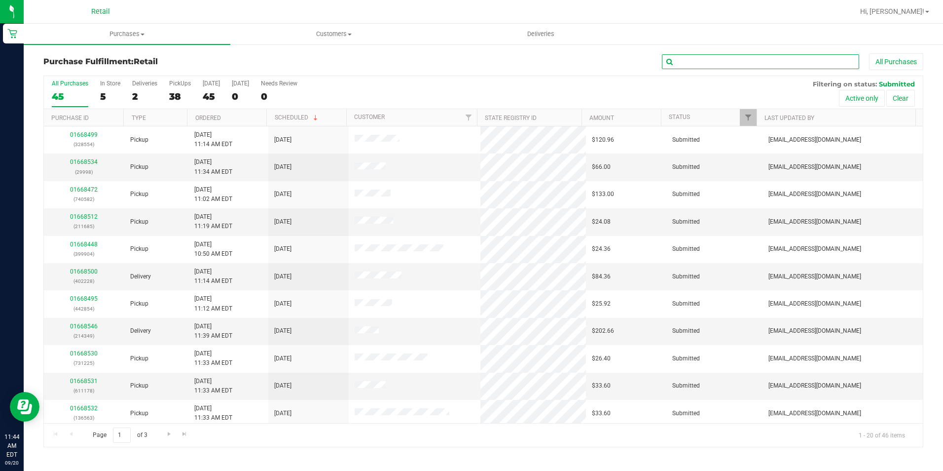
click at [693, 66] on input "text" at bounding box center [760, 61] width 197 height 15
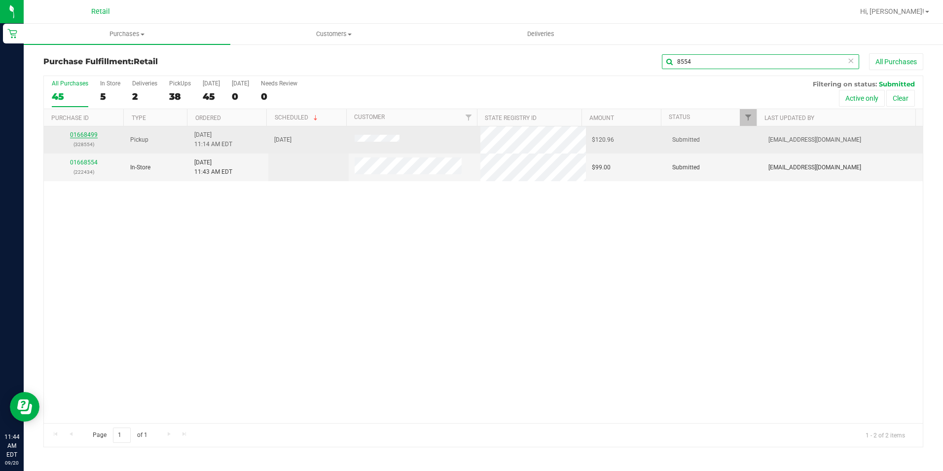
type input "8554"
click at [90, 137] on link "01668499" at bounding box center [84, 134] width 28 height 7
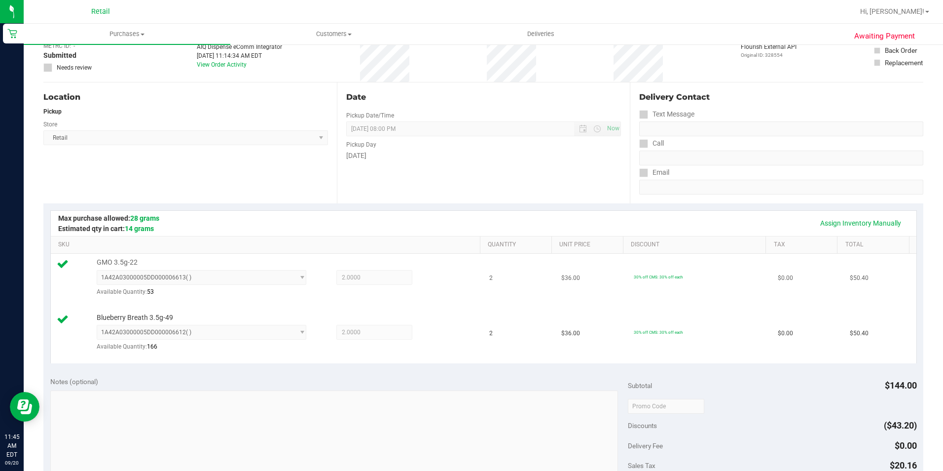
scroll to position [247, 0]
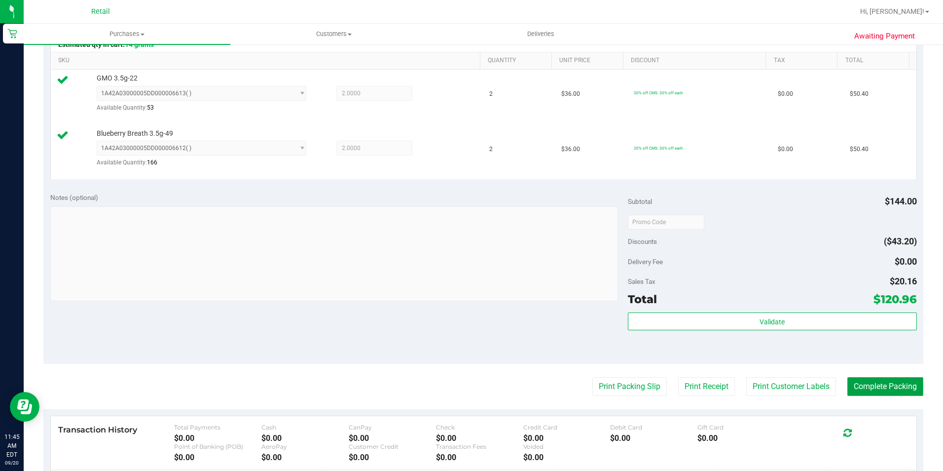
click at [900, 386] on button "Complete Packing" at bounding box center [886, 386] width 76 height 19
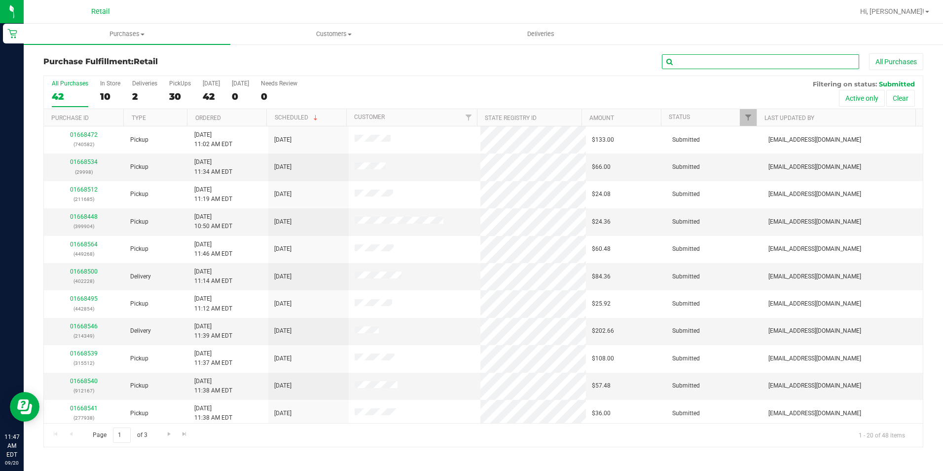
click at [679, 55] on input "text" at bounding box center [760, 61] width 197 height 15
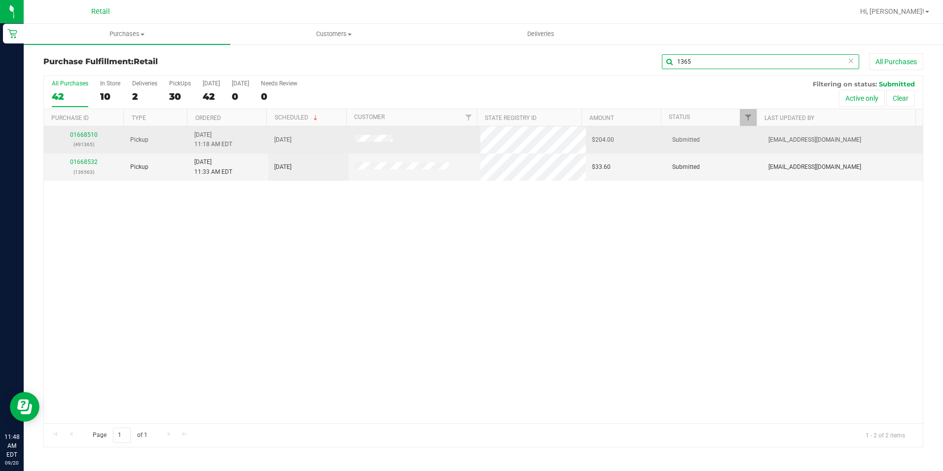
type input "1365"
click at [77, 130] on td "01668510 (491365)" at bounding box center [84, 139] width 80 height 27
click at [75, 137] on link "01668510" at bounding box center [84, 134] width 28 height 7
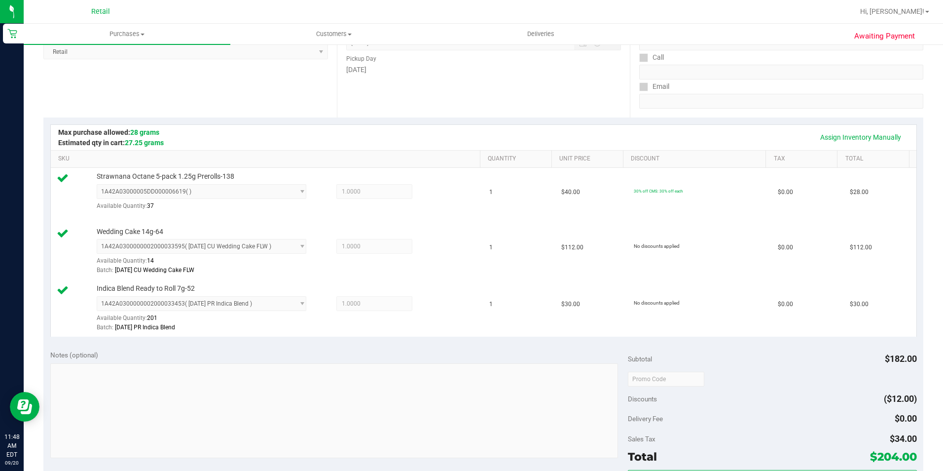
scroll to position [296, 0]
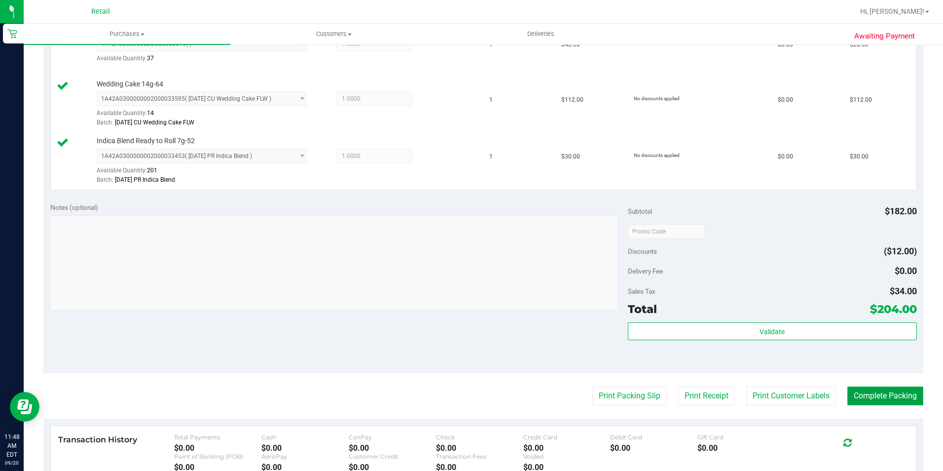
click at [868, 392] on button "Complete Packing" at bounding box center [886, 395] width 76 height 19
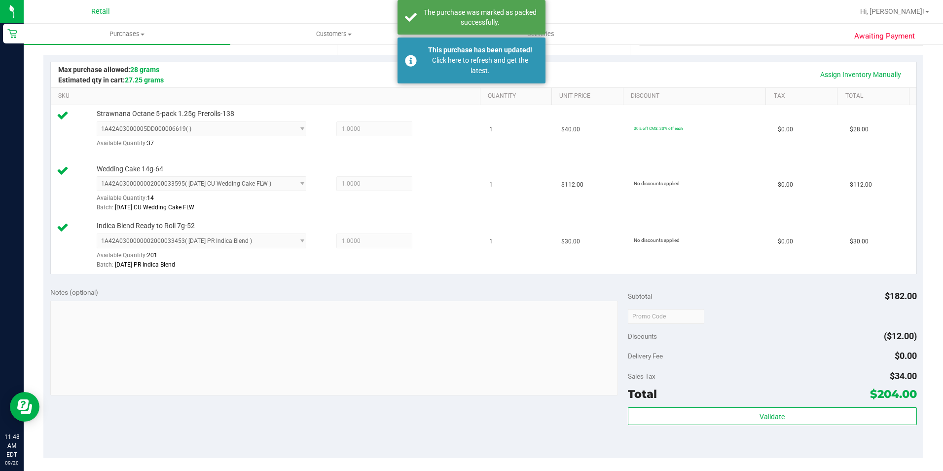
scroll to position [99, 0]
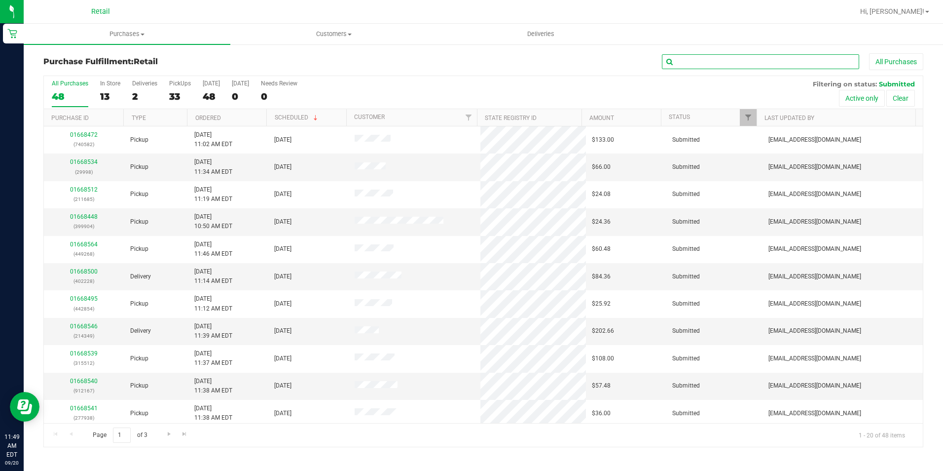
click at [700, 66] on input "text" at bounding box center [760, 61] width 197 height 15
type input "kacie"
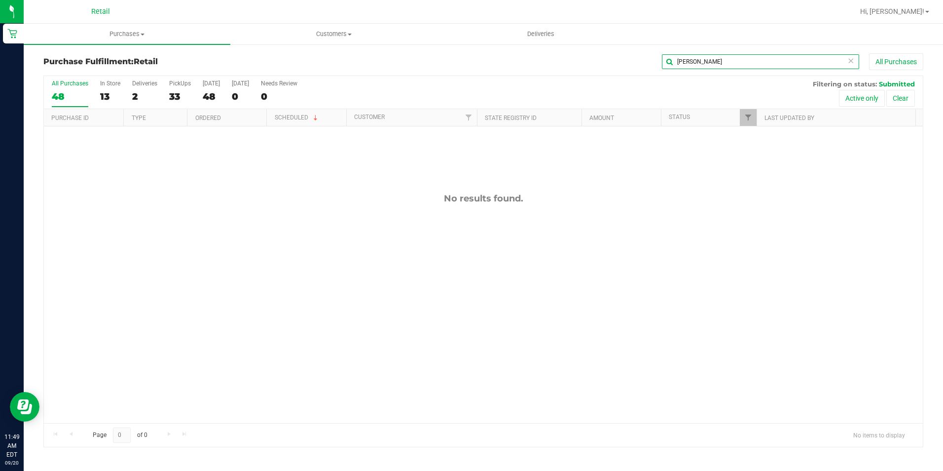
drag, startPoint x: 719, startPoint y: 59, endPoint x: 552, endPoint y: 45, distance: 168.3
click at [552, 45] on div "Purchase Fulfillment: Retail kacie All Purchases All Purchases 48 In Store 13 D…" at bounding box center [484, 249] width 920 height 413
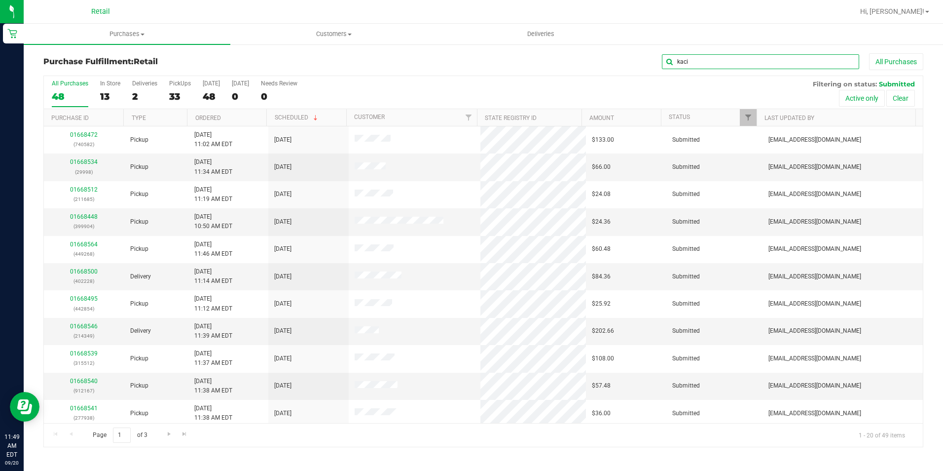
type input "kacie"
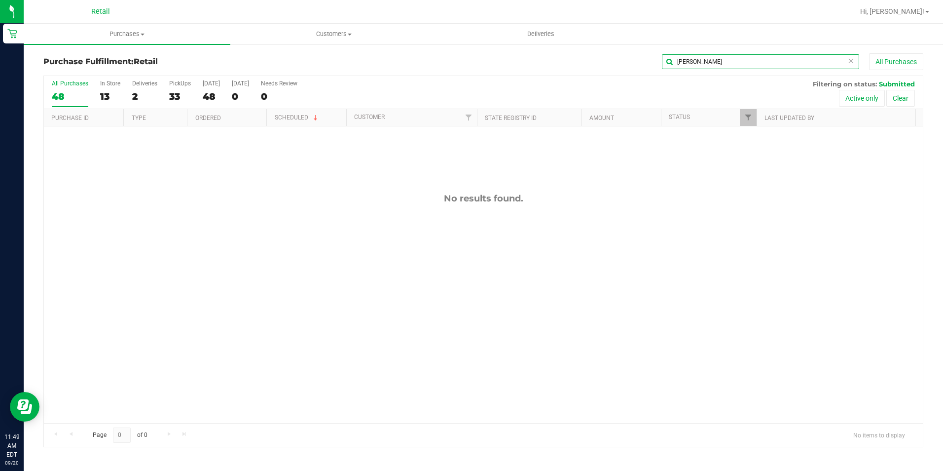
drag, startPoint x: 715, startPoint y: 58, endPoint x: 623, endPoint y: 59, distance: 92.8
click at [631, 58] on div "kacie All Purchases" at bounding box center [630, 61] width 587 height 17
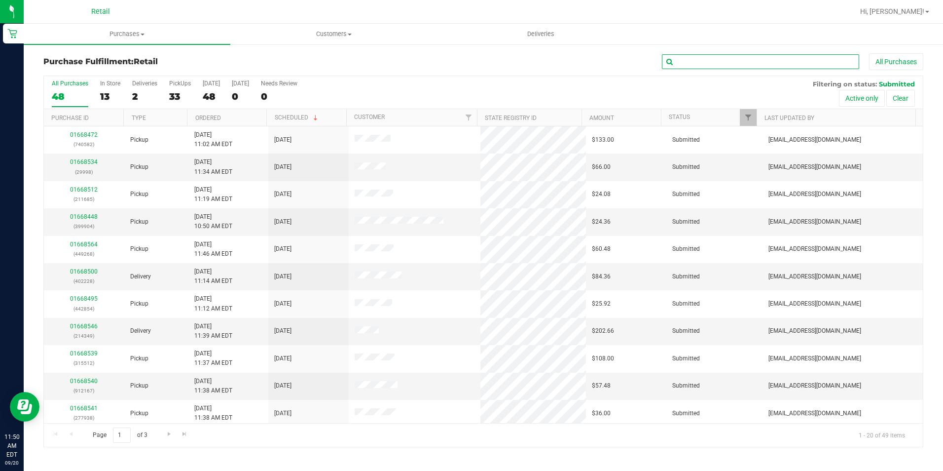
click at [686, 58] on input "text" at bounding box center [760, 61] width 197 height 15
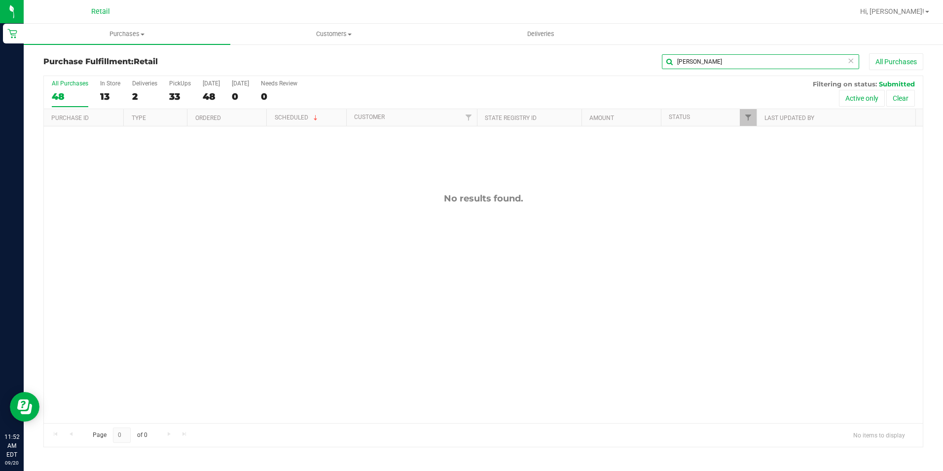
drag, startPoint x: 702, startPoint y: 69, endPoint x: 653, endPoint y: 68, distance: 49.3
click at [653, 68] on div "kacie All Purchases" at bounding box center [630, 61] width 587 height 17
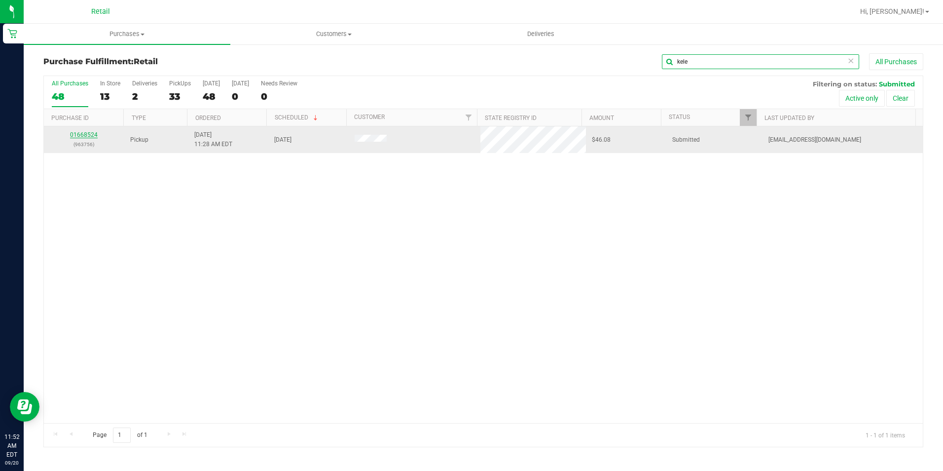
type input "kele"
click at [94, 131] on link "01668524" at bounding box center [84, 134] width 28 height 7
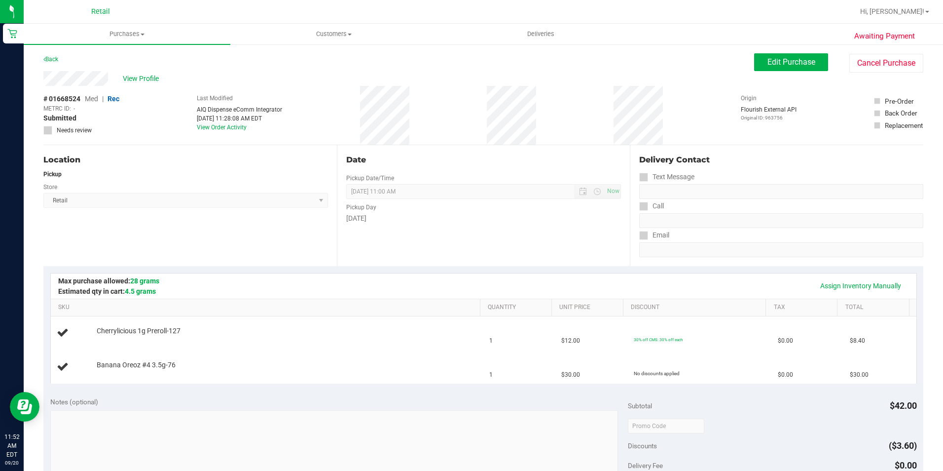
click at [287, 231] on div "Location Pickup Store Retail Select Store Retail" at bounding box center [190, 205] width 294 height 121
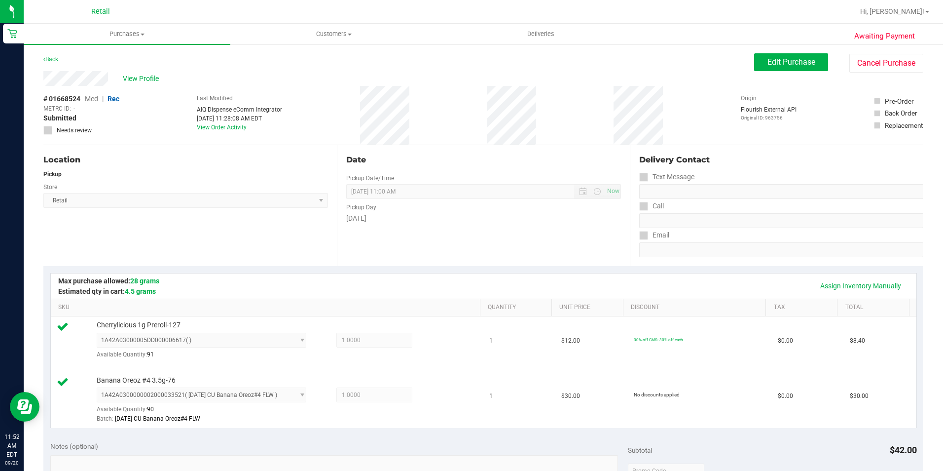
scroll to position [247, 0]
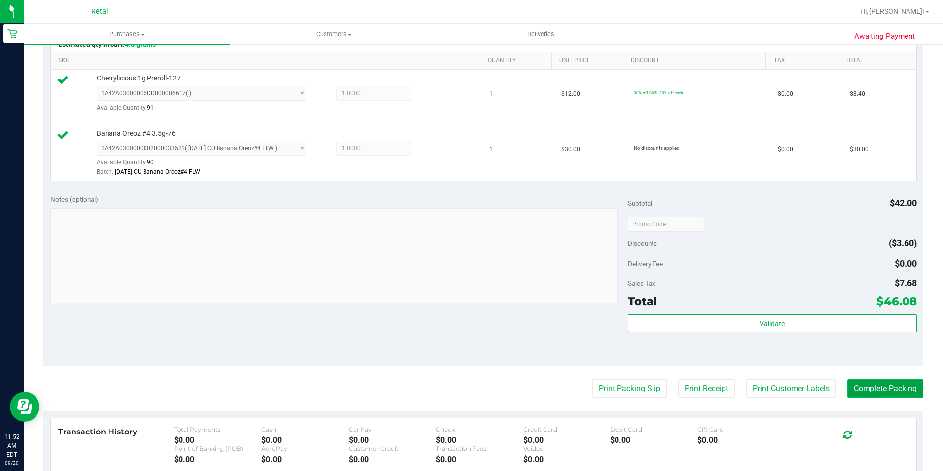
click at [866, 390] on button "Complete Packing" at bounding box center [886, 388] width 76 height 19
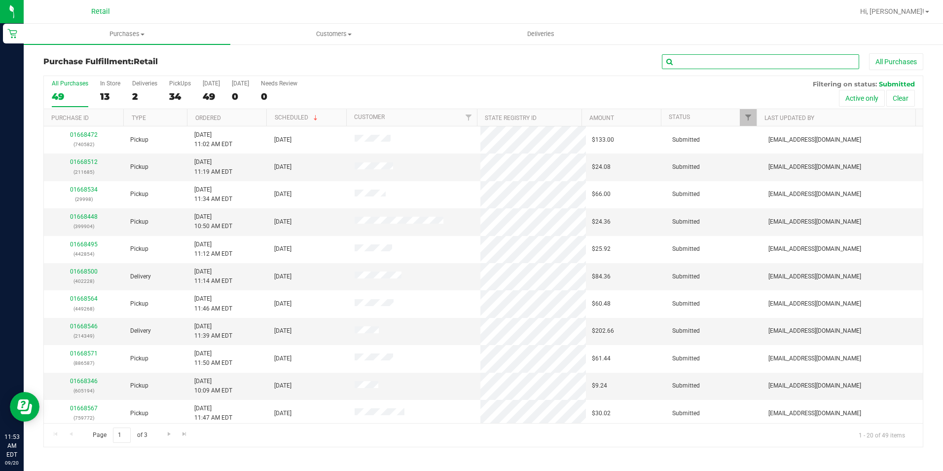
click at [740, 58] on input "text" at bounding box center [760, 61] width 197 height 15
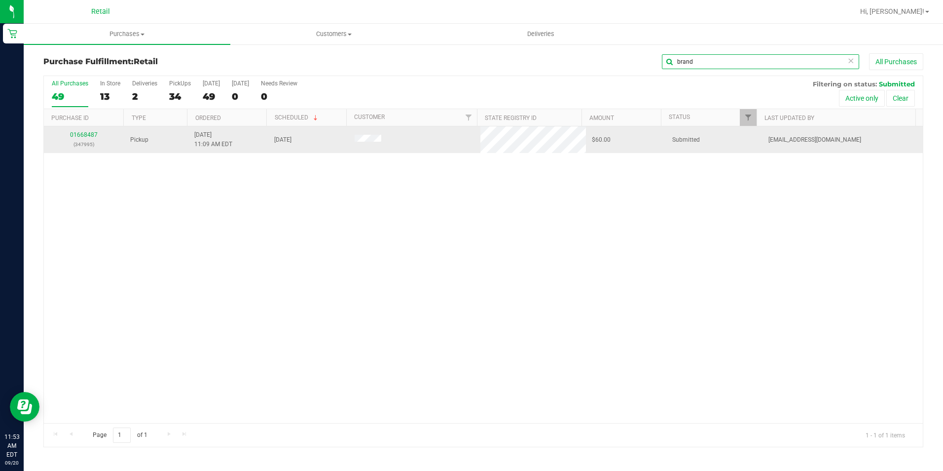
type input "brand"
click at [83, 130] on td "01668487 (347995)" at bounding box center [84, 139] width 80 height 27
click at [84, 133] on link "01668487" at bounding box center [84, 134] width 28 height 7
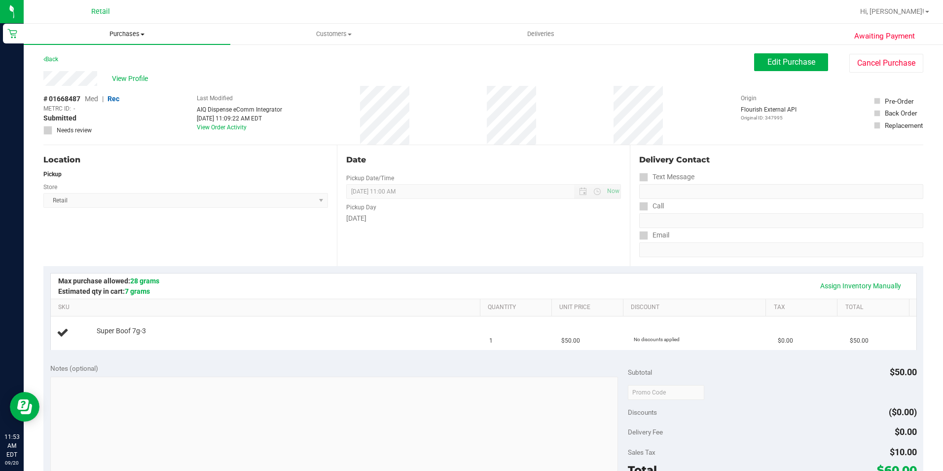
click at [121, 31] on span "Purchases" at bounding box center [127, 34] width 207 height 9
click at [70, 74] on span "Fulfillment" at bounding box center [54, 71] width 61 height 8
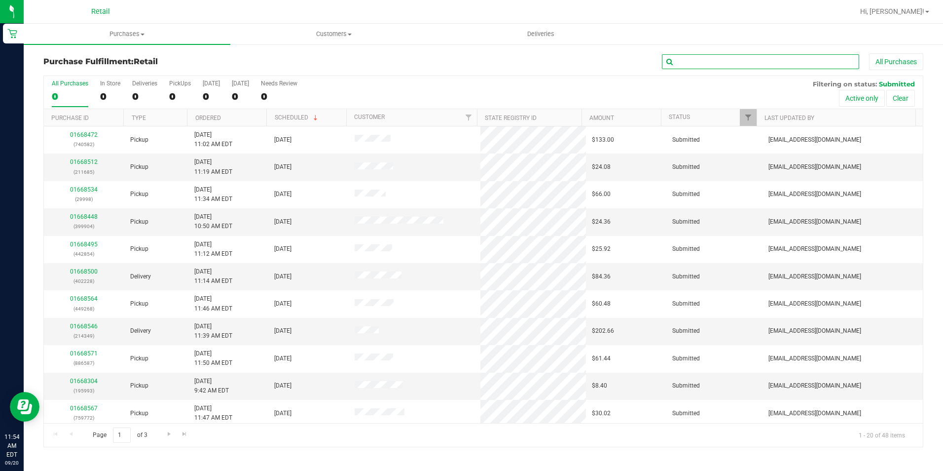
click at [690, 56] on input "text" at bounding box center [760, 61] width 197 height 15
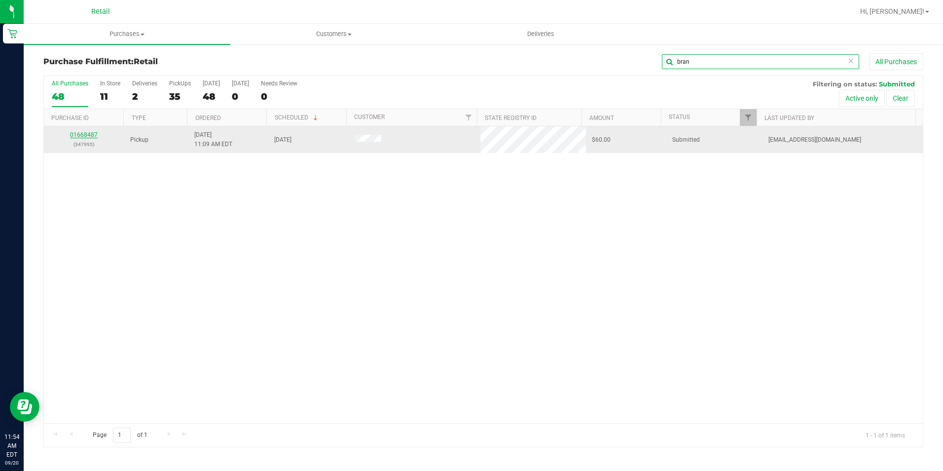
type input "bran"
click at [82, 137] on link "01668487" at bounding box center [84, 134] width 28 height 7
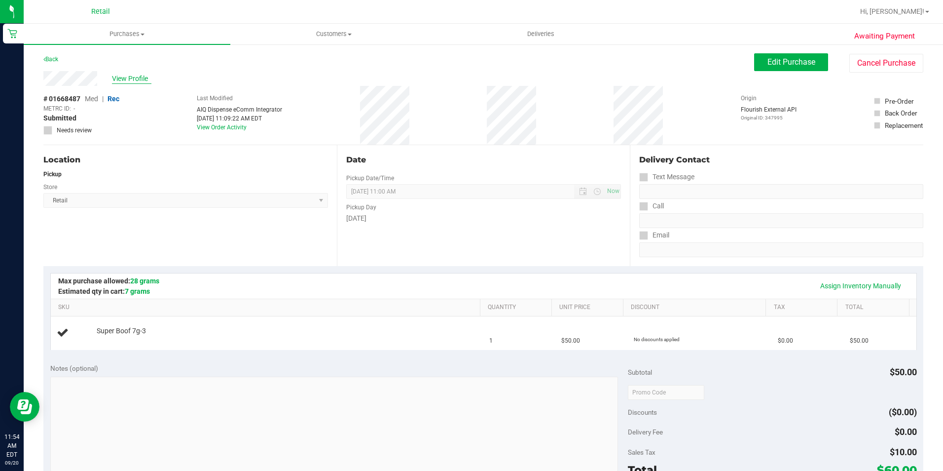
click at [131, 75] on span "View Profile" at bounding box center [131, 79] width 39 height 10
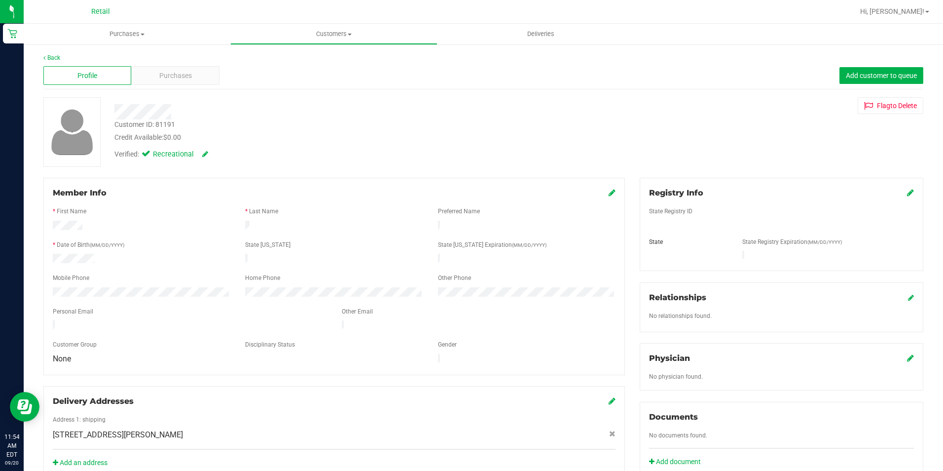
click at [610, 193] on icon at bounding box center [612, 192] width 7 height 8
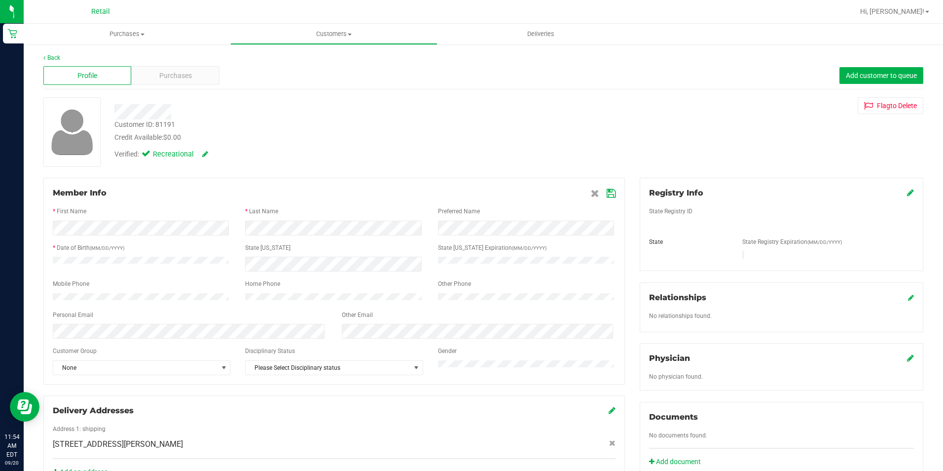
click at [607, 190] on icon at bounding box center [611, 193] width 9 height 8
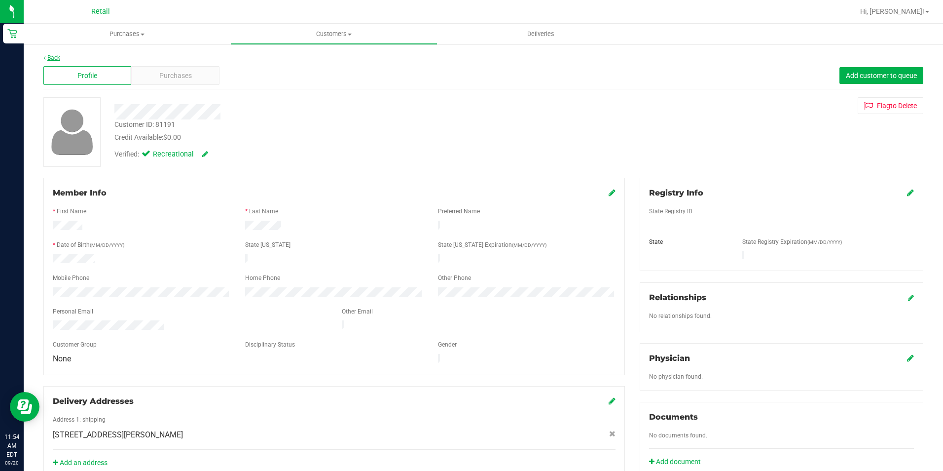
click at [54, 59] on link "Back" at bounding box center [51, 57] width 17 height 7
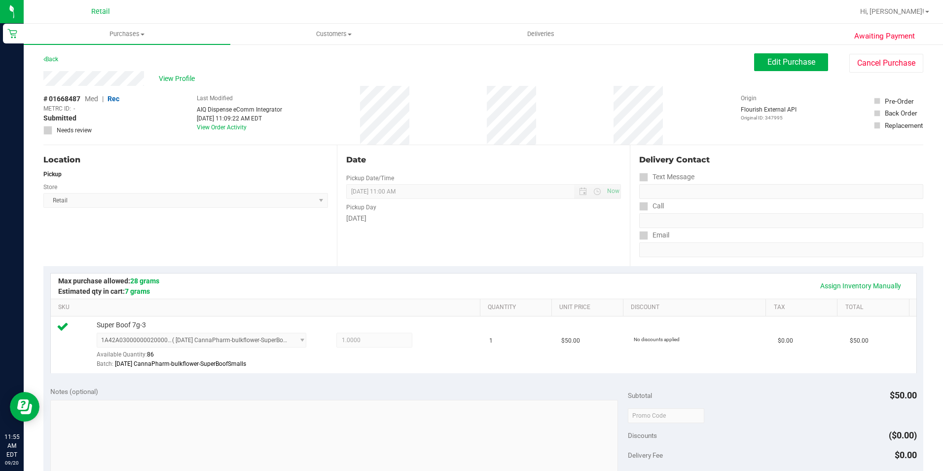
click at [509, 226] on div "Date Pickup Date/Time [DATE] Now [DATE] 11:00 AM Now Pickup Day [DATE]" at bounding box center [484, 205] width 294 height 121
click at [624, 245] on div "Date Pickup Date/Time [DATE] Now [DATE] 11:00 AM Now Pickup Day [DATE]" at bounding box center [484, 205] width 294 height 121
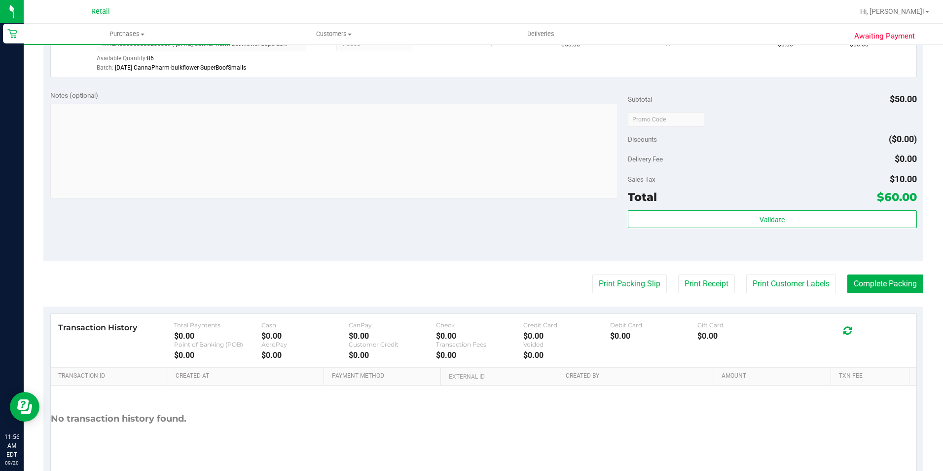
click at [883, 267] on purchase-details "Back Edit Purchase Cancel Purchase View Profile # 01668487 Med | Rec METRC ID: …" at bounding box center [483, 124] width 880 height 734
click at [882, 282] on button "Complete Packing" at bounding box center [886, 283] width 76 height 19
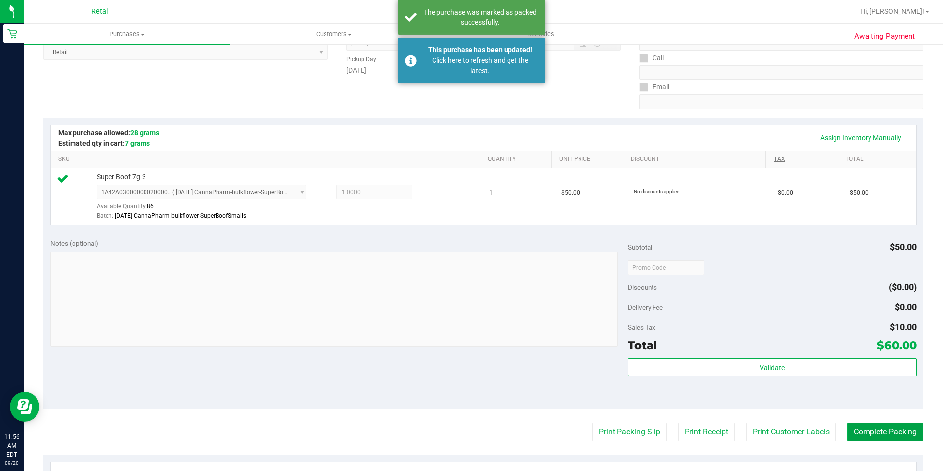
scroll to position [0, 0]
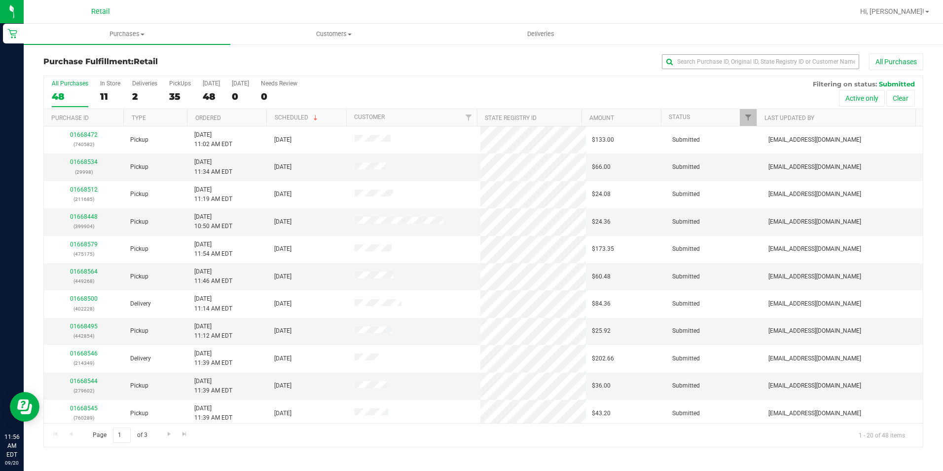
drag, startPoint x: 719, startPoint y: 53, endPoint x: 709, endPoint y: 63, distance: 14.7
click at [717, 53] on div "Purchase Fulfillment: Retail All Purchases All Purchases 48 In Store 11 Deliver…" at bounding box center [484, 249] width 920 height 413
click at [713, 66] on input "text" at bounding box center [760, 61] width 197 height 15
click at [709, 63] on input "text" at bounding box center [760, 61] width 197 height 15
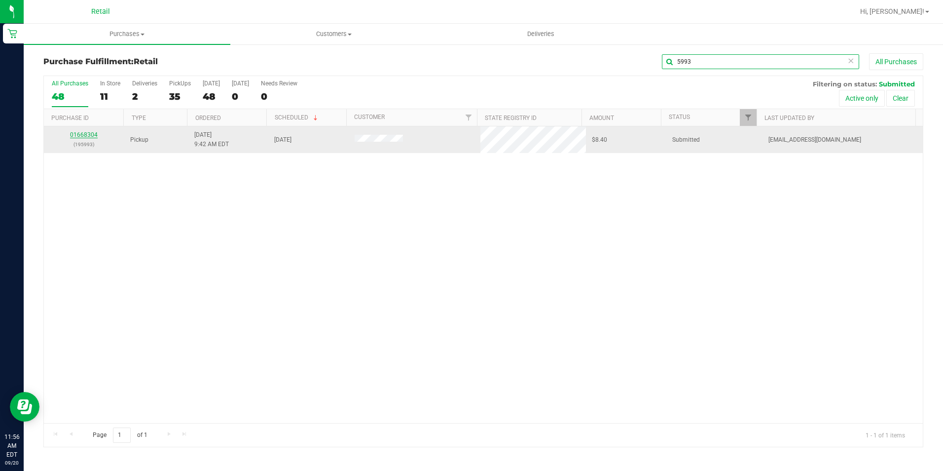
type input "5993"
click at [82, 136] on link "01668304" at bounding box center [84, 134] width 28 height 7
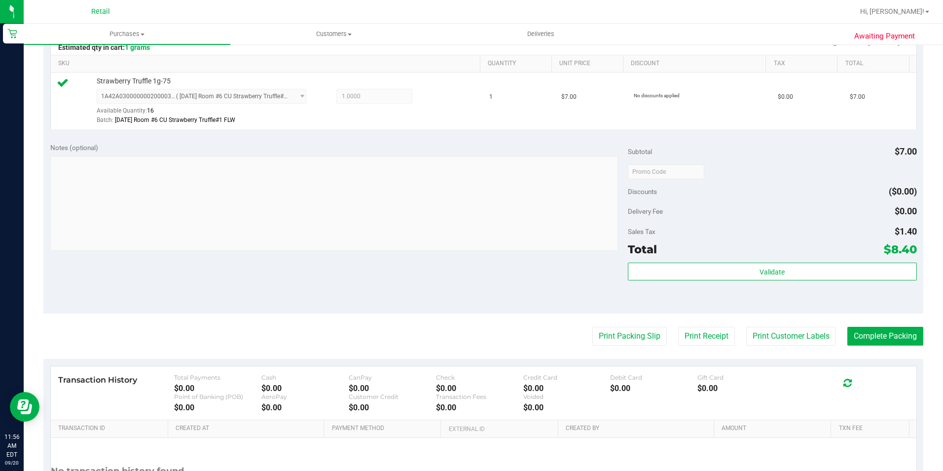
scroll to position [336, 0]
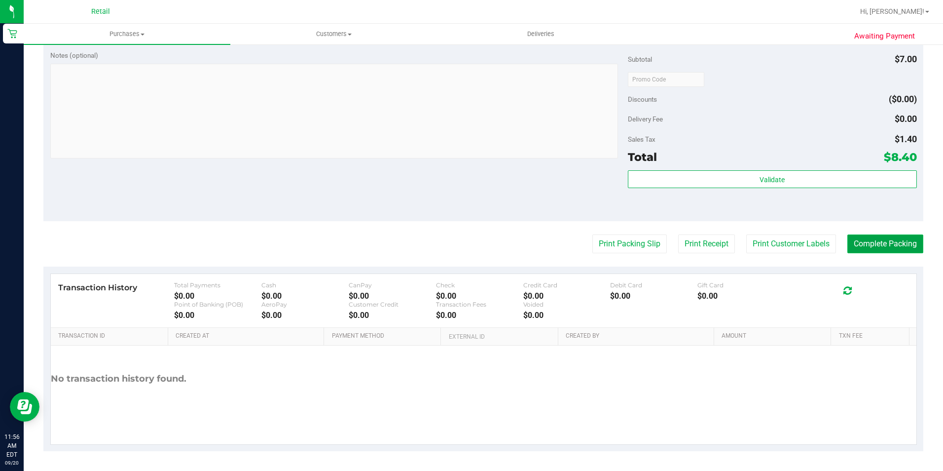
click at [858, 248] on button "Complete Packing" at bounding box center [886, 243] width 76 height 19
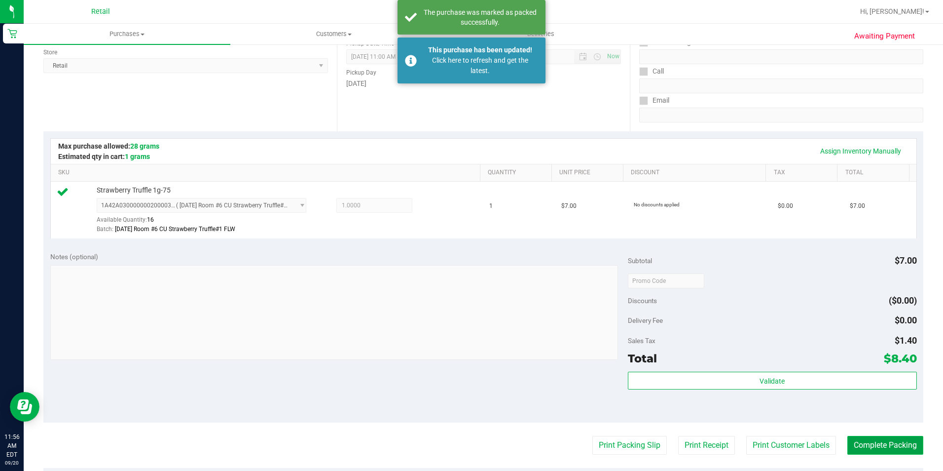
scroll to position [0, 0]
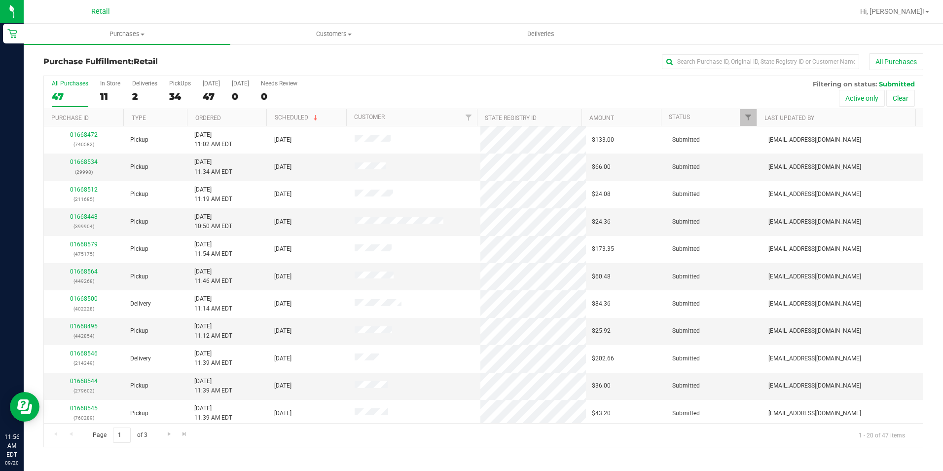
click at [722, 50] on div "Purchase Fulfillment: Retail All Purchases All Purchases 47 In Store 11 Deliver…" at bounding box center [484, 249] width 920 height 413
click at [716, 60] on input "text" at bounding box center [760, 61] width 197 height 15
click at [698, 57] on input "text" at bounding box center [760, 61] width 197 height 15
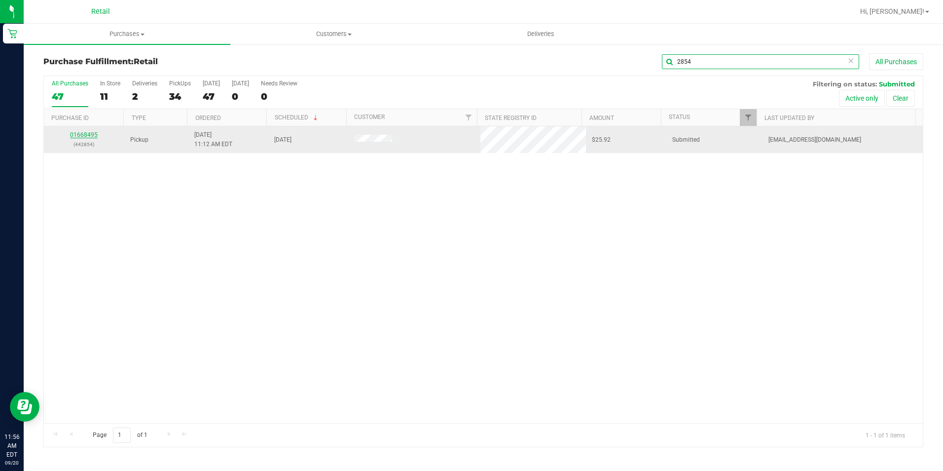
type input "2854"
click at [81, 134] on link "01668495" at bounding box center [84, 134] width 28 height 7
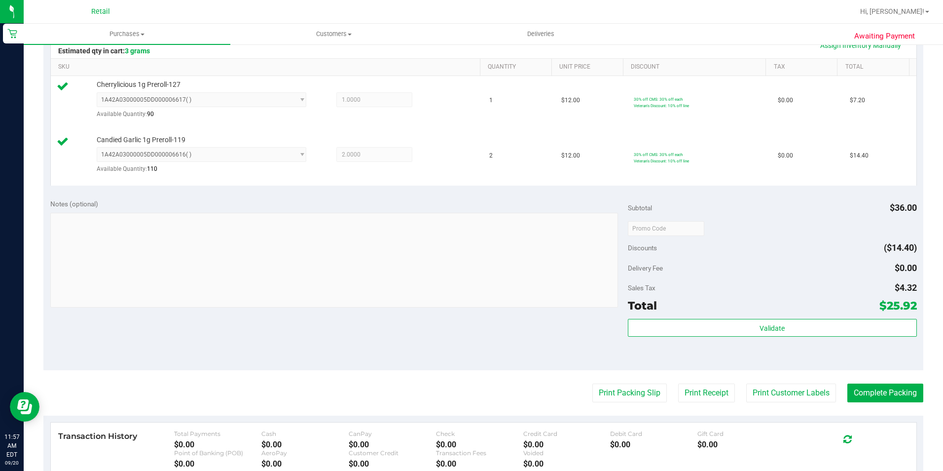
scroll to position [247, 0]
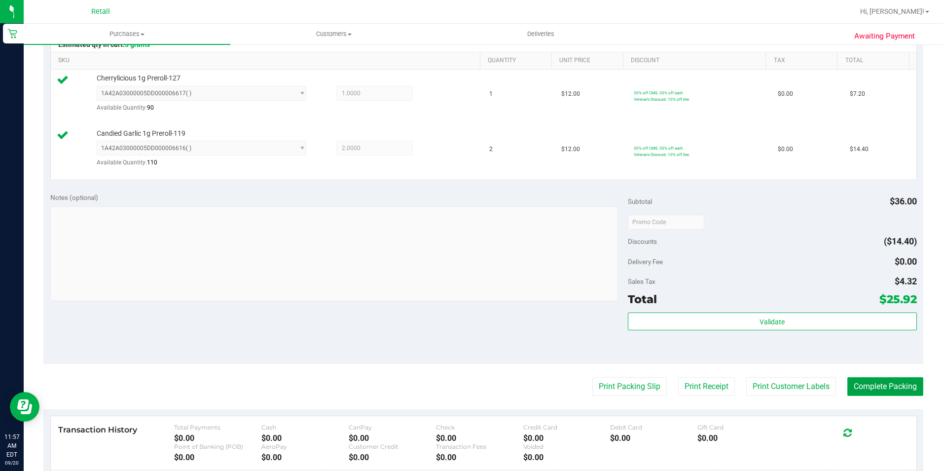
click at [886, 386] on button "Complete Packing" at bounding box center [886, 386] width 76 height 19
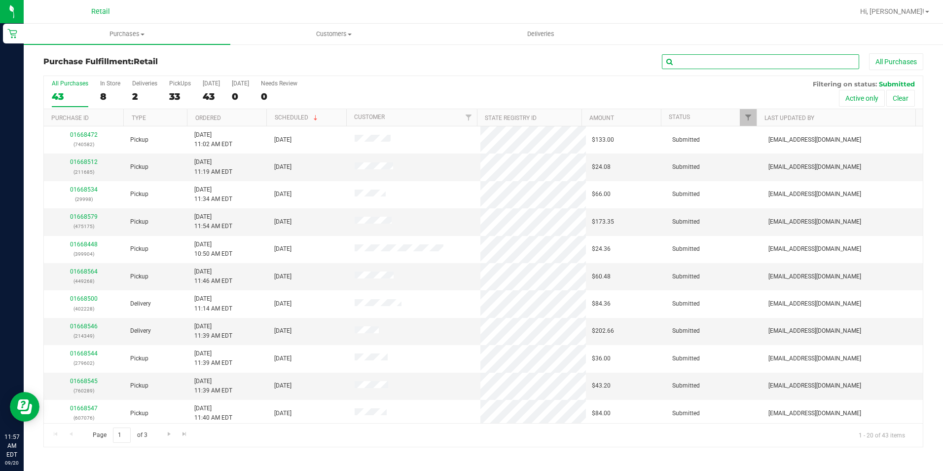
click at [695, 62] on input "text" at bounding box center [760, 61] width 197 height 15
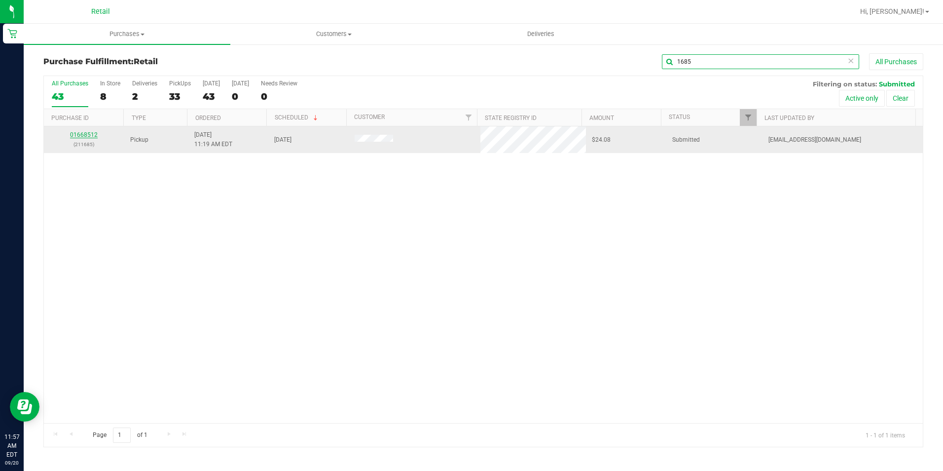
type input "1685"
click at [86, 135] on link "01668512" at bounding box center [84, 134] width 28 height 7
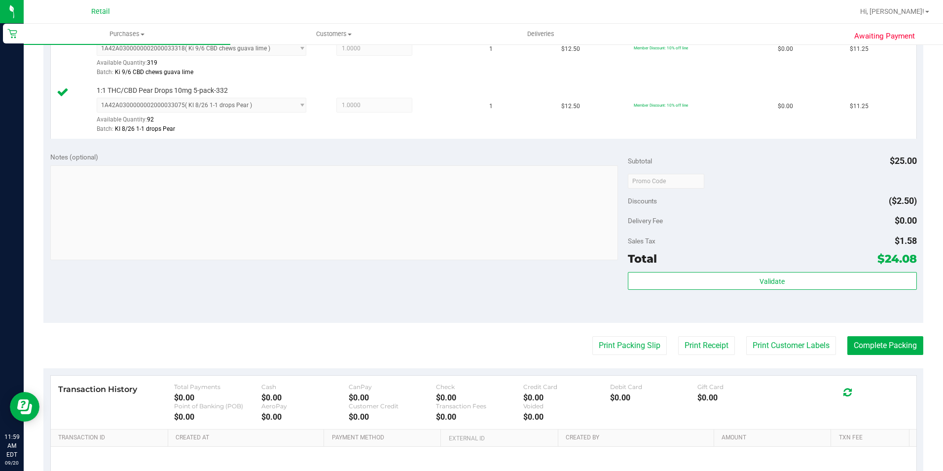
scroll to position [393, 0]
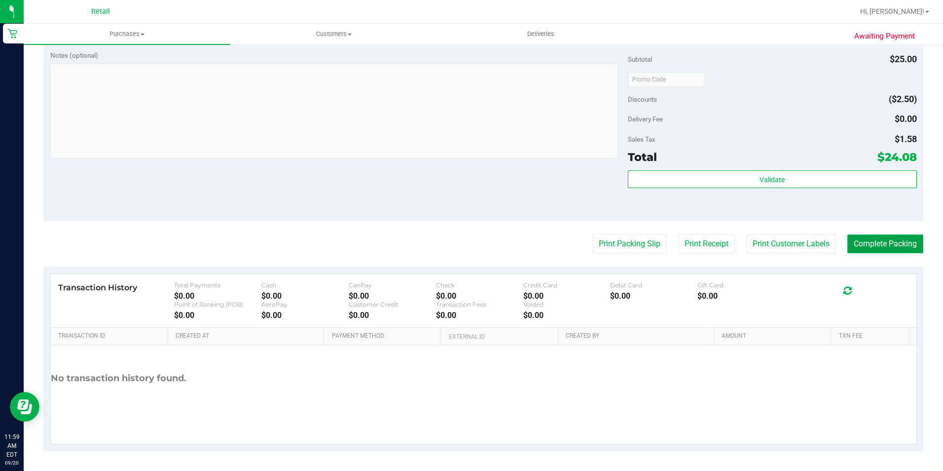
click at [857, 241] on button "Complete Packing" at bounding box center [886, 243] width 76 height 19
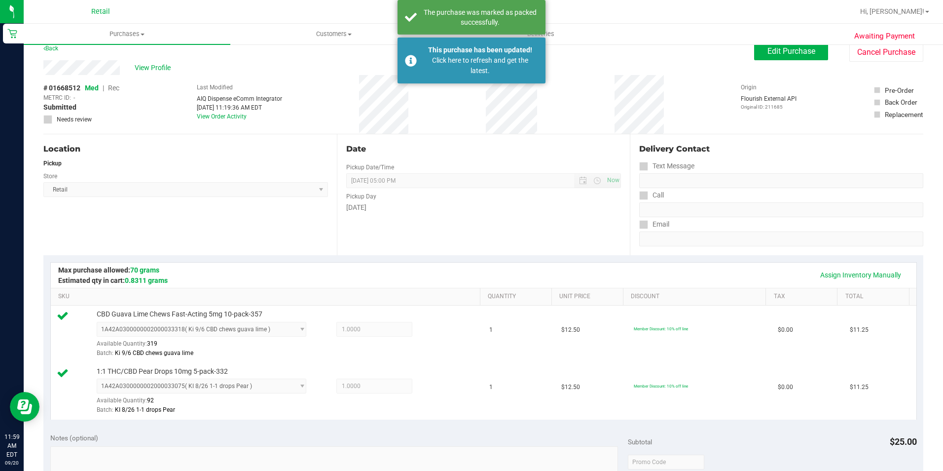
scroll to position [0, 0]
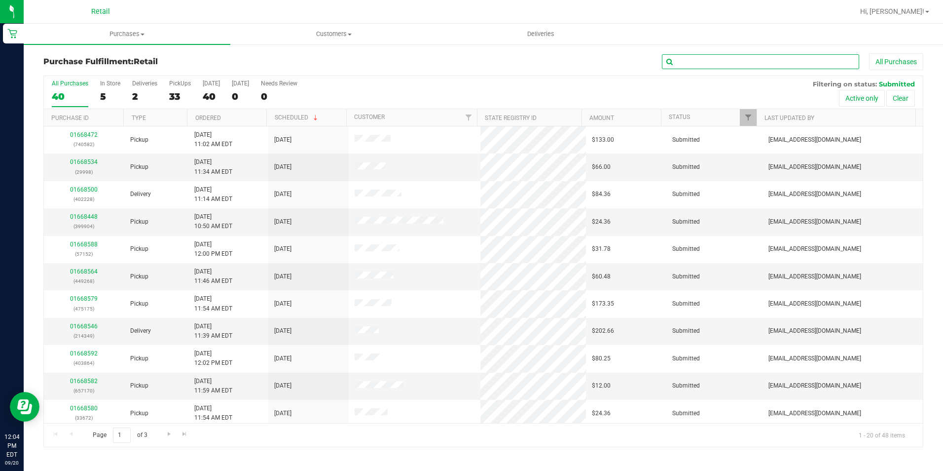
click at [713, 64] on input "text" at bounding box center [760, 61] width 197 height 15
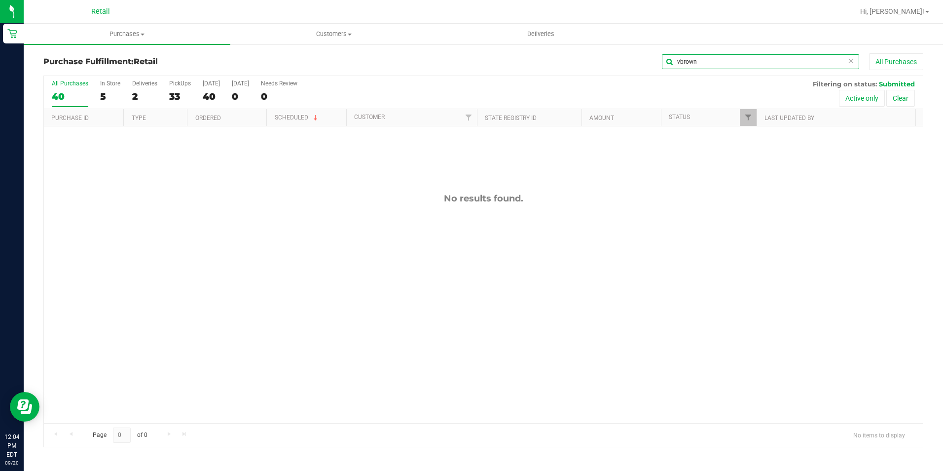
drag, startPoint x: 716, startPoint y: 64, endPoint x: 643, endPoint y: 64, distance: 73.0
click at [643, 64] on div "vbrown All Purchases" at bounding box center [630, 61] width 587 height 17
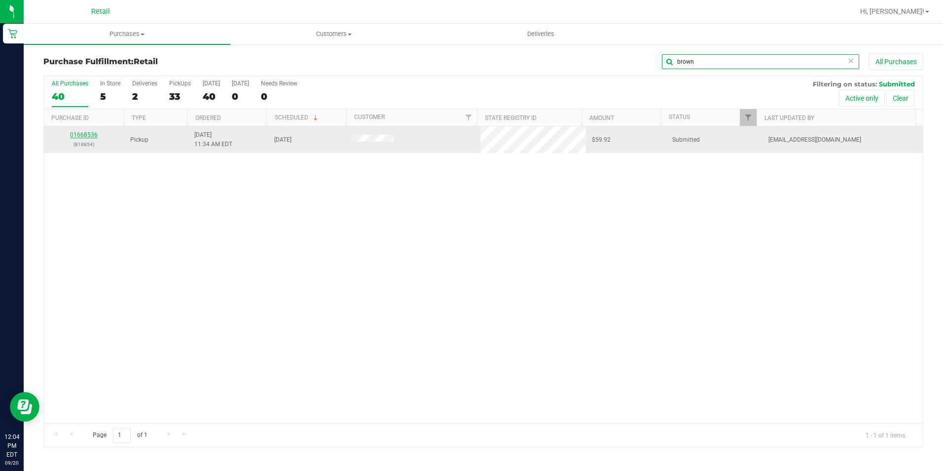
type input "brown"
click at [90, 133] on link "01668536" at bounding box center [84, 134] width 28 height 7
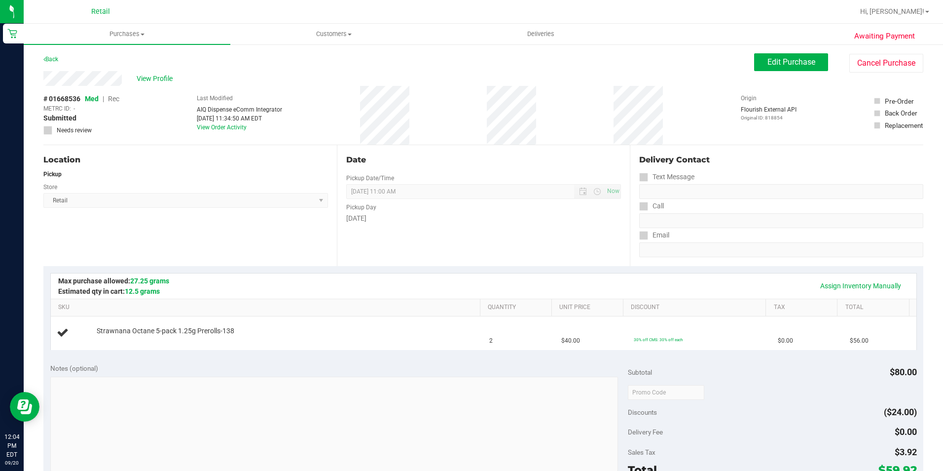
click at [329, 260] on div "Location Pickup Store Retail Select Store Retail" at bounding box center [190, 205] width 294 height 121
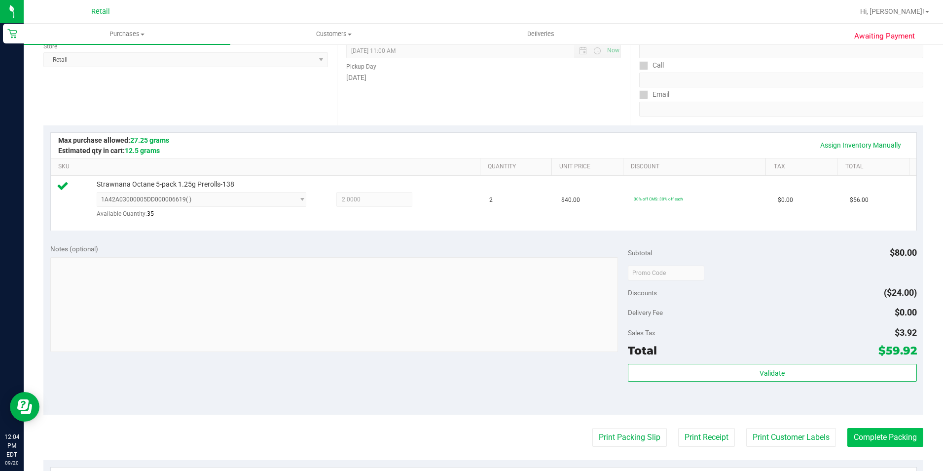
scroll to position [197, 0]
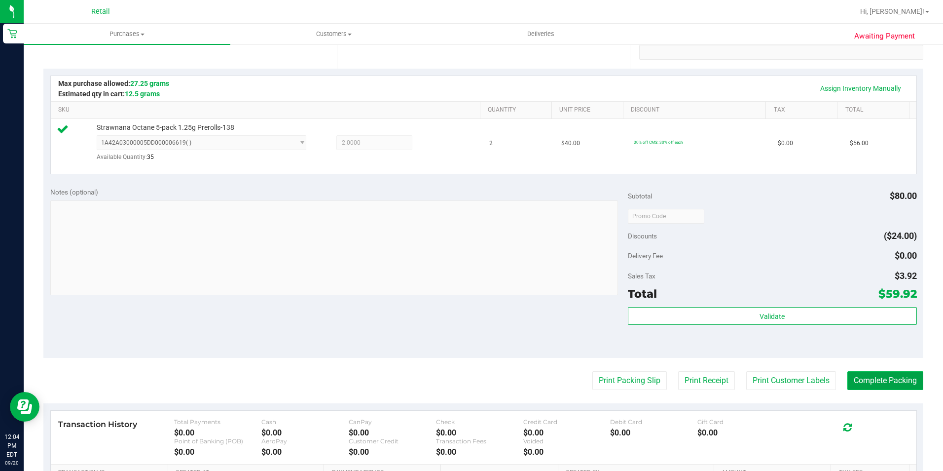
click at [892, 381] on button "Complete Packing" at bounding box center [886, 380] width 76 height 19
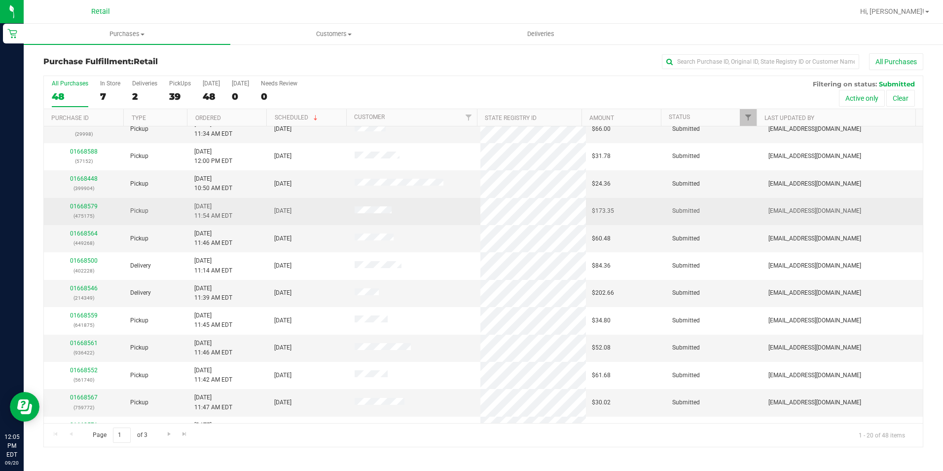
scroll to position [49, 0]
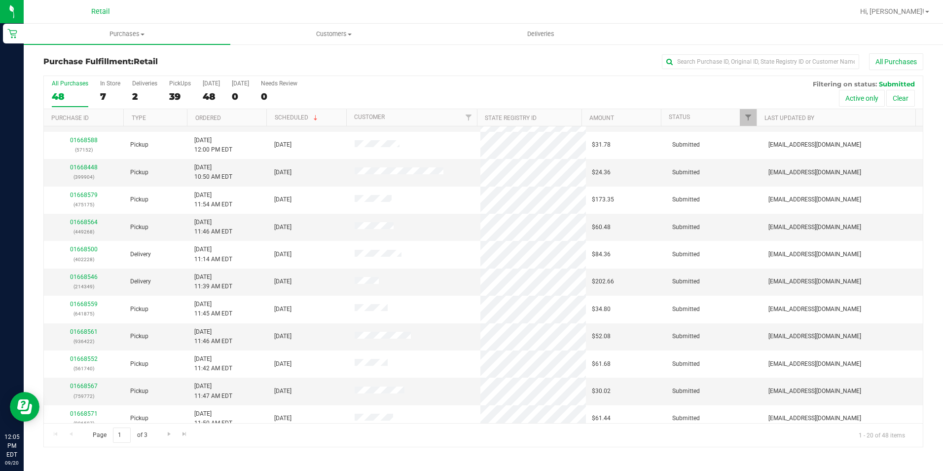
click at [717, 44] on ul "Purchases Summary of purchases Fulfillment All purchases Customers All customer…" at bounding box center [495, 34] width 943 height 21
click at [709, 65] on input "text" at bounding box center [760, 61] width 197 height 15
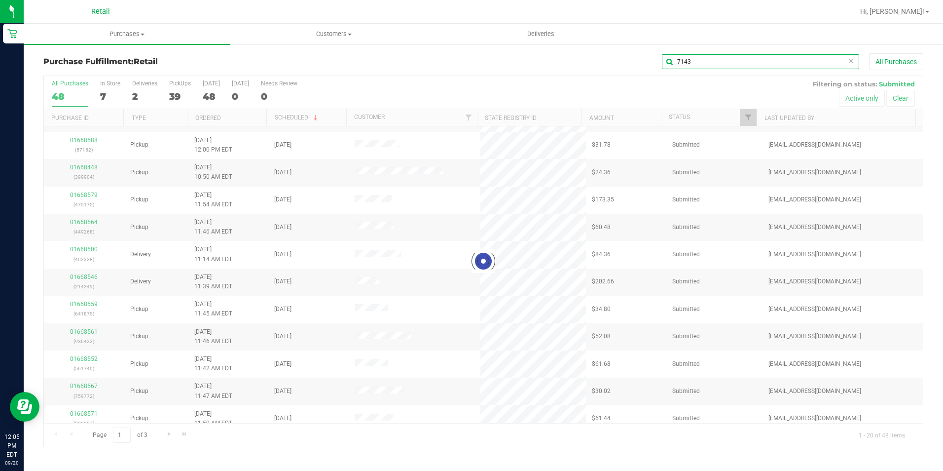
scroll to position [0, 0]
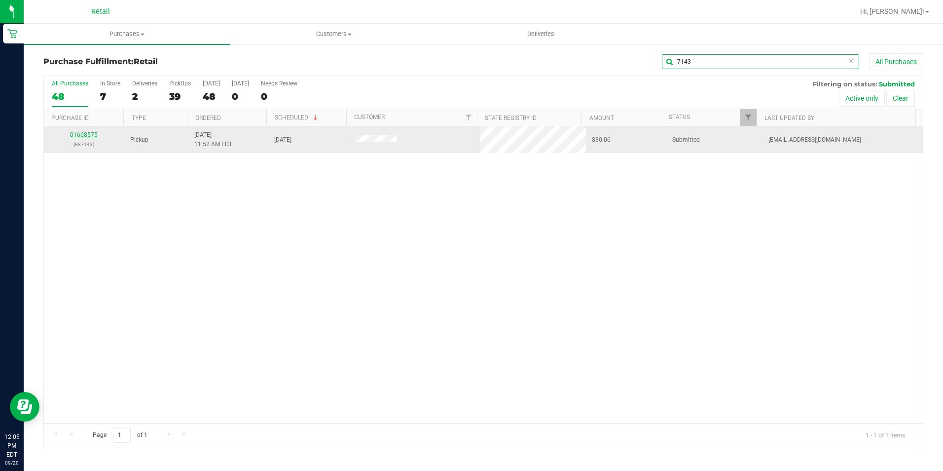
type input "7143"
click at [84, 135] on link "01668575" at bounding box center [84, 134] width 28 height 7
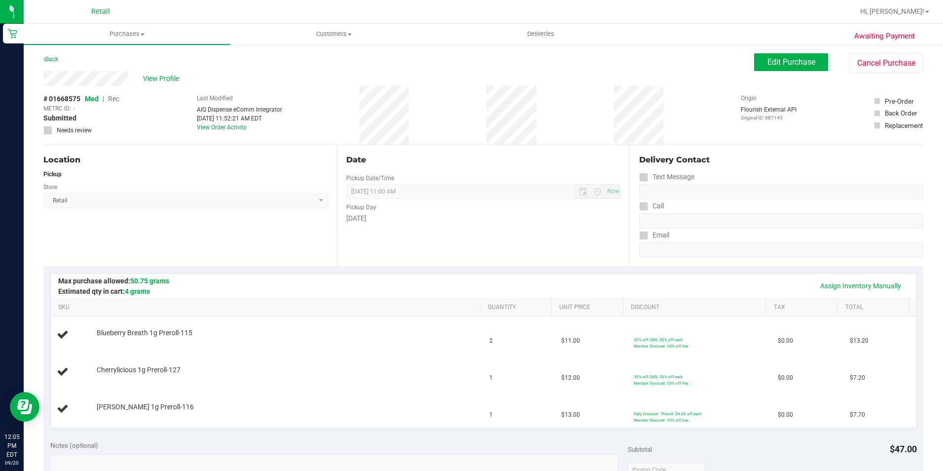
click at [433, 290] on div "Assign Inventory Manually" at bounding box center [484, 285] width 848 height 17
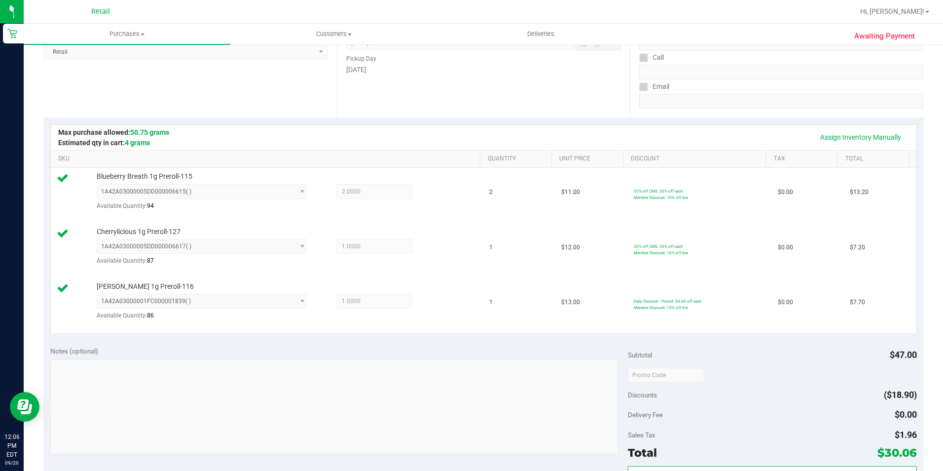
scroll to position [296, 0]
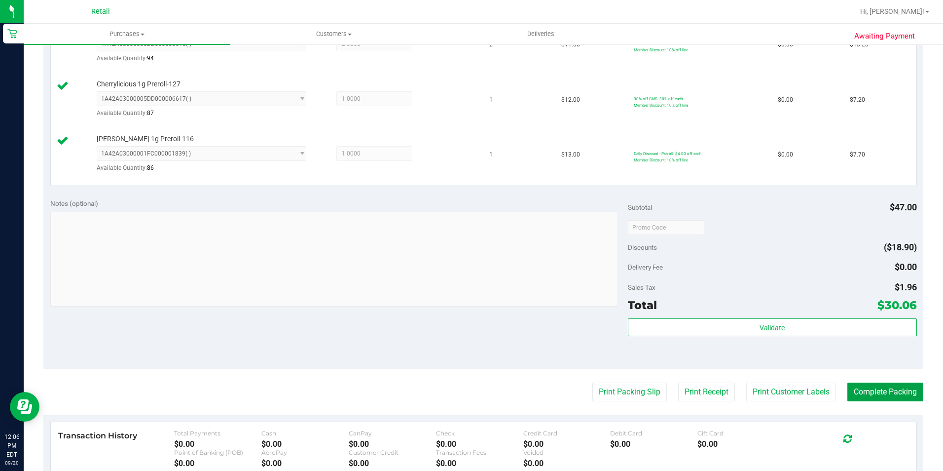
click at [877, 398] on button "Complete Packing" at bounding box center [886, 391] width 76 height 19
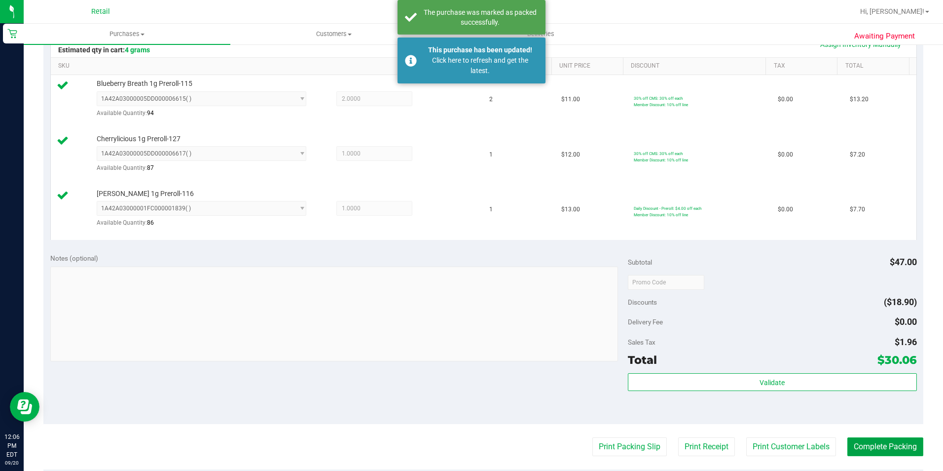
scroll to position [0, 0]
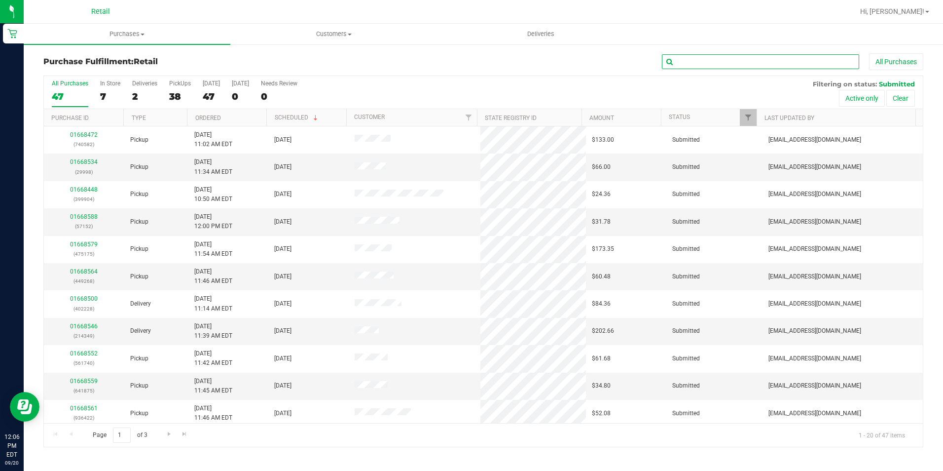
click at [751, 55] on input "text" at bounding box center [760, 61] width 197 height 15
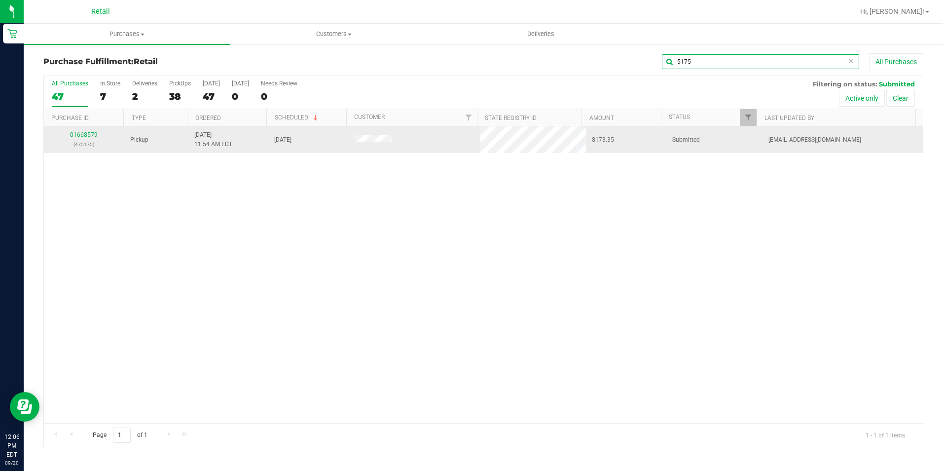
type input "5175"
click at [87, 135] on link "01668579" at bounding box center [84, 134] width 28 height 7
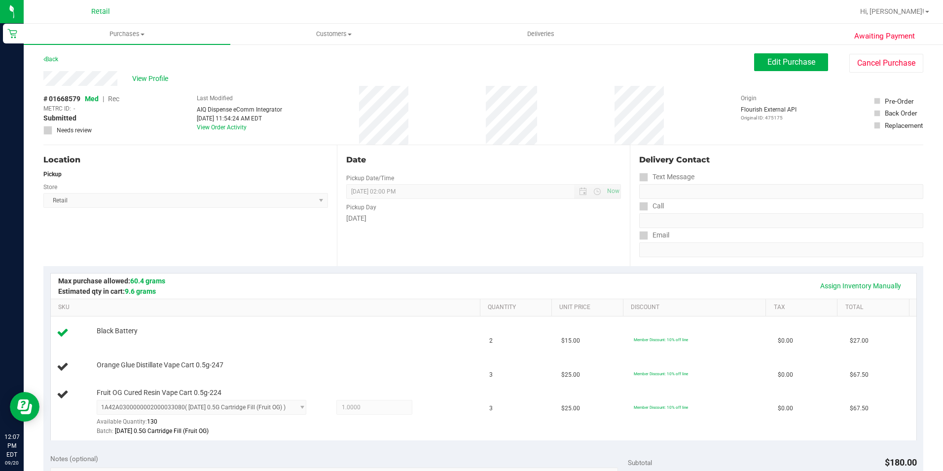
click at [484, 263] on div "Date Pickup Date/Time [DATE] Now [DATE] 02:00 PM Now Pickup Day [DATE]" at bounding box center [484, 205] width 294 height 121
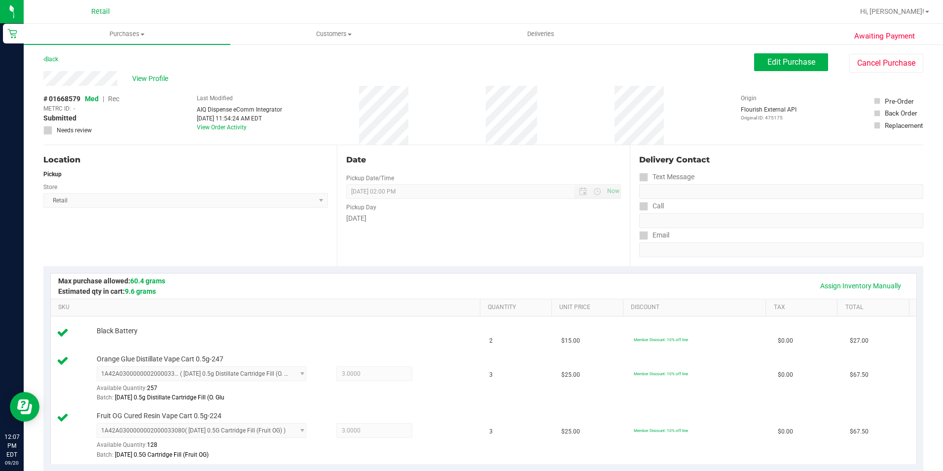
scroll to position [345, 0]
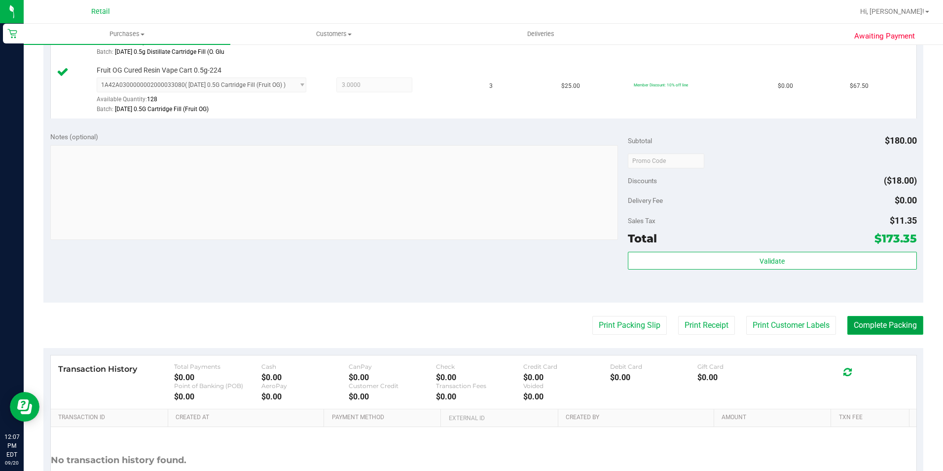
click at [873, 331] on button "Complete Packing" at bounding box center [886, 325] width 76 height 19
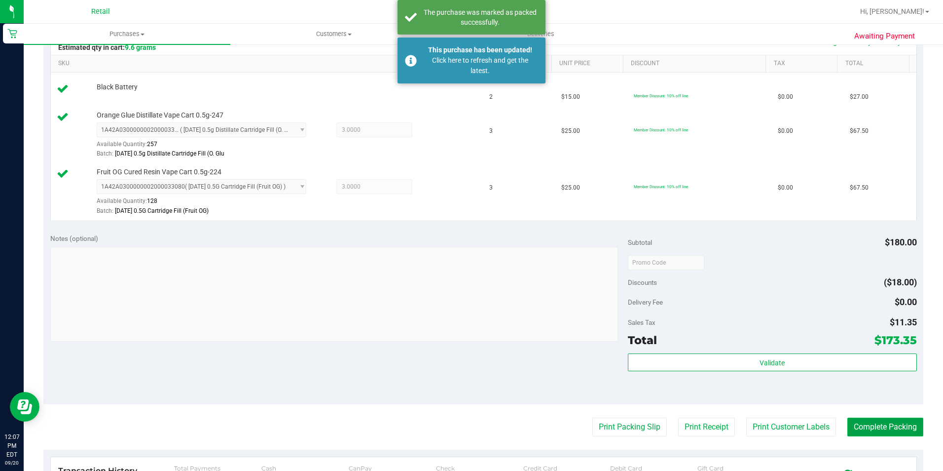
scroll to position [0, 0]
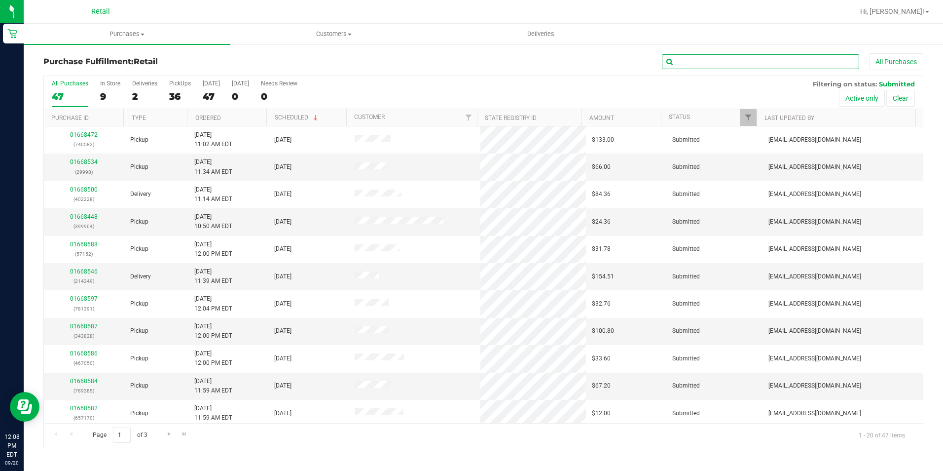
click at [730, 58] on input "text" at bounding box center [760, 61] width 197 height 15
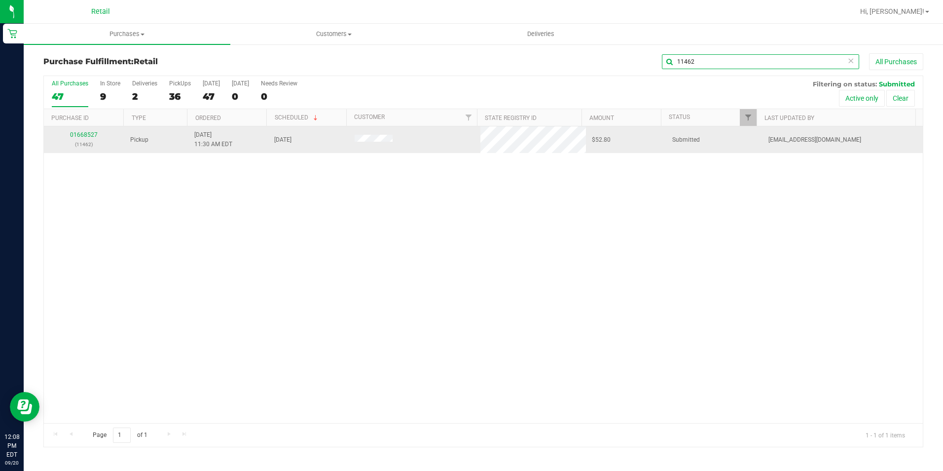
type input "11462"
click at [67, 141] on p "(11462)" at bounding box center [84, 144] width 69 height 9
click at [71, 141] on p "(11462)" at bounding box center [84, 144] width 69 height 9
click at [80, 134] on link "01668527" at bounding box center [84, 134] width 28 height 7
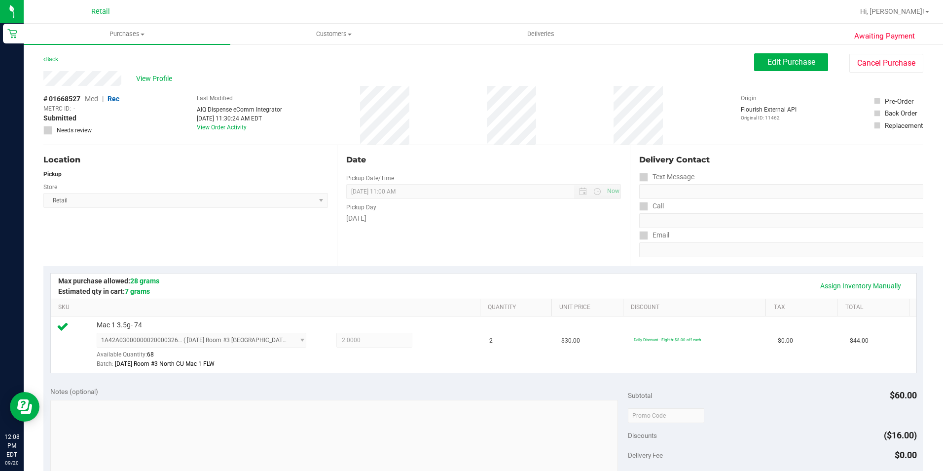
scroll to position [336, 0]
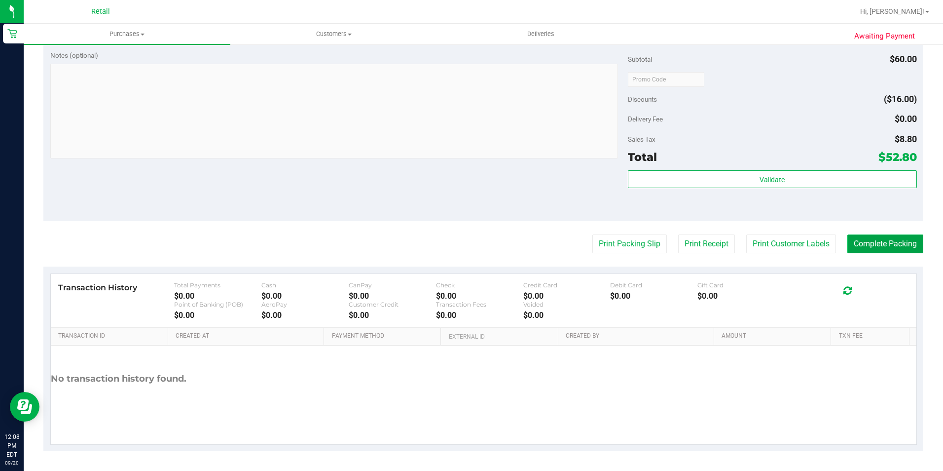
click at [882, 250] on button "Complete Packing" at bounding box center [886, 243] width 76 height 19
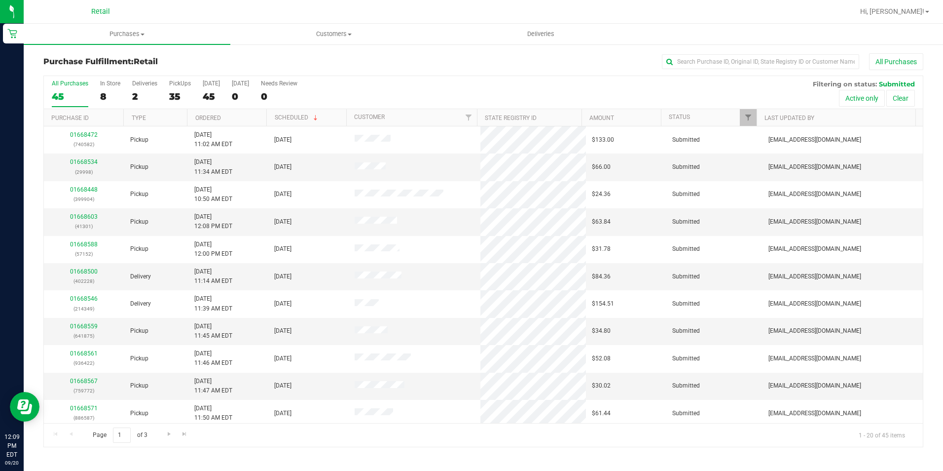
click at [714, 51] on div "Purchase Fulfillment: Retail All Purchases All Purchases 45 In Store 8 Deliveri…" at bounding box center [484, 249] width 920 height 413
click at [717, 57] on input "text" at bounding box center [760, 61] width 197 height 15
click at [697, 58] on input "text" at bounding box center [760, 61] width 197 height 15
click at [778, 51] on div "Purchase Fulfillment: Retail All Purchases All Purchases 45 In Store 8 Deliveri…" at bounding box center [484, 249] width 920 height 413
drag, startPoint x: 764, startPoint y: 79, endPoint x: 766, endPoint y: 62, distance: 17.3
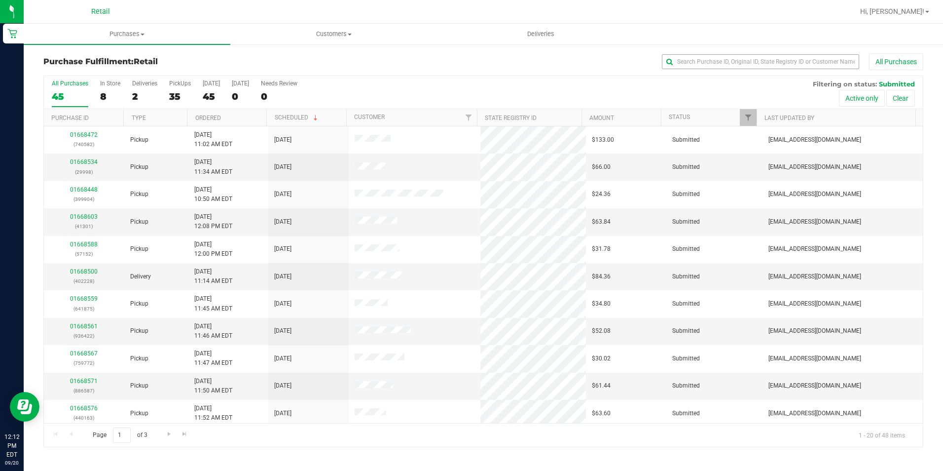
click at [764, 77] on div "All Purchases 45 In Store 8 Deliveries 2 PickUps 35 [DATE] 45 [DATE] 0 Needs Re…" at bounding box center [483, 80] width 879 height 8
click at [764, 53] on div "Purchase Fulfillment: Retail All Purchases All Purchases 45 In Store 8 Deliveri…" at bounding box center [484, 249] width 920 height 413
click at [763, 53] on div "Purchase Fulfillment: Retail All Purchases All Purchases 45 In Store 8 Deliveri…" at bounding box center [484, 249] width 920 height 413
drag, startPoint x: 763, startPoint y: 53, endPoint x: 709, endPoint y: 63, distance: 55.3
click at [709, 63] on input "text" at bounding box center [760, 61] width 197 height 15
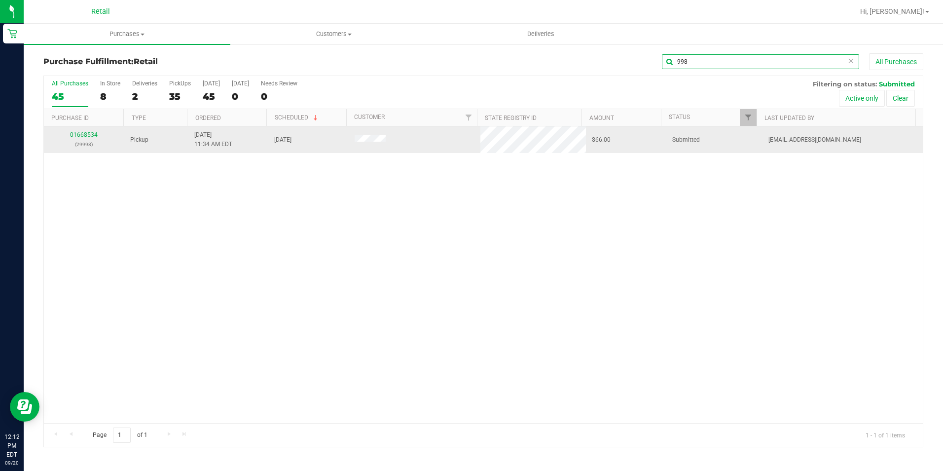
type input "998"
click at [78, 137] on link "01668534" at bounding box center [84, 134] width 28 height 7
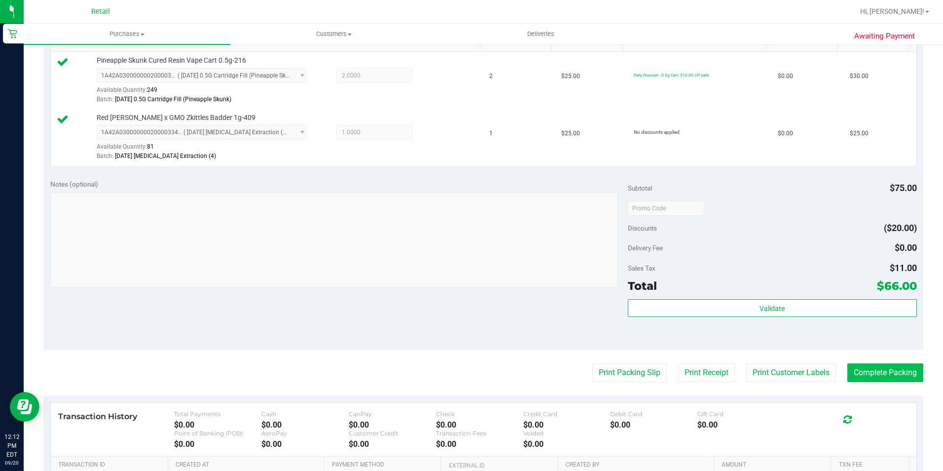
scroll to position [296, 0]
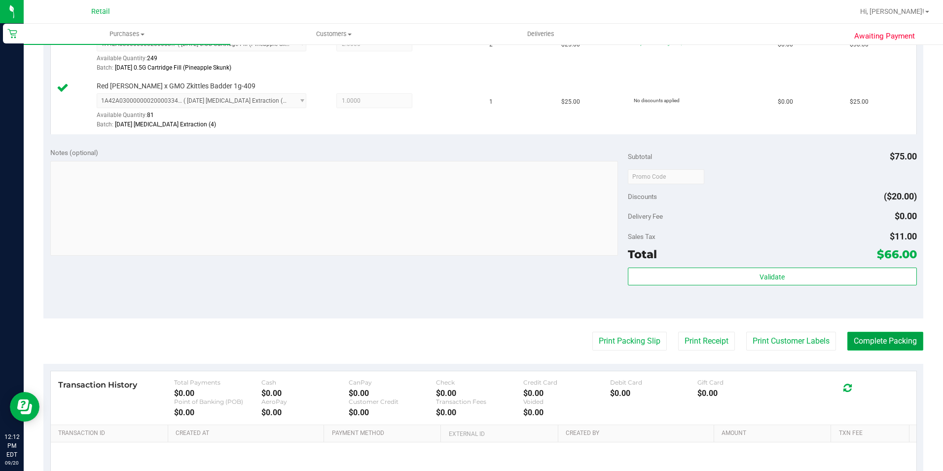
click at [879, 338] on button "Complete Packing" at bounding box center [886, 341] width 76 height 19
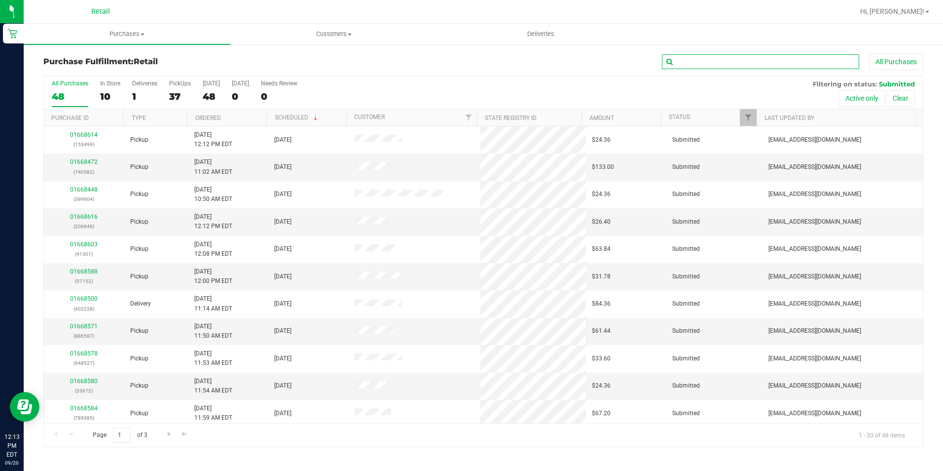
click at [746, 64] on input "text" at bounding box center [760, 61] width 197 height 15
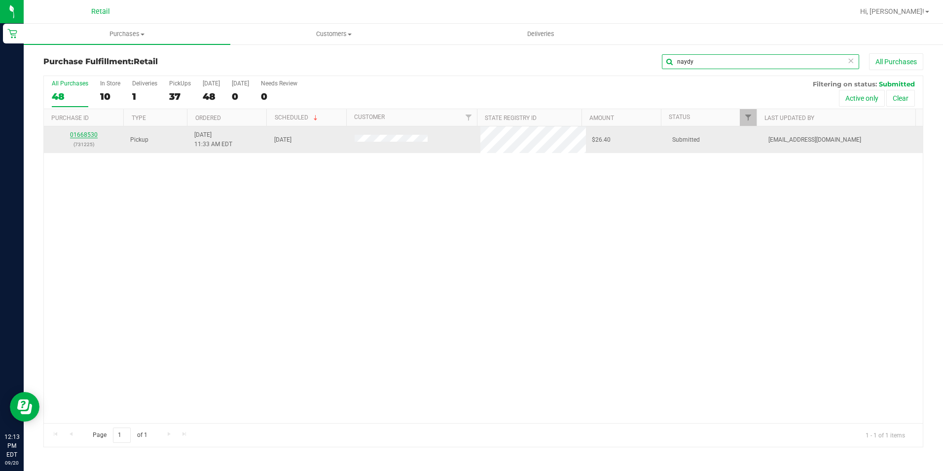
type input "naydy"
click at [80, 138] on link "01668530" at bounding box center [84, 134] width 28 height 7
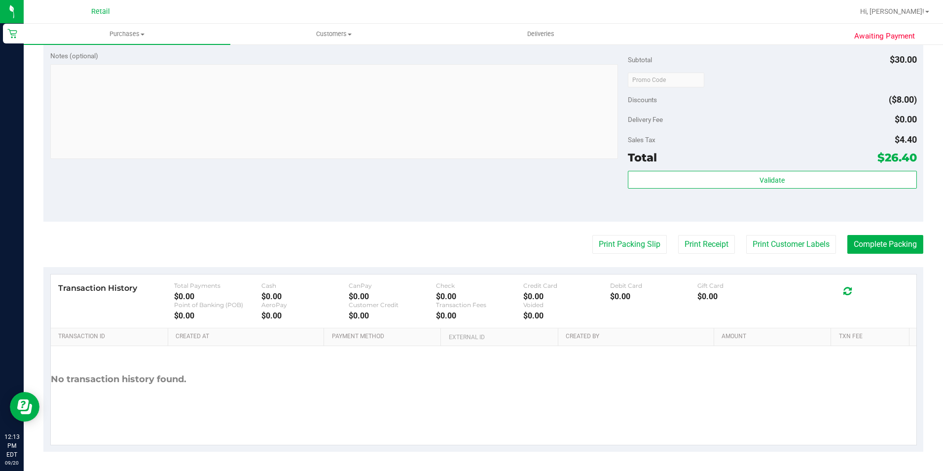
scroll to position [336, 0]
click at [884, 239] on button "Complete Packing" at bounding box center [886, 243] width 76 height 19
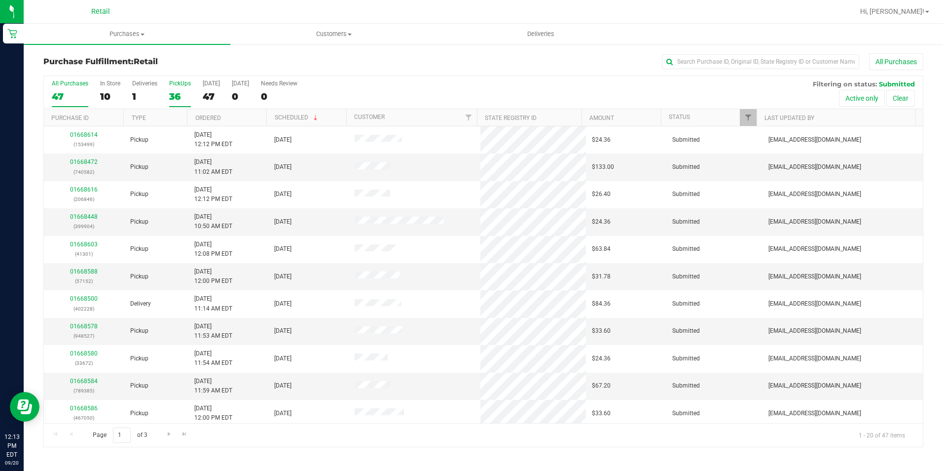
click at [175, 91] on div "36" at bounding box center [180, 96] width 22 height 11
click at [0, 0] on input "PickUps 36" at bounding box center [0, 0] width 0 height 0
click at [716, 58] on input "text" at bounding box center [760, 61] width 197 height 15
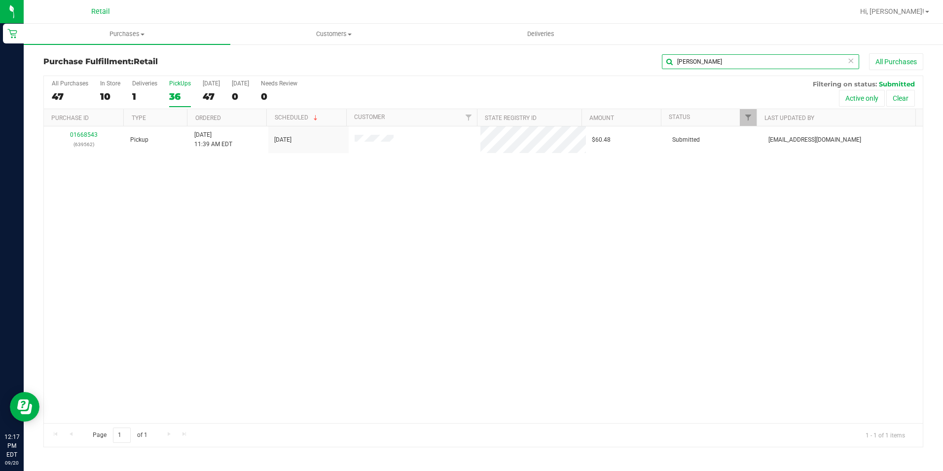
drag, startPoint x: 691, startPoint y: 62, endPoint x: 518, endPoint y: 59, distance: 172.7
click at [564, 47] on div "Purchase Fulfillment: Retail [PERSON_NAME] All Purchases All Purchases 47 In St…" at bounding box center [484, 249] width 920 height 413
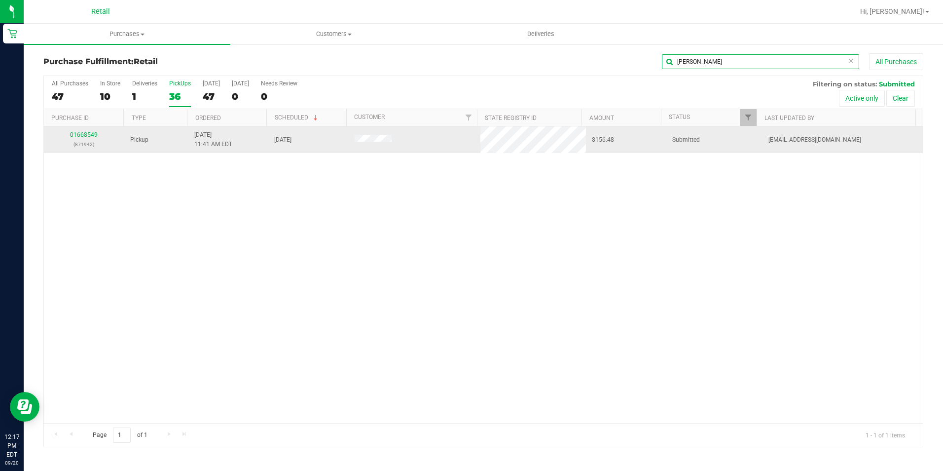
type input "[PERSON_NAME]"
click at [86, 135] on link "01668549" at bounding box center [84, 134] width 28 height 7
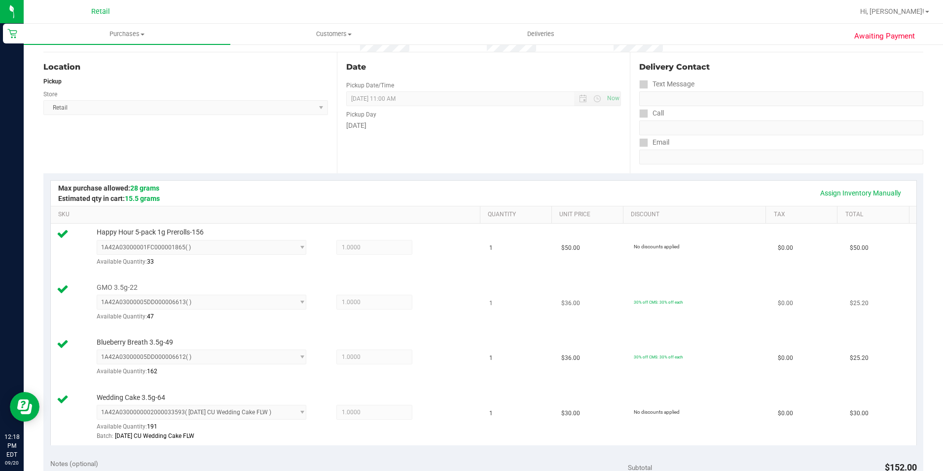
scroll to position [345, 0]
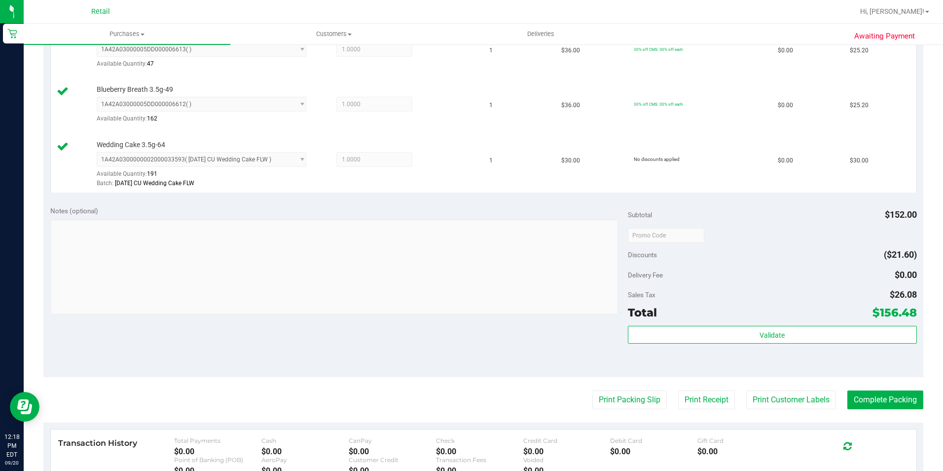
click at [894, 383] on purchase-details "Back Edit Purchase Cancel Purchase View Profile # 01668549 Med | Rec METRC ID: …" at bounding box center [483, 157] width 880 height 899
click at [883, 399] on button "Complete Packing" at bounding box center [886, 399] width 76 height 19
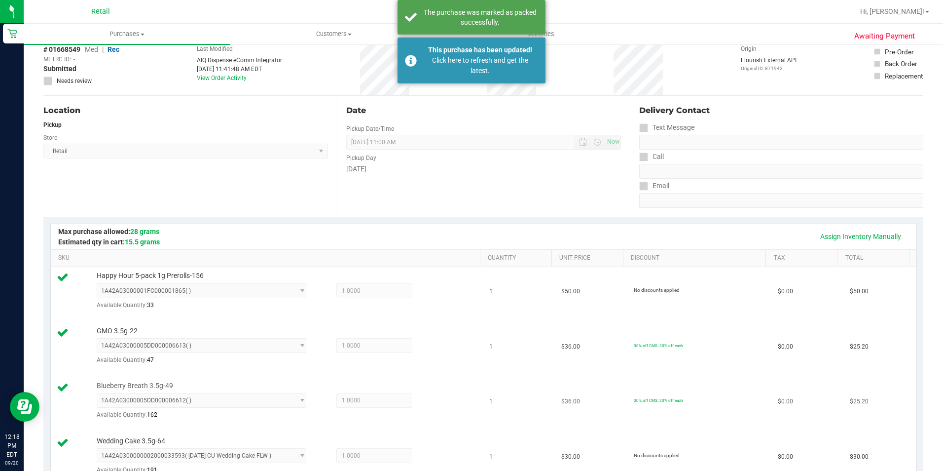
scroll to position [0, 0]
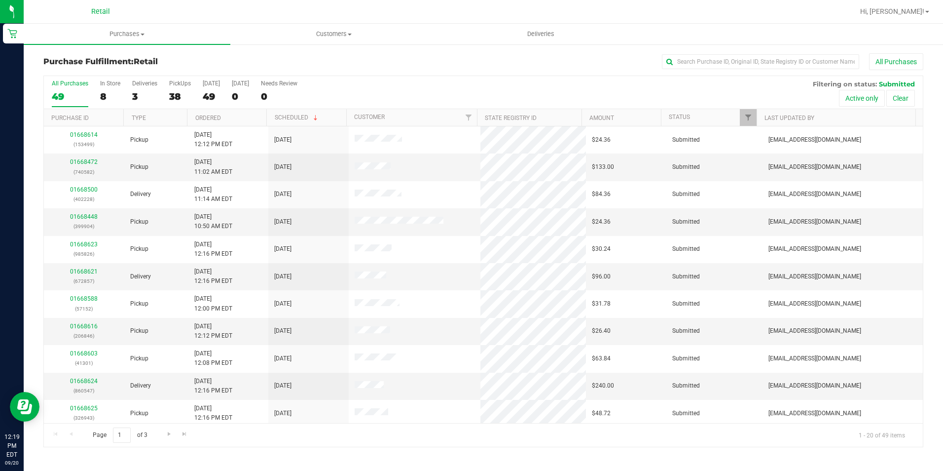
click at [707, 51] on div "Purchase Fulfillment: Retail All Purchases All Purchases 49 In Store 8 Deliveri…" at bounding box center [484, 249] width 920 height 413
click at [707, 58] on input "text" at bounding box center [760, 61] width 197 height 15
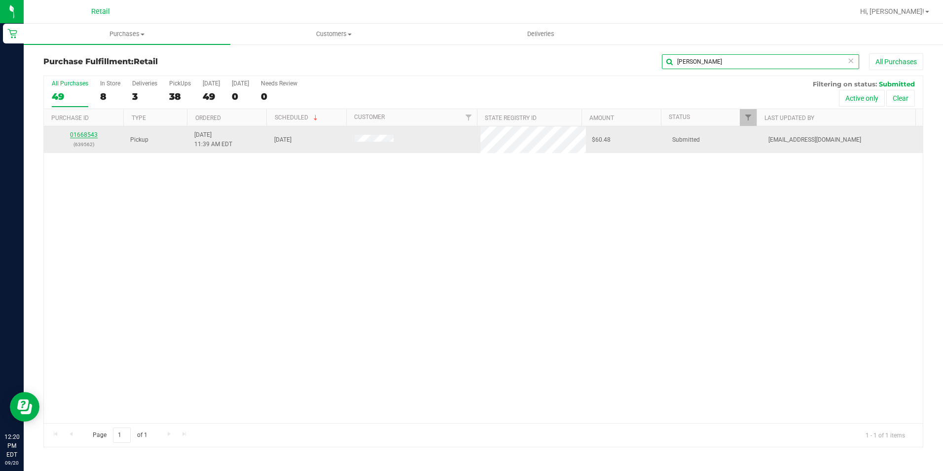
type input "[PERSON_NAME]"
click at [92, 132] on link "01668543" at bounding box center [84, 134] width 28 height 7
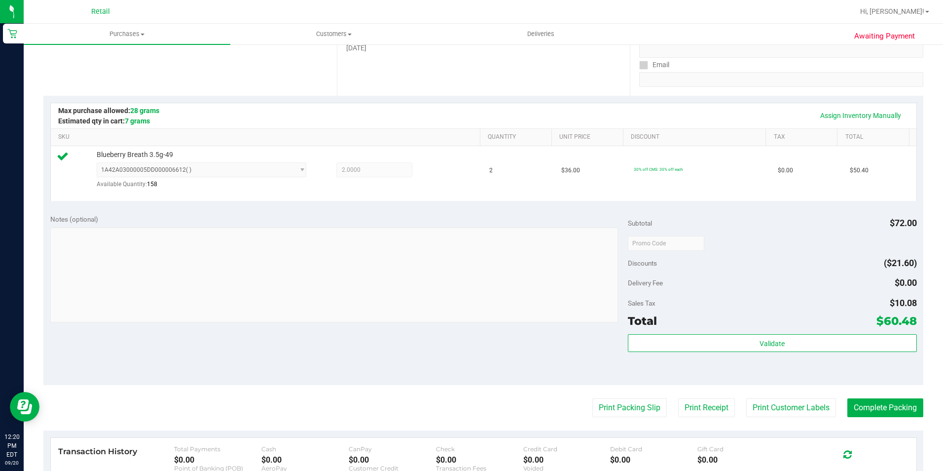
scroll to position [296, 0]
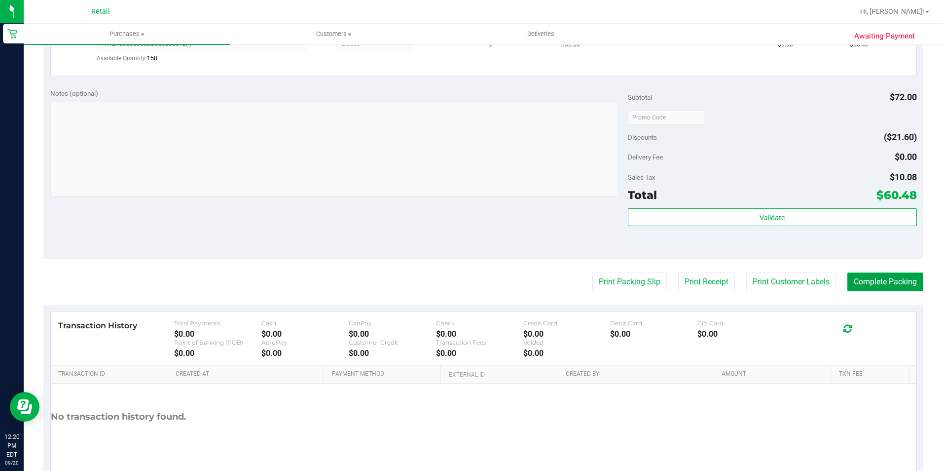
click at [873, 287] on button "Complete Packing" at bounding box center [886, 281] width 76 height 19
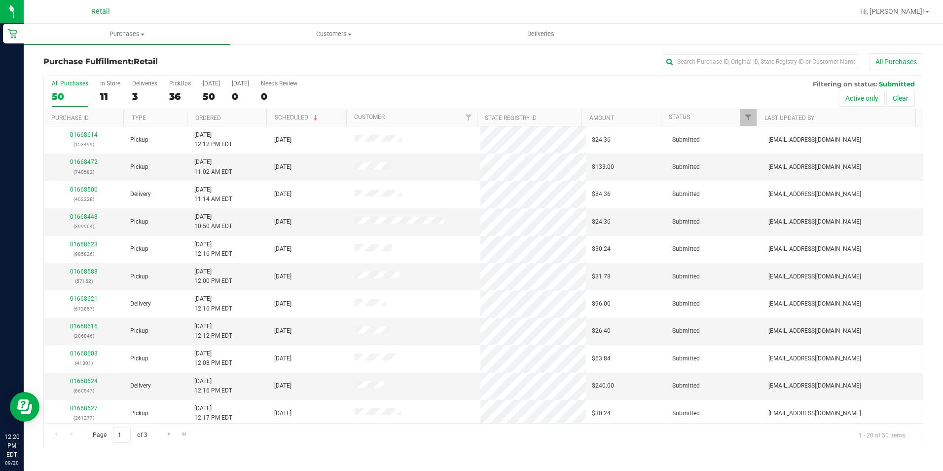
click at [705, 46] on div "Purchase Fulfillment: Retail All Purchases All Purchases 50 In Store 11 Deliver…" at bounding box center [484, 249] width 920 height 413
click at [705, 47] on div "Purchase Fulfillment: Retail All Purchases All Purchases 50 In Store 11 Deliver…" at bounding box center [484, 249] width 920 height 413
drag, startPoint x: 705, startPoint y: 47, endPoint x: 685, endPoint y: 61, distance: 24.5
click at [685, 61] on input "text" at bounding box center [760, 61] width 197 height 15
drag, startPoint x: 720, startPoint y: 71, endPoint x: 715, endPoint y: 68, distance: 5.3
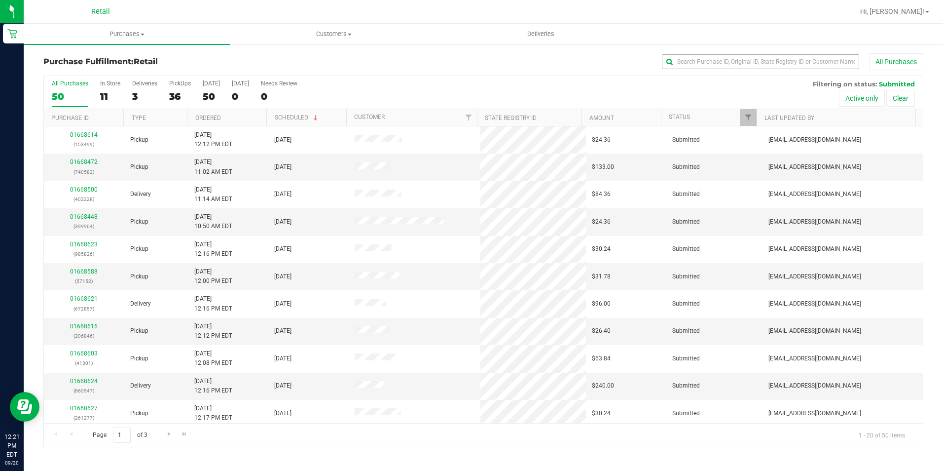
click at [719, 70] on div "Purchase Fulfillment: Retail All Purchases" at bounding box center [483, 64] width 880 height 22
click at [709, 64] on input "text" at bounding box center [760, 61] width 197 height 15
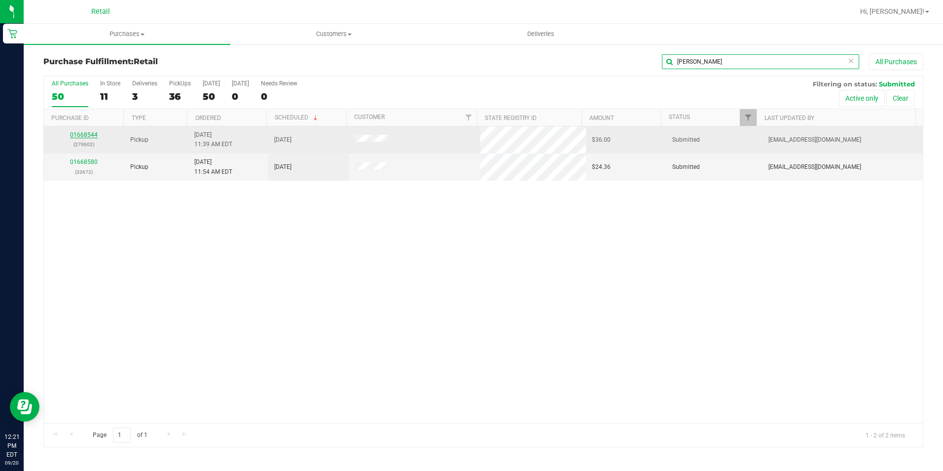
type input "[PERSON_NAME]"
click at [92, 137] on link "01668544" at bounding box center [84, 134] width 28 height 7
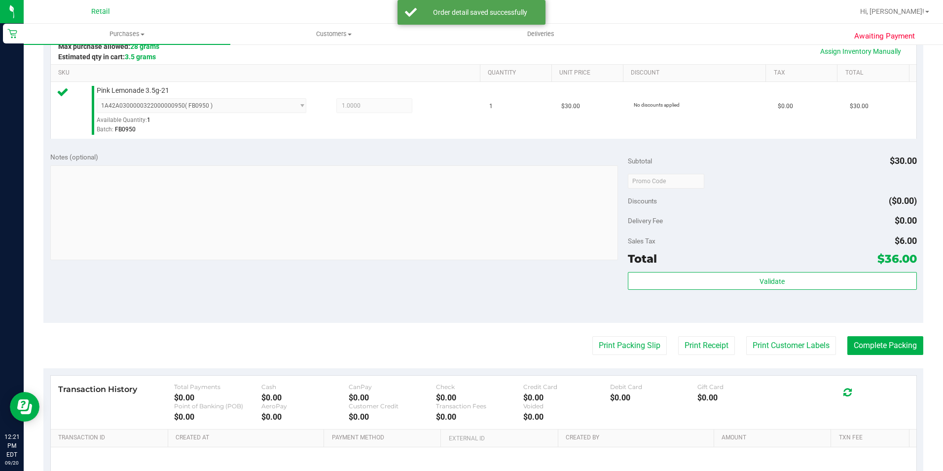
scroll to position [247, 0]
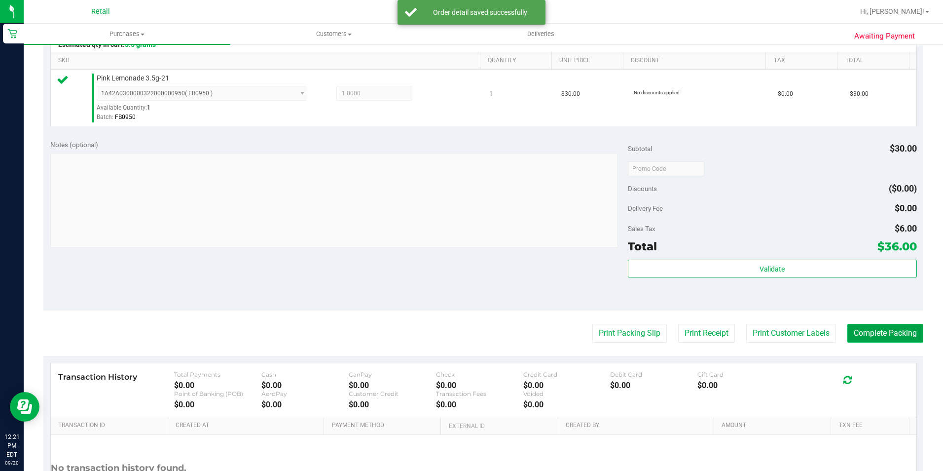
click at [879, 333] on button "Complete Packing" at bounding box center [886, 333] width 76 height 19
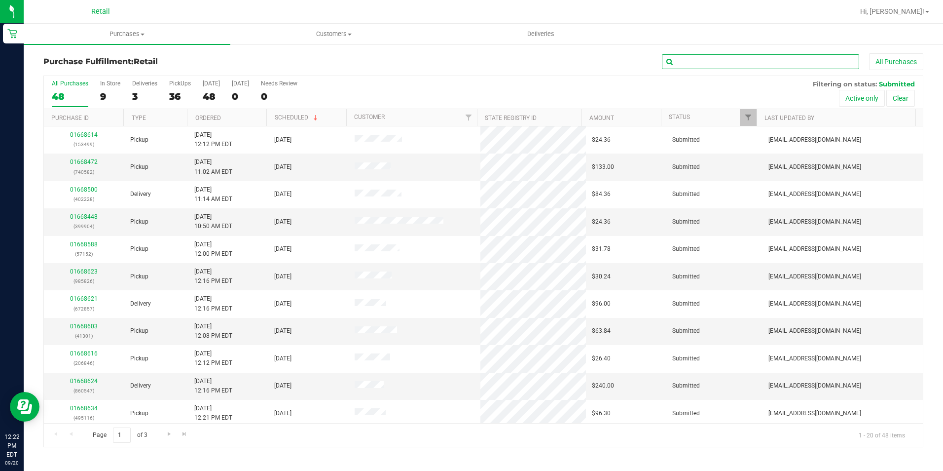
click at [705, 56] on input "text" at bounding box center [760, 61] width 197 height 15
click at [703, 59] on input "text" at bounding box center [760, 61] width 197 height 15
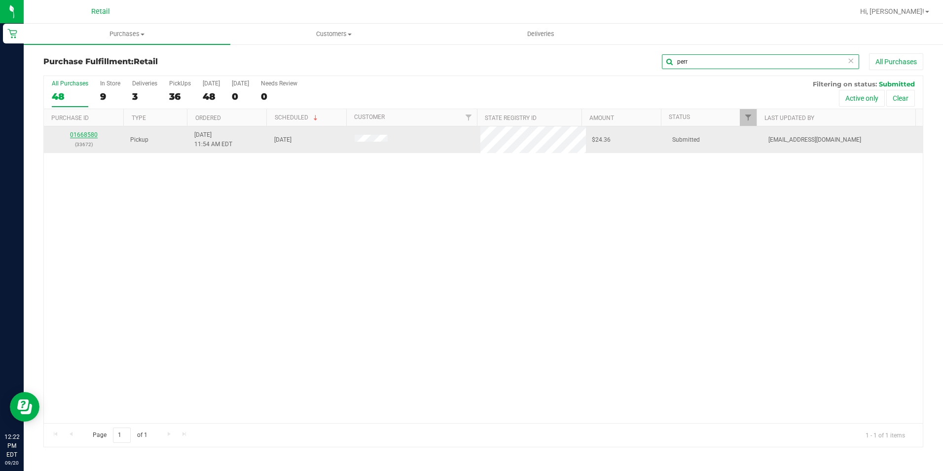
type input "perr"
click at [79, 136] on link "01668580" at bounding box center [84, 134] width 28 height 7
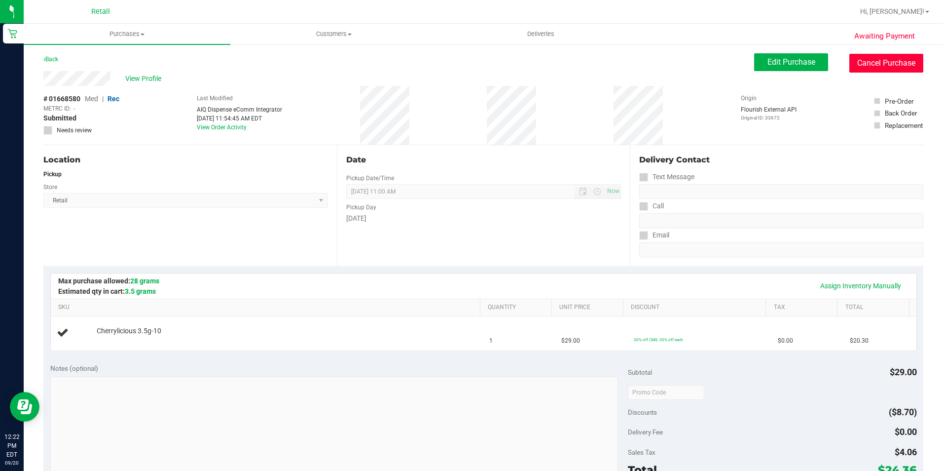
click at [867, 58] on button "Cancel Purchase" at bounding box center [887, 63] width 74 height 19
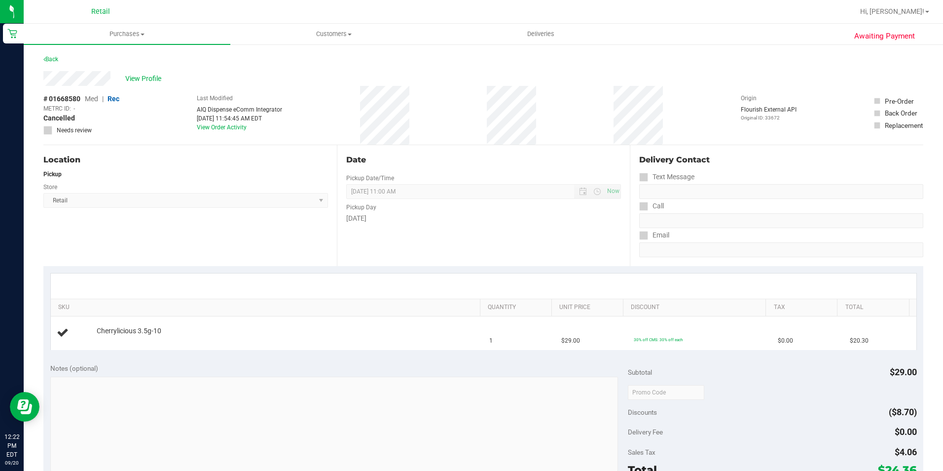
click at [62, 58] on div "Back" at bounding box center [483, 62] width 880 height 18
click at [40, 62] on div "Awaiting Payment Back View Profile # 01668580 Med | Rec METRC ID: - Cancelled N…" at bounding box center [484, 413] width 920 height 740
click at [49, 61] on link "Back" at bounding box center [50, 59] width 15 height 7
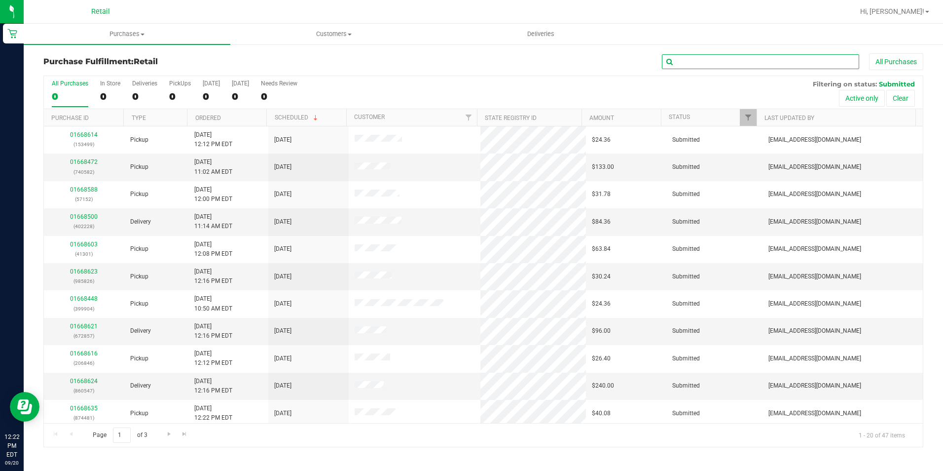
click at [707, 58] on input "text" at bounding box center [760, 61] width 197 height 15
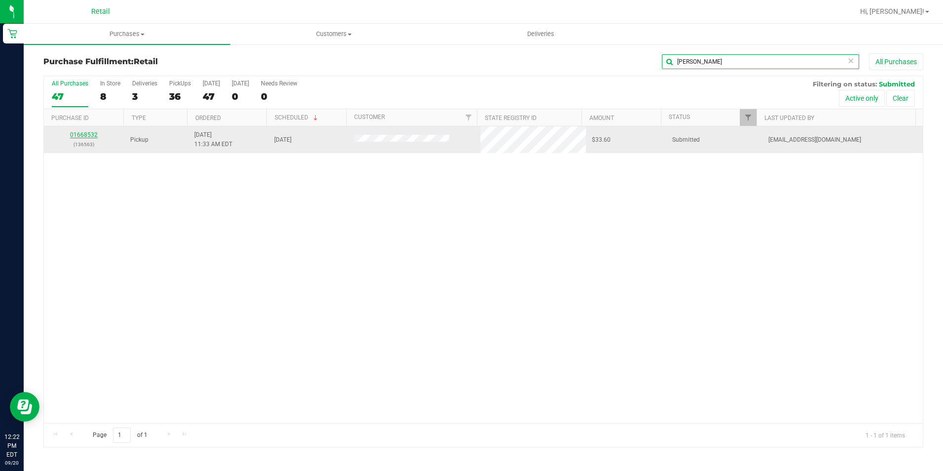
type input "[PERSON_NAME]"
click at [76, 137] on link "01668532" at bounding box center [84, 134] width 28 height 7
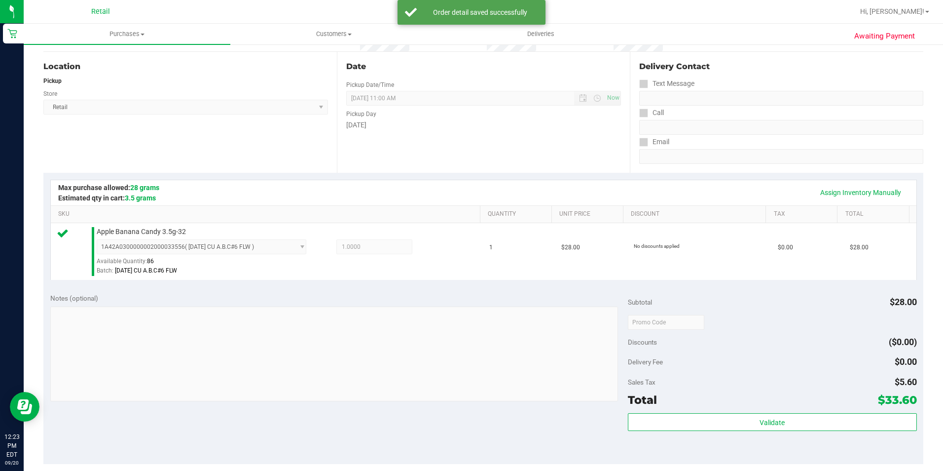
scroll to position [336, 0]
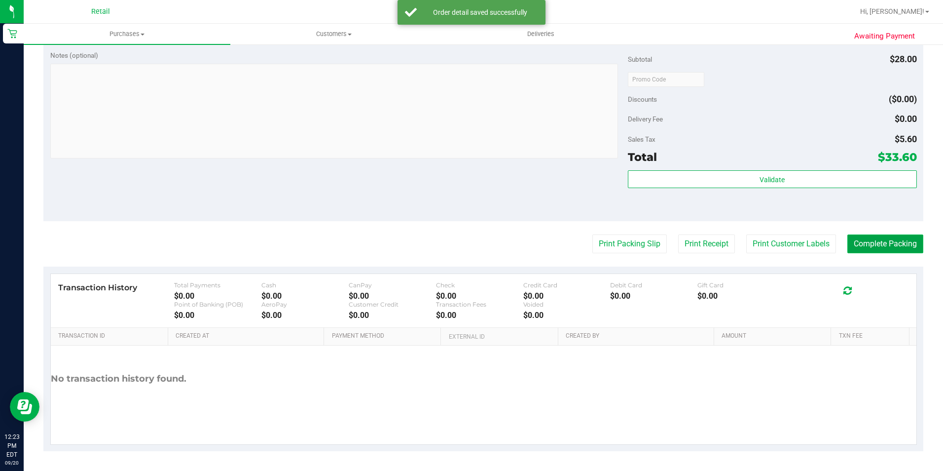
click at [873, 241] on button "Complete Packing" at bounding box center [886, 243] width 76 height 19
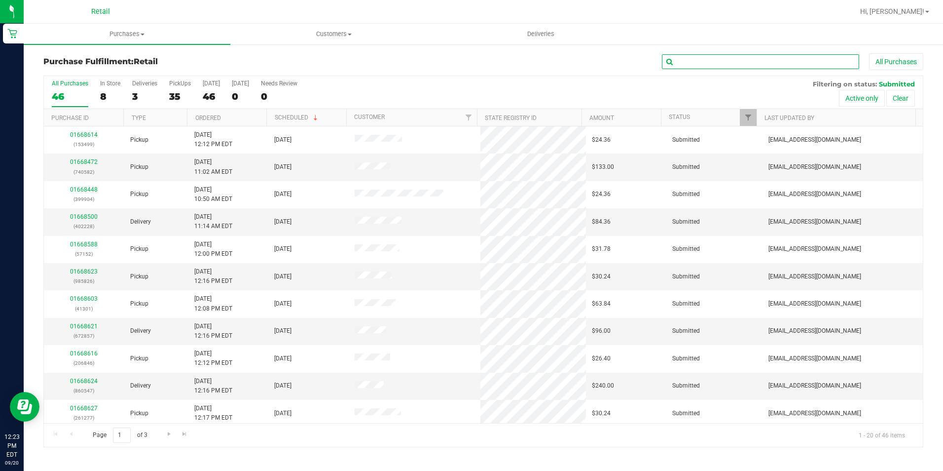
click at [709, 60] on input "text" at bounding box center [760, 61] width 197 height 15
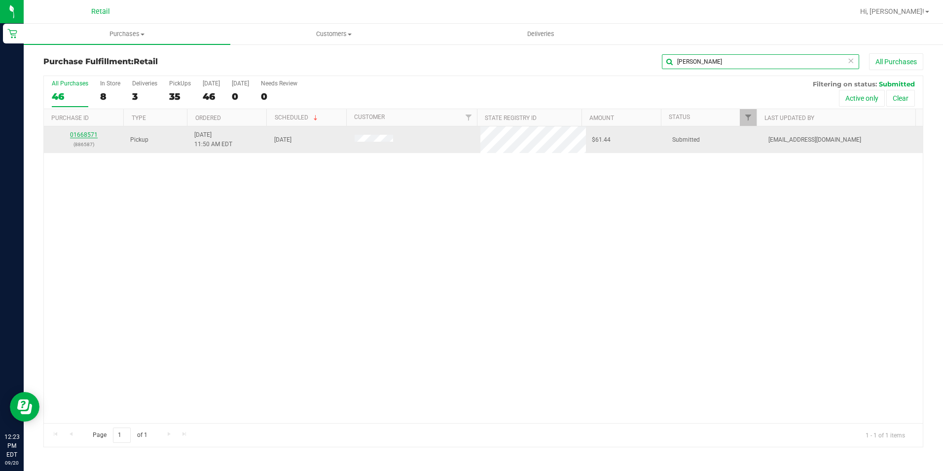
type input "[PERSON_NAME]"
click at [85, 135] on link "01668571" at bounding box center [84, 134] width 28 height 7
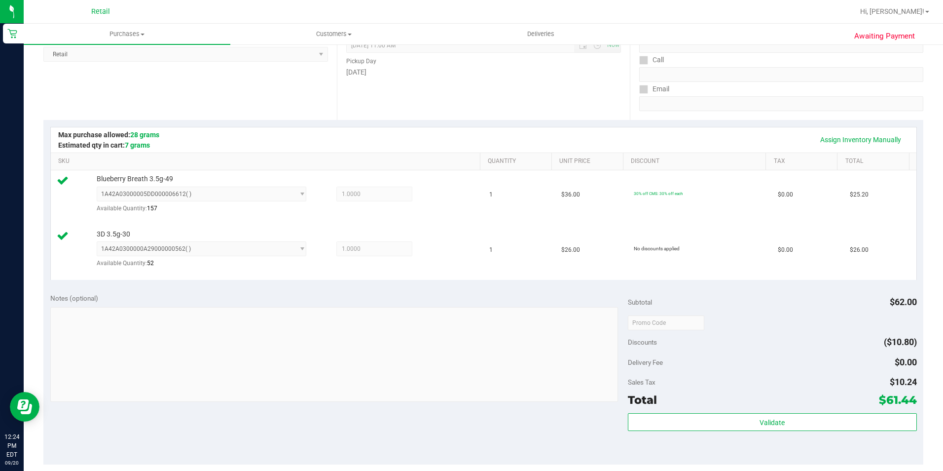
scroll to position [247, 0]
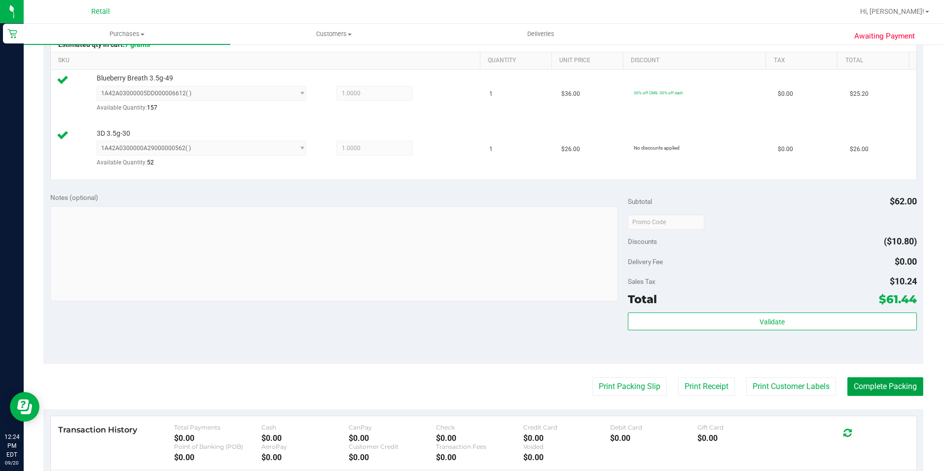
click at [868, 378] on button "Complete Packing" at bounding box center [886, 386] width 76 height 19
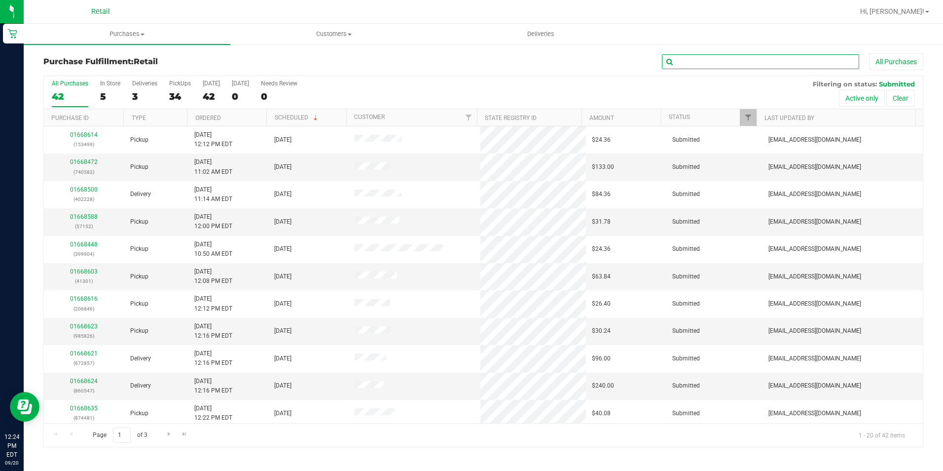
click at [697, 60] on input "text" at bounding box center [760, 61] width 197 height 15
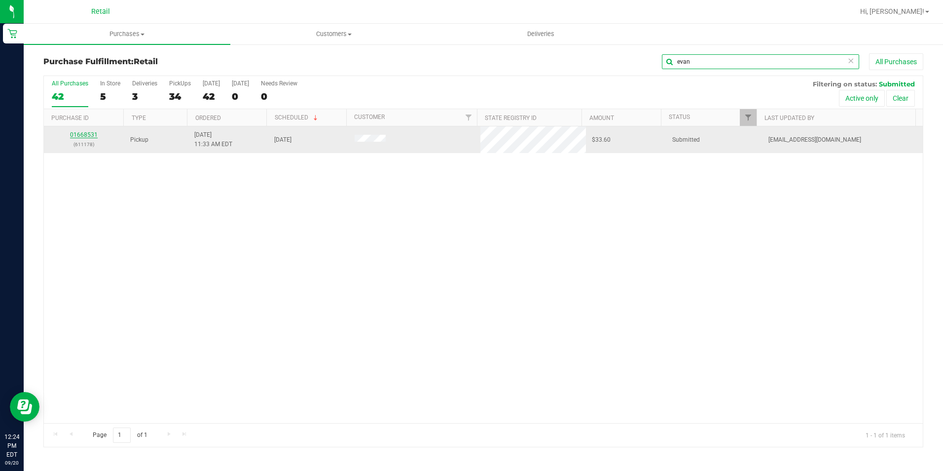
type input "evan"
click at [76, 132] on link "01668531" at bounding box center [84, 134] width 28 height 7
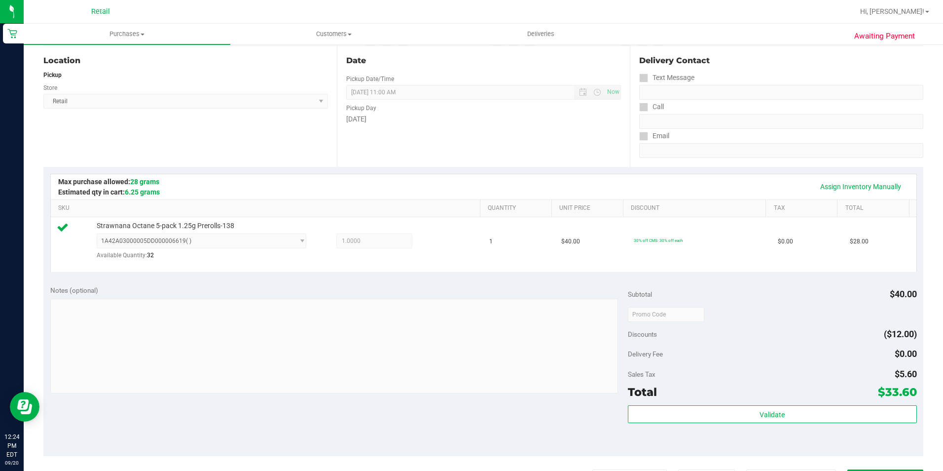
scroll to position [197, 0]
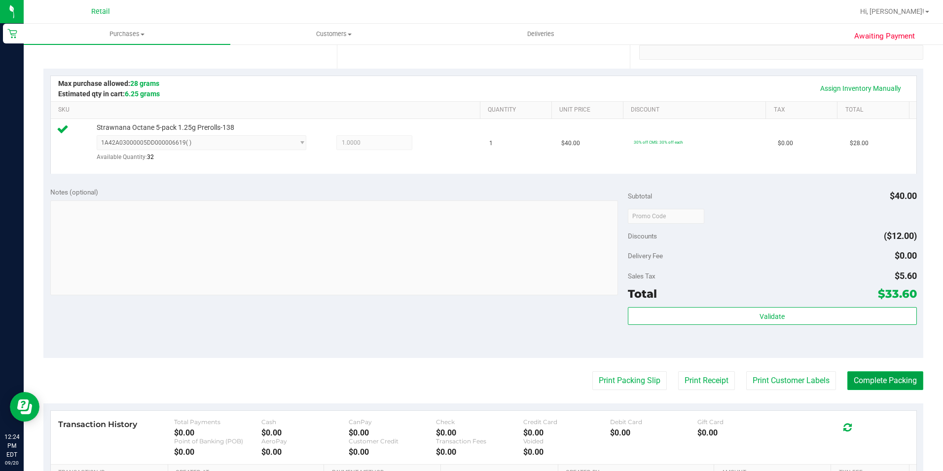
click at [872, 372] on button "Complete Packing" at bounding box center [886, 380] width 76 height 19
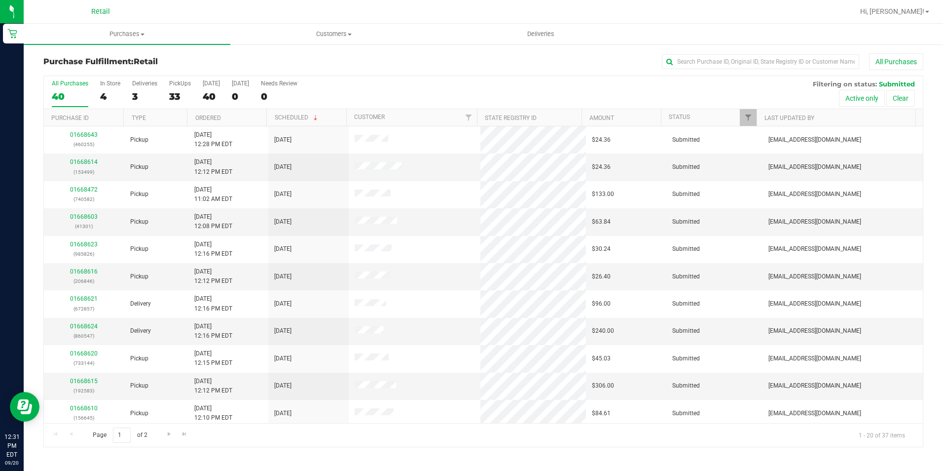
click at [726, 72] on div "Purchase Fulfillment: Retail All Purchases" at bounding box center [483, 64] width 880 height 22
click at [720, 55] on input "text" at bounding box center [760, 61] width 197 height 15
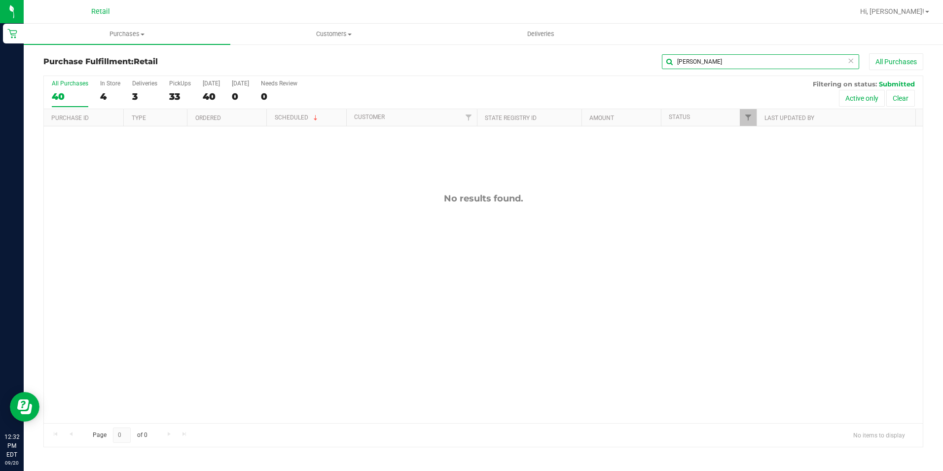
drag, startPoint x: 705, startPoint y: 62, endPoint x: 567, endPoint y: 73, distance: 138.0
click at [585, 70] on div "[PERSON_NAME] All Purchases" at bounding box center [630, 61] width 587 height 17
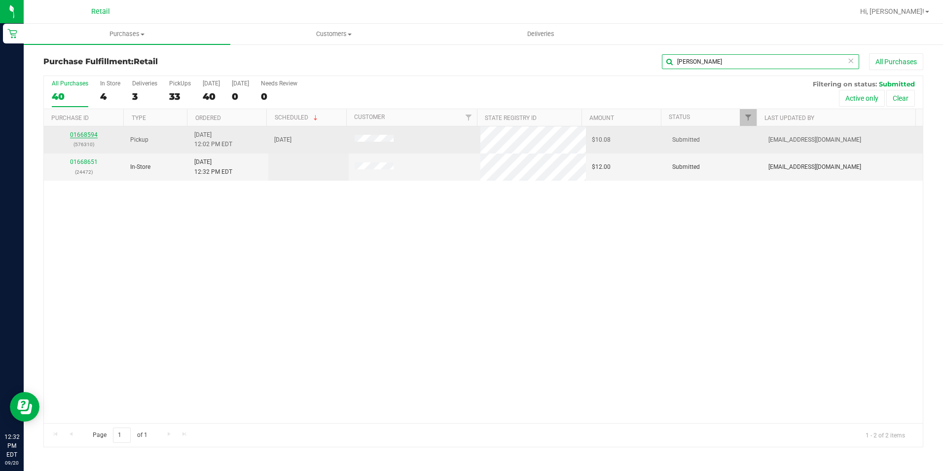
type input "[PERSON_NAME]"
click at [85, 133] on link "01668594" at bounding box center [84, 134] width 28 height 7
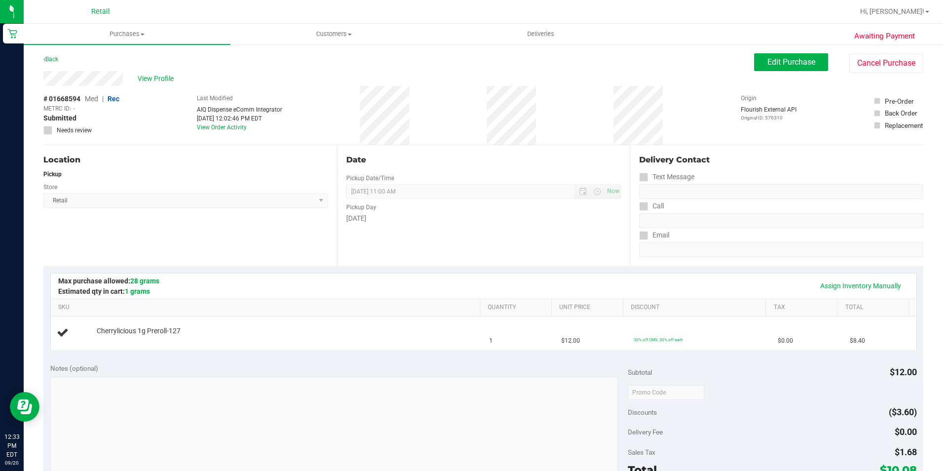
click at [299, 252] on div "Location Pickup Store Retail Select Store Retail" at bounding box center [190, 205] width 294 height 121
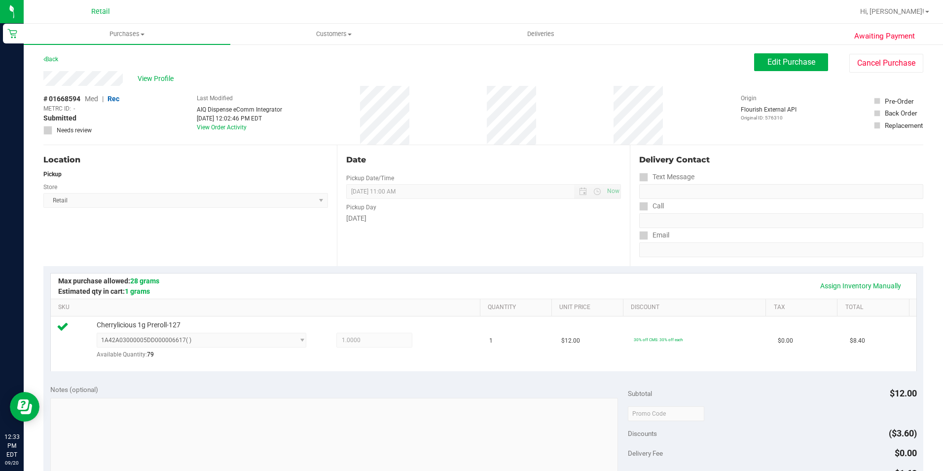
click at [461, 244] on div "Date Pickup Date/Time [DATE] Now [DATE] 11:00 AM Now Pickup Day [DATE]" at bounding box center [484, 205] width 294 height 121
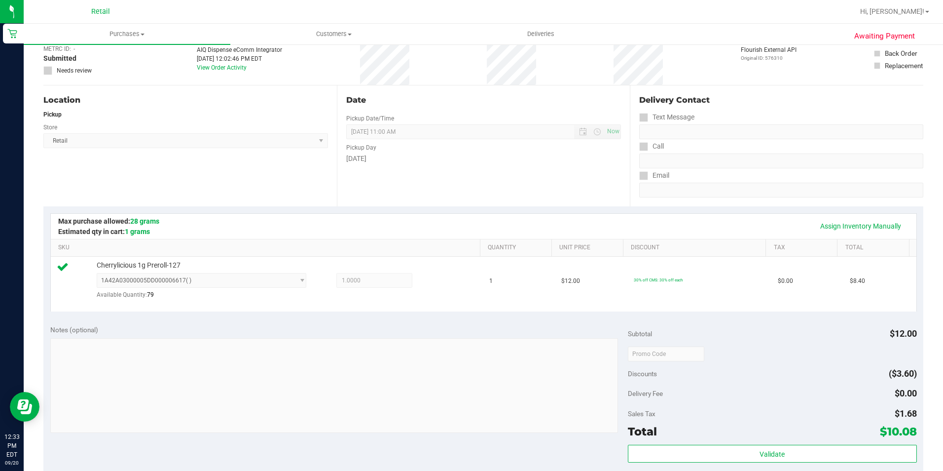
scroll to position [247, 0]
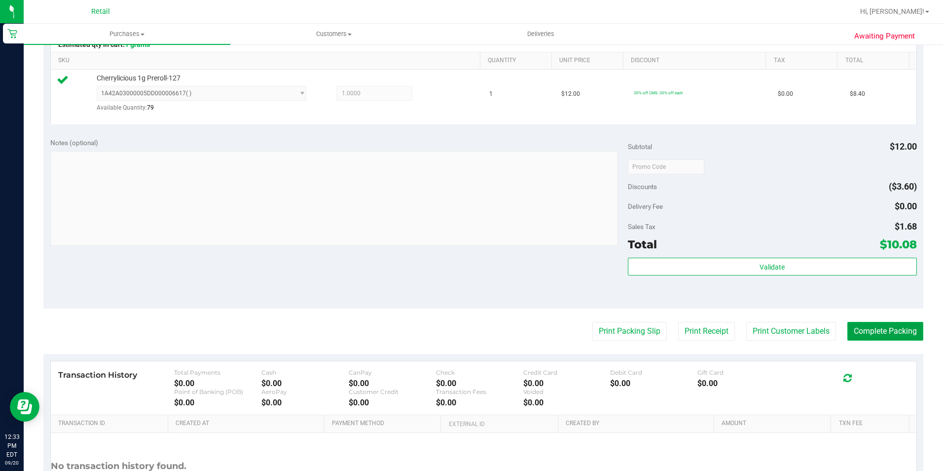
click at [894, 334] on button "Complete Packing" at bounding box center [886, 331] width 76 height 19
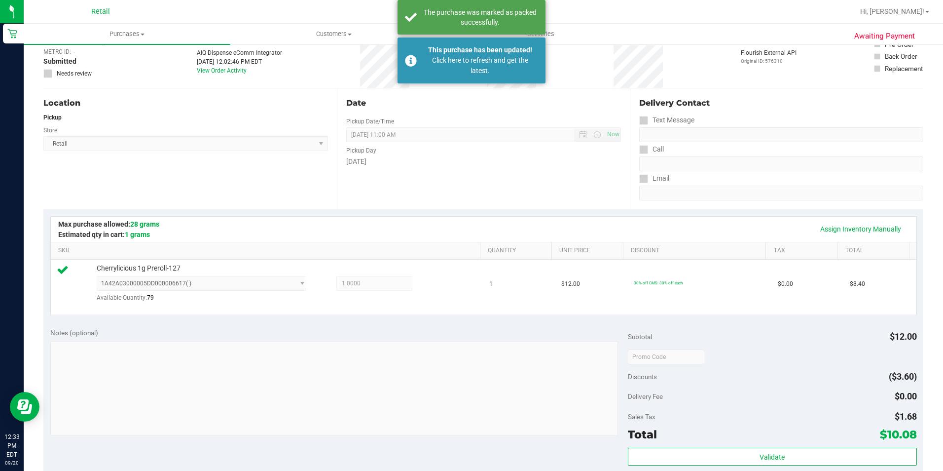
scroll to position [0, 0]
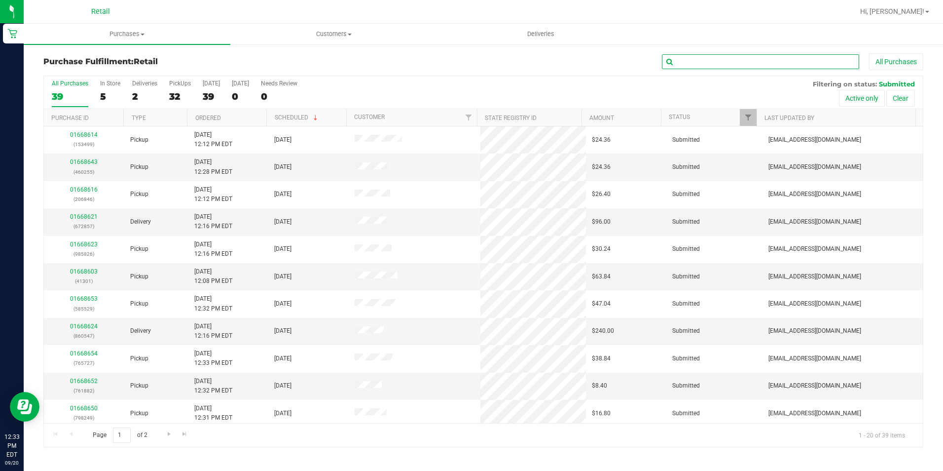
click at [765, 63] on input "text" at bounding box center [760, 61] width 197 height 15
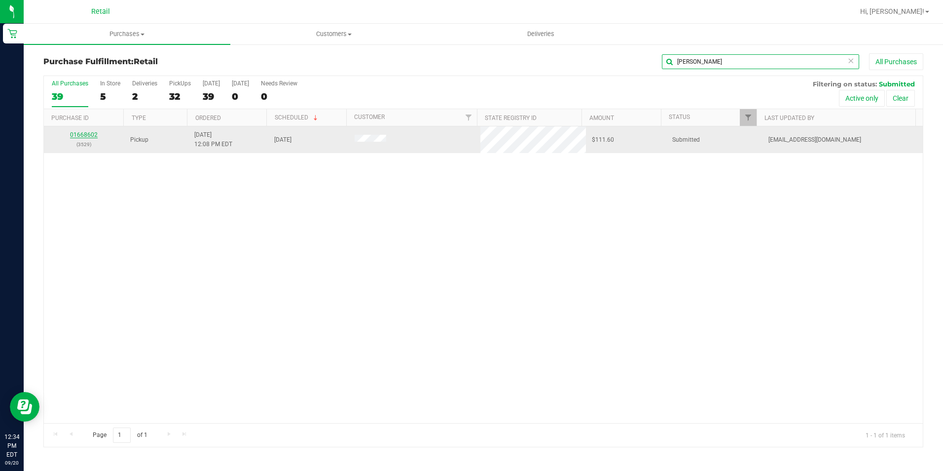
type input "[PERSON_NAME]"
click at [89, 134] on link "01668602" at bounding box center [84, 134] width 28 height 7
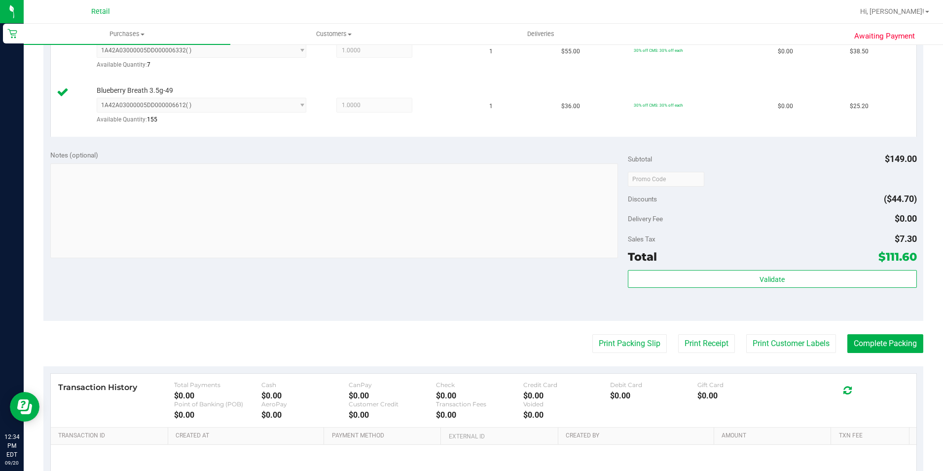
scroll to position [345, 0]
click at [867, 335] on button "Complete Packing" at bounding box center [886, 342] width 76 height 19
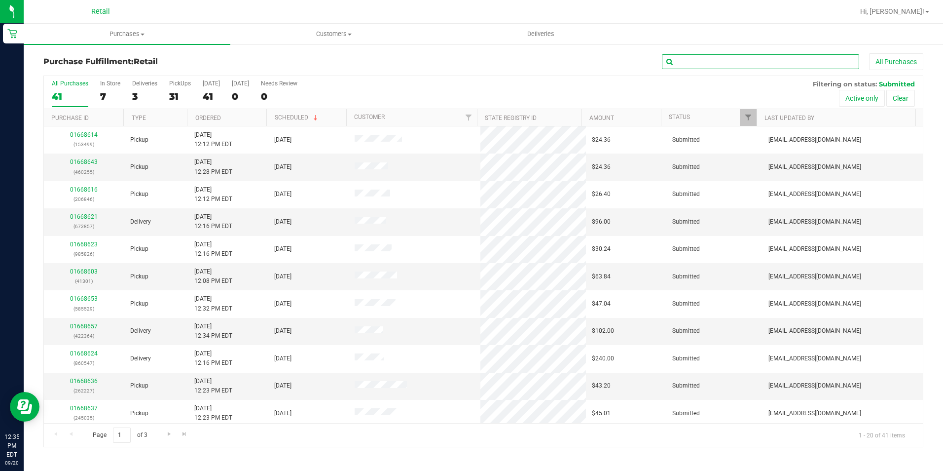
click at [709, 64] on input "text" at bounding box center [760, 61] width 197 height 15
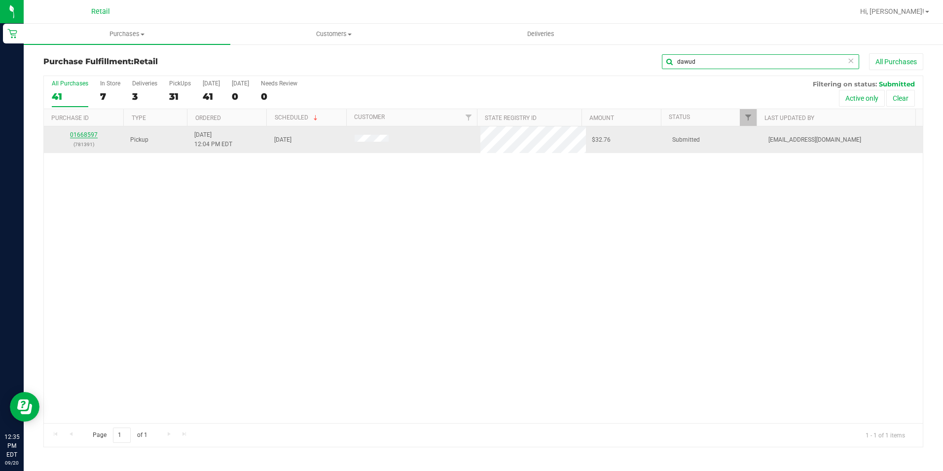
type input "dawud"
click at [87, 137] on link "01668597" at bounding box center [84, 134] width 28 height 7
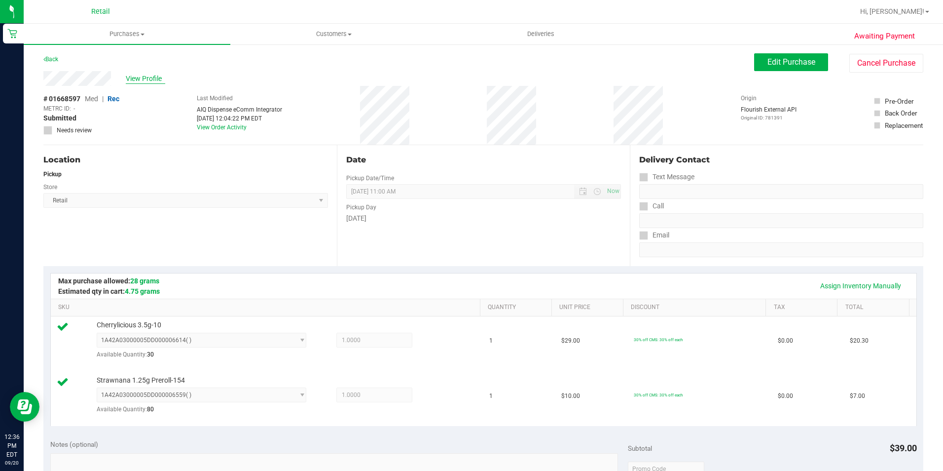
click at [133, 74] on span "View Profile" at bounding box center [145, 79] width 39 height 10
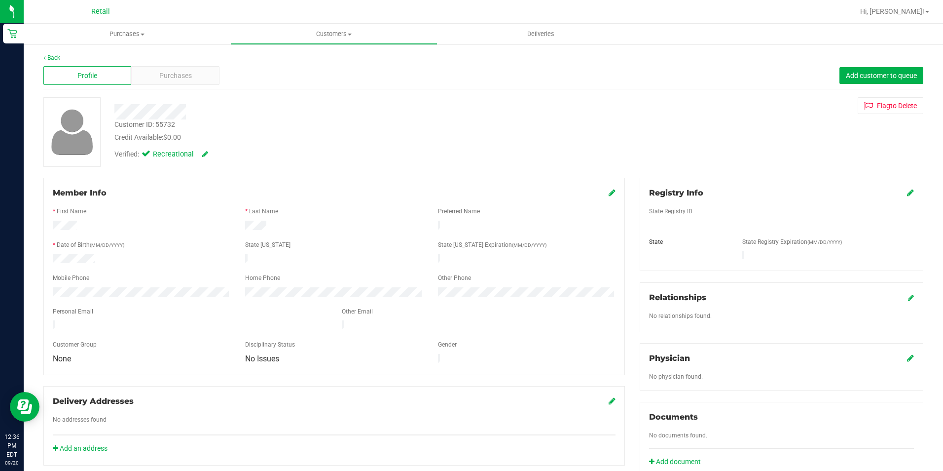
click at [46, 62] on div "Profile Purchases Add customer to queue" at bounding box center [483, 75] width 880 height 27
click at [53, 59] on link "Back" at bounding box center [51, 57] width 17 height 7
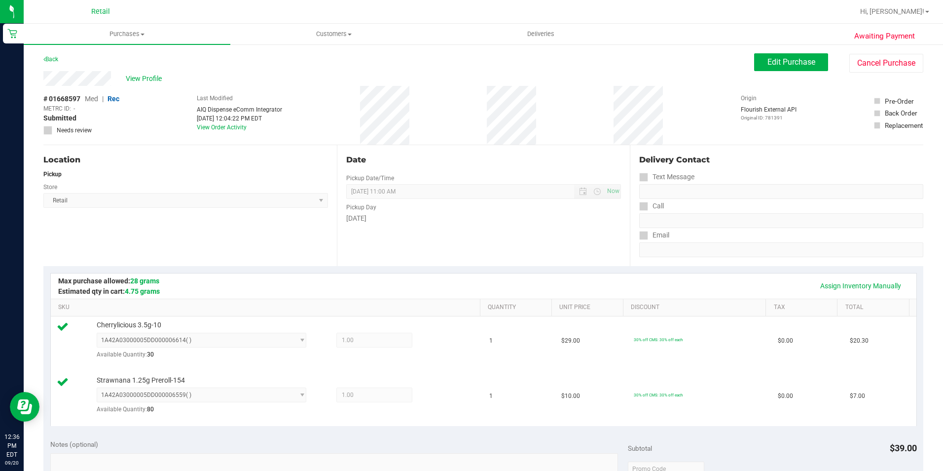
scroll to position [296, 0]
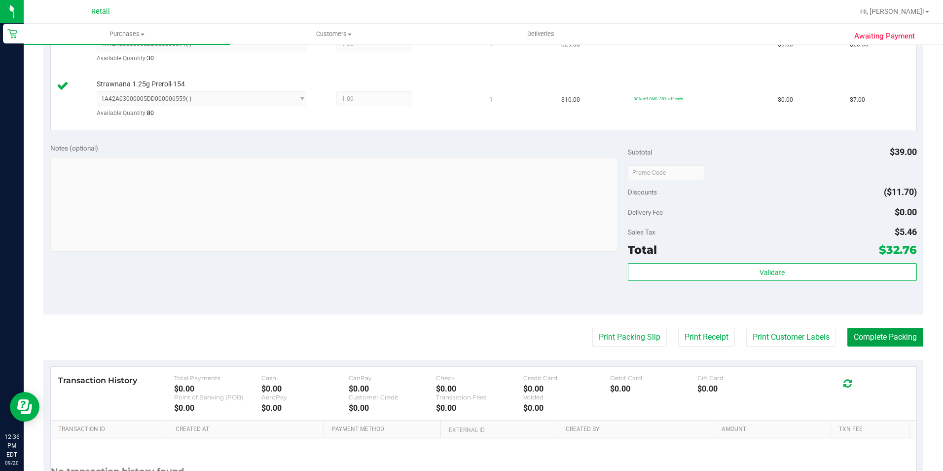
click at [885, 336] on button "Complete Packing" at bounding box center [886, 337] width 76 height 19
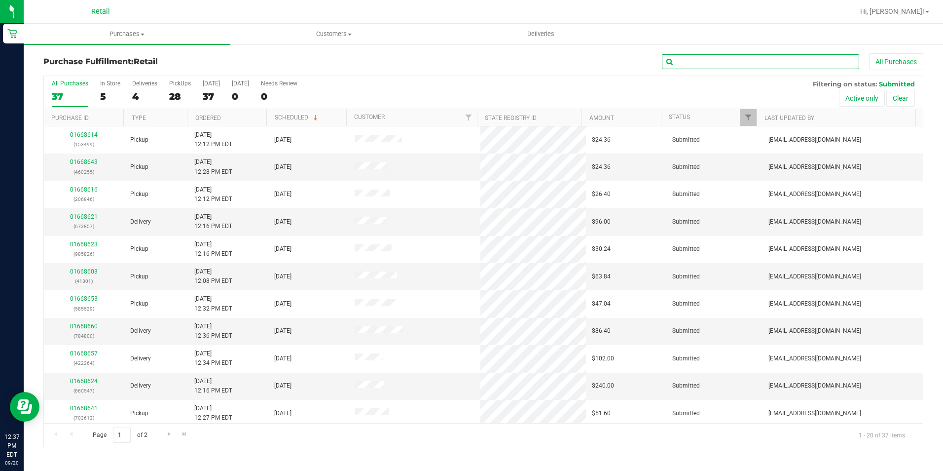
click at [773, 61] on input "text" at bounding box center [760, 61] width 197 height 15
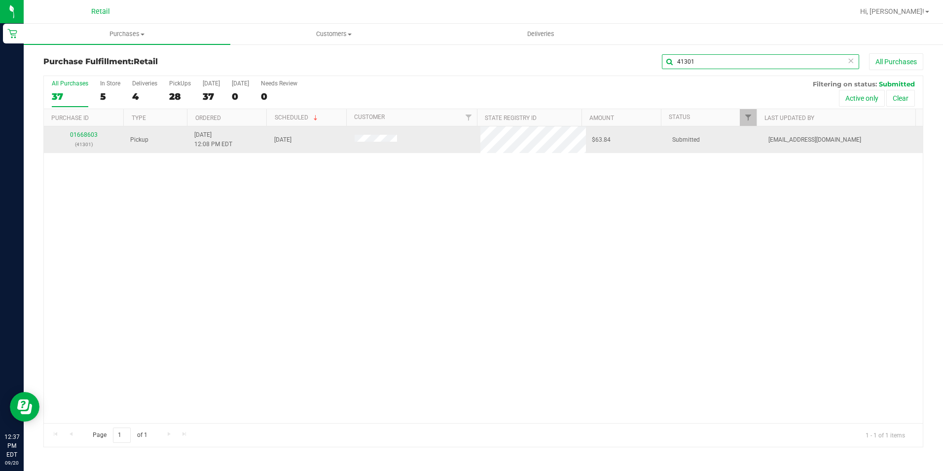
type input "41301"
click at [91, 131] on div "01668603 (41301)" at bounding box center [84, 139] width 69 height 19
click at [84, 134] on link "01668603" at bounding box center [84, 134] width 28 height 7
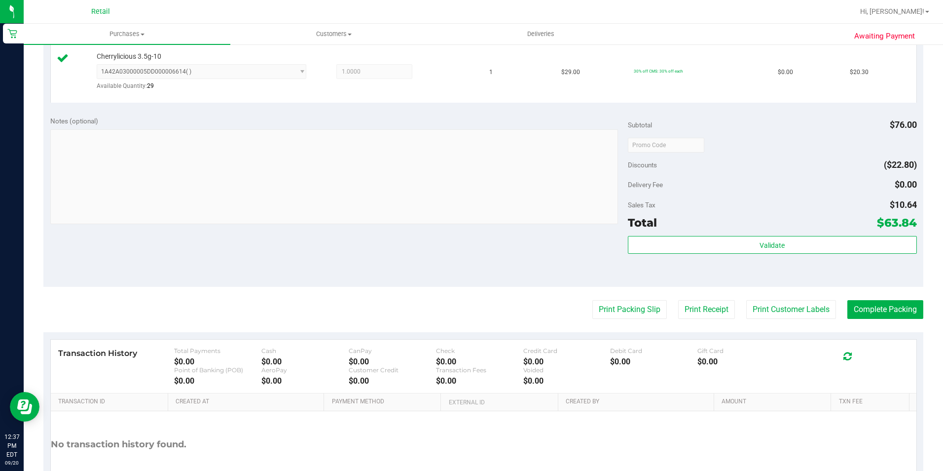
scroll to position [395, 0]
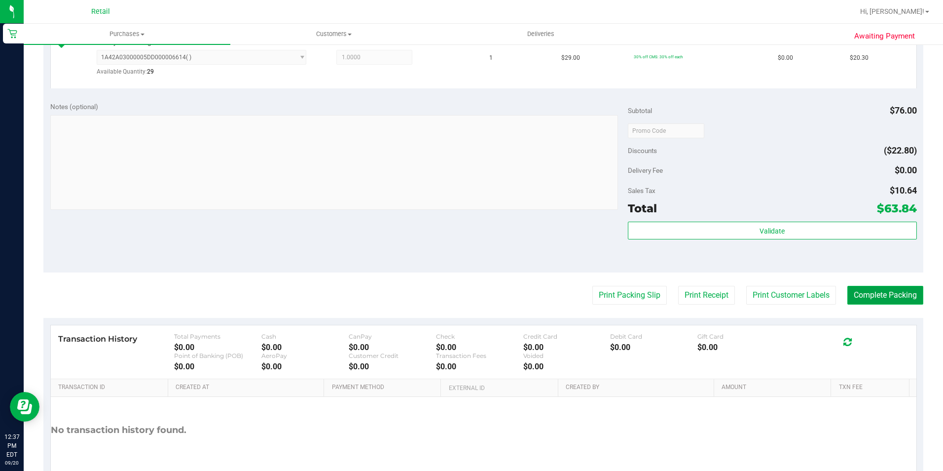
click at [860, 298] on button "Complete Packing" at bounding box center [886, 295] width 76 height 19
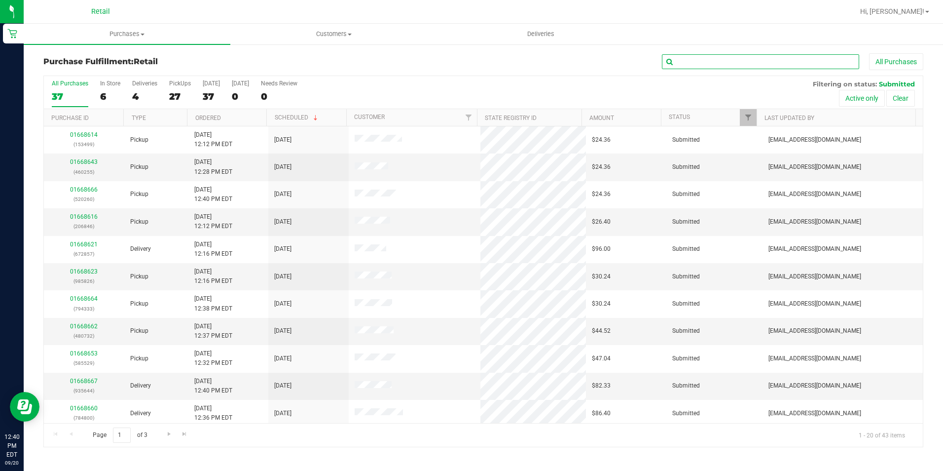
click at [826, 65] on input "text" at bounding box center [760, 61] width 197 height 15
click at [183, 99] on div "27" at bounding box center [180, 96] width 22 height 11
click at [0, 0] on input "PickUps 27" at bounding box center [0, 0] width 0 height 0
click at [210, 118] on link "Ordered" at bounding box center [208, 117] width 26 height 7
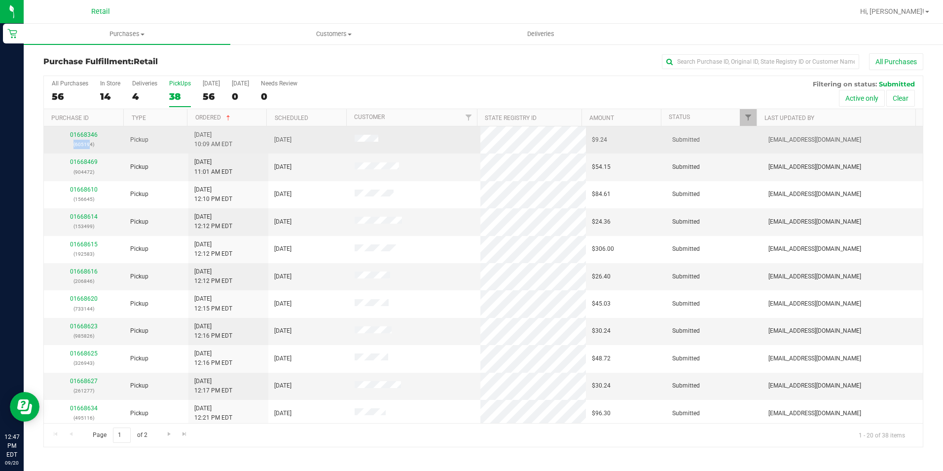
drag, startPoint x: 90, startPoint y: 143, endPoint x: 73, endPoint y: 142, distance: 17.3
click at [73, 142] on p "(605194)" at bounding box center [84, 144] width 69 height 9
drag, startPoint x: 73, startPoint y: 142, endPoint x: 101, endPoint y: 142, distance: 27.6
click at [101, 142] on p "(605194)" at bounding box center [84, 144] width 69 height 9
click at [79, 135] on link "01668346" at bounding box center [84, 134] width 28 height 7
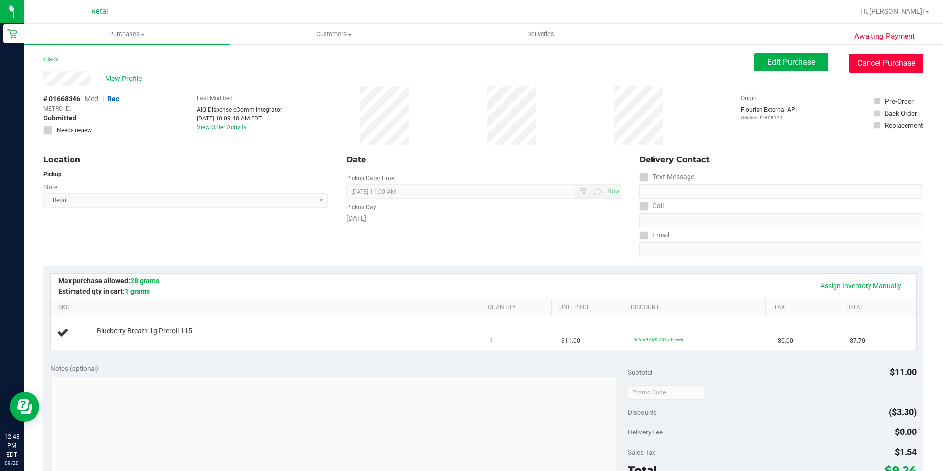
click at [878, 57] on button "Cancel Purchase" at bounding box center [887, 63] width 74 height 19
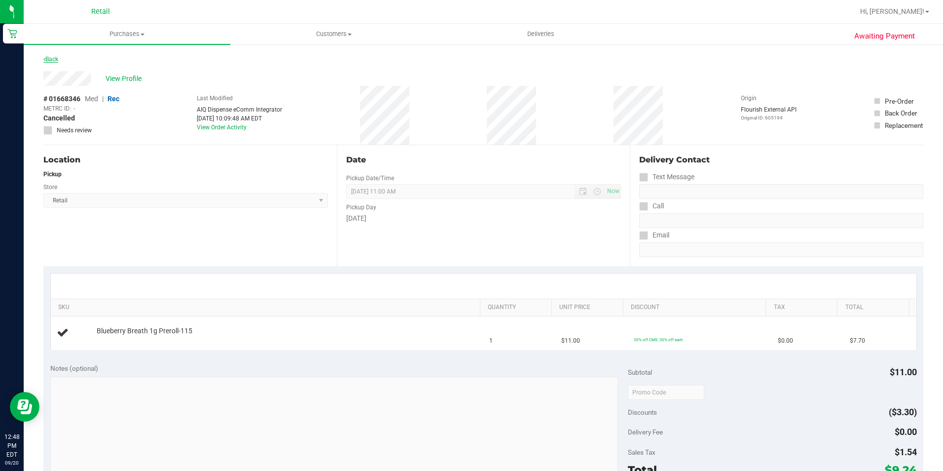
click at [55, 59] on link "Back" at bounding box center [50, 59] width 15 height 7
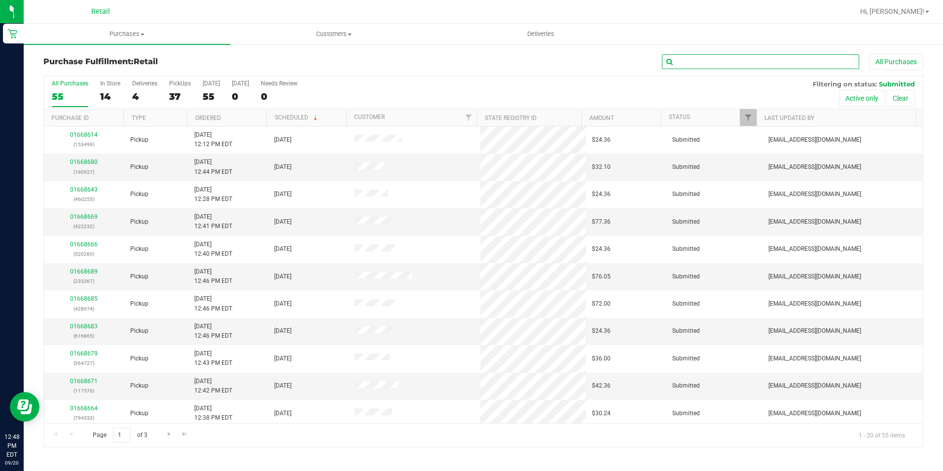
click at [706, 61] on input "text" at bounding box center [760, 61] width 197 height 15
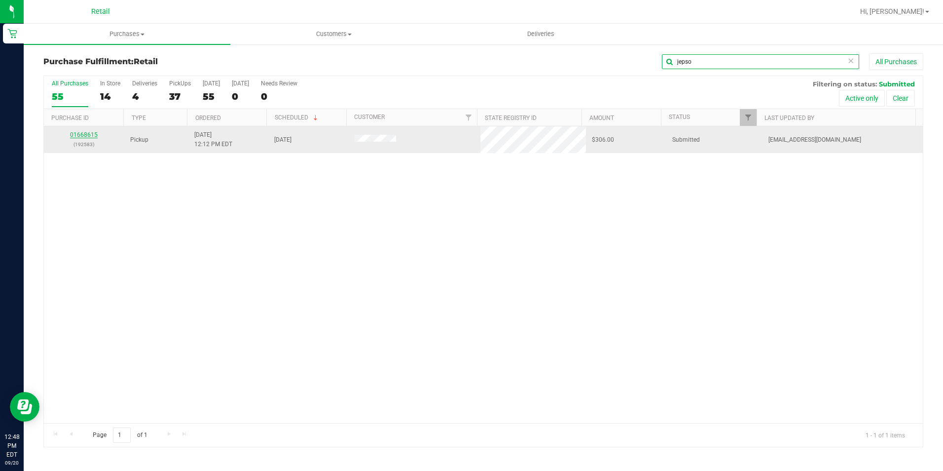
type input "jepso"
click at [89, 134] on link "01668615" at bounding box center [84, 134] width 28 height 7
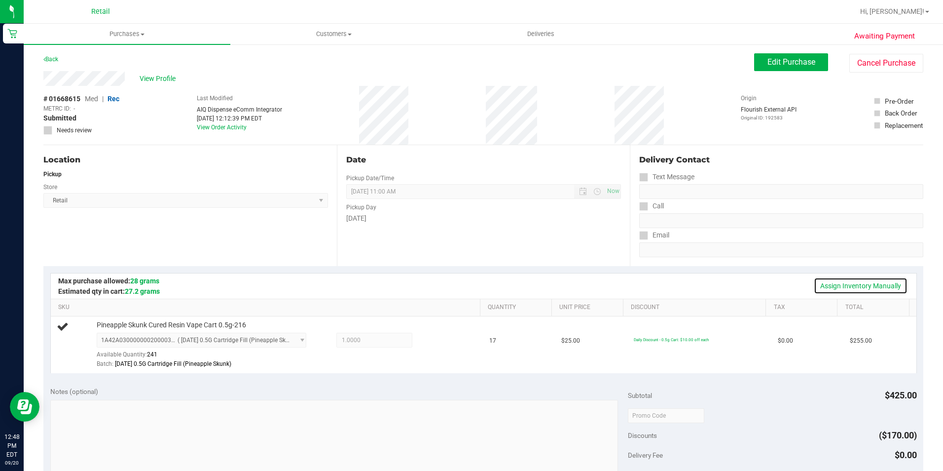
click at [855, 283] on link "Assign Inventory Manually" at bounding box center [861, 285] width 94 height 17
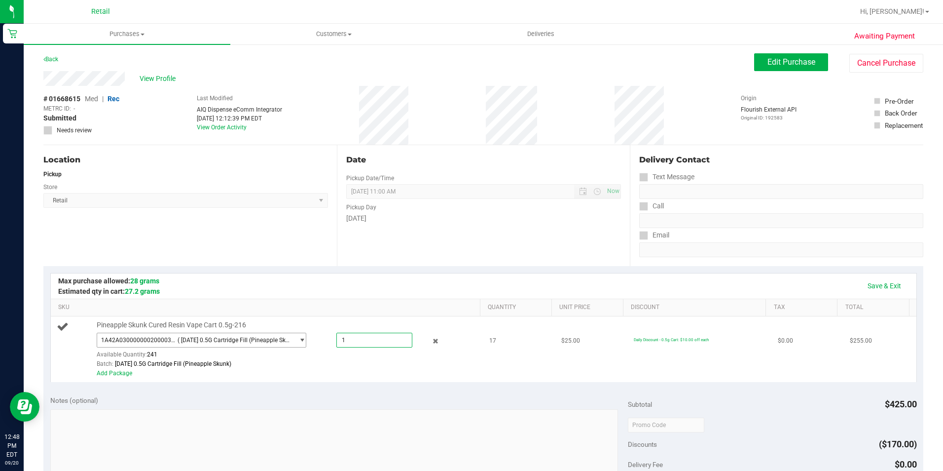
drag, startPoint x: 369, startPoint y: 339, endPoint x: 298, endPoint y: 339, distance: 70.6
click at [298, 333] on div "1A42A0300000002000033238 ( [DATE] 0.5G Cartridge Fill (Pineapple Skunk) ) 1A42A…" at bounding box center [286, 333] width 379 height 0
type input "17"
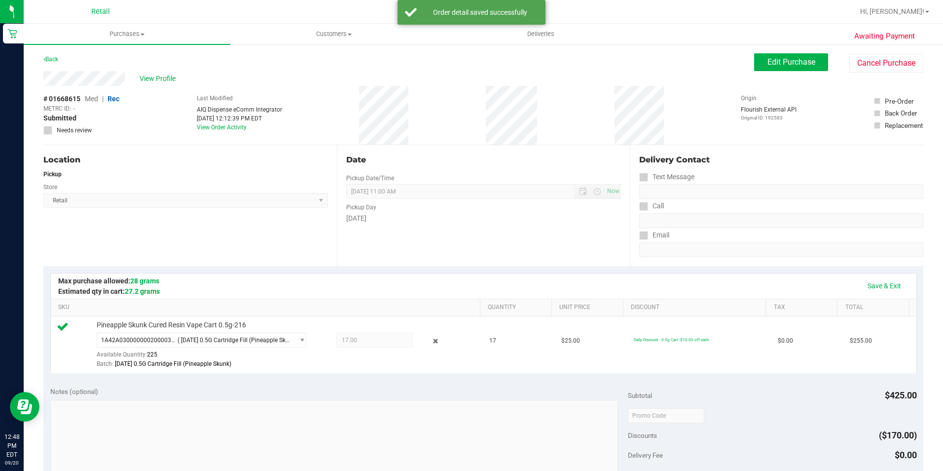
click at [461, 243] on div "Date Pickup Date/Time [DATE] Now [DATE] 11:00 AM Now Pickup Day [DATE]" at bounding box center [484, 205] width 294 height 121
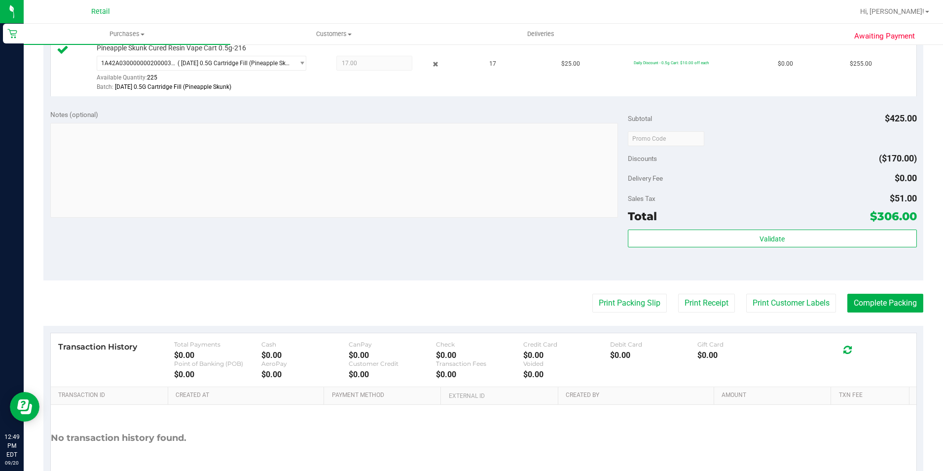
scroll to position [336, 0]
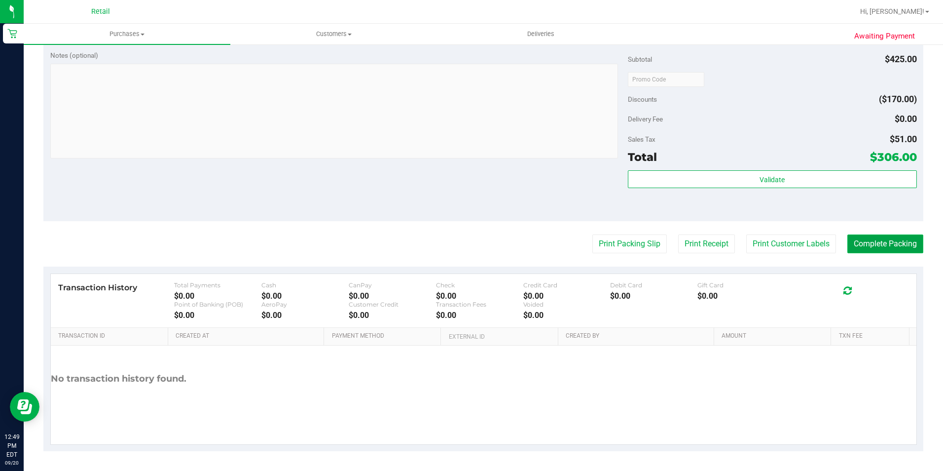
click at [894, 246] on button "Complete Packing" at bounding box center [886, 243] width 76 height 19
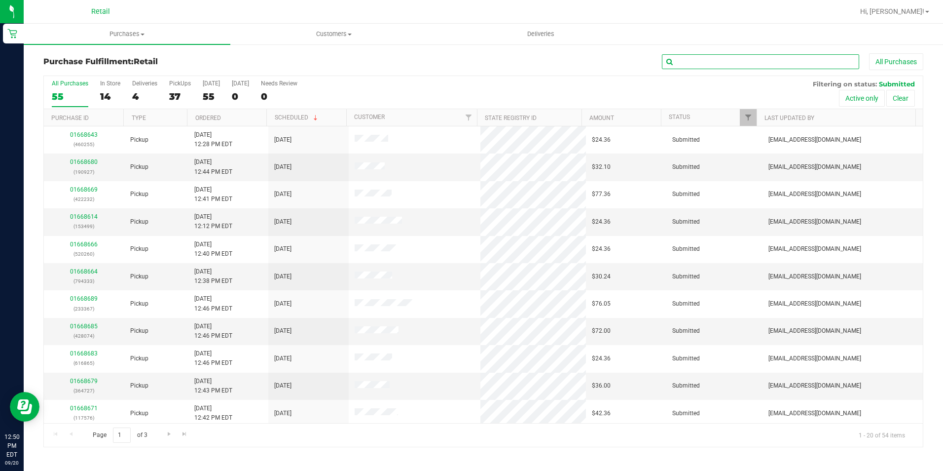
click at [746, 69] on input "text" at bounding box center [760, 61] width 197 height 15
click at [736, 62] on input "text" at bounding box center [760, 61] width 197 height 15
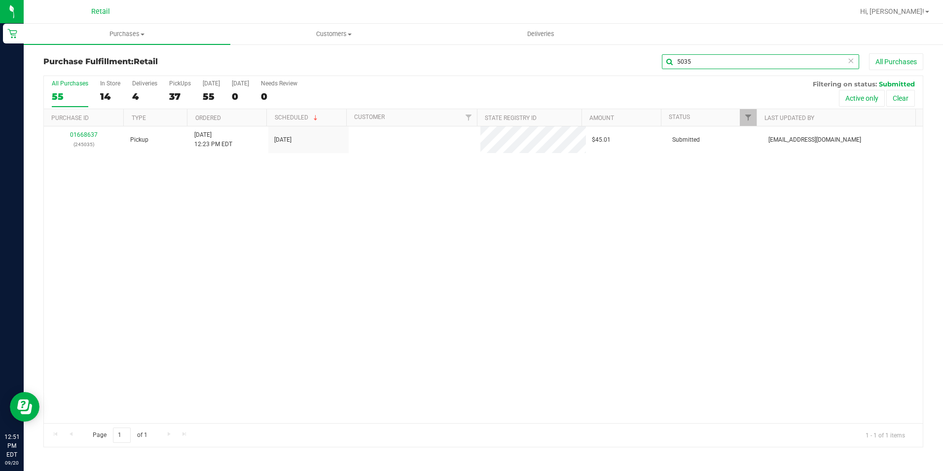
type input "5035"
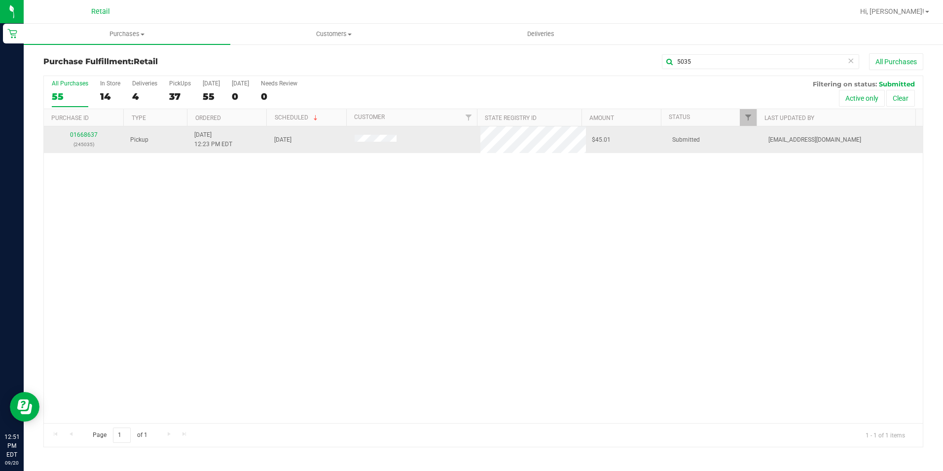
click at [84, 128] on td "01668637 (245035)" at bounding box center [84, 139] width 80 height 27
click at [83, 129] on td "01668637 (245035)" at bounding box center [84, 139] width 80 height 27
drag, startPoint x: 83, startPoint y: 129, endPoint x: 83, endPoint y: 137, distance: 7.4
click at [83, 137] on link "01668637" at bounding box center [84, 134] width 28 height 7
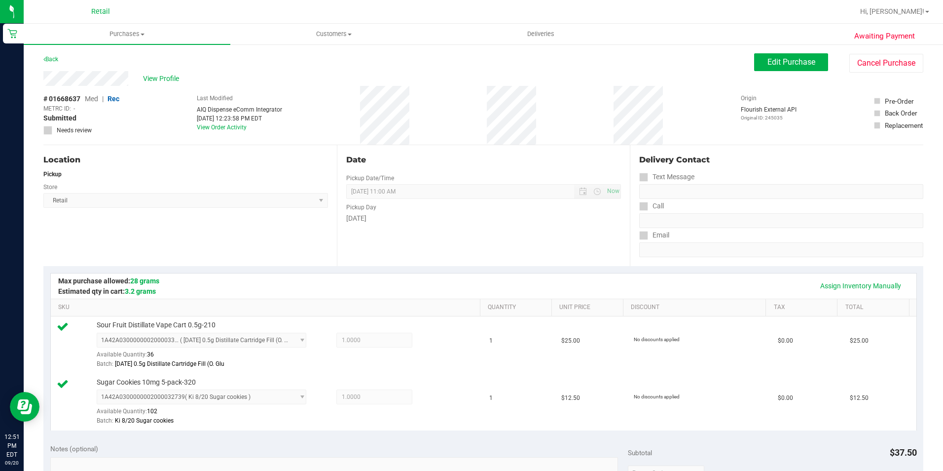
scroll to position [296, 0]
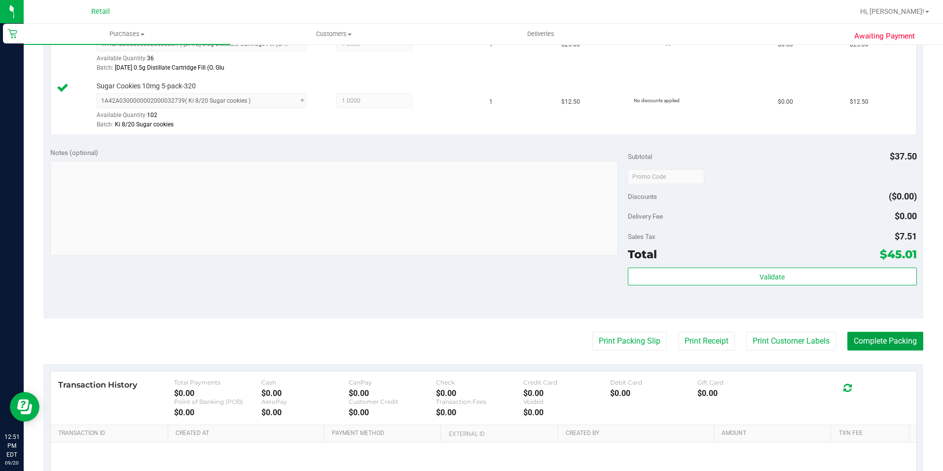
click at [898, 346] on button "Complete Packing" at bounding box center [886, 341] width 76 height 19
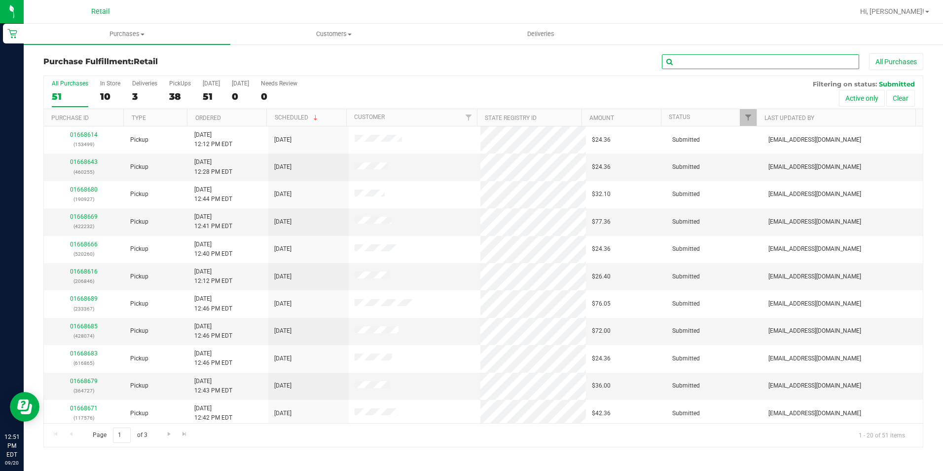
click at [694, 58] on input "text" at bounding box center [760, 61] width 197 height 15
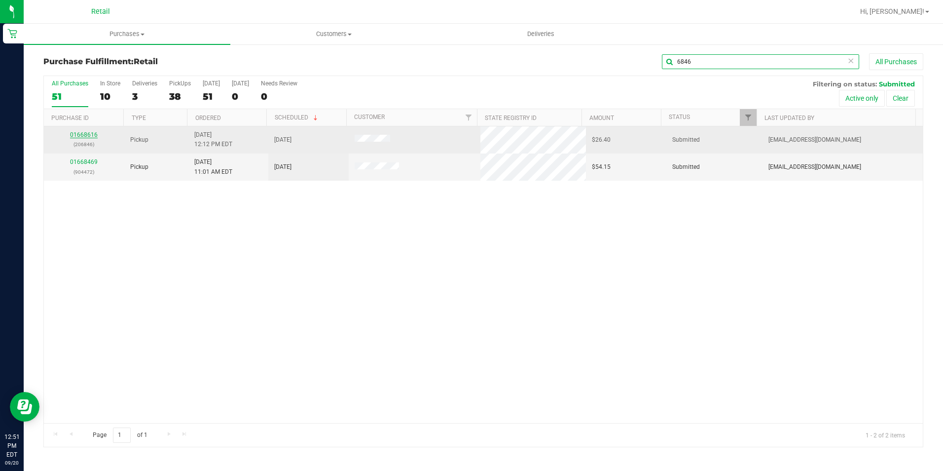
type input "6846"
click at [83, 137] on link "01668616" at bounding box center [84, 134] width 28 height 7
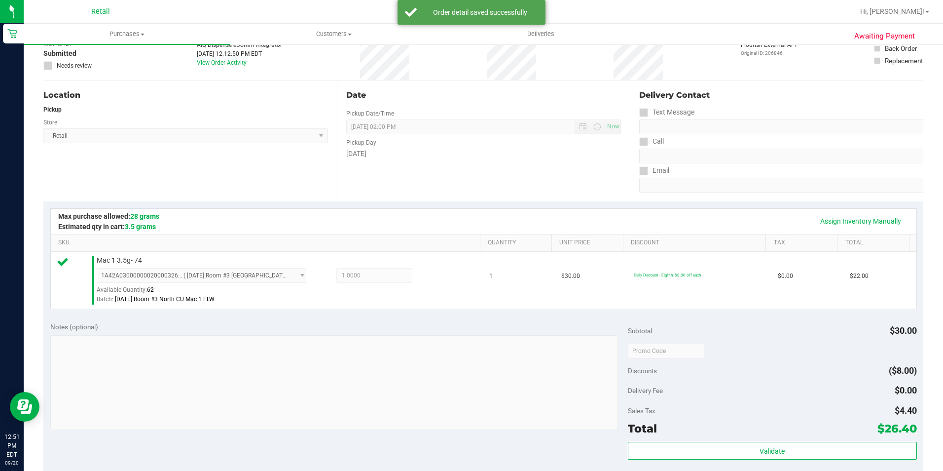
scroll to position [336, 0]
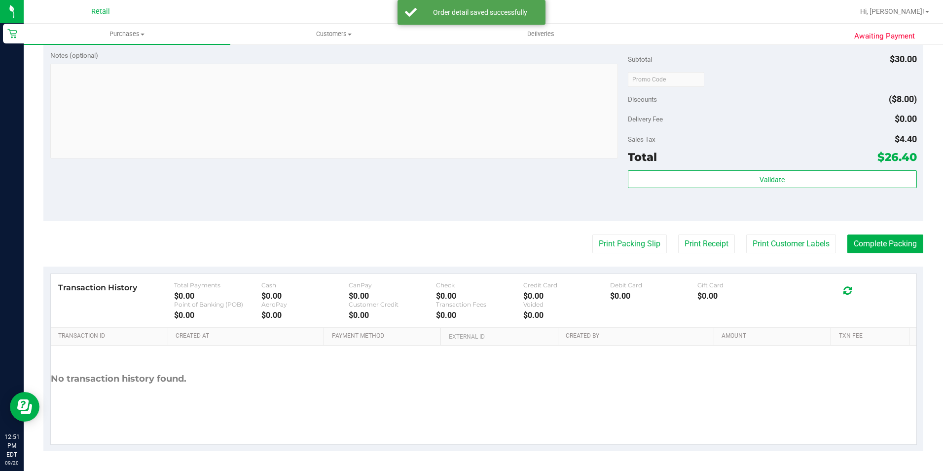
click at [894, 256] on purchase-details "Back Edit Purchase Cancel Purchase View Profile # 01668616 Med | Rec METRC ID: …" at bounding box center [483, 84] width 880 height 734
click at [875, 237] on button "Complete Packing" at bounding box center [886, 243] width 76 height 19
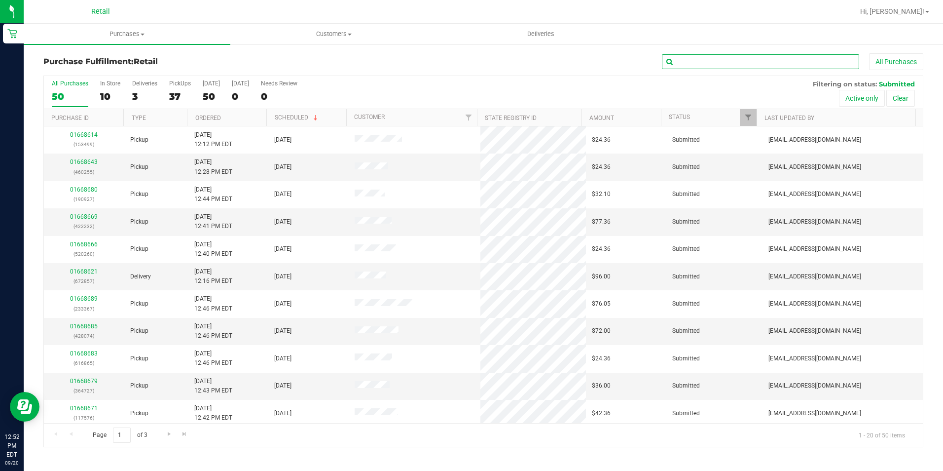
click at [732, 61] on input "text" at bounding box center [760, 61] width 197 height 15
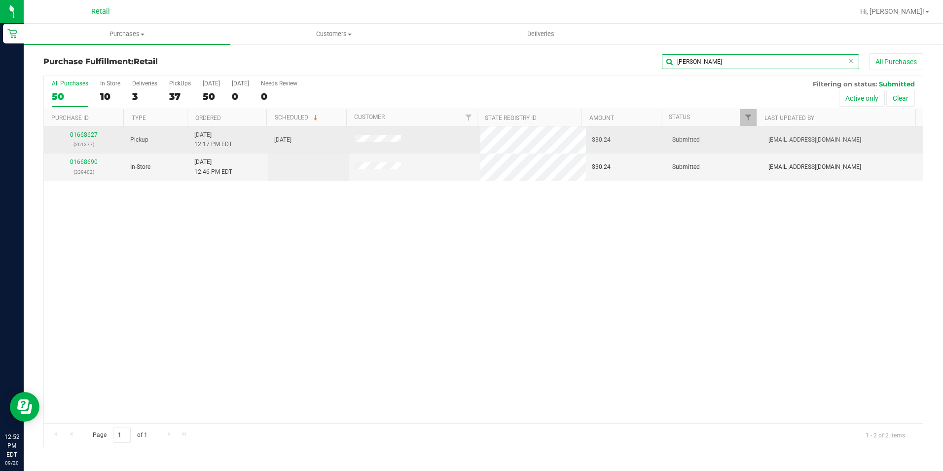
type input "[PERSON_NAME]"
click at [82, 137] on link "01668627" at bounding box center [84, 134] width 28 height 7
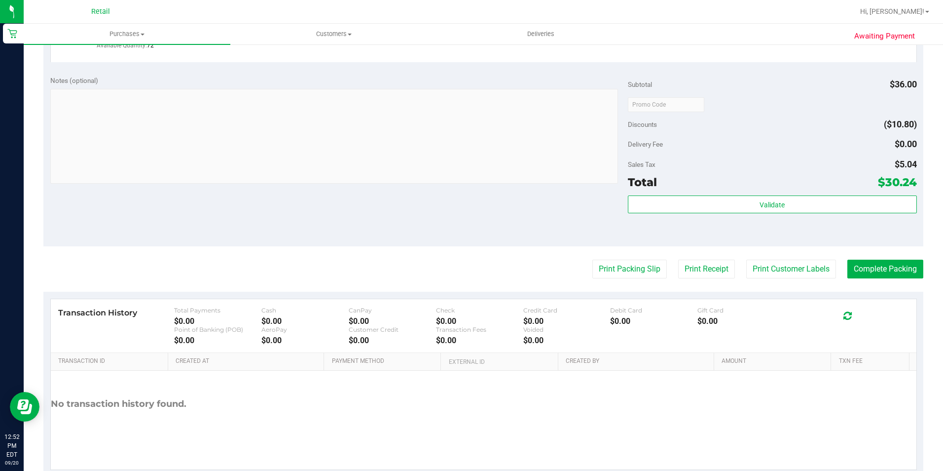
scroll to position [334, 0]
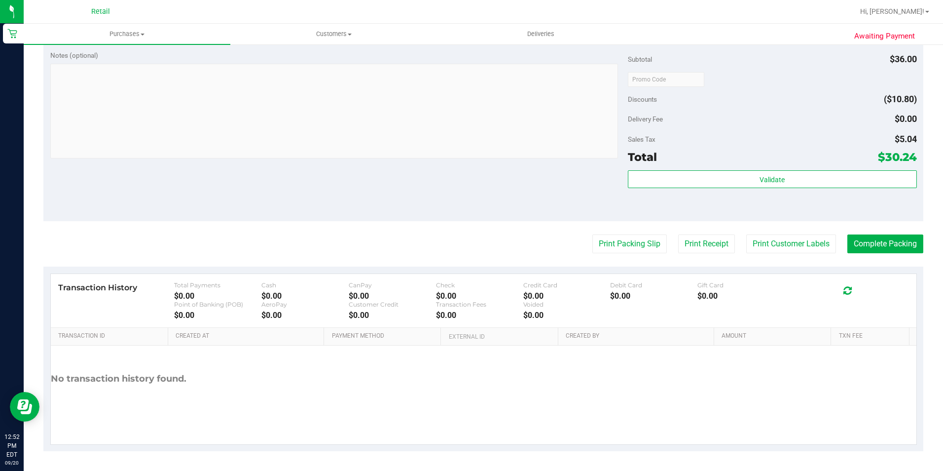
click at [880, 233] on purchase-details "Back Edit Purchase Cancel Purchase View Profile # 01668627 Med | Rec METRC ID: …" at bounding box center [483, 85] width 880 height 732
click at [882, 238] on button "Complete Packing" at bounding box center [886, 243] width 76 height 19
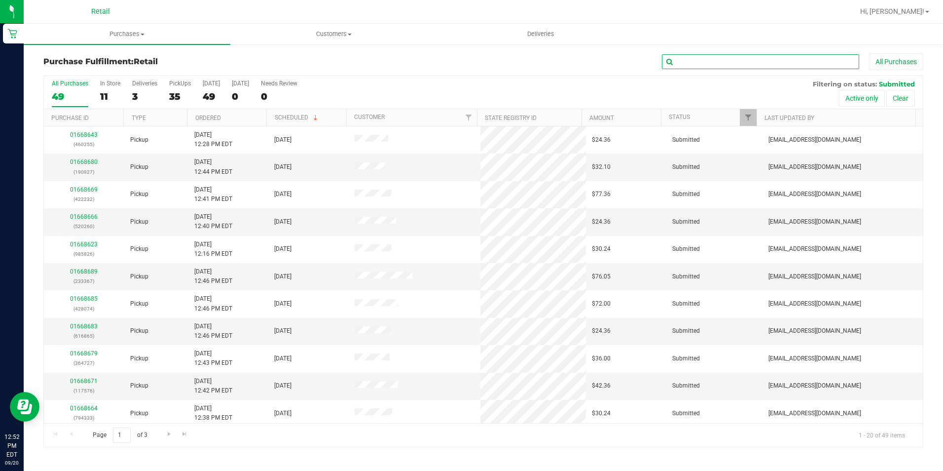
click at [684, 68] on input "text" at bounding box center [760, 61] width 197 height 15
click at [688, 64] on input "text" at bounding box center [760, 61] width 197 height 15
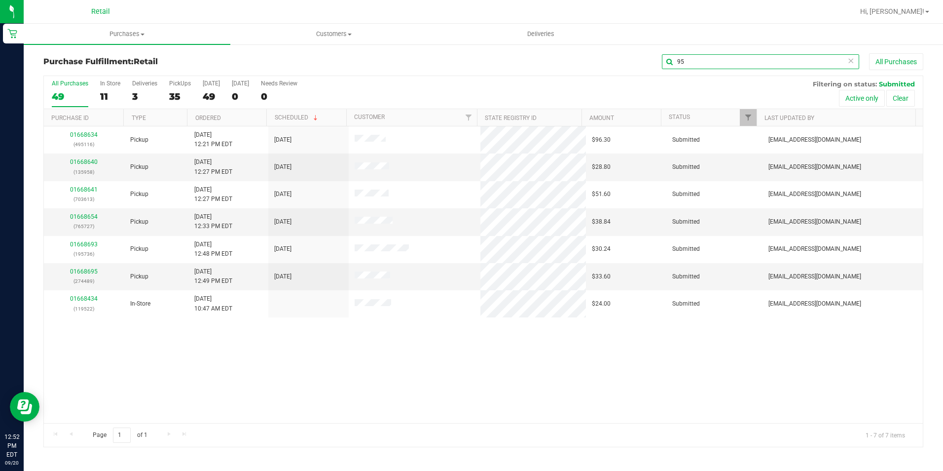
type input "9"
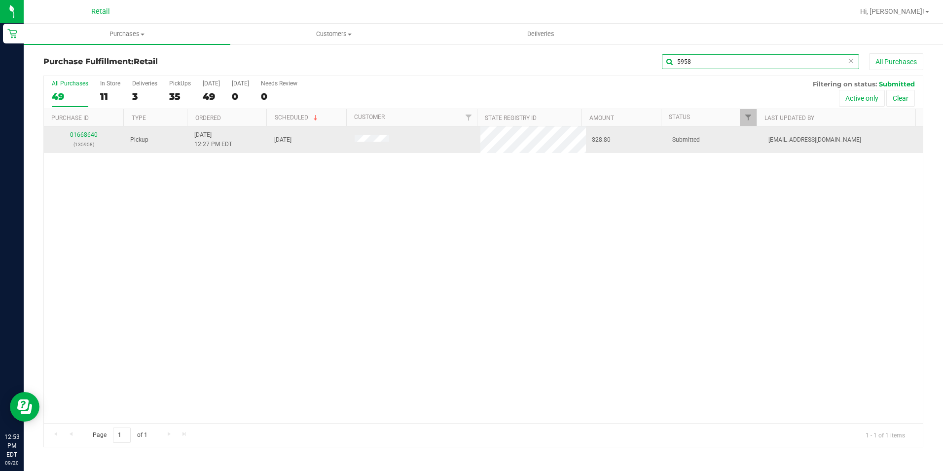
type input "5958"
click at [91, 135] on link "01668640" at bounding box center [84, 134] width 28 height 7
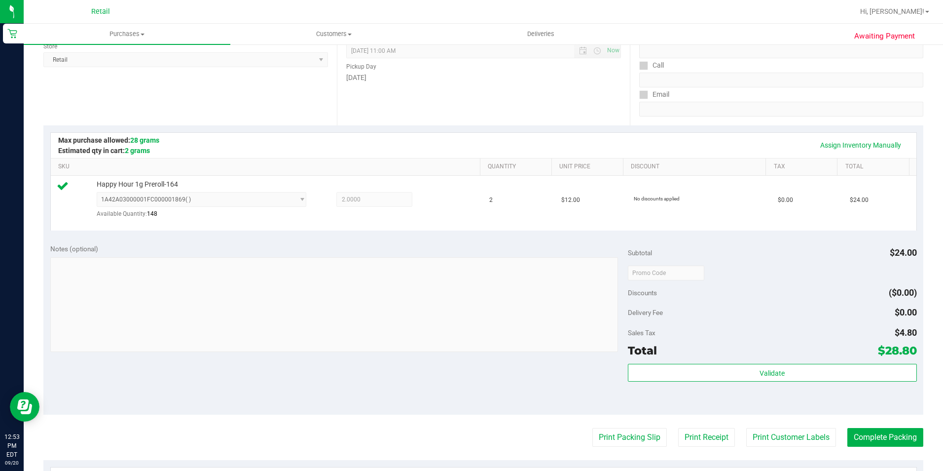
scroll to position [296, 0]
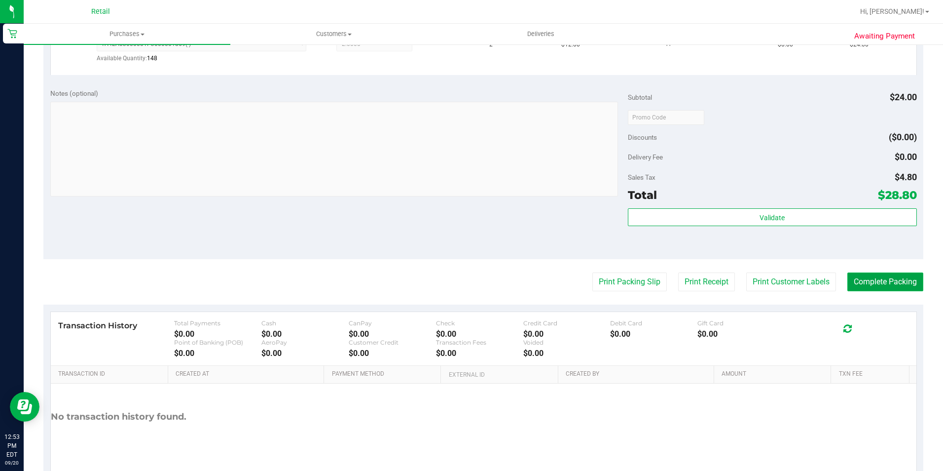
click at [868, 278] on button "Complete Packing" at bounding box center [886, 281] width 76 height 19
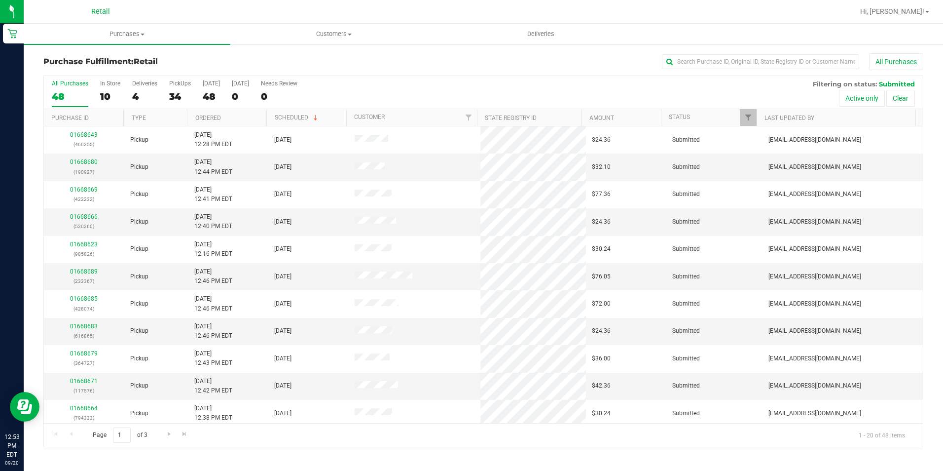
click at [689, 72] on div "Purchase Fulfillment: Retail All Purchases" at bounding box center [483, 64] width 880 height 22
click at [700, 64] on input "text" at bounding box center [760, 61] width 197 height 15
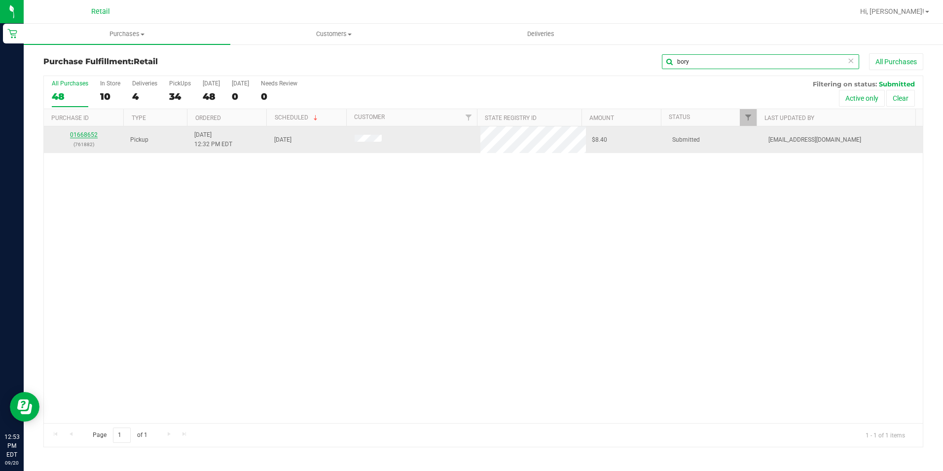
type input "bory"
click at [84, 135] on link "01668652" at bounding box center [84, 134] width 28 height 7
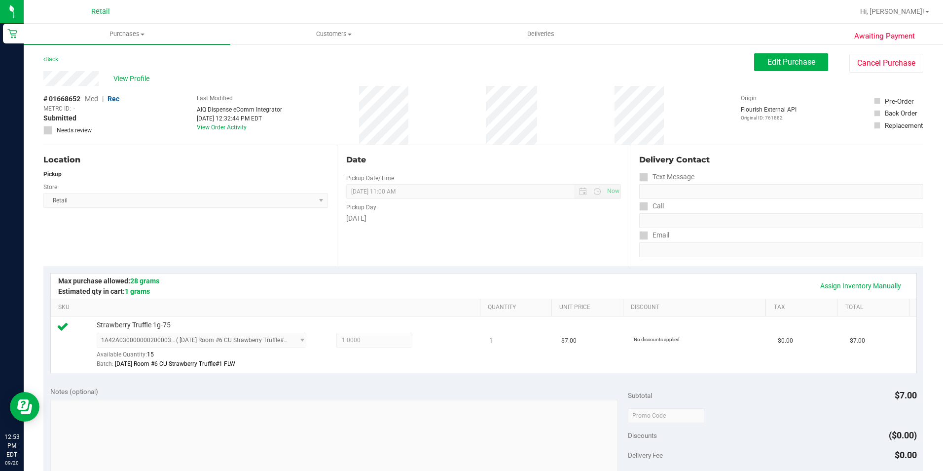
scroll to position [336, 0]
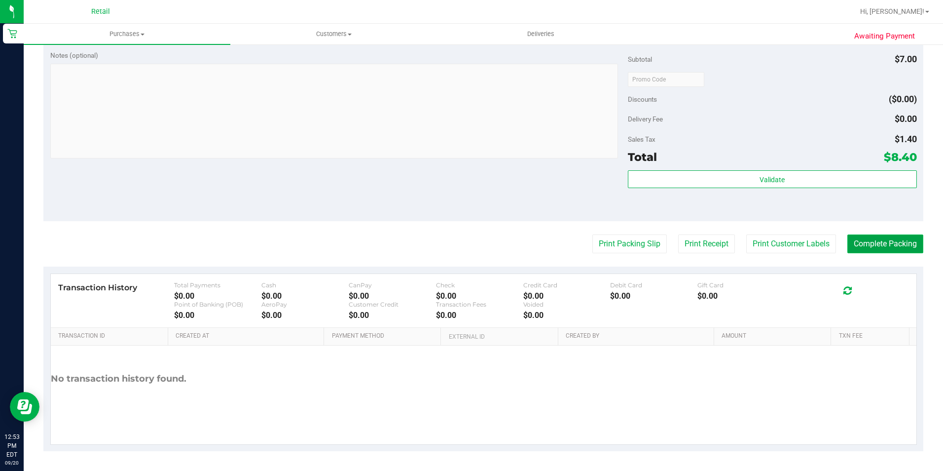
click at [865, 235] on button "Complete Packing" at bounding box center [886, 243] width 76 height 19
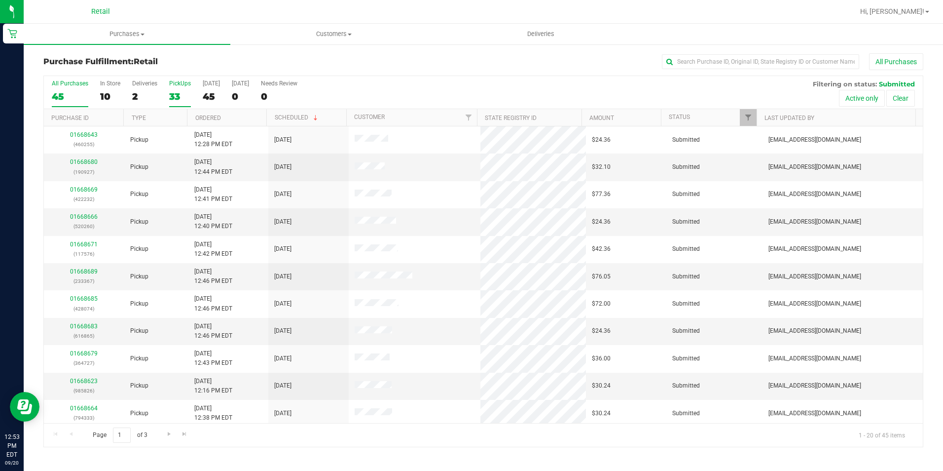
click at [175, 93] on div "33" at bounding box center [180, 96] width 22 height 11
click at [0, 0] on input "PickUps 33" at bounding box center [0, 0] width 0 height 0
click at [207, 117] on link "Ordered" at bounding box center [208, 117] width 26 height 7
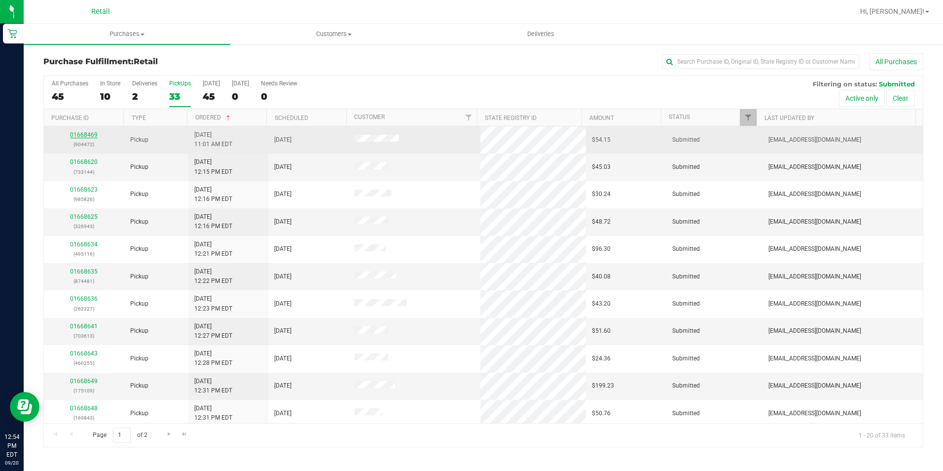
click at [85, 135] on link "01668469" at bounding box center [84, 134] width 28 height 7
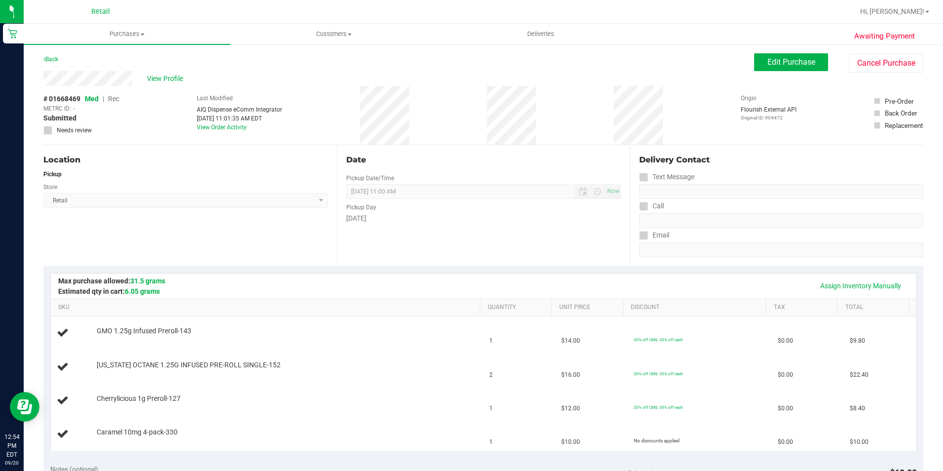
click at [45, 78] on div "View Profile" at bounding box center [398, 78] width 711 height 15
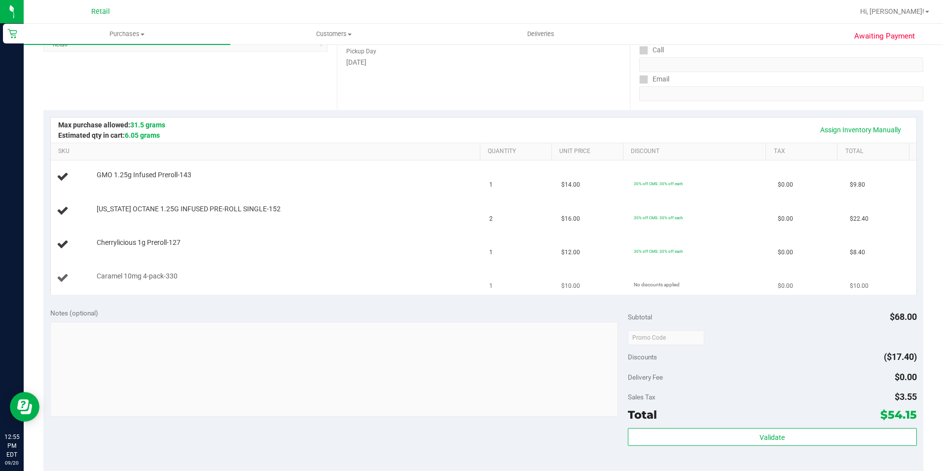
scroll to position [247, 0]
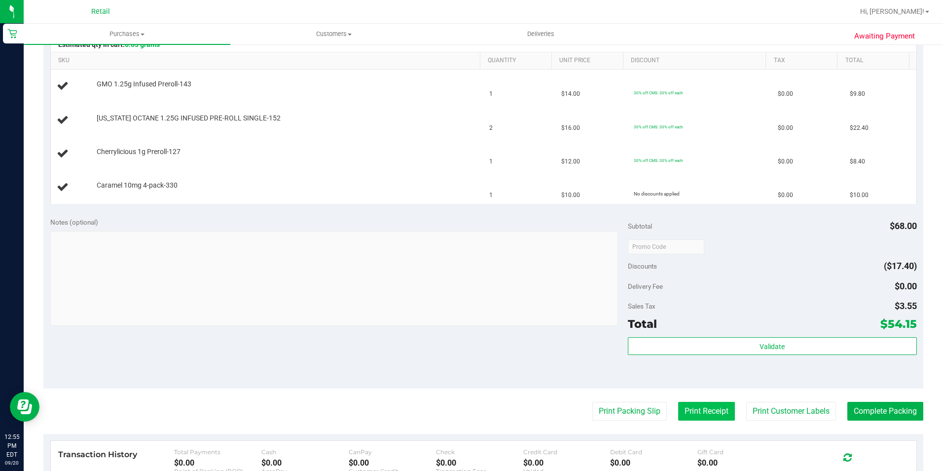
click at [695, 408] on button "Print Receipt" at bounding box center [706, 411] width 57 height 19
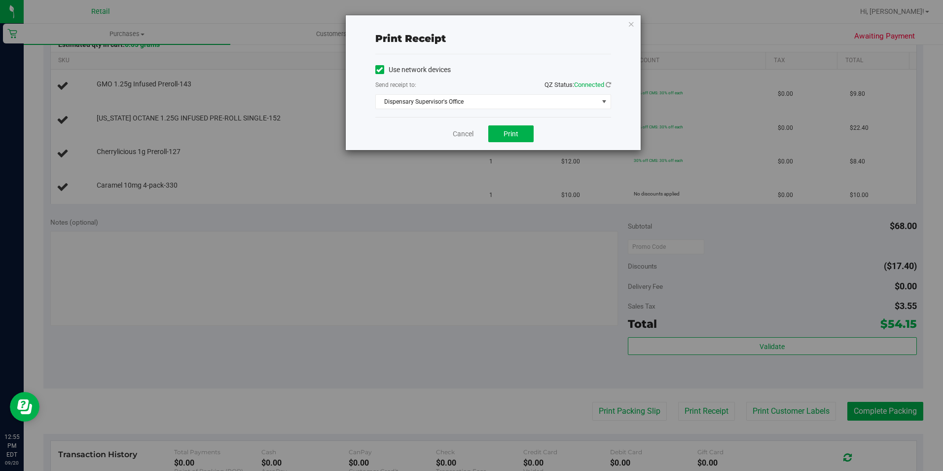
click at [527, 98] on span "Dispensary Supervisor's Office" at bounding box center [487, 102] width 223 height 14
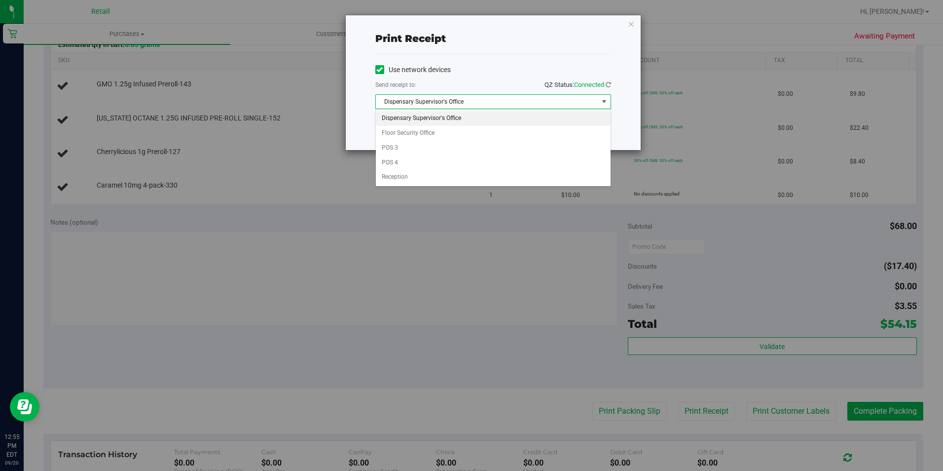
click at [382, 70] on icon at bounding box center [379, 70] width 6 height 0
click at [0, 0] on input "Use network devices" at bounding box center [0, 0] width 0 height 0
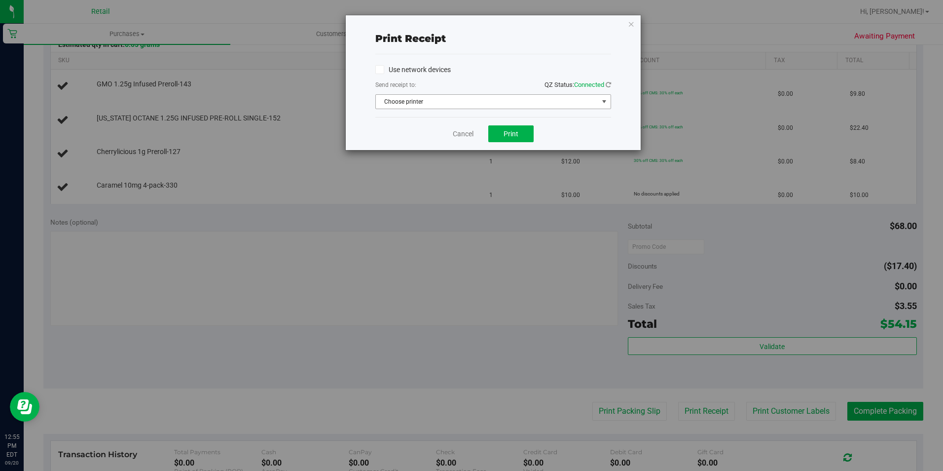
click at [475, 95] on span "Choose printer" at bounding box center [487, 102] width 223 height 14
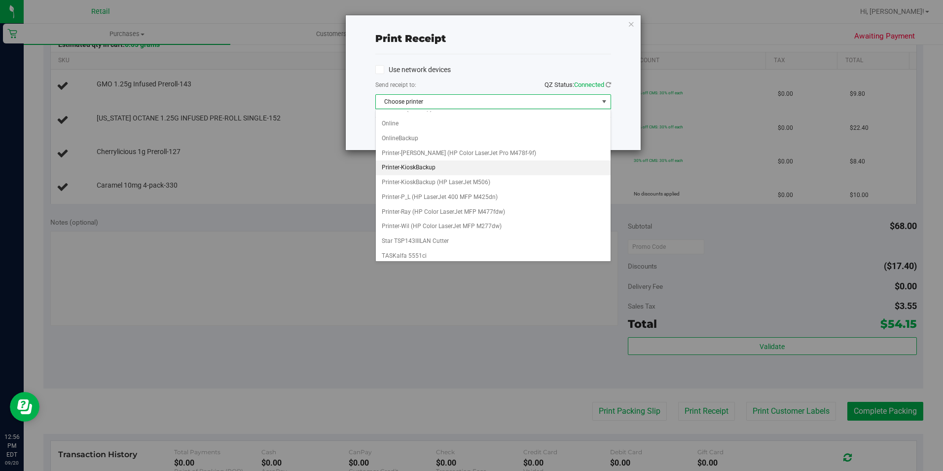
scroll to position [219, 0]
click at [441, 232] on li "Star TSP143IIILAN Cutter" at bounding box center [493, 237] width 235 height 15
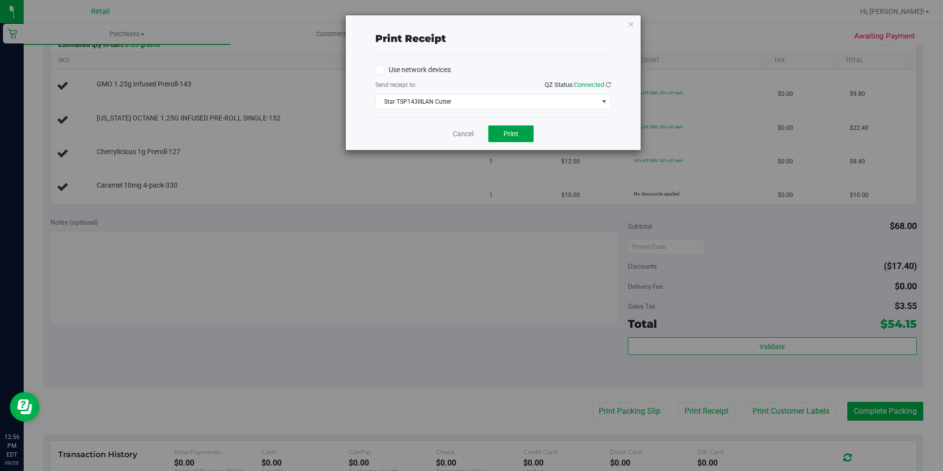
click at [522, 131] on button "Print" at bounding box center [510, 133] width 45 height 17
click at [630, 27] on icon "button" at bounding box center [631, 24] width 7 height 12
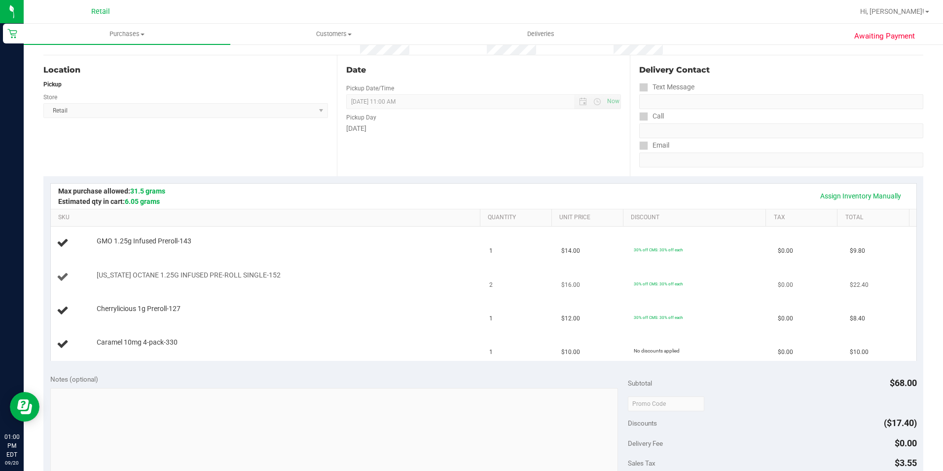
scroll to position [0, 0]
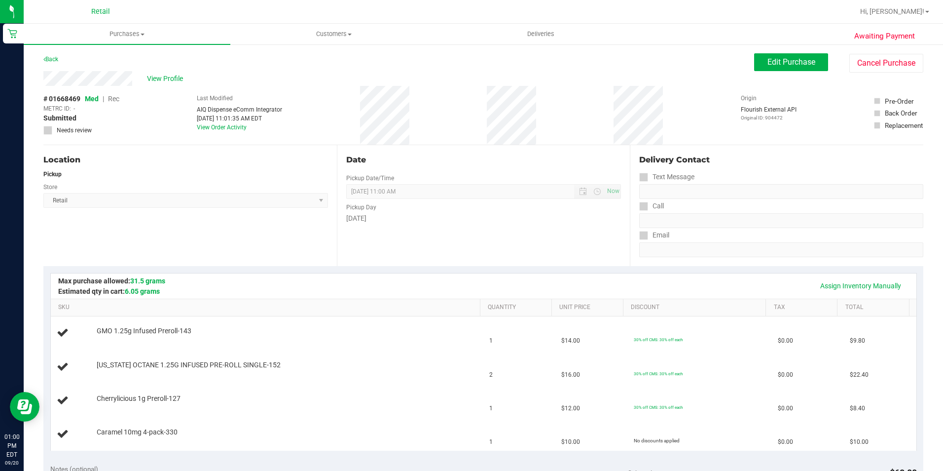
click at [251, 119] on div "[DATE] 11:01:35 AM EDT" at bounding box center [239, 118] width 85 height 9
click at [786, 62] on span "Edit Purchase" at bounding box center [792, 61] width 48 height 9
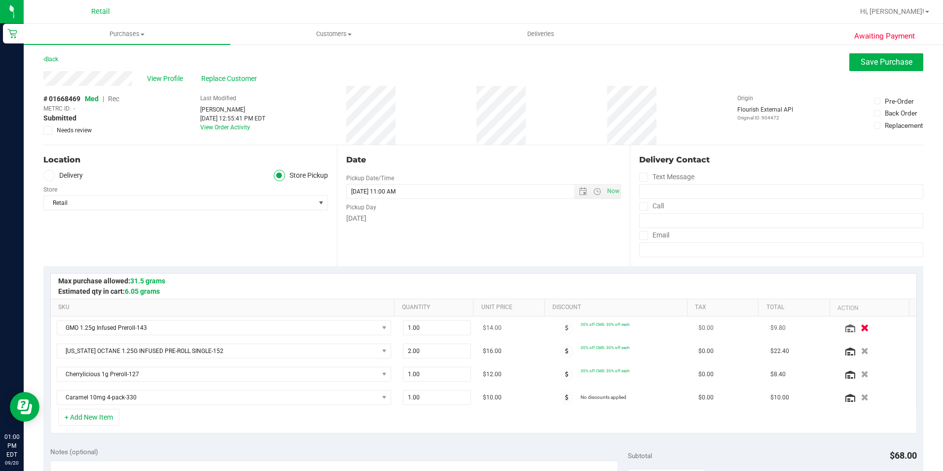
click at [861, 326] on icon "button" at bounding box center [865, 327] width 8 height 7
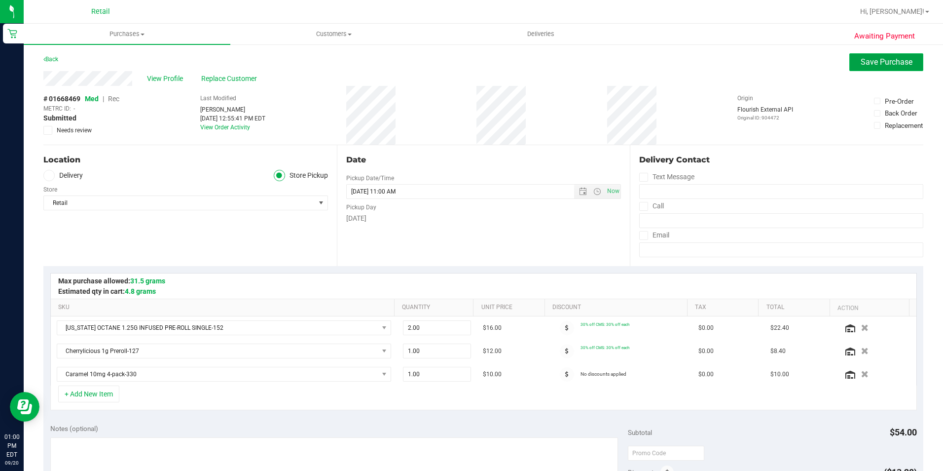
click at [877, 68] on button "Save Purchase" at bounding box center [887, 62] width 74 height 18
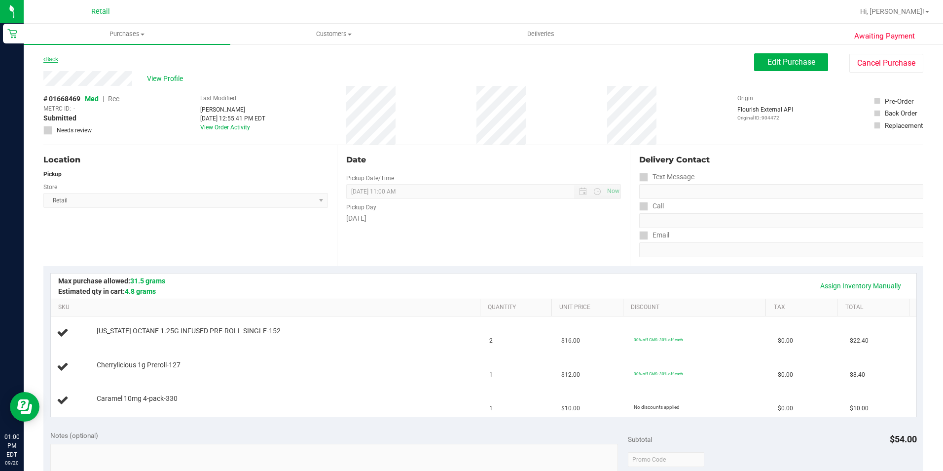
click at [49, 57] on link "Back" at bounding box center [50, 59] width 15 height 7
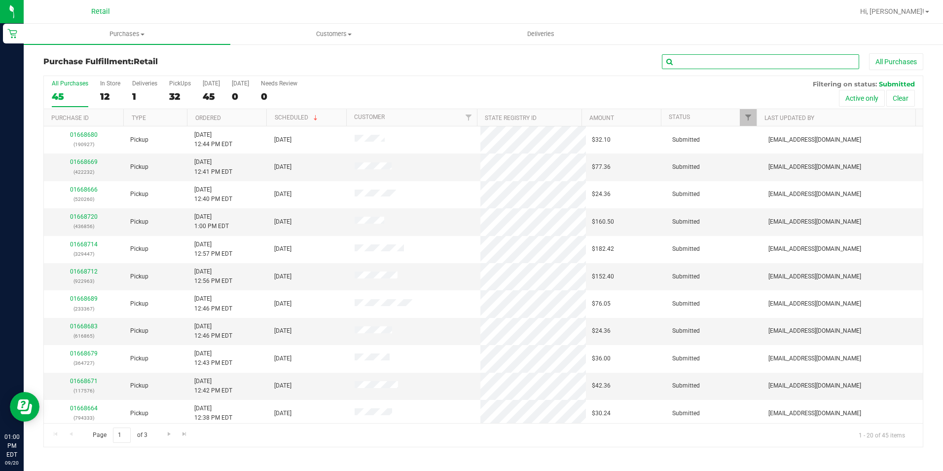
click at [707, 66] on input "text" at bounding box center [760, 61] width 197 height 15
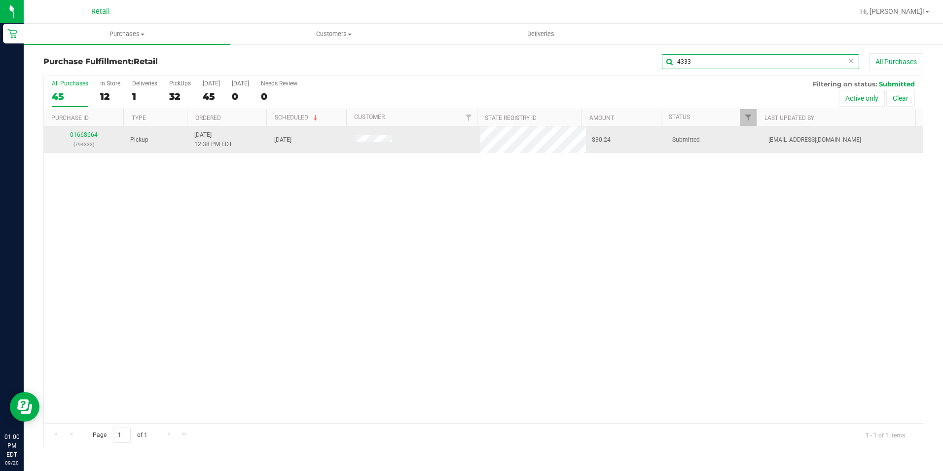
type input "4333"
click at [80, 128] on td "01668664 (794333)" at bounding box center [84, 139] width 80 height 27
click at [74, 133] on link "01668664" at bounding box center [84, 134] width 28 height 7
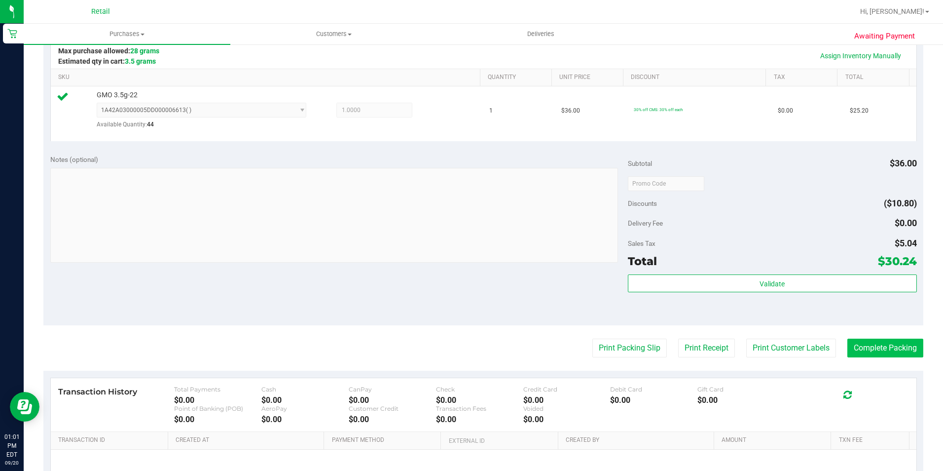
scroll to position [296, 0]
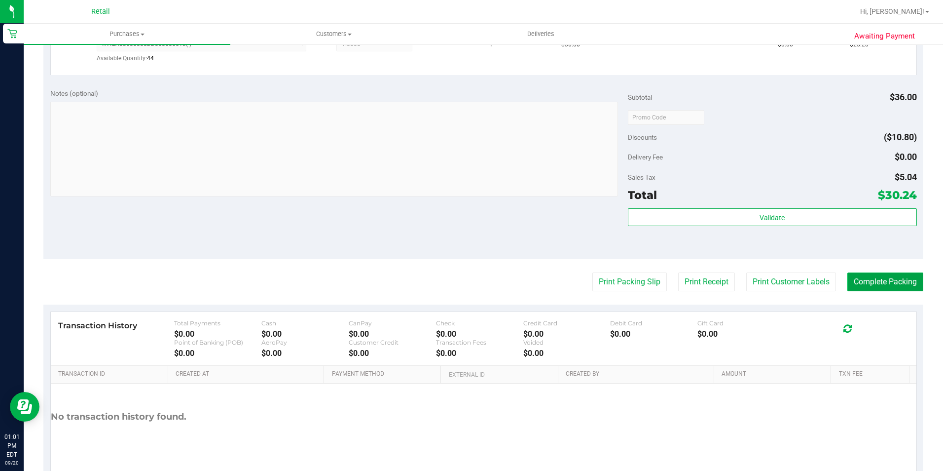
click at [874, 287] on button "Complete Packing" at bounding box center [886, 281] width 76 height 19
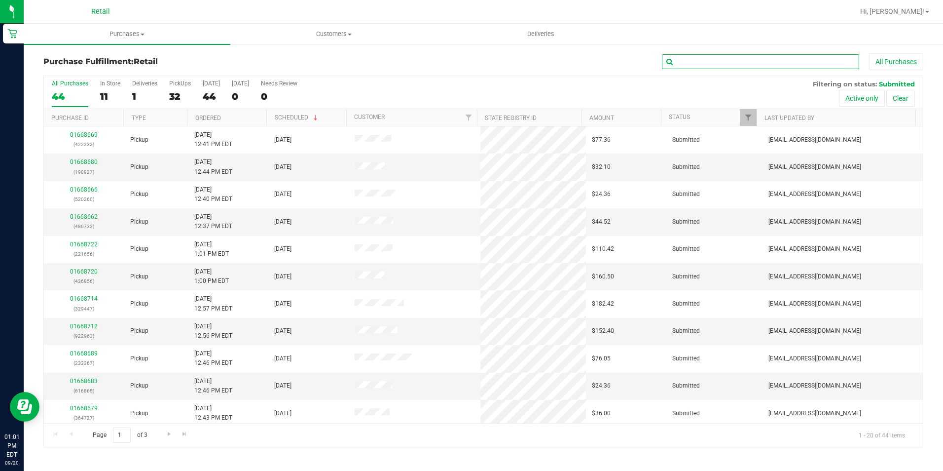
click at [697, 60] on input "text" at bounding box center [760, 61] width 197 height 15
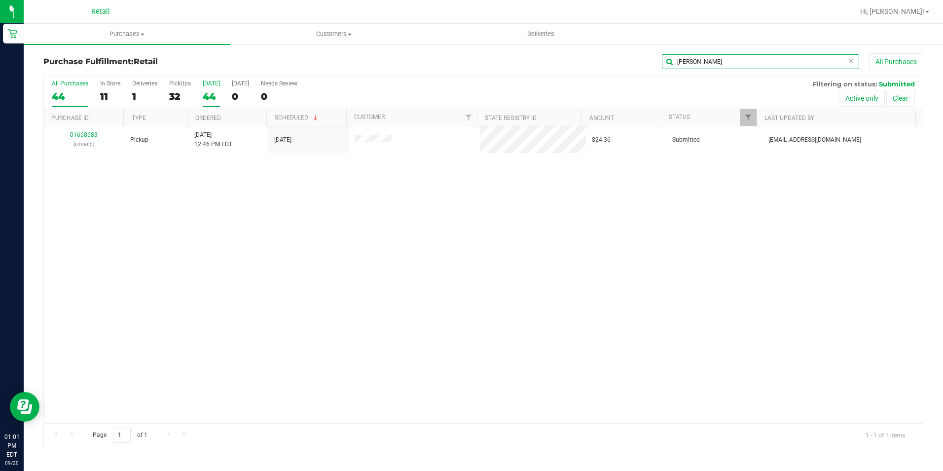
type input "[PERSON_NAME]"
click at [214, 81] on div "[DATE]" at bounding box center [211, 83] width 17 height 7
click at [0, 0] on input "[DATE] 44" at bounding box center [0, 0] width 0 height 0
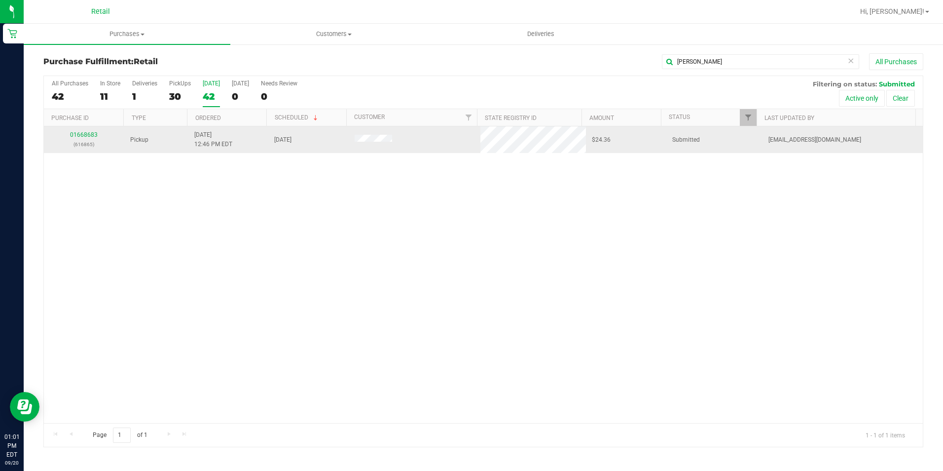
click at [60, 139] on div "01668683 (616865)" at bounding box center [84, 139] width 69 height 19
click at [77, 129] on td "01668683 (616865)" at bounding box center [84, 139] width 80 height 27
click at [81, 132] on link "01668683" at bounding box center [84, 134] width 28 height 7
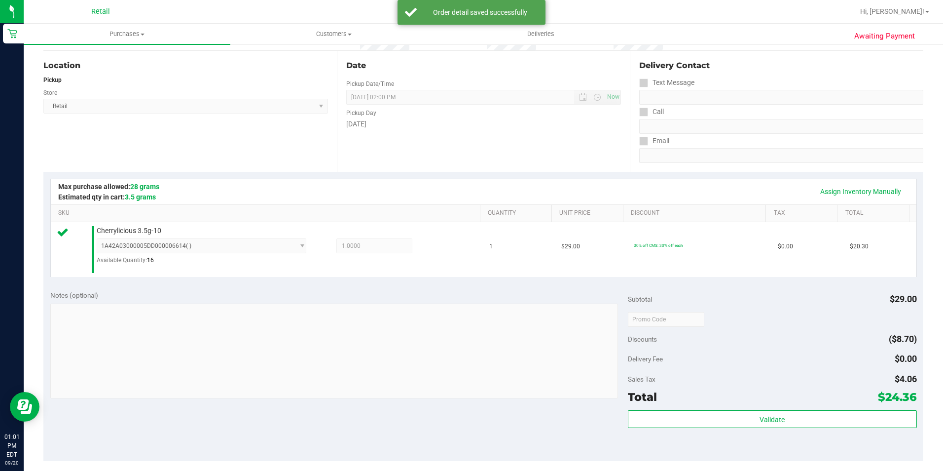
scroll to position [197, 0]
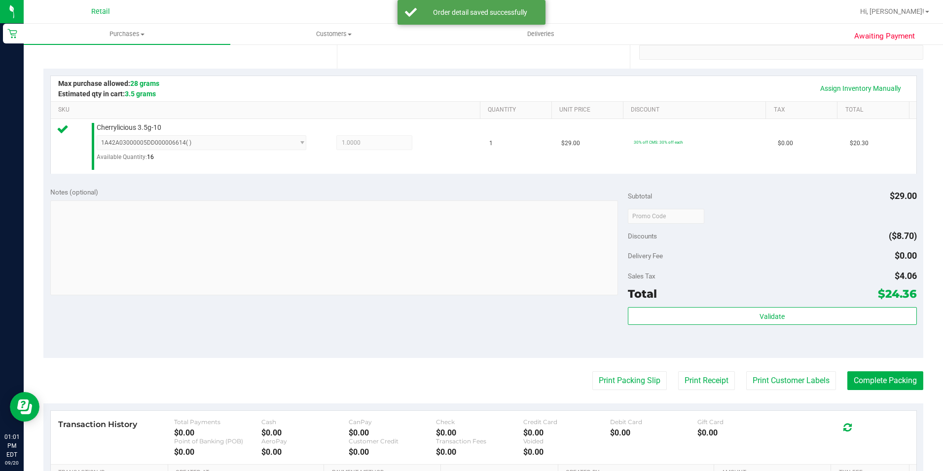
click at [873, 391] on purchase-details "Back Edit Purchase Cancel Purchase View Profile # 01668683 Med | Rec METRC ID: …" at bounding box center [483, 222] width 880 height 732
click at [867, 376] on button "Complete Packing" at bounding box center [886, 380] width 76 height 19
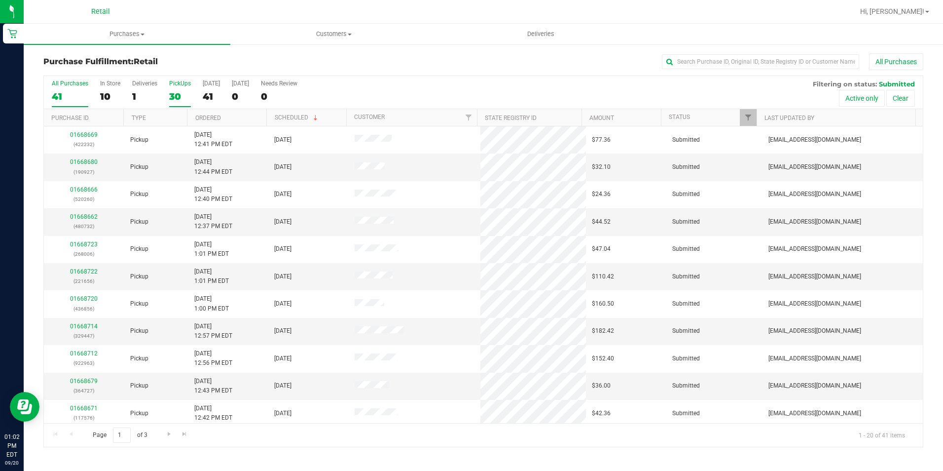
click at [183, 87] on label "PickUps 30" at bounding box center [180, 93] width 22 height 27
click at [0, 0] on input "PickUps 30" at bounding box center [0, 0] width 0 height 0
click at [210, 118] on link "Ordered" at bounding box center [208, 117] width 26 height 7
click at [211, 115] on link "Ordered" at bounding box center [213, 117] width 37 height 7
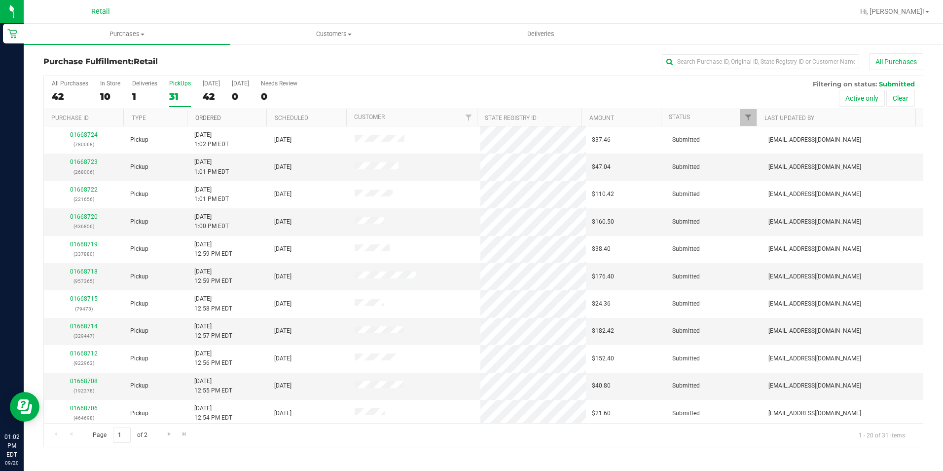
click at [211, 115] on link "Ordered" at bounding box center [208, 117] width 26 height 7
click at [212, 114] on link "Ordered" at bounding box center [213, 117] width 37 height 7
click at [214, 114] on link "Ordered" at bounding box center [208, 117] width 26 height 7
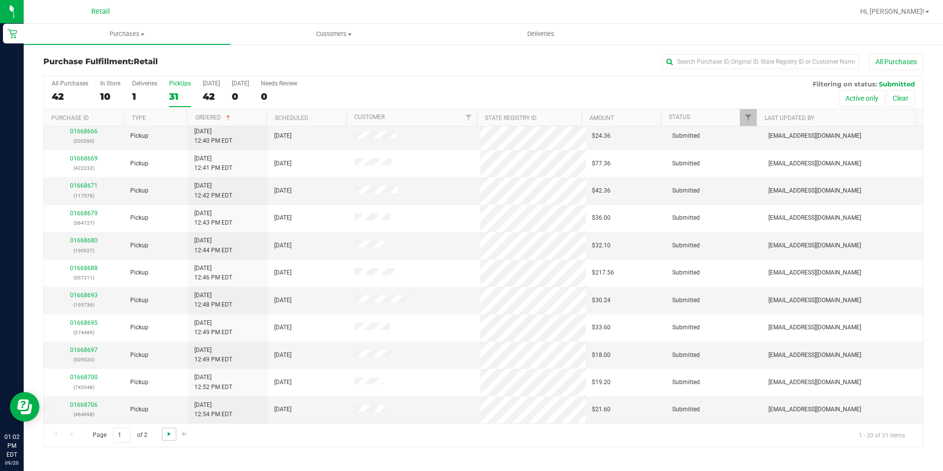
click at [168, 433] on span "Go to the next page" at bounding box center [169, 434] width 8 height 8
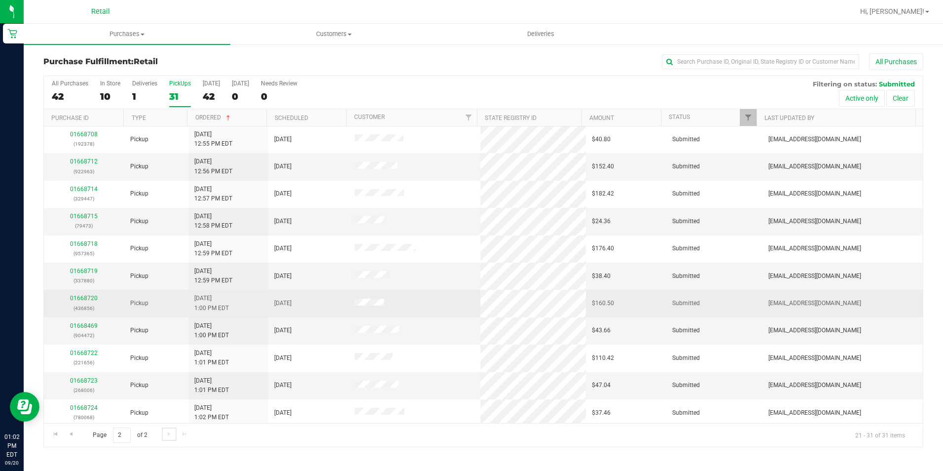
scroll to position [0, 0]
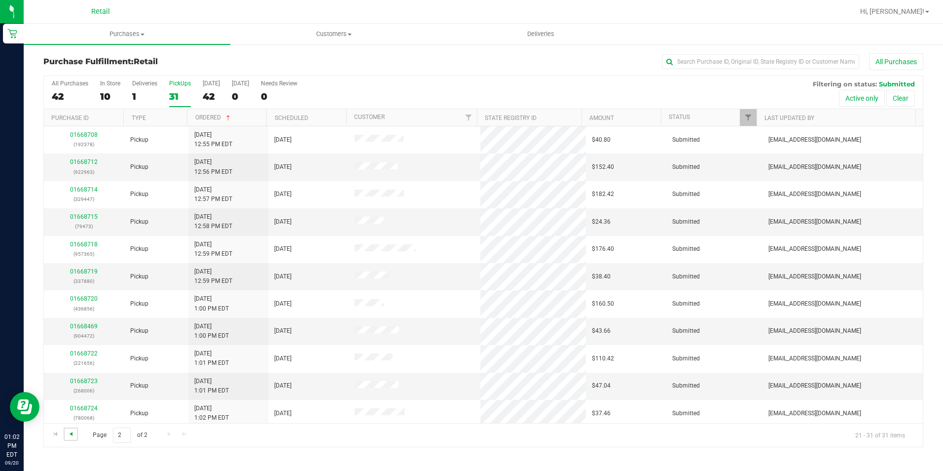
click at [74, 431] on span "Go to the previous page" at bounding box center [71, 434] width 8 height 8
click at [694, 70] on div "Purchase Fulfillment: Retail All Purchases" at bounding box center [483, 64] width 880 height 22
click at [690, 46] on div "Purchase Fulfillment: Retail All Purchases All Purchases 42 In Store 10 Deliver…" at bounding box center [484, 249] width 920 height 413
click at [690, 61] on input "text" at bounding box center [760, 61] width 197 height 15
type input "[PERSON_NAME]"
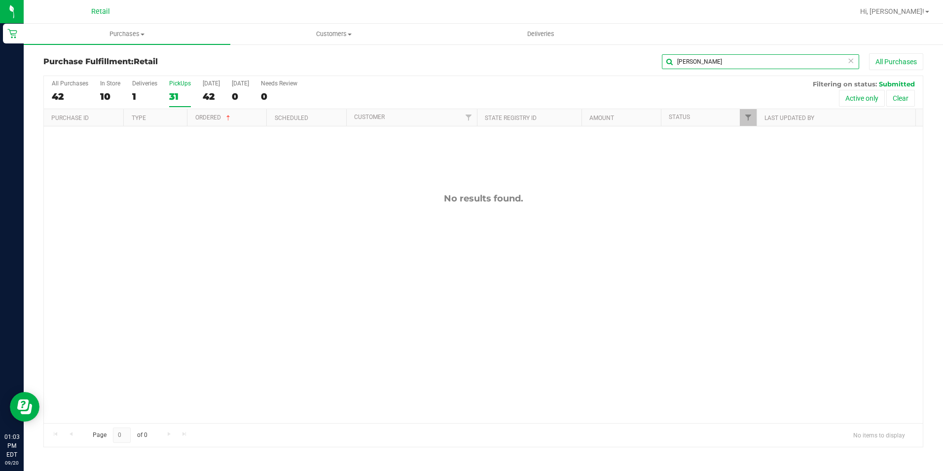
click at [714, 57] on input "[PERSON_NAME]" at bounding box center [760, 61] width 197 height 15
drag, startPoint x: 672, startPoint y: 63, endPoint x: 599, endPoint y: 64, distance: 73.0
click at [599, 64] on div "[PERSON_NAME] All Purchases" at bounding box center [630, 61] width 587 height 17
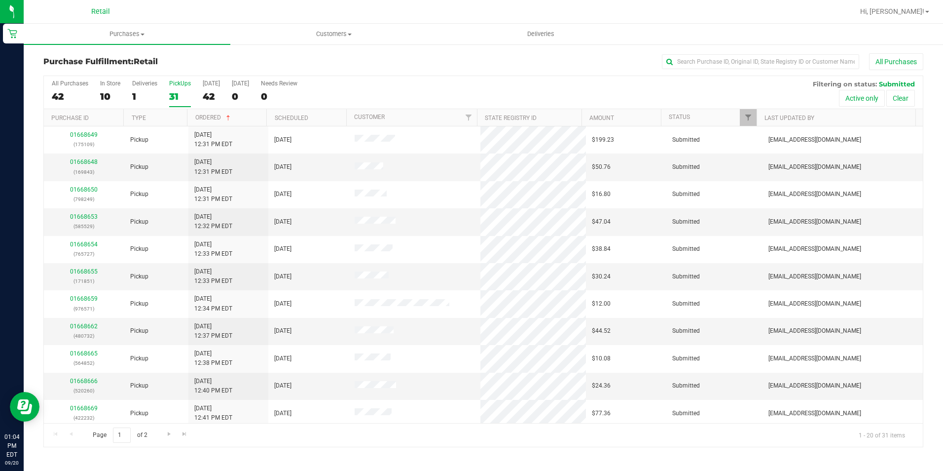
click at [707, 41] on ul "Purchases Summary of purchases Fulfillment All purchases Customers All customer…" at bounding box center [495, 34] width 943 height 21
click at [706, 69] on input "text" at bounding box center [760, 61] width 197 height 15
click at [690, 60] on input "text" at bounding box center [760, 61] width 197 height 15
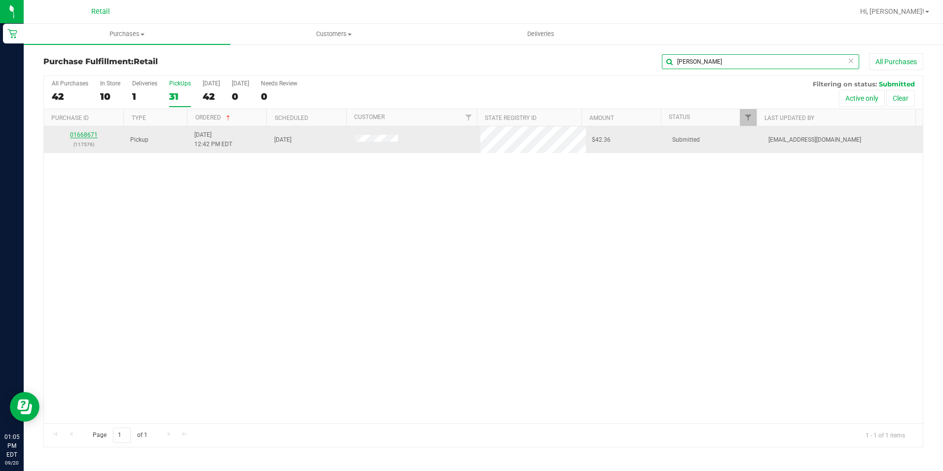
type input "[PERSON_NAME]"
click at [87, 133] on link "01668671" at bounding box center [84, 134] width 28 height 7
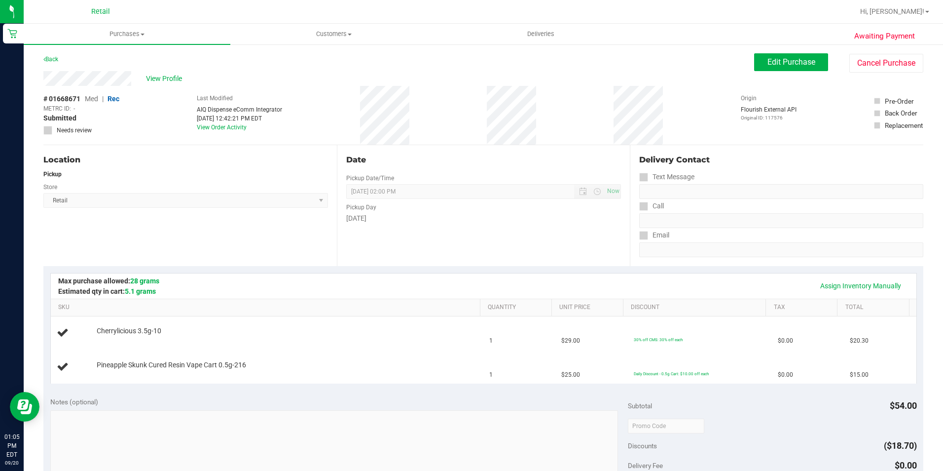
click at [372, 267] on div "Assign Inventory Manually SKU Quantity Unit Price Discount Tax Total Cherrylici…" at bounding box center [483, 328] width 880 height 124
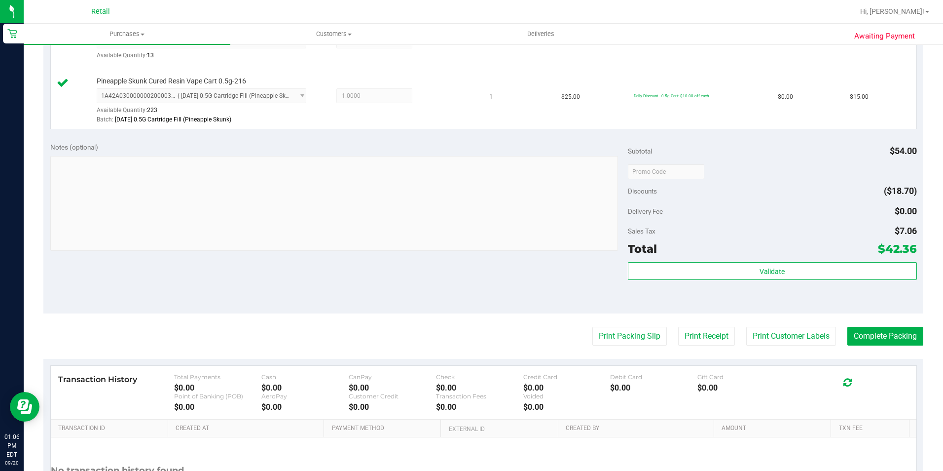
scroll to position [345, 0]
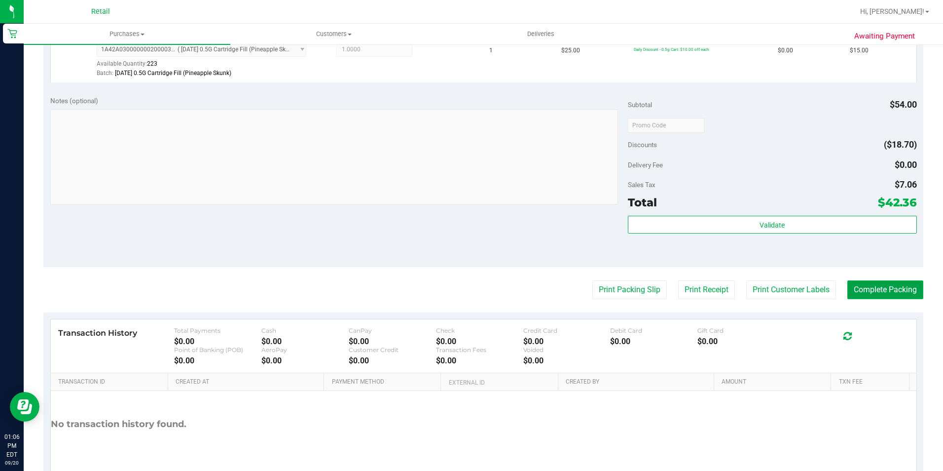
click at [864, 287] on button "Complete Packing" at bounding box center [886, 289] width 76 height 19
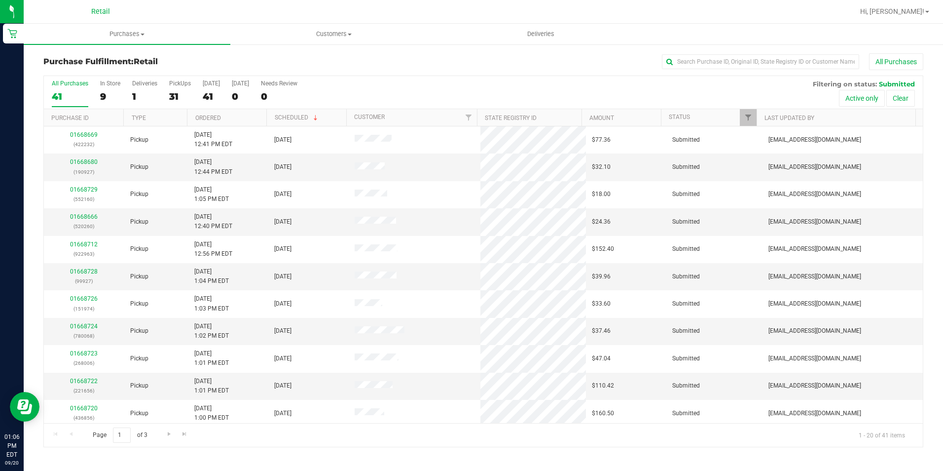
click at [731, 77] on div "All Purchases 41 In Store 9 Deliveries 1 PickUps 31 [DATE] 41 [DATE] 0 Needs Re…" at bounding box center [483, 80] width 879 height 8
click at [720, 53] on div "Purchase Fulfillment: Retail All Purchases All Purchases 41 In Store 9 Deliveri…" at bounding box center [484, 249] width 920 height 413
click at [722, 65] on input "text" at bounding box center [760, 61] width 197 height 15
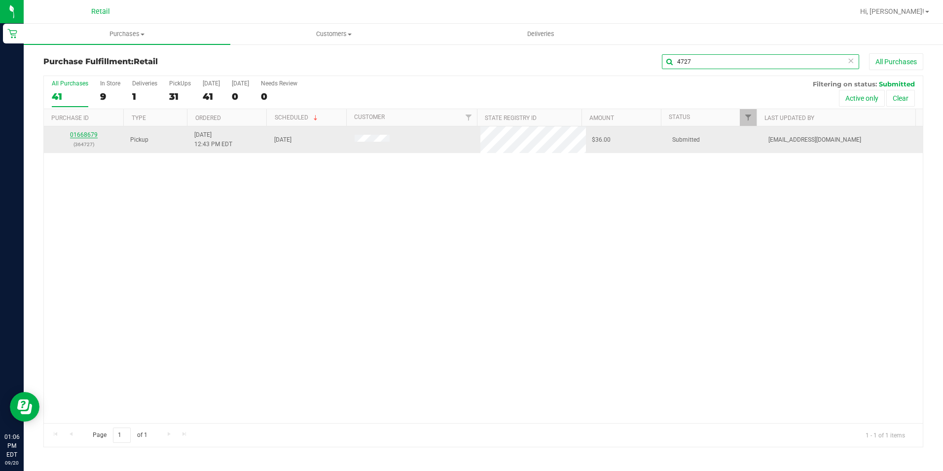
type input "4727"
click at [85, 140] on p "(364727)" at bounding box center [84, 144] width 69 height 9
click at [87, 134] on link "01668679" at bounding box center [84, 134] width 28 height 7
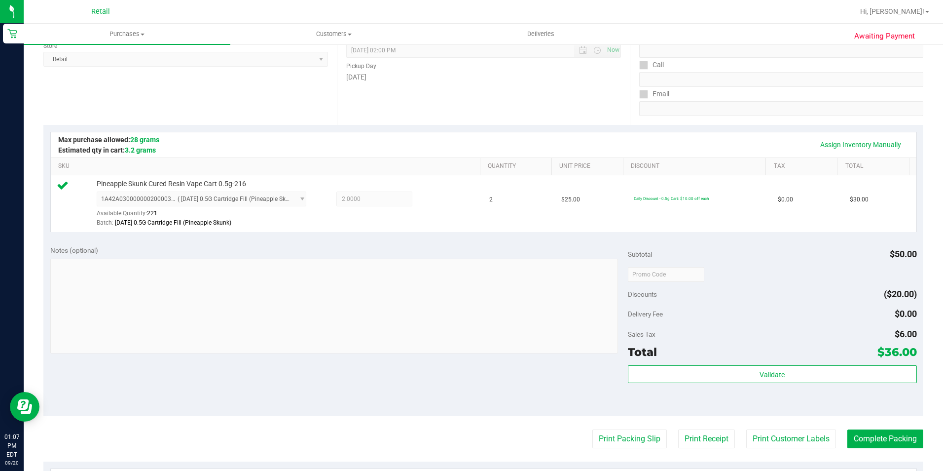
scroll to position [197, 0]
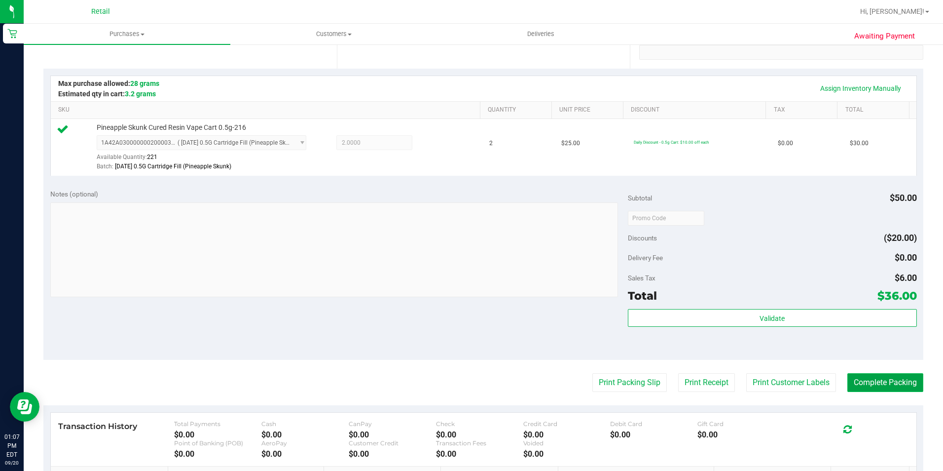
click at [882, 386] on button "Complete Packing" at bounding box center [886, 382] width 76 height 19
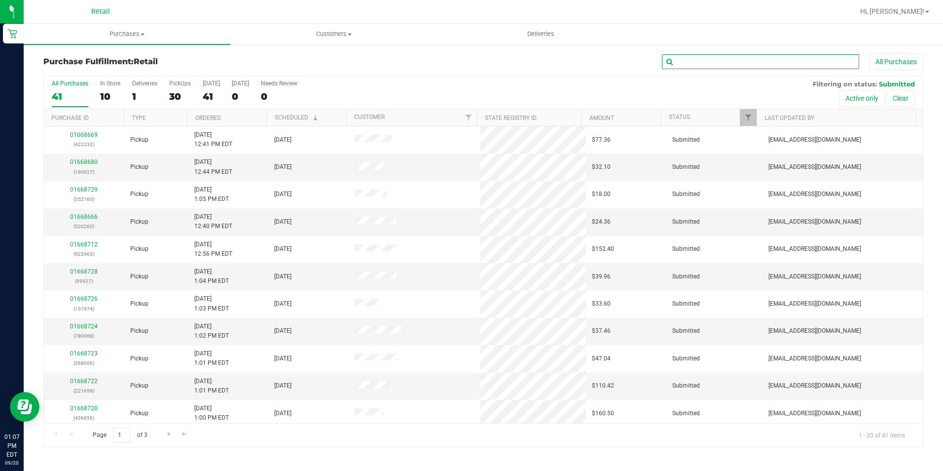
click at [734, 63] on input "text" at bounding box center [760, 61] width 197 height 15
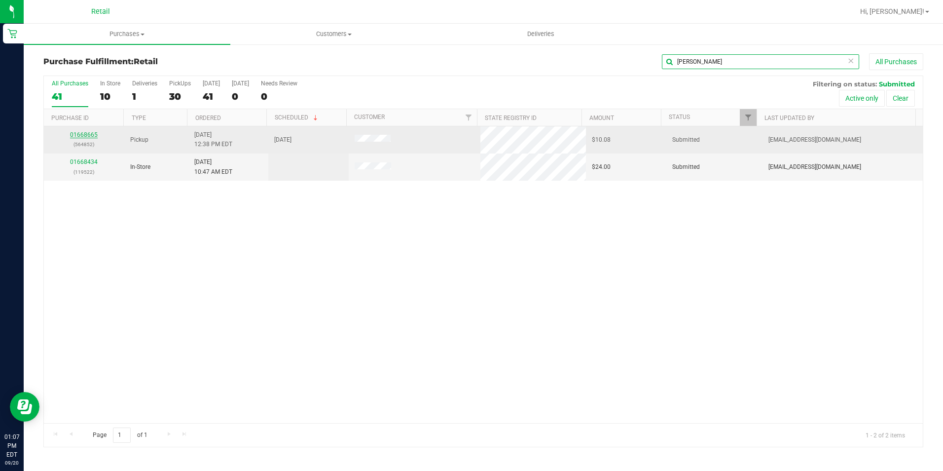
type input "[PERSON_NAME]"
click at [86, 134] on link "01668665" at bounding box center [84, 134] width 28 height 7
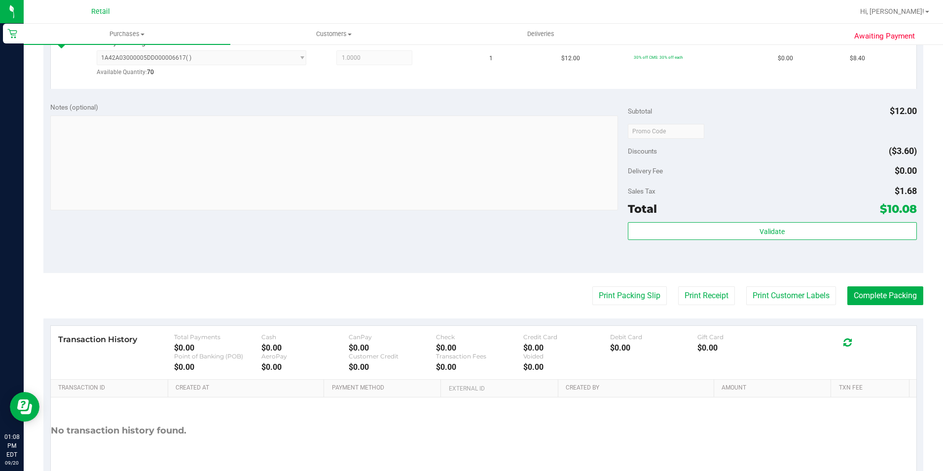
scroll to position [334, 0]
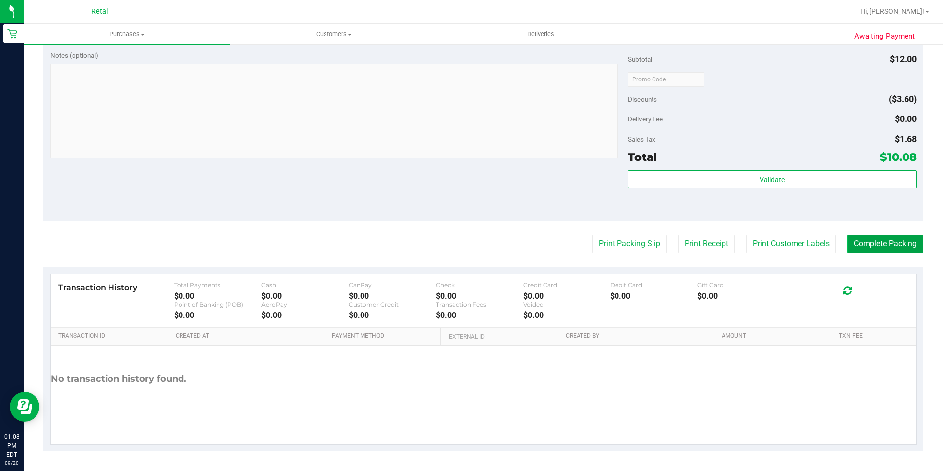
click at [877, 239] on button "Complete Packing" at bounding box center [886, 243] width 76 height 19
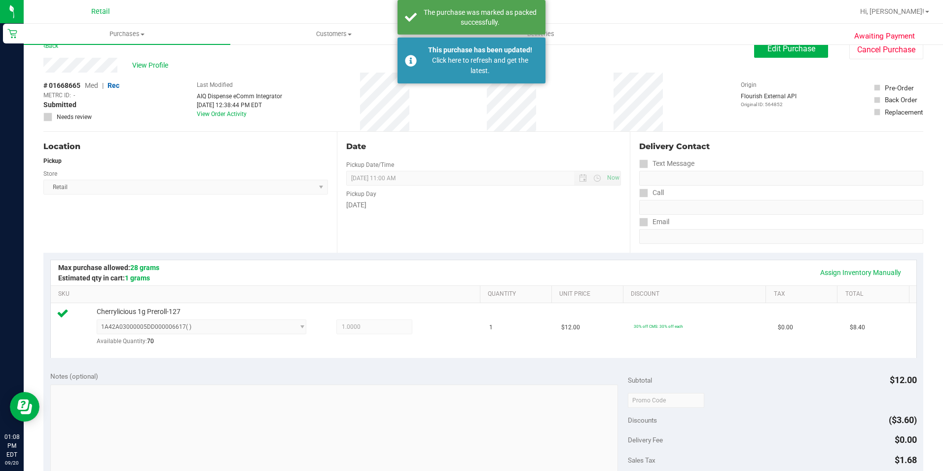
scroll to position [0, 0]
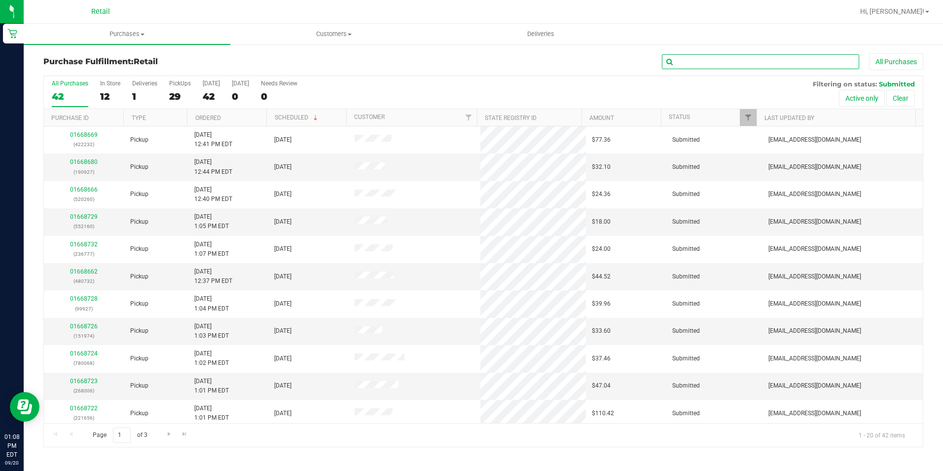
click at [722, 60] on input "text" at bounding box center [760, 61] width 197 height 15
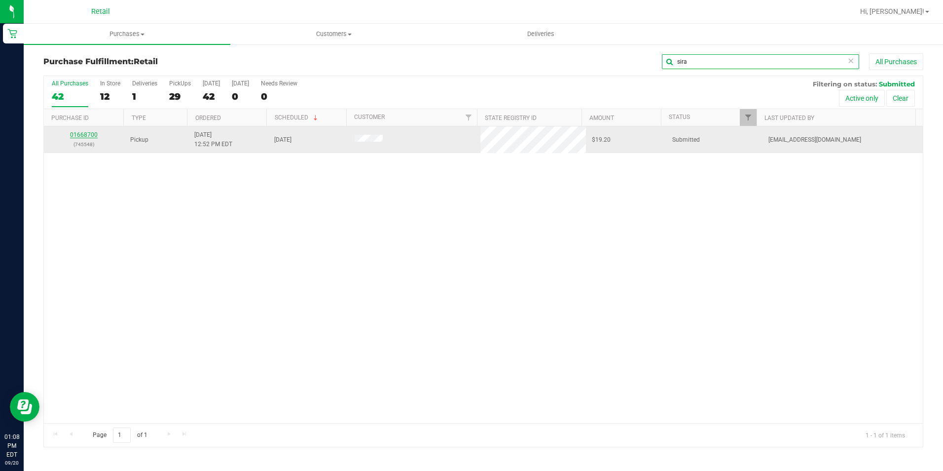
type input "sira"
click at [78, 135] on link "01668700" at bounding box center [84, 134] width 28 height 7
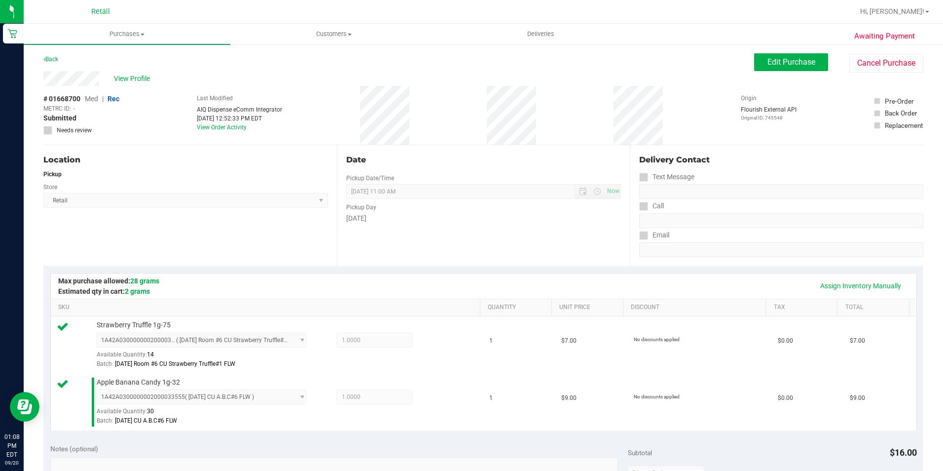
scroll to position [393, 0]
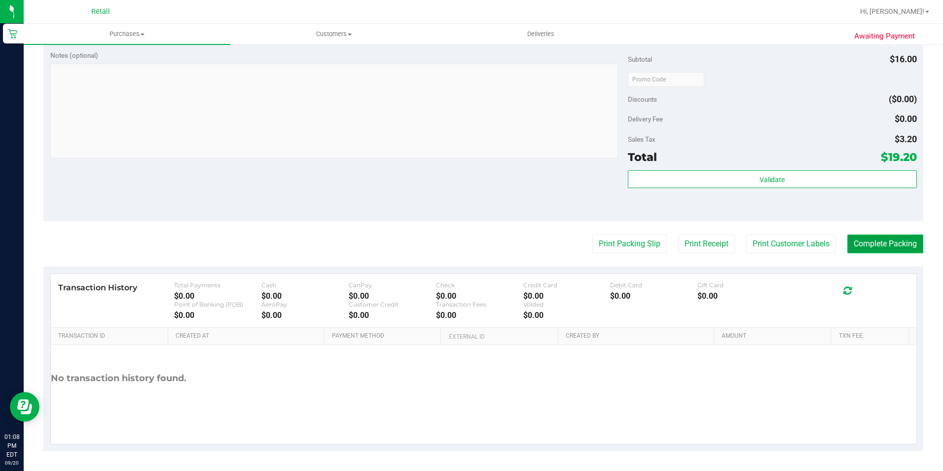
click at [886, 251] on button "Complete Packing" at bounding box center [886, 243] width 76 height 19
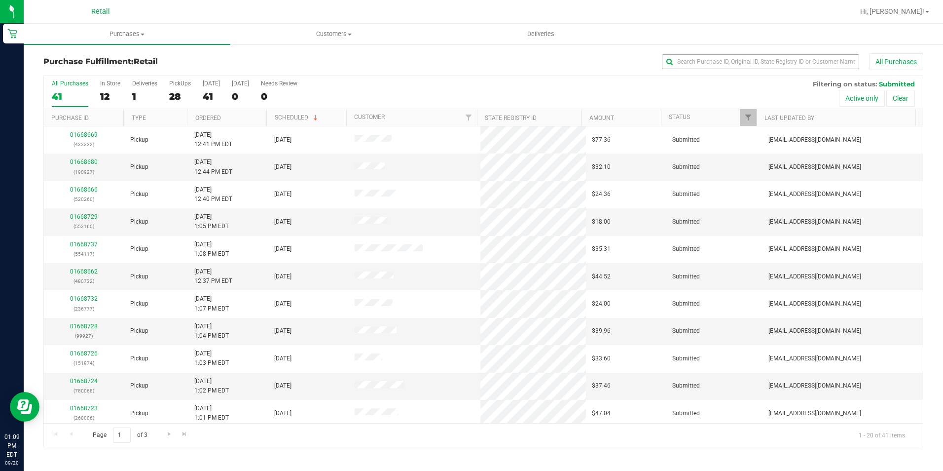
drag, startPoint x: 677, startPoint y: 49, endPoint x: 680, endPoint y: 55, distance: 6.9
click at [677, 49] on div "Purchase Fulfillment: Retail All Purchases All Purchases 41 In Store 12 Deliver…" at bounding box center [484, 249] width 920 height 413
click at [687, 69] on div "All Purchases" at bounding box center [630, 61] width 587 height 17
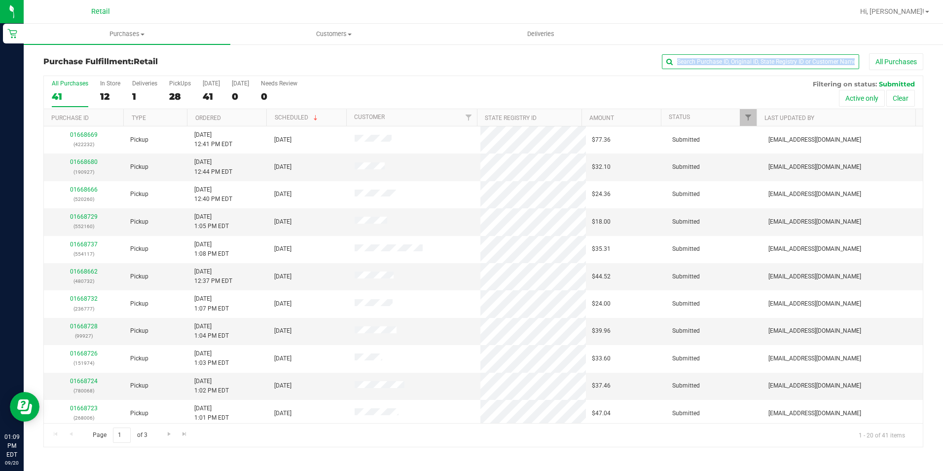
drag, startPoint x: 687, startPoint y: 69, endPoint x: 682, endPoint y: 57, distance: 12.6
click at [682, 57] on input "text" at bounding box center [760, 61] width 197 height 15
click at [751, 66] on input "text" at bounding box center [760, 61] width 197 height 15
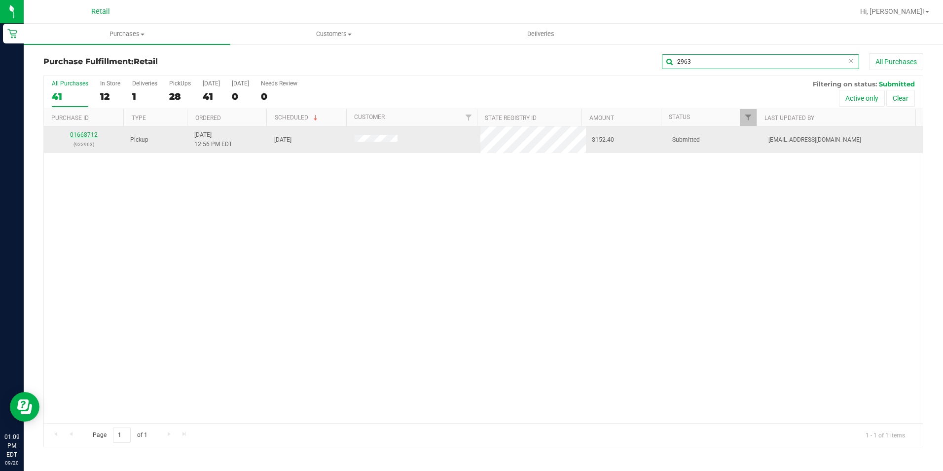
type input "2963"
click at [89, 132] on link "01668712" at bounding box center [84, 134] width 28 height 7
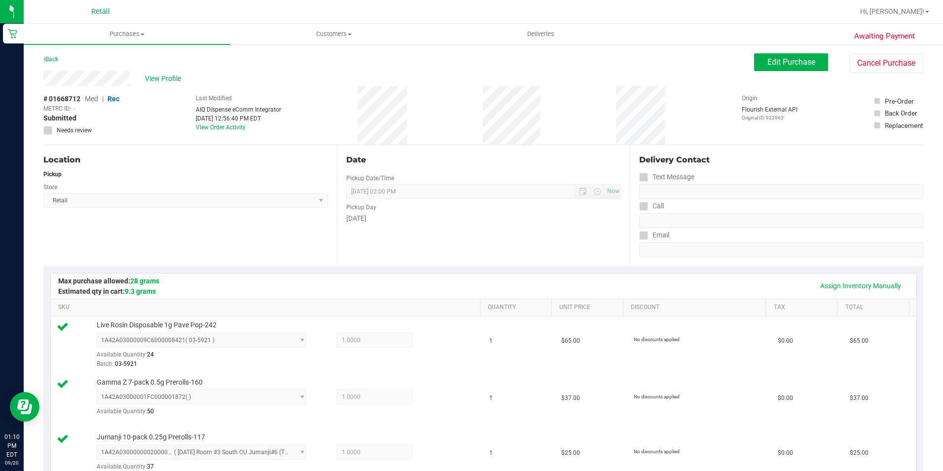
click at [549, 252] on div "Date Pickup Date/Time [DATE] Now [DATE] 02:00 PM Now Pickup Day [DATE]" at bounding box center [484, 205] width 294 height 121
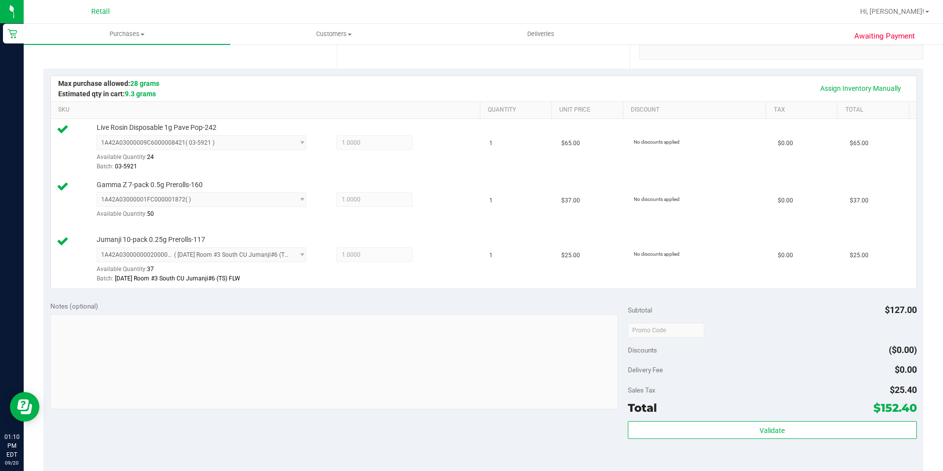
scroll to position [345, 0]
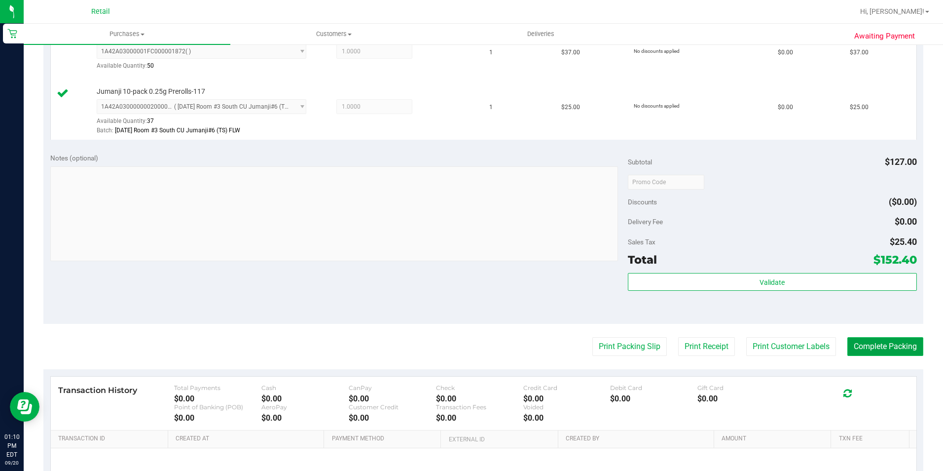
click at [884, 345] on button "Complete Packing" at bounding box center [886, 346] width 76 height 19
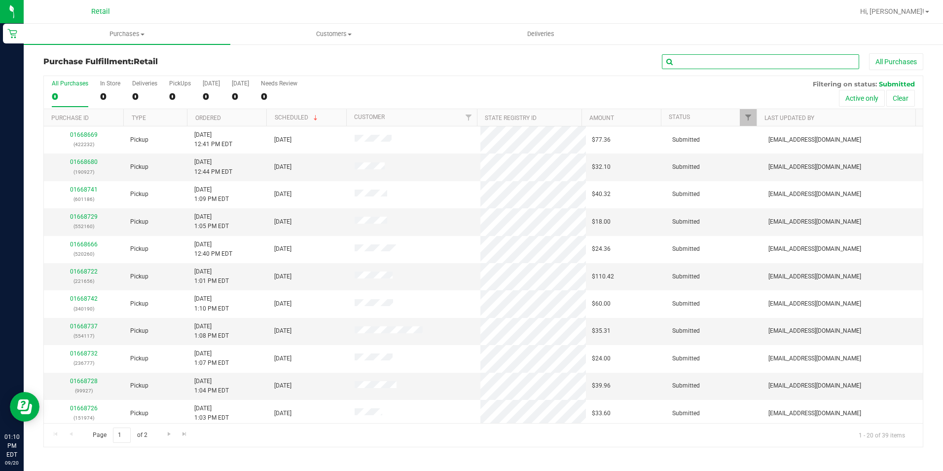
click at [710, 58] on input "text" at bounding box center [760, 61] width 197 height 15
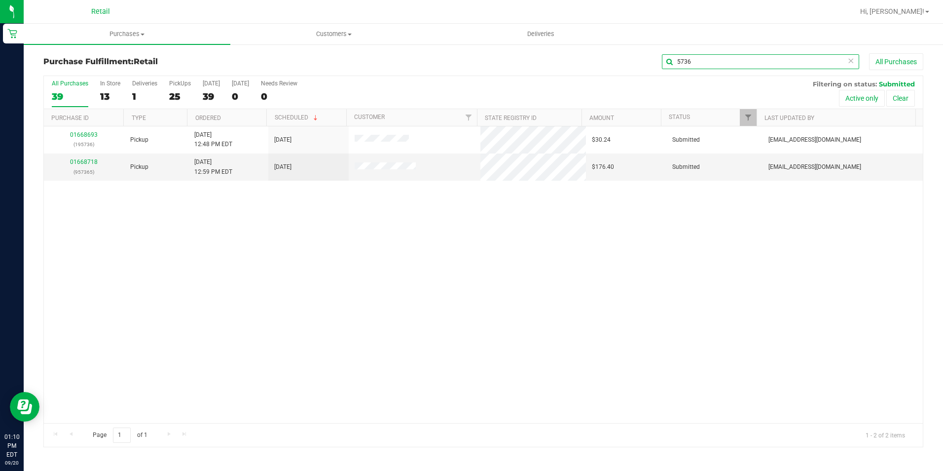
type input "5736"
click at [294, 278] on div "01668693 (195736) Pickup [DATE] 12:48 PM EDT 9/20/2025 $30.24 Submitted [EMAIL_…" at bounding box center [483, 274] width 879 height 297
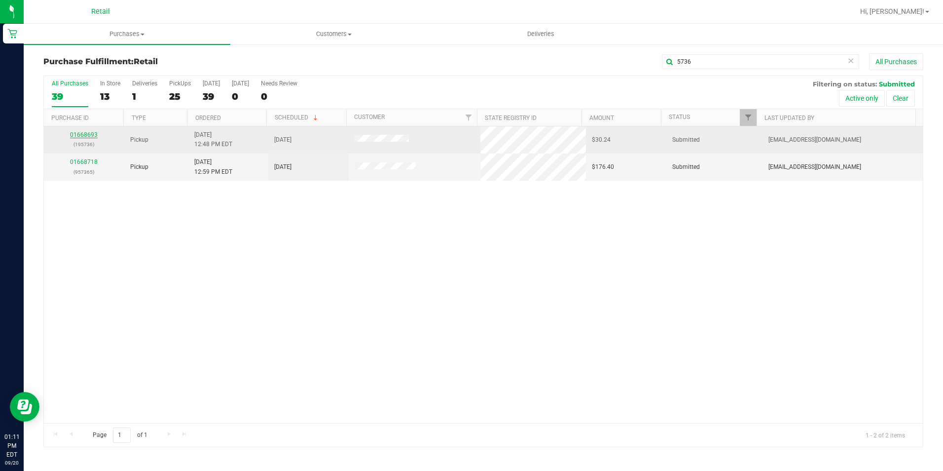
click at [81, 137] on link "01668693" at bounding box center [84, 134] width 28 height 7
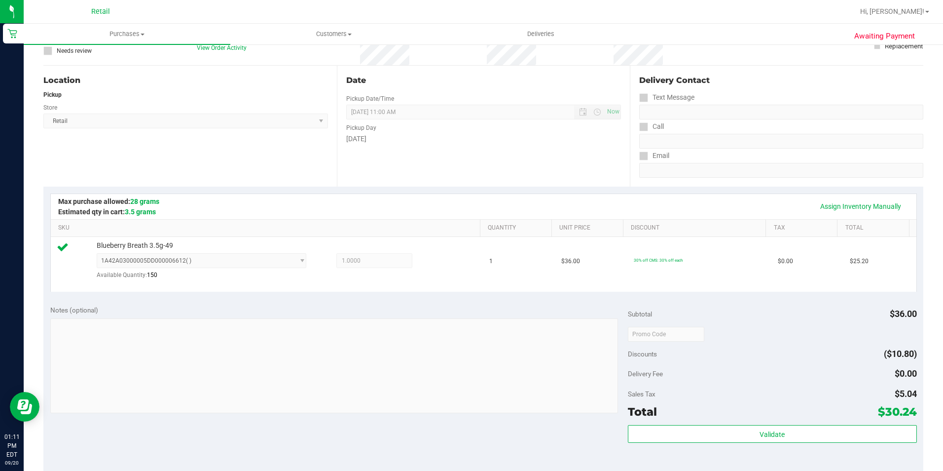
scroll to position [197, 0]
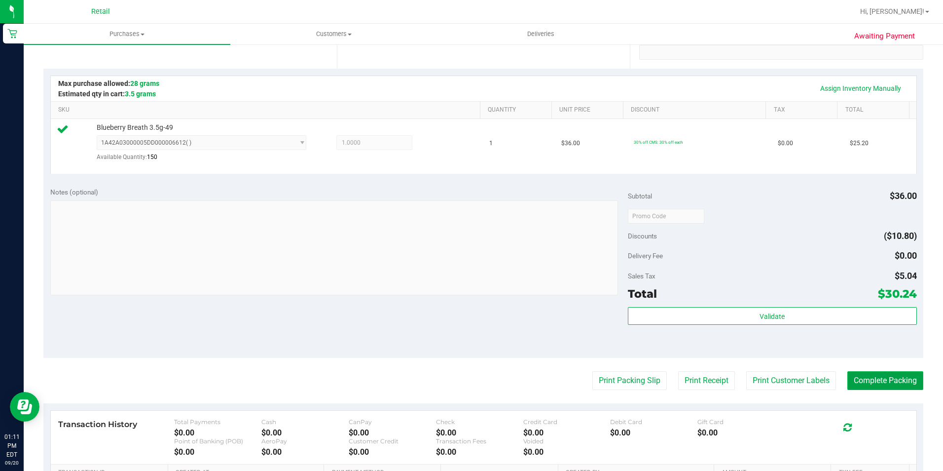
click at [879, 377] on button "Complete Packing" at bounding box center [886, 380] width 76 height 19
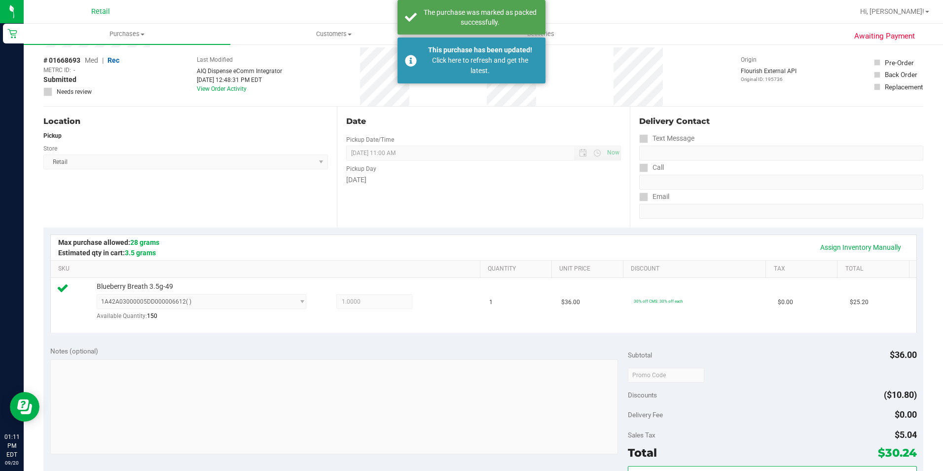
scroll to position [0, 0]
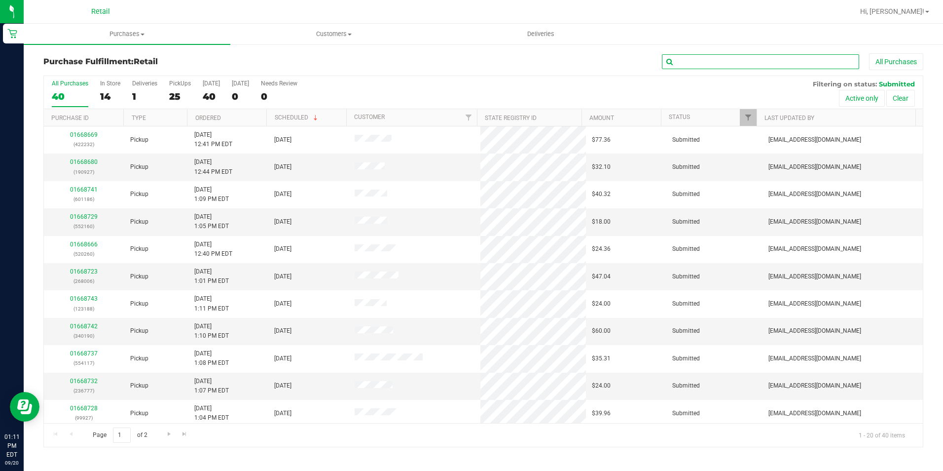
click at [706, 56] on input "text" at bounding box center [760, 61] width 197 height 15
click at [706, 66] on input "text" at bounding box center [760, 61] width 197 height 15
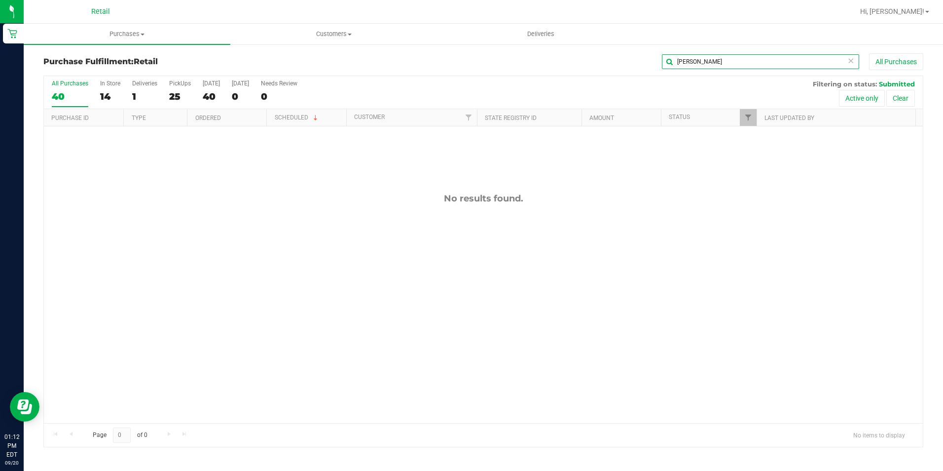
drag, startPoint x: 693, startPoint y: 61, endPoint x: 670, endPoint y: 61, distance: 23.2
click at [670, 61] on input "[PERSON_NAME]" at bounding box center [760, 61] width 197 height 15
click at [711, 50] on div "Purchase Fulfillment: Retail [PERSON_NAME] All Purchases All Purchases 40 In St…" at bounding box center [484, 249] width 920 height 413
drag, startPoint x: 707, startPoint y: 65, endPoint x: 516, endPoint y: 122, distance: 199.9
click at [602, 72] on div "Purchase Fulfillment: Retail [PERSON_NAME] All Purchases" at bounding box center [483, 64] width 880 height 22
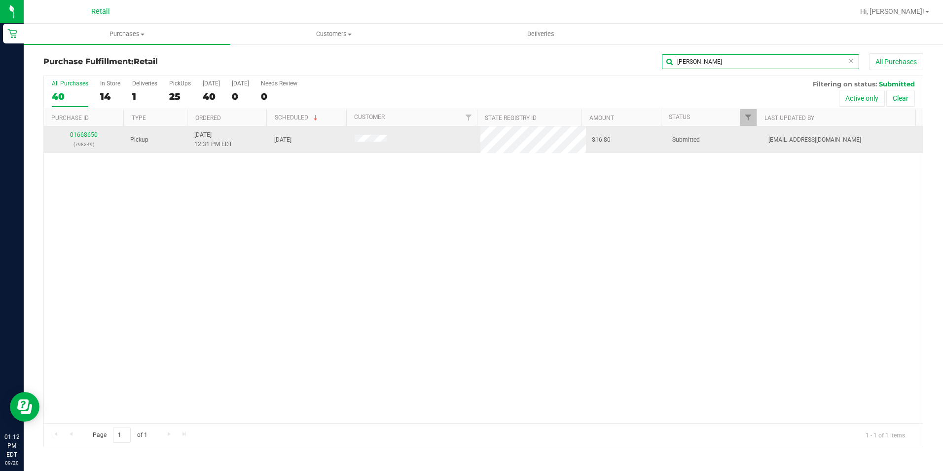
type input "[PERSON_NAME]"
click at [84, 135] on link "01668650" at bounding box center [84, 134] width 28 height 7
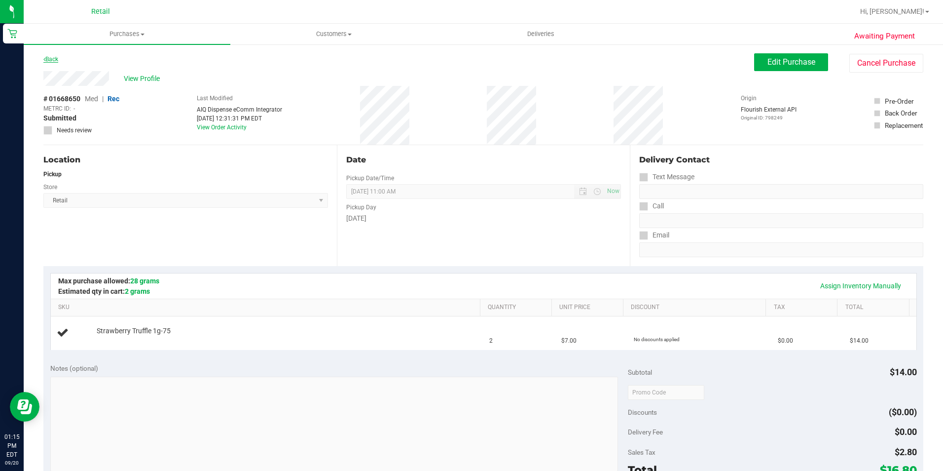
click at [56, 59] on link "Back" at bounding box center [50, 59] width 15 height 7
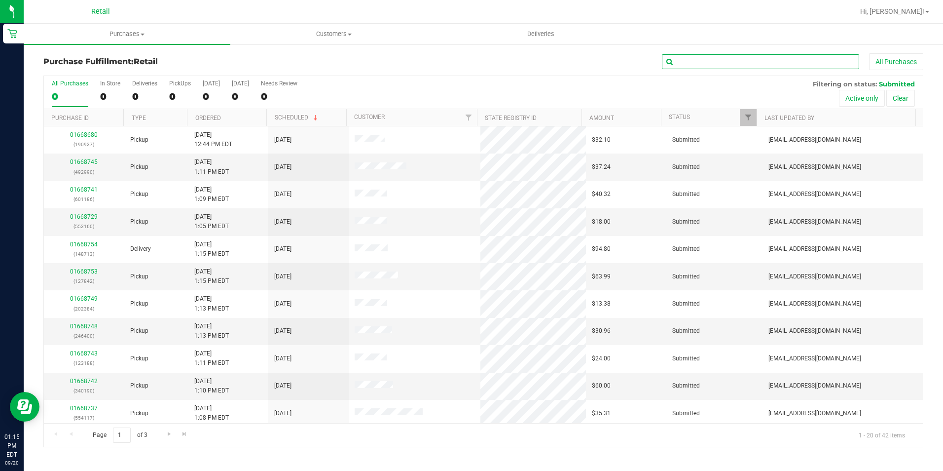
click at [693, 59] on input "text" at bounding box center [760, 61] width 197 height 15
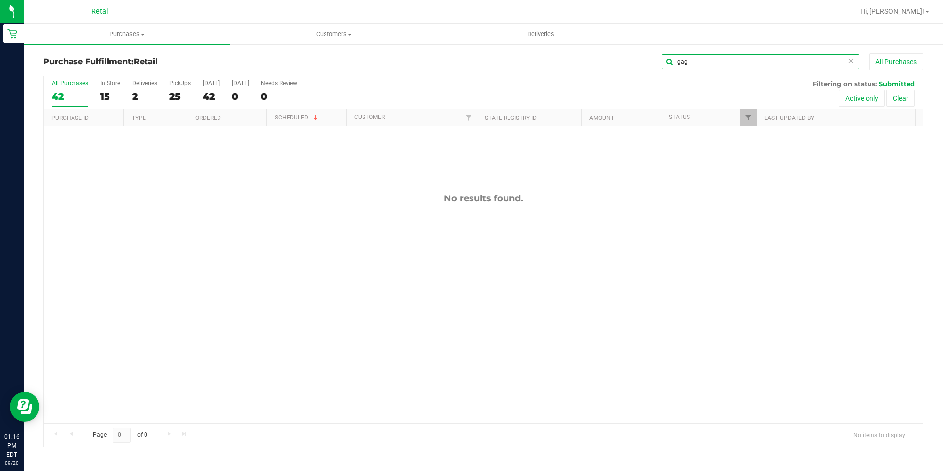
type input "gag"
click at [716, 50] on div "Purchase Fulfillment: Retail gag All Purchases All Purchases 42 In Store 15 Del…" at bounding box center [484, 249] width 920 height 413
drag, startPoint x: 715, startPoint y: 64, endPoint x: 656, endPoint y: 67, distance: 58.8
click at [656, 67] on div "gag All Purchases" at bounding box center [630, 61] width 587 height 17
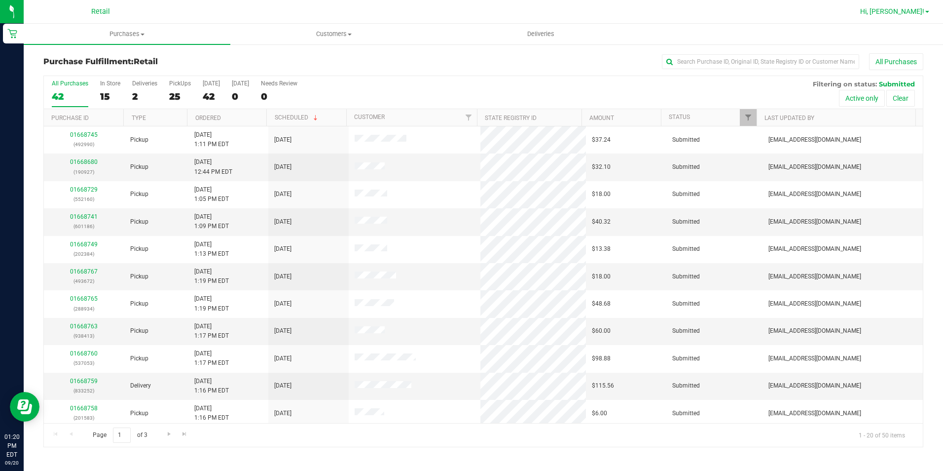
click at [897, 12] on span "Hi, [PERSON_NAME]!" at bounding box center [892, 11] width 64 height 8
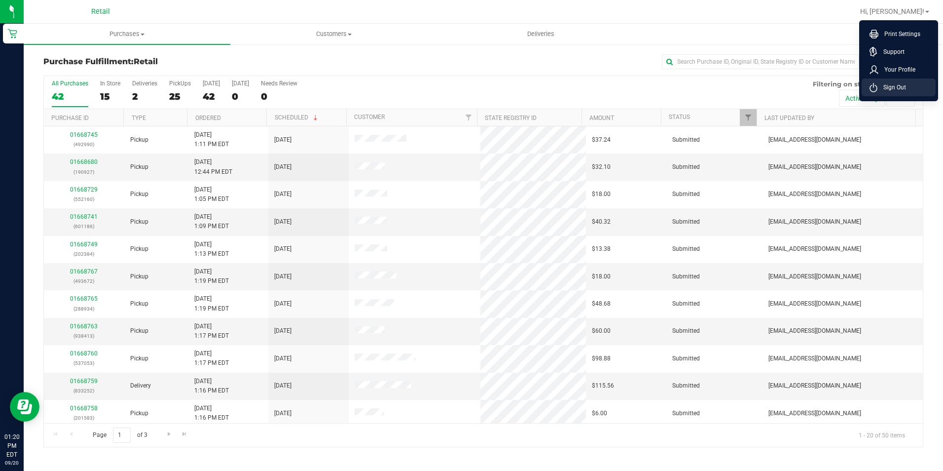
click at [893, 82] on span "Sign Out" at bounding box center [892, 87] width 29 height 10
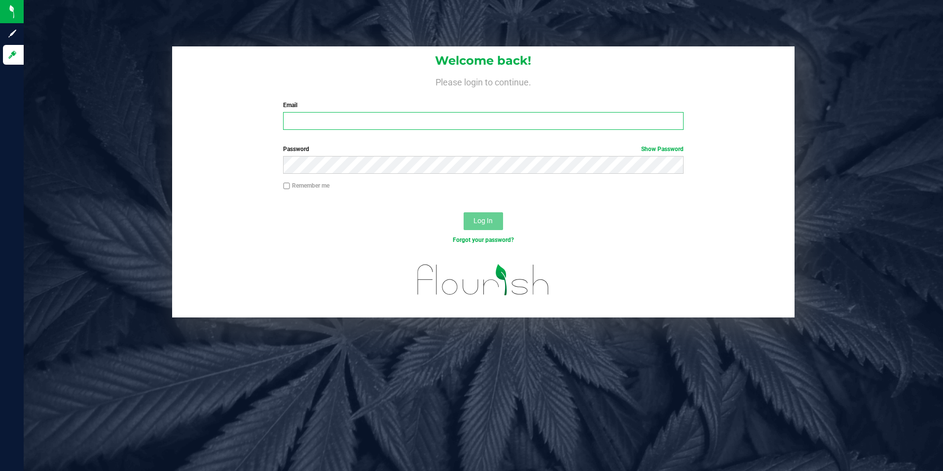
type input "[EMAIL_ADDRESS][DOMAIN_NAME]"
